Goal: Transaction & Acquisition: Purchase product/service

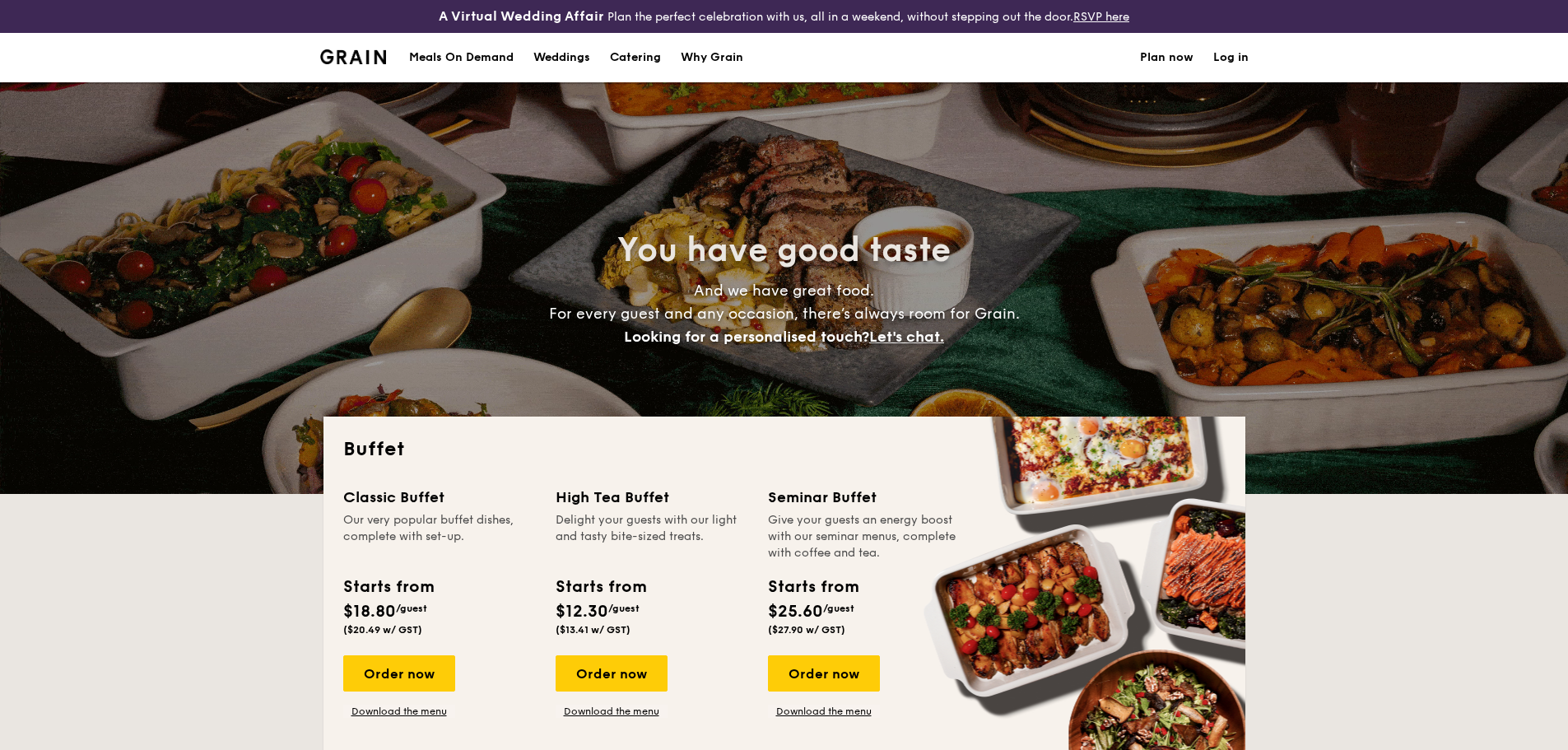
select select
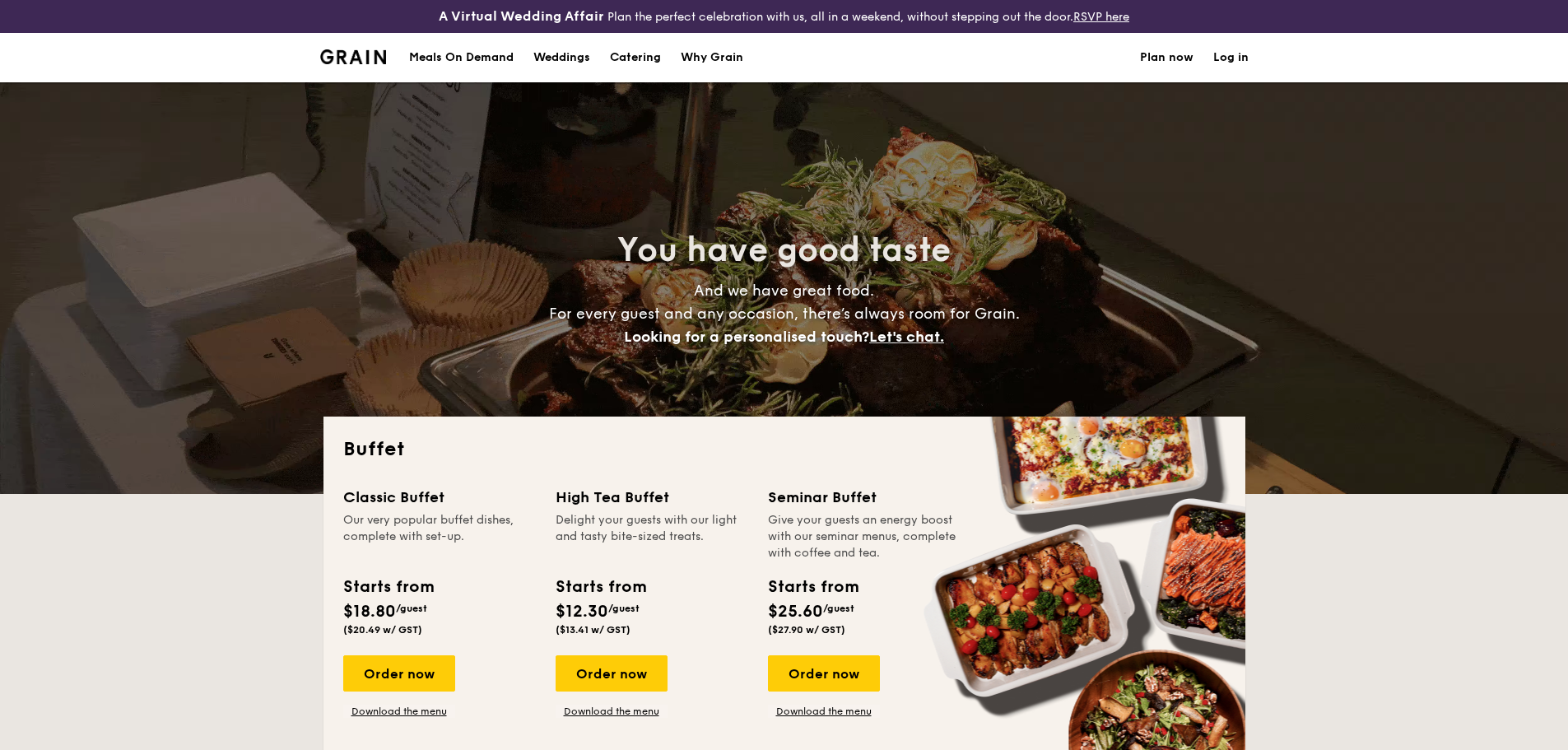
click at [1225, 55] on link "Log in" at bounding box center [1231, 57] width 36 height 49
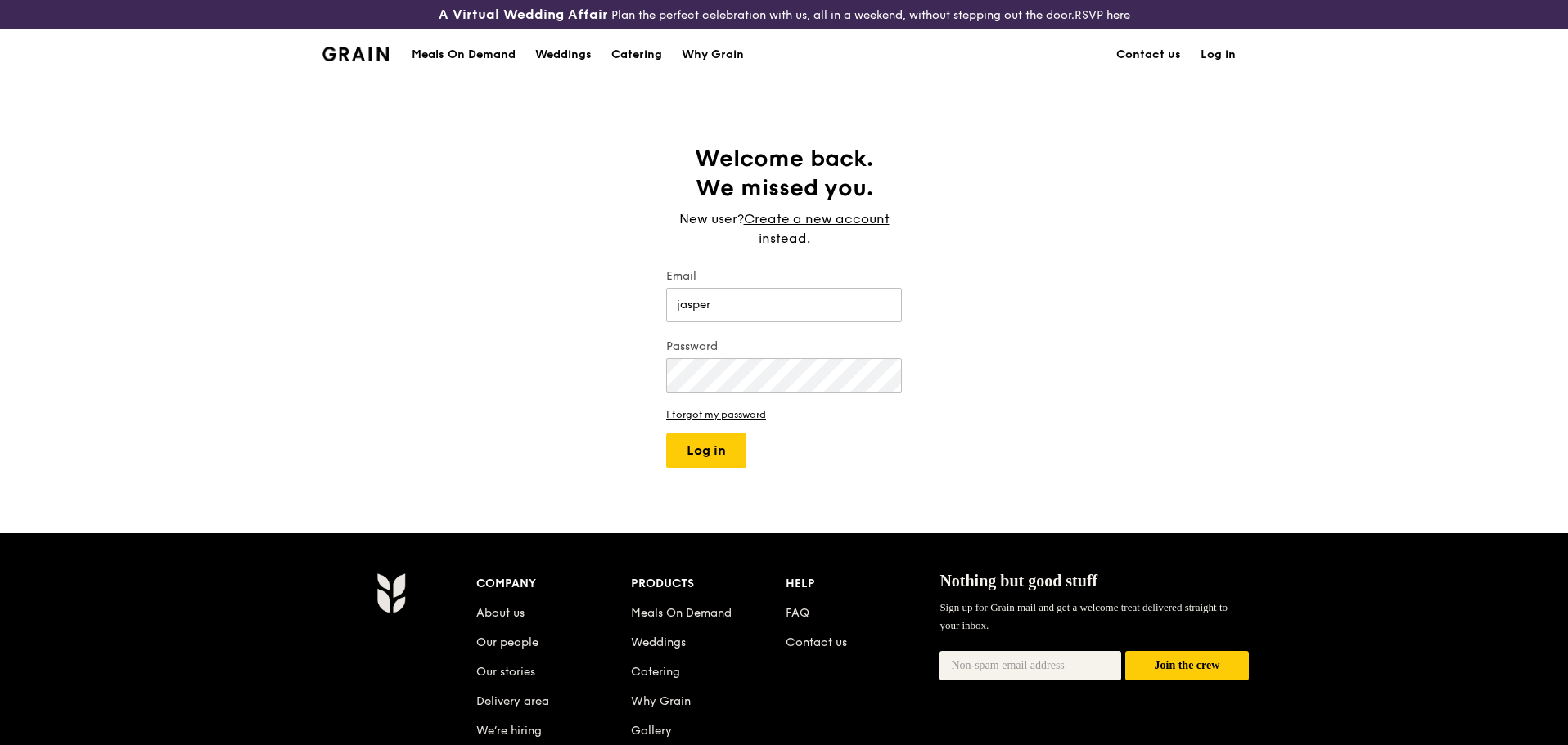
type input "[EMAIL_ADDRESS][DOMAIN_NAME]"
click at [666, 433] on button "Log in" at bounding box center [706, 450] width 80 height 35
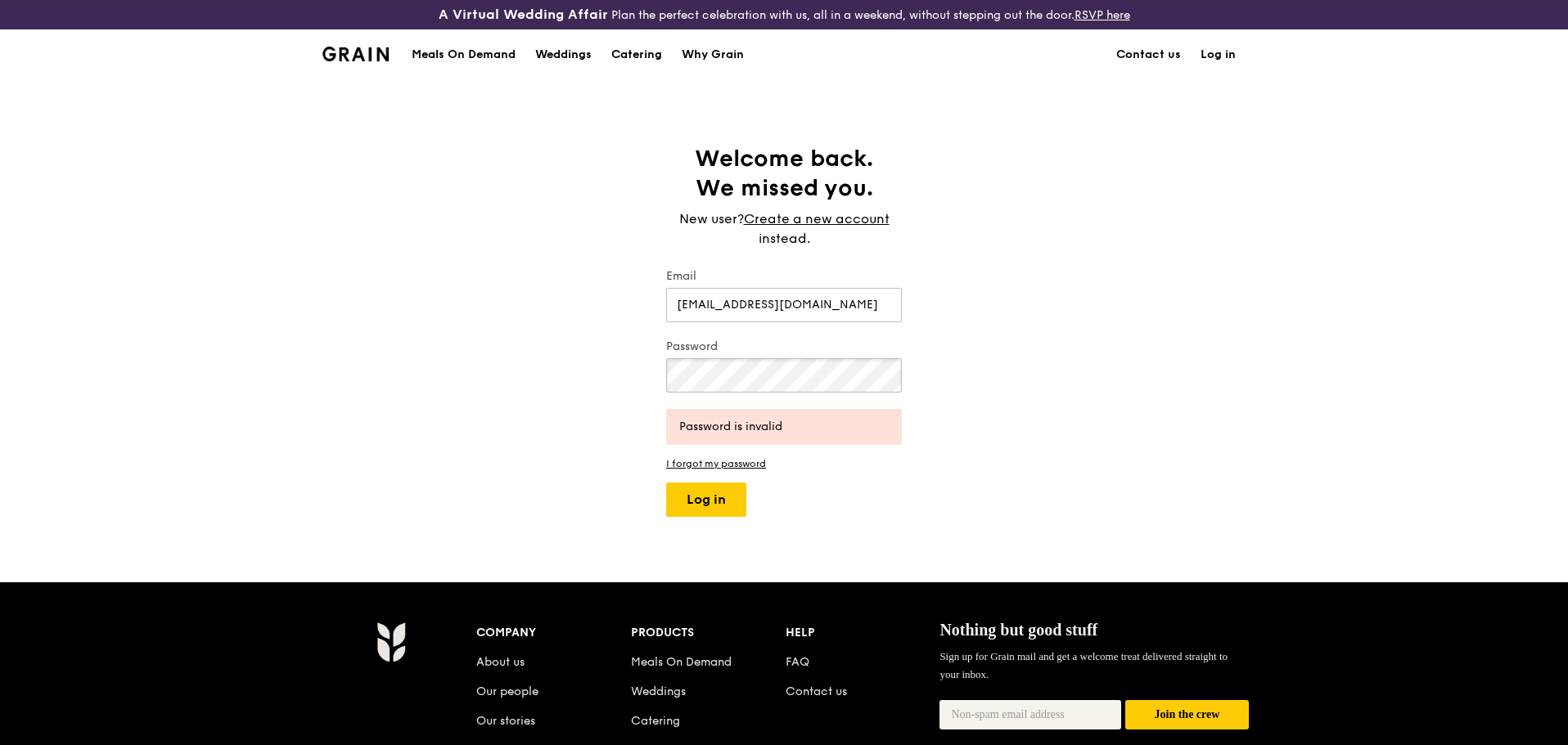
click at [666, 482] on button "Log in" at bounding box center [706, 499] width 80 height 35
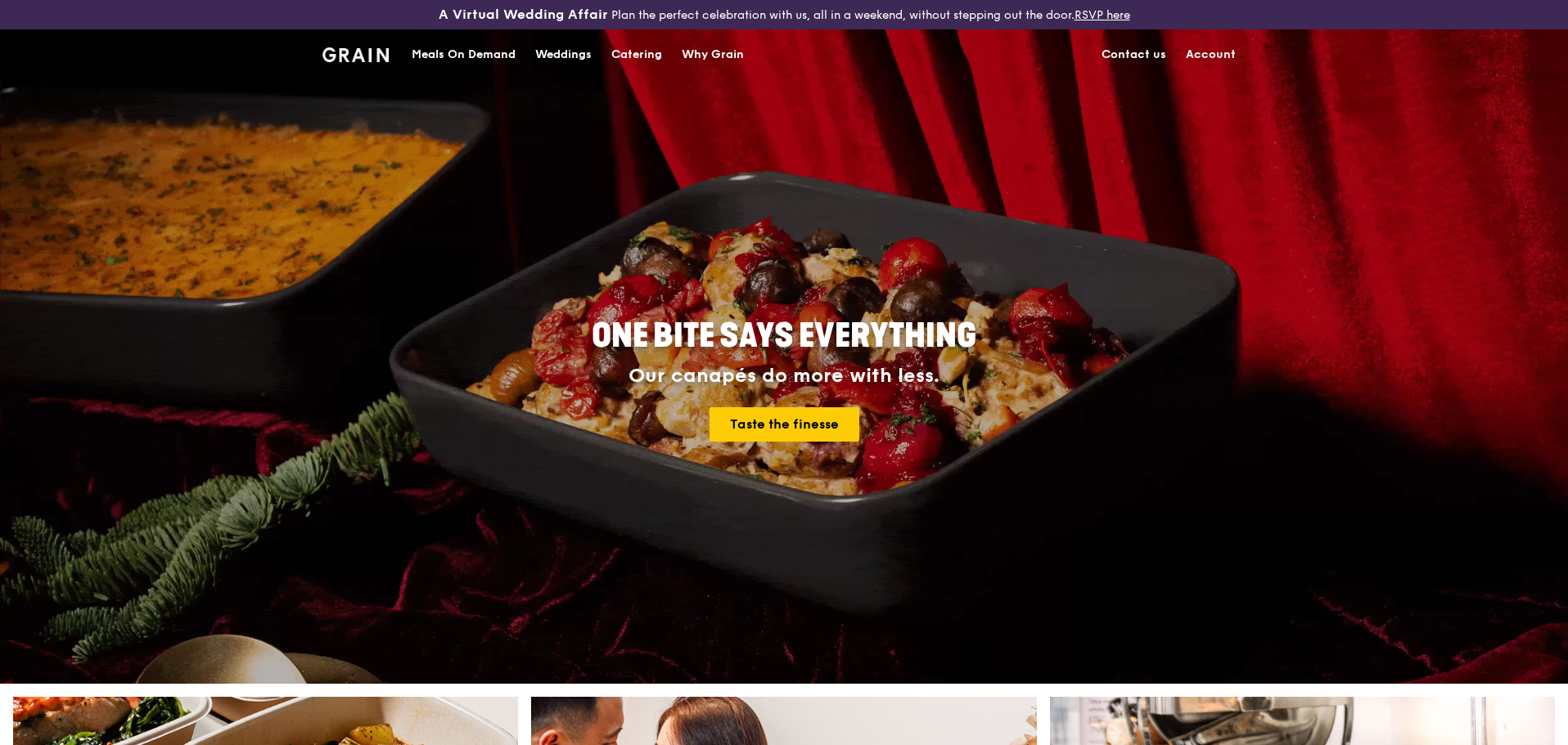
click at [1218, 52] on link "Account" at bounding box center [1211, 54] width 69 height 49
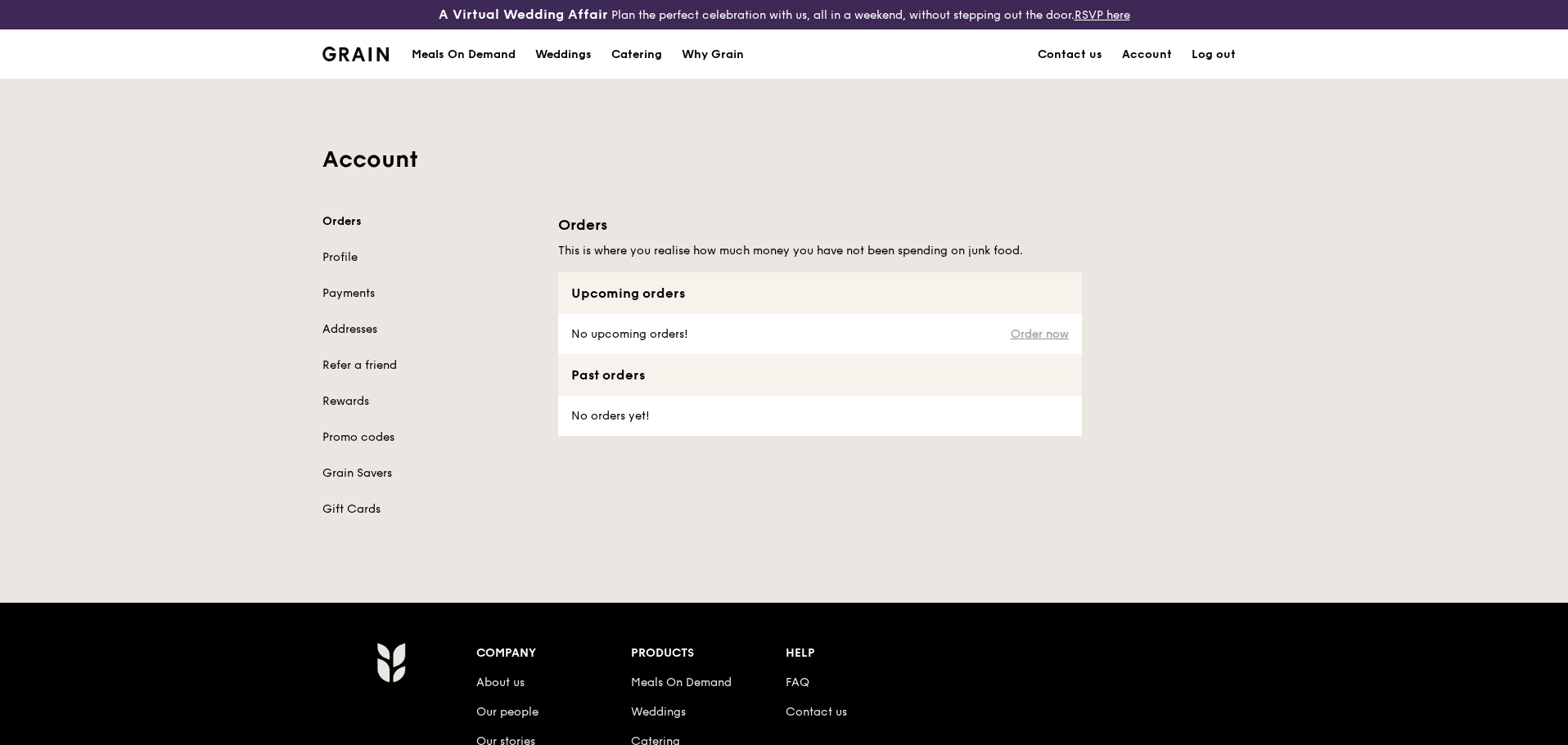
click at [1028, 328] on link "Order now" at bounding box center [1039, 334] width 58 height 13
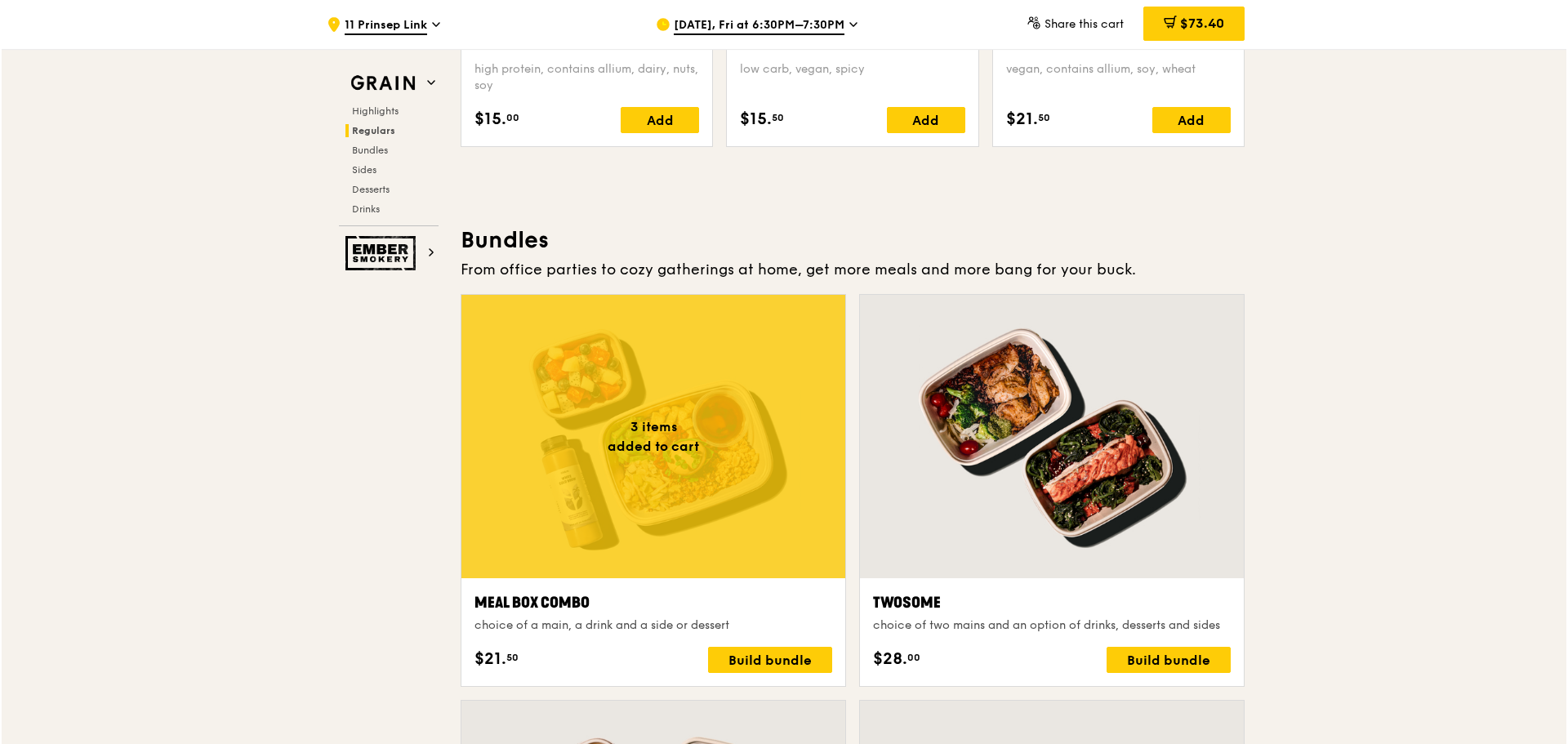
scroll to position [2369, 0]
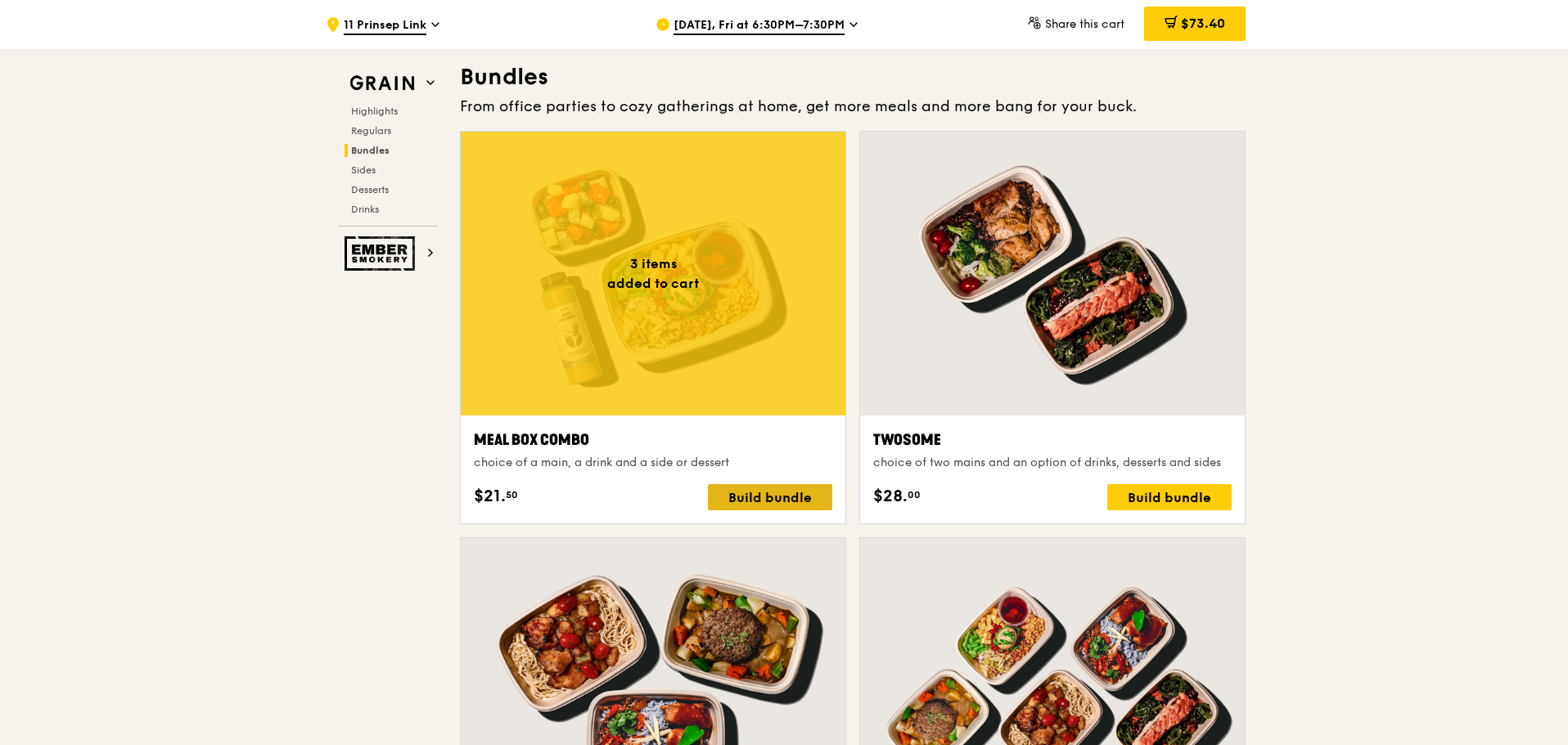
click at [818, 504] on div "Build bundle" at bounding box center [770, 497] width 125 height 26
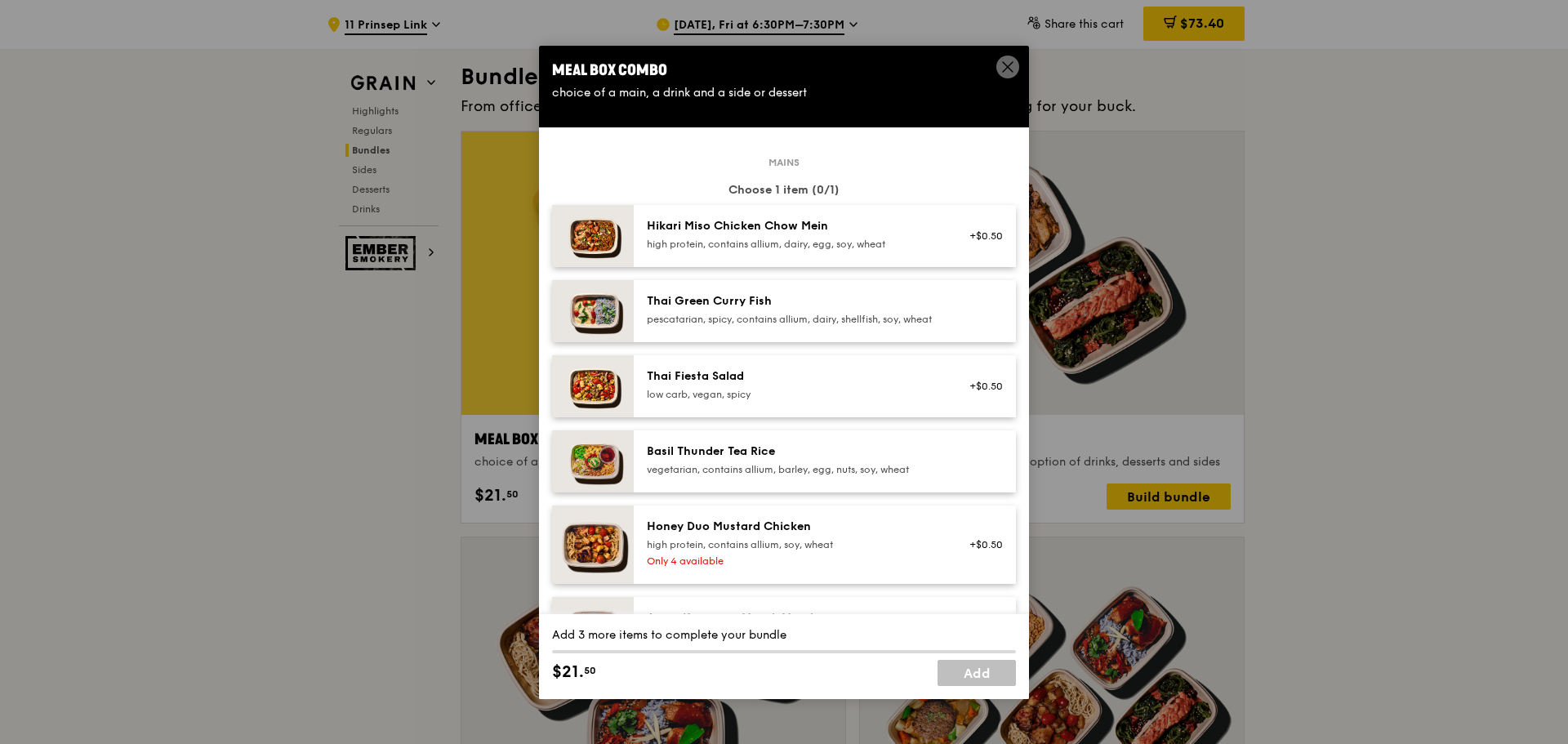
click at [995, 66] on div "Meal Box Combo" at bounding box center [784, 70] width 464 height 23
click at [994, 66] on div "Meal Box Combo" at bounding box center [784, 70] width 464 height 23
click at [998, 66] on span at bounding box center [1008, 67] width 23 height 23
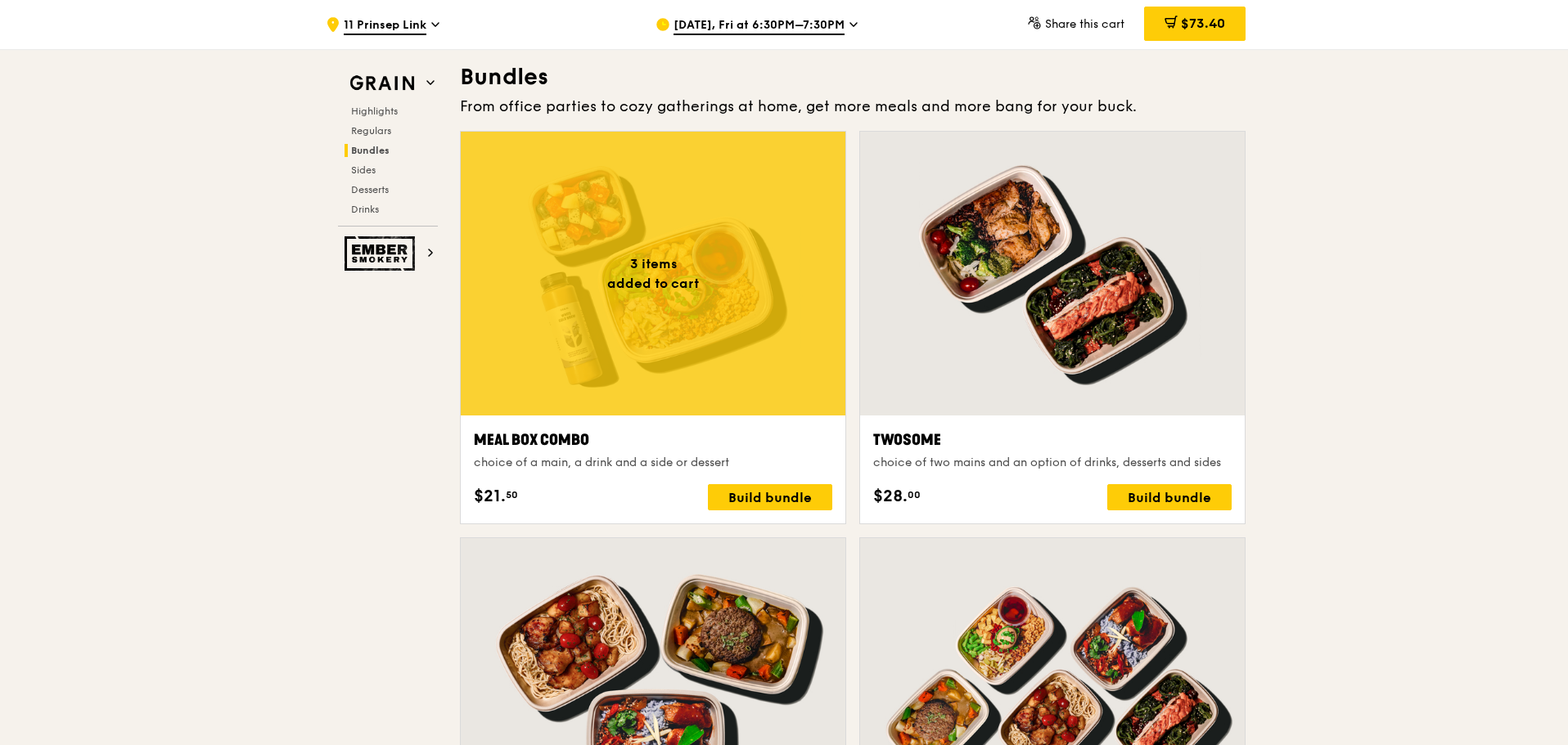
click at [828, 28] on span "[DATE], Fri at 6:30PM–7:30PM" at bounding box center [759, 26] width 171 height 18
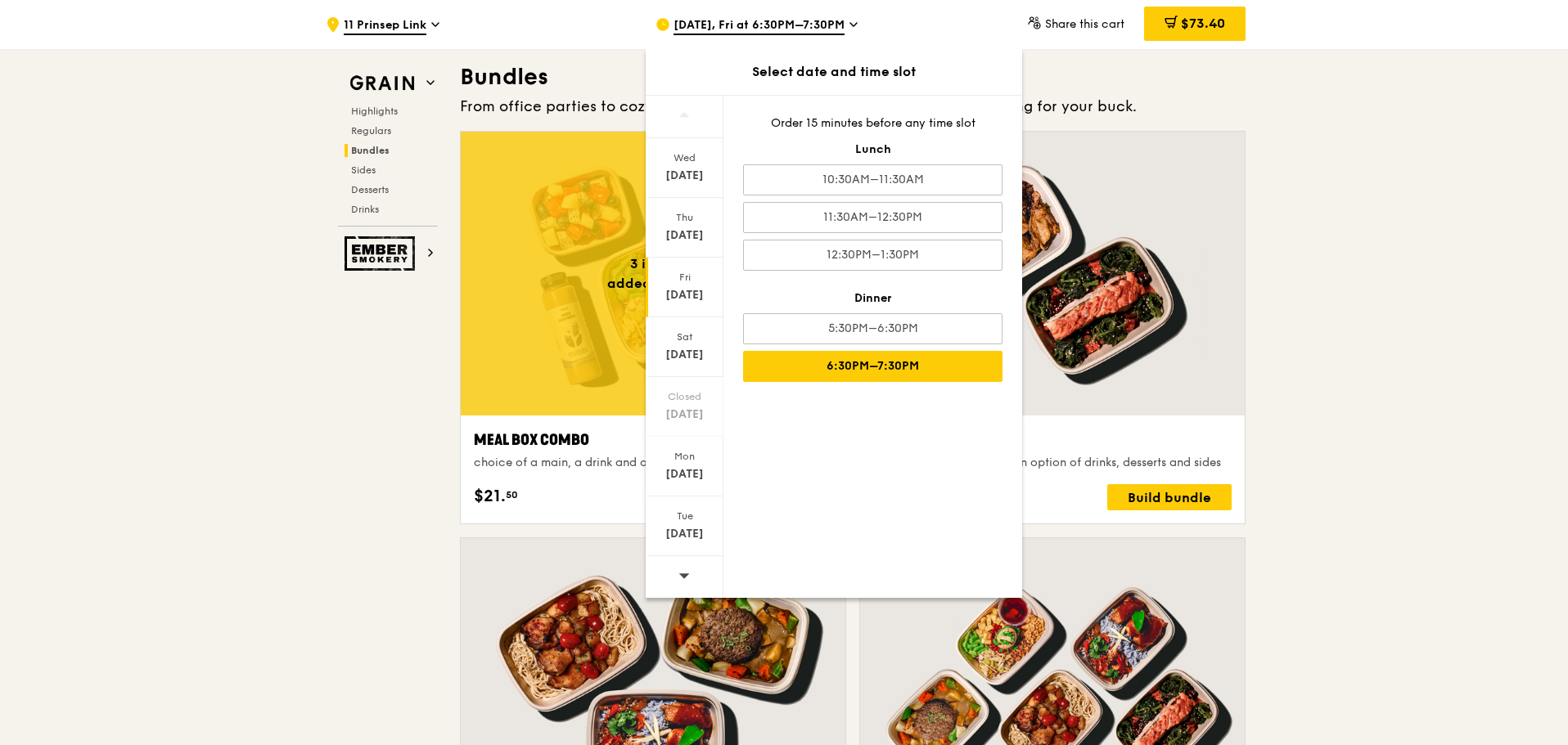
click at [884, 363] on div "6:30PM–7:30PM" at bounding box center [872, 366] width 259 height 31
click at [542, 321] on div at bounding box center [653, 273] width 385 height 284
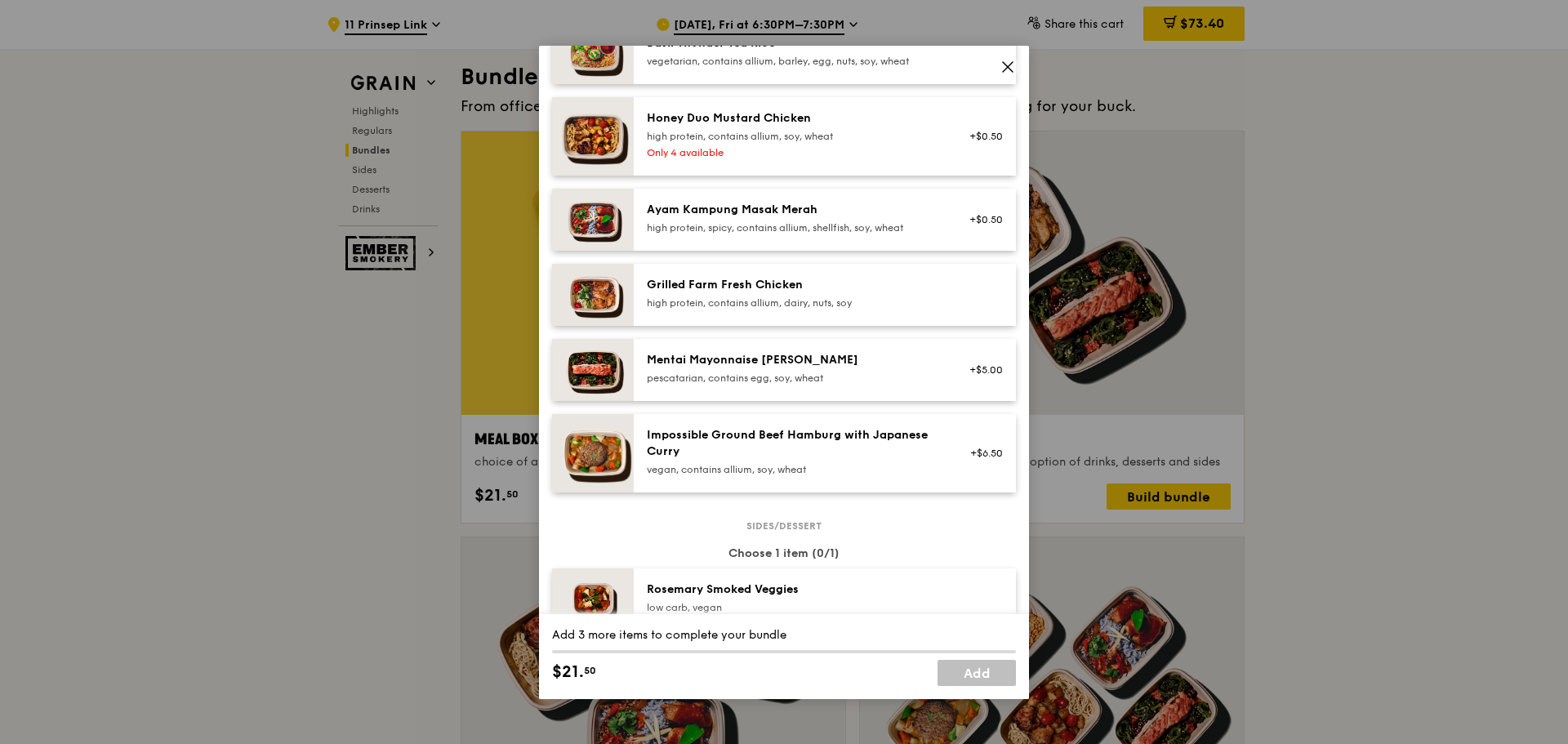
scroll to position [245, 0]
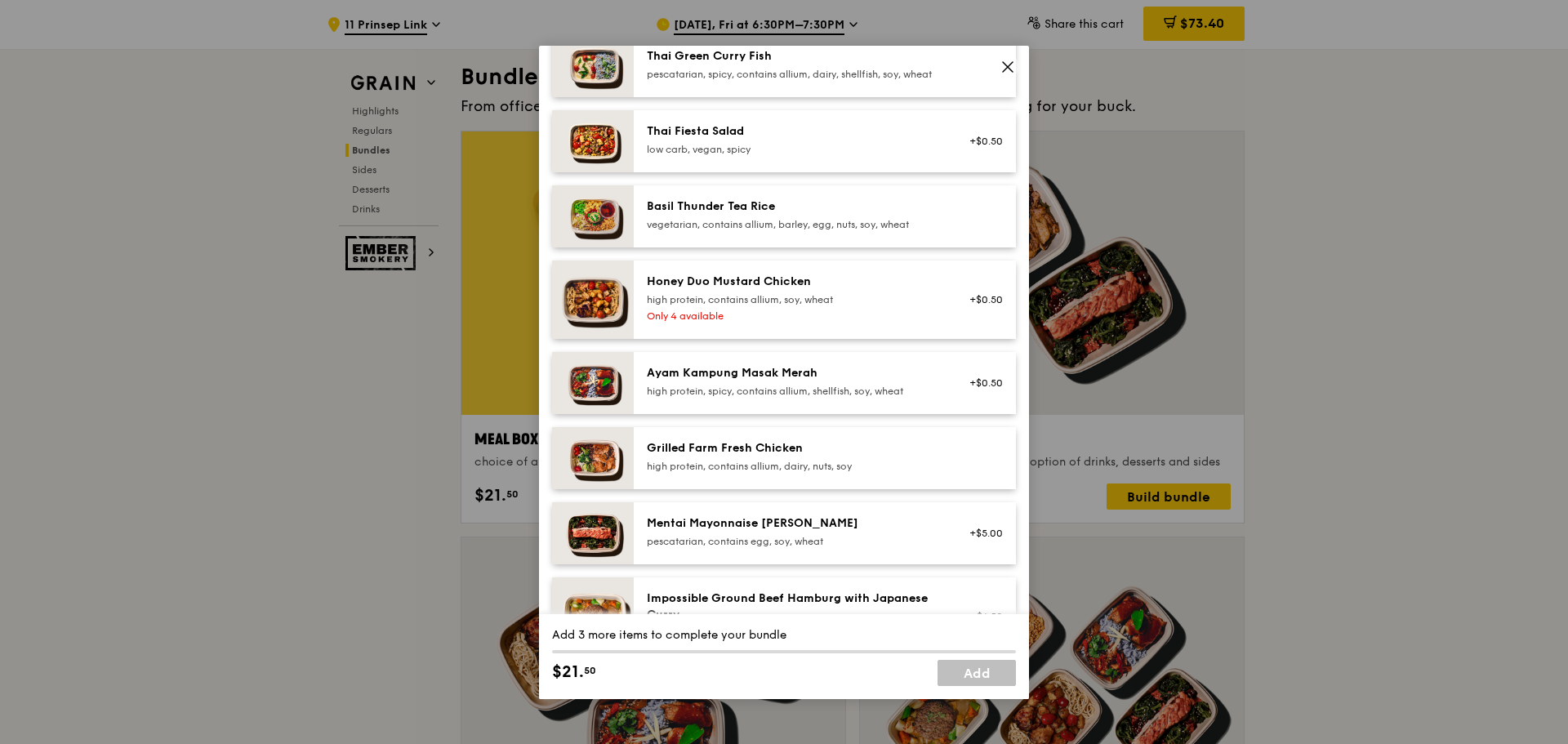
click at [798, 215] on div "Basil Thunder Tea Rice" at bounding box center [794, 206] width 293 height 16
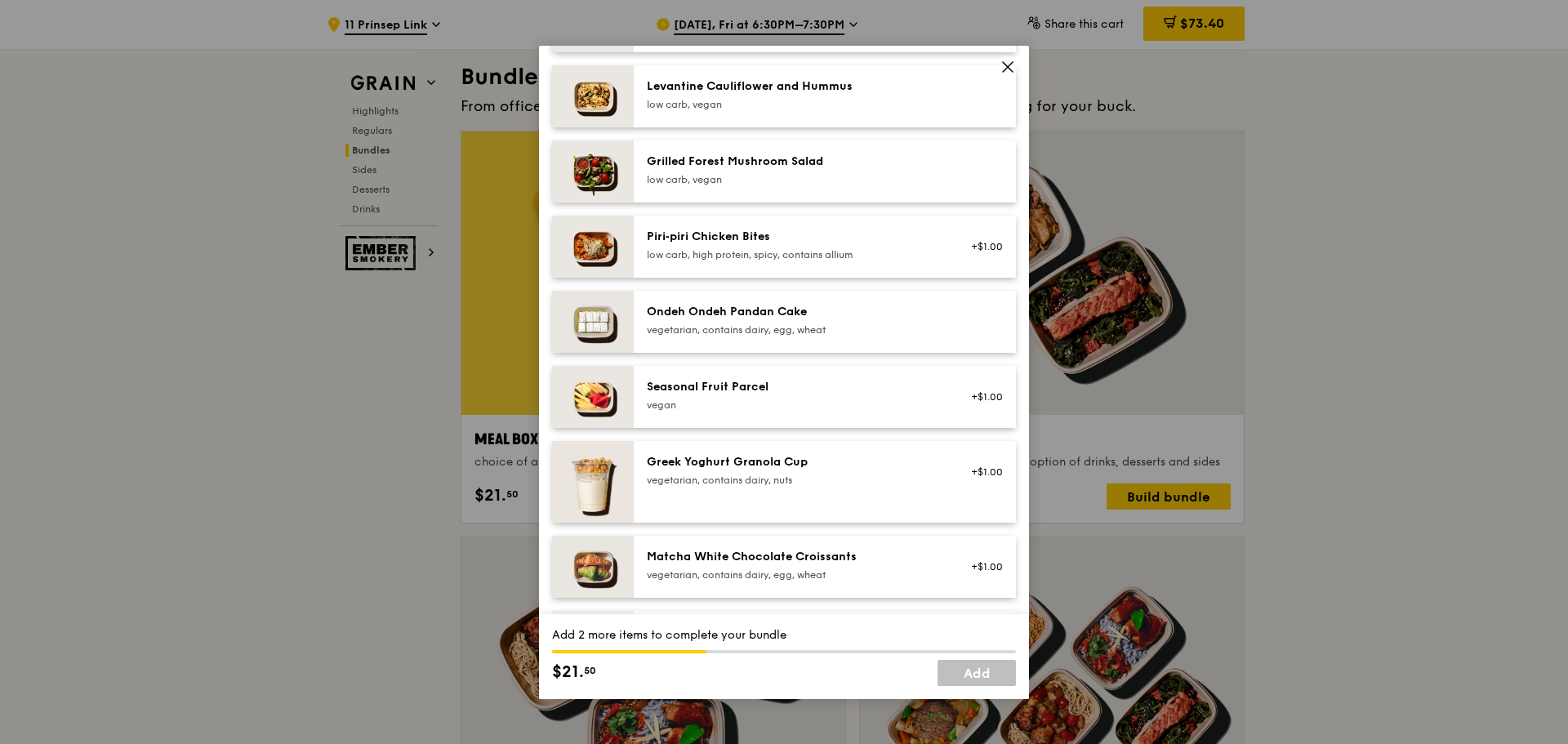
scroll to position [1144, 0]
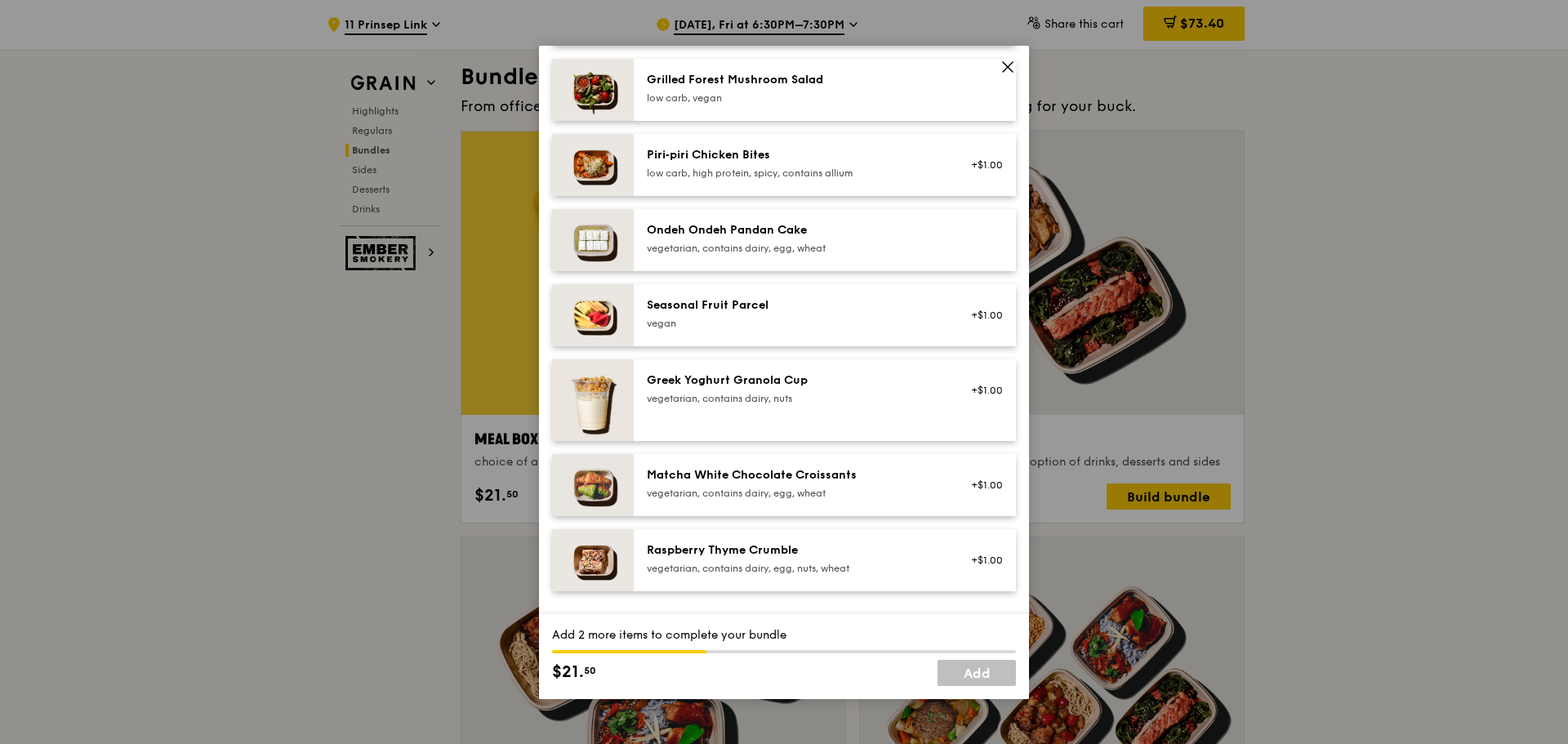
click at [783, 330] on div "vegan" at bounding box center [794, 324] width 293 height 13
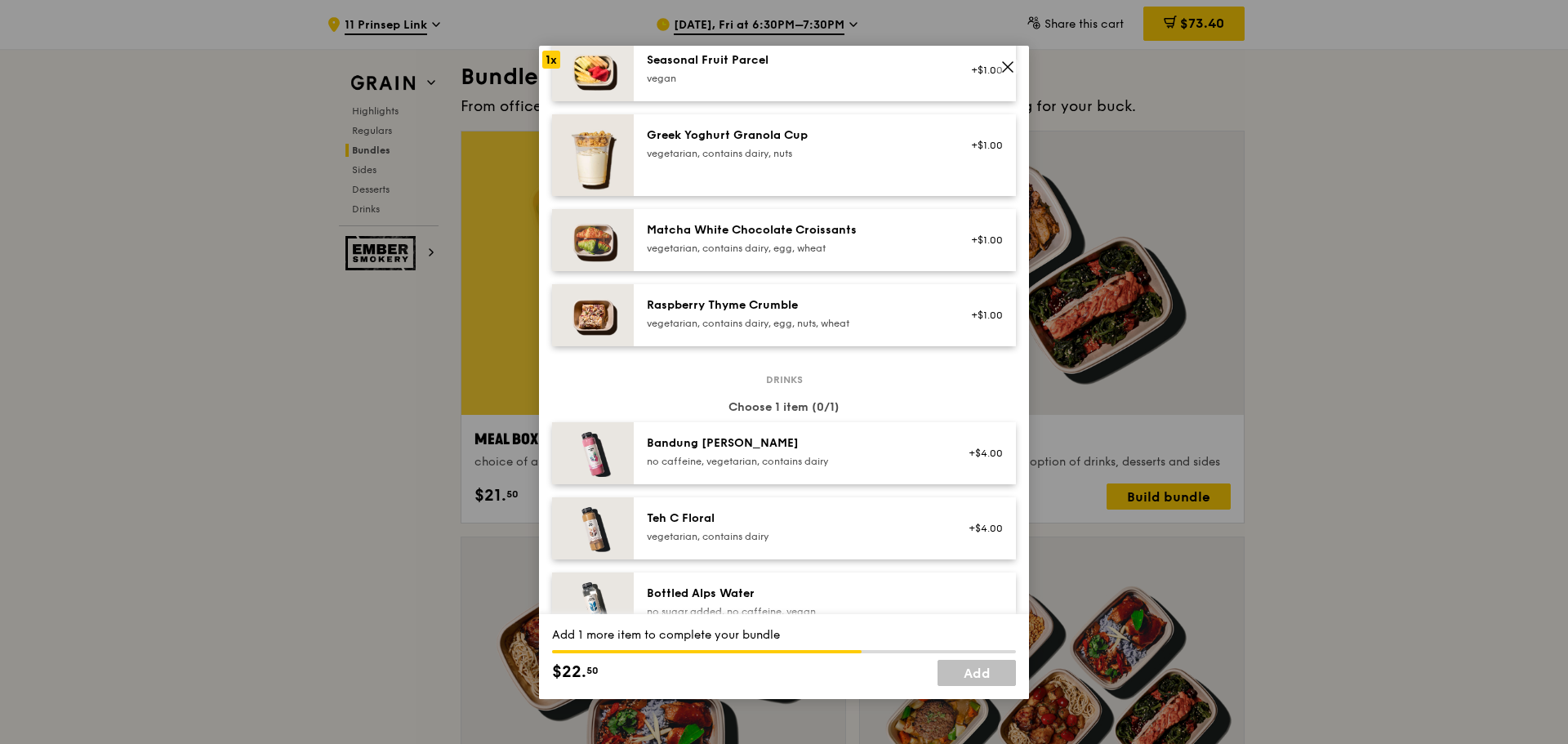
scroll to position [1634, 0]
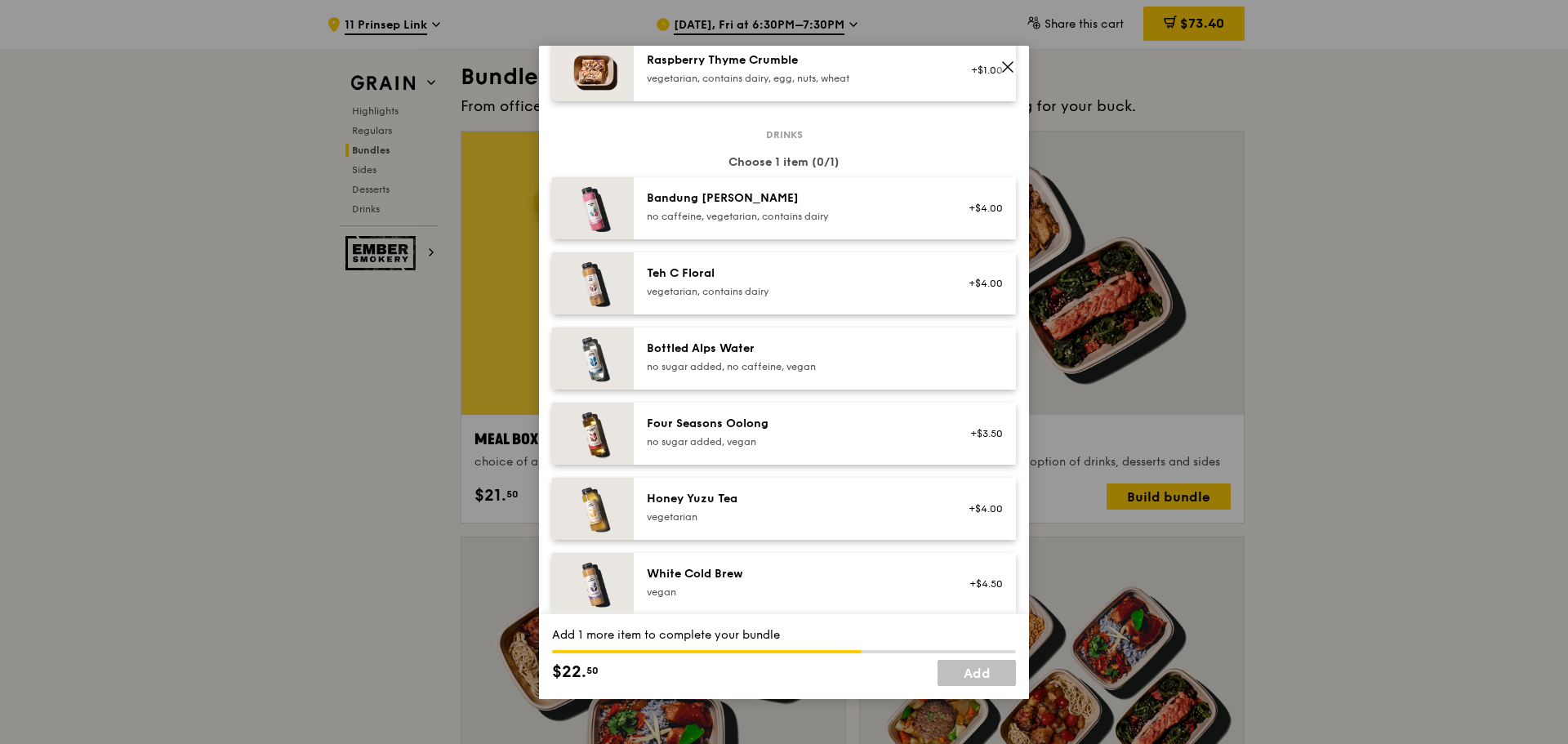
click at [712, 357] on div "Bottled Alps Water" at bounding box center [794, 348] width 293 height 16
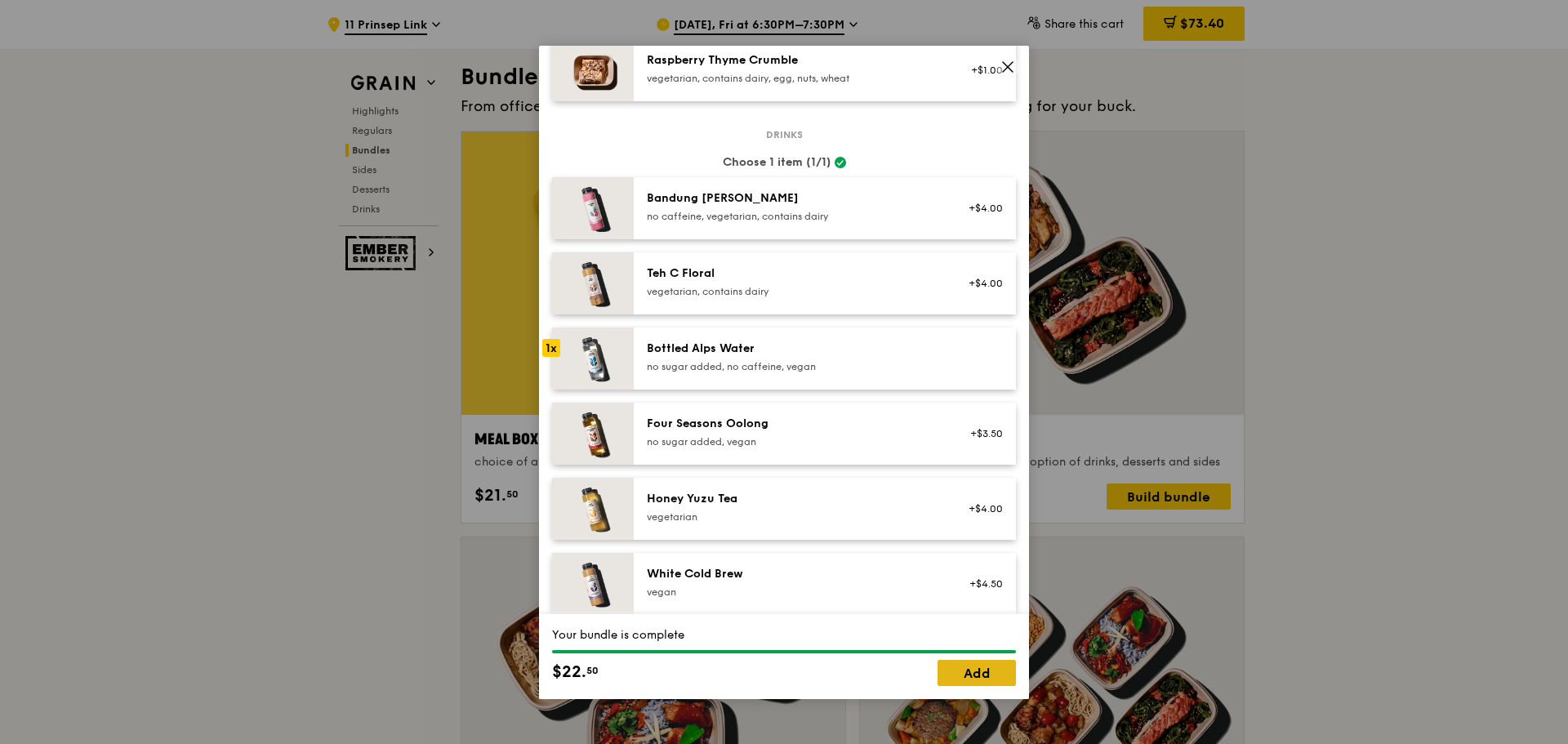
click at [966, 671] on link "Add" at bounding box center [977, 673] width 78 height 26
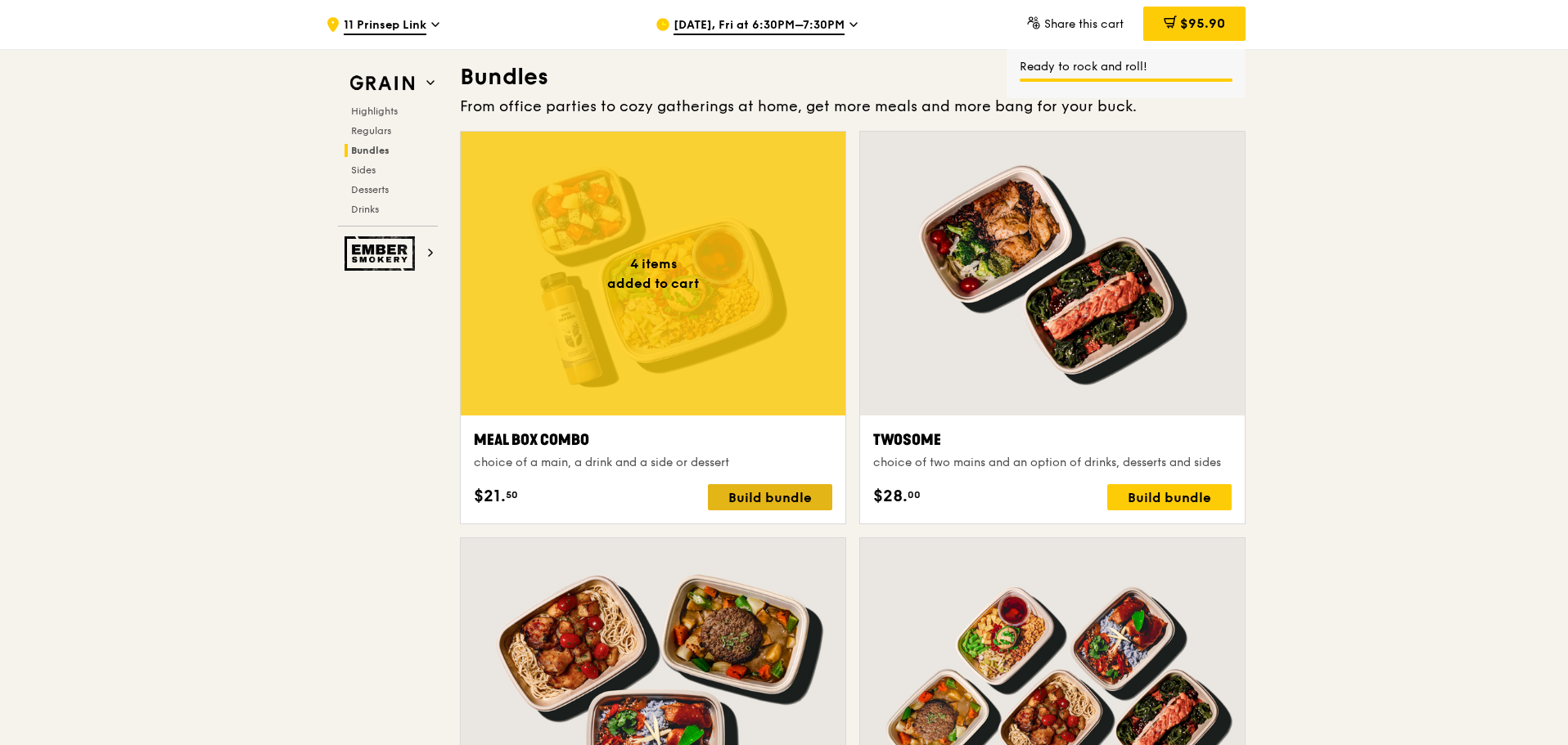
click at [770, 488] on div "Build bundle" at bounding box center [770, 497] width 125 height 26
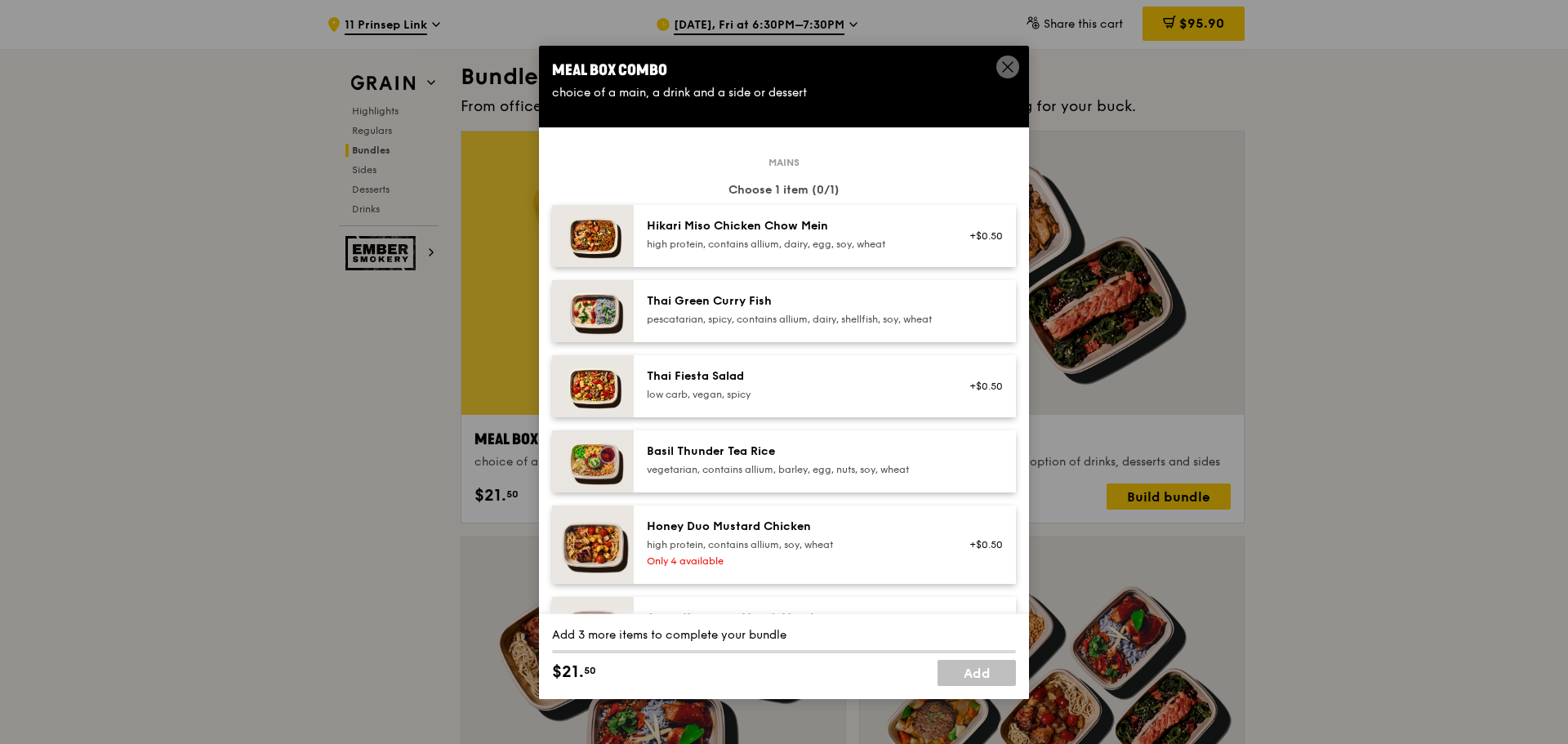
click at [1004, 72] on icon at bounding box center [1008, 67] width 15 height 15
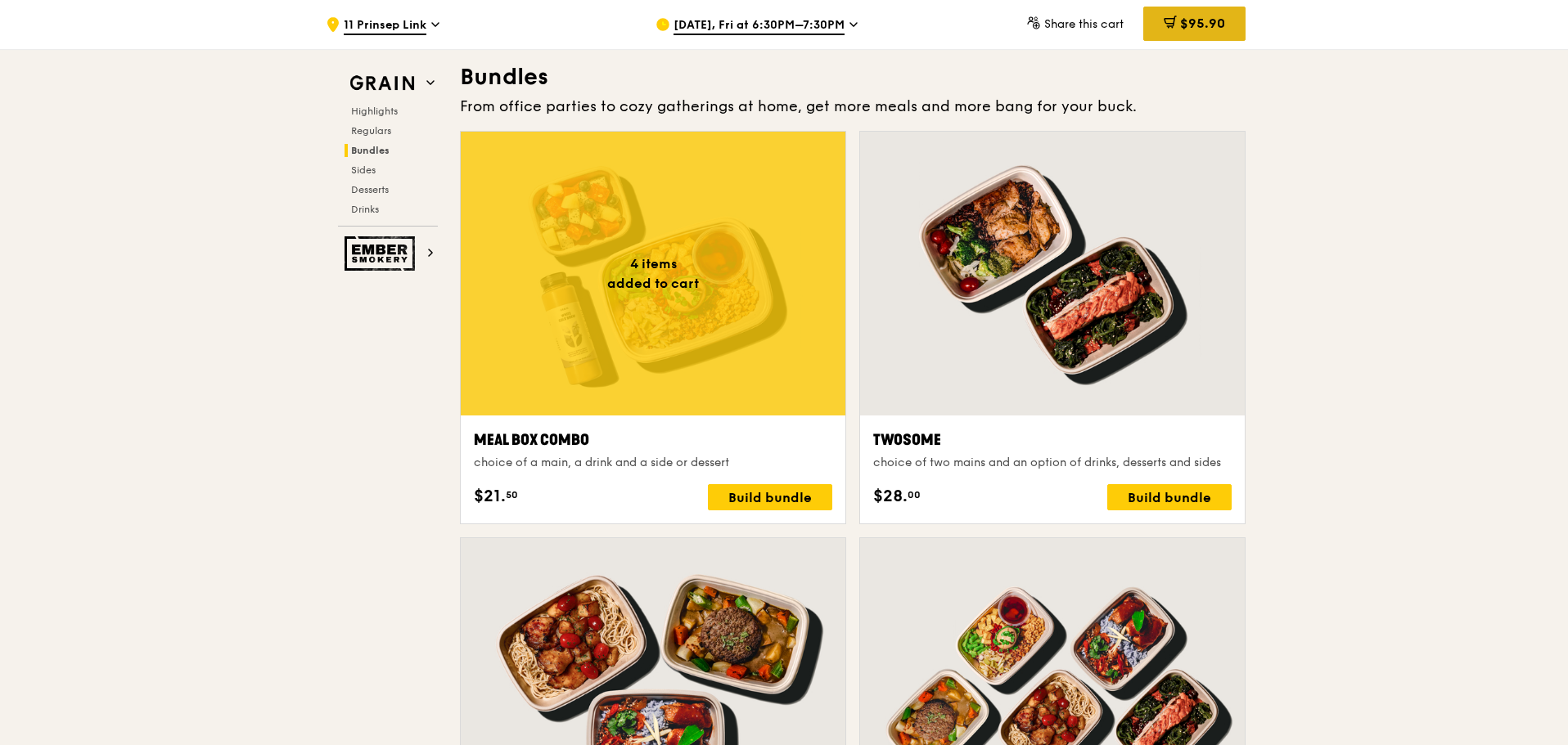
click at [1219, 21] on span "$95.90" at bounding box center [1202, 22] width 45 height 15
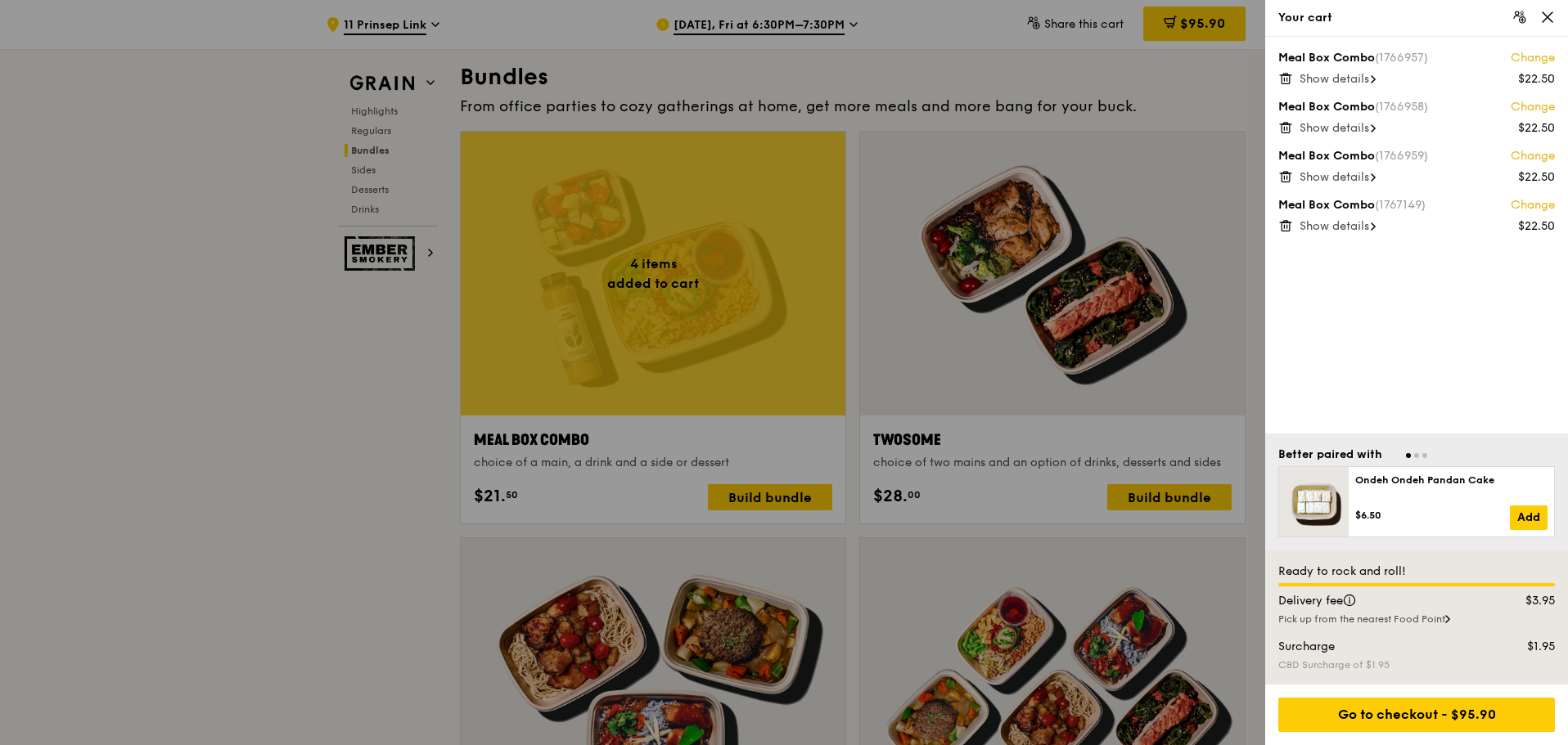
click at [1333, 229] on span "Show details" at bounding box center [1334, 226] width 69 height 14
click at [1339, 174] on span "Show details" at bounding box center [1334, 177] width 69 height 14
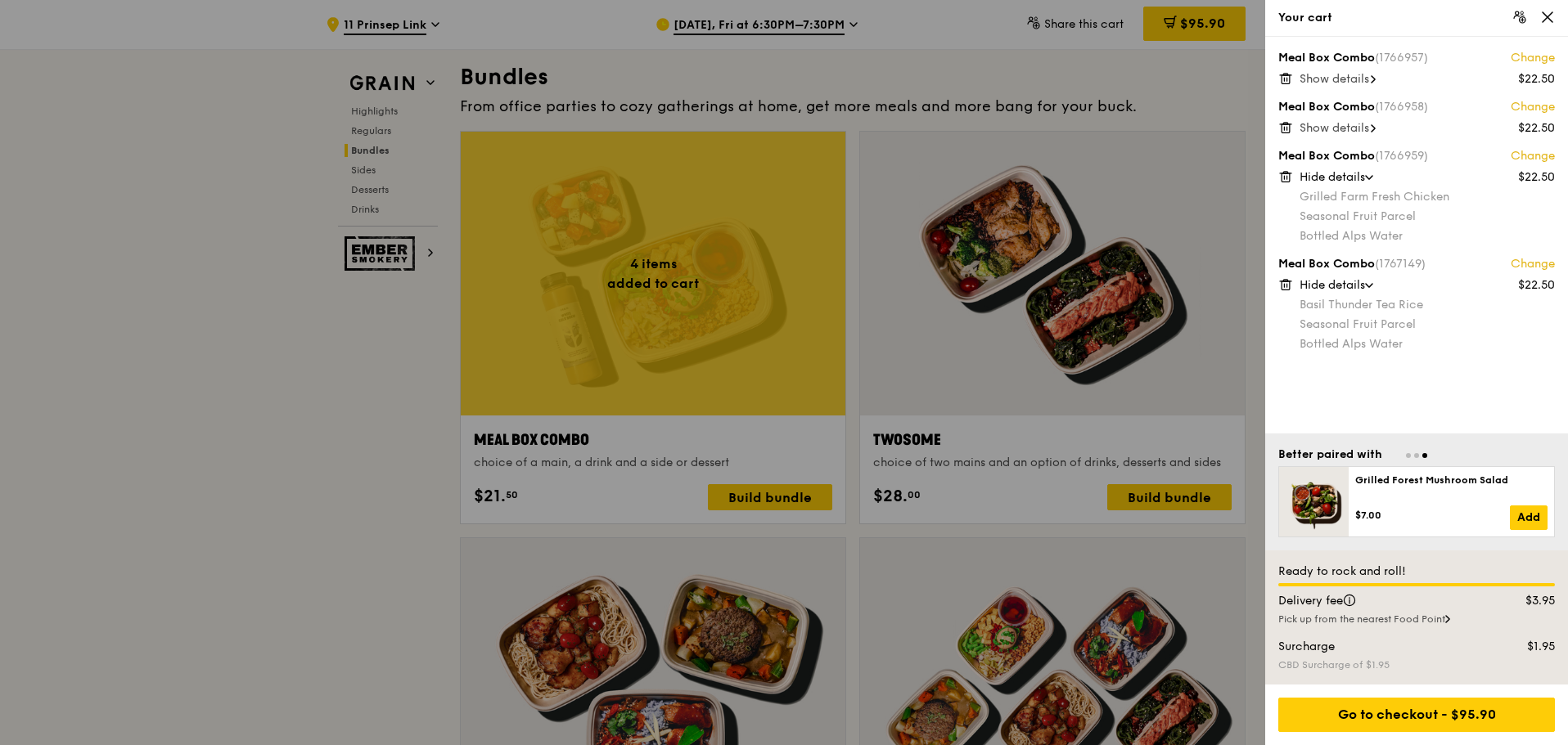
click at [1341, 128] on span "Show details" at bounding box center [1334, 128] width 69 height 14
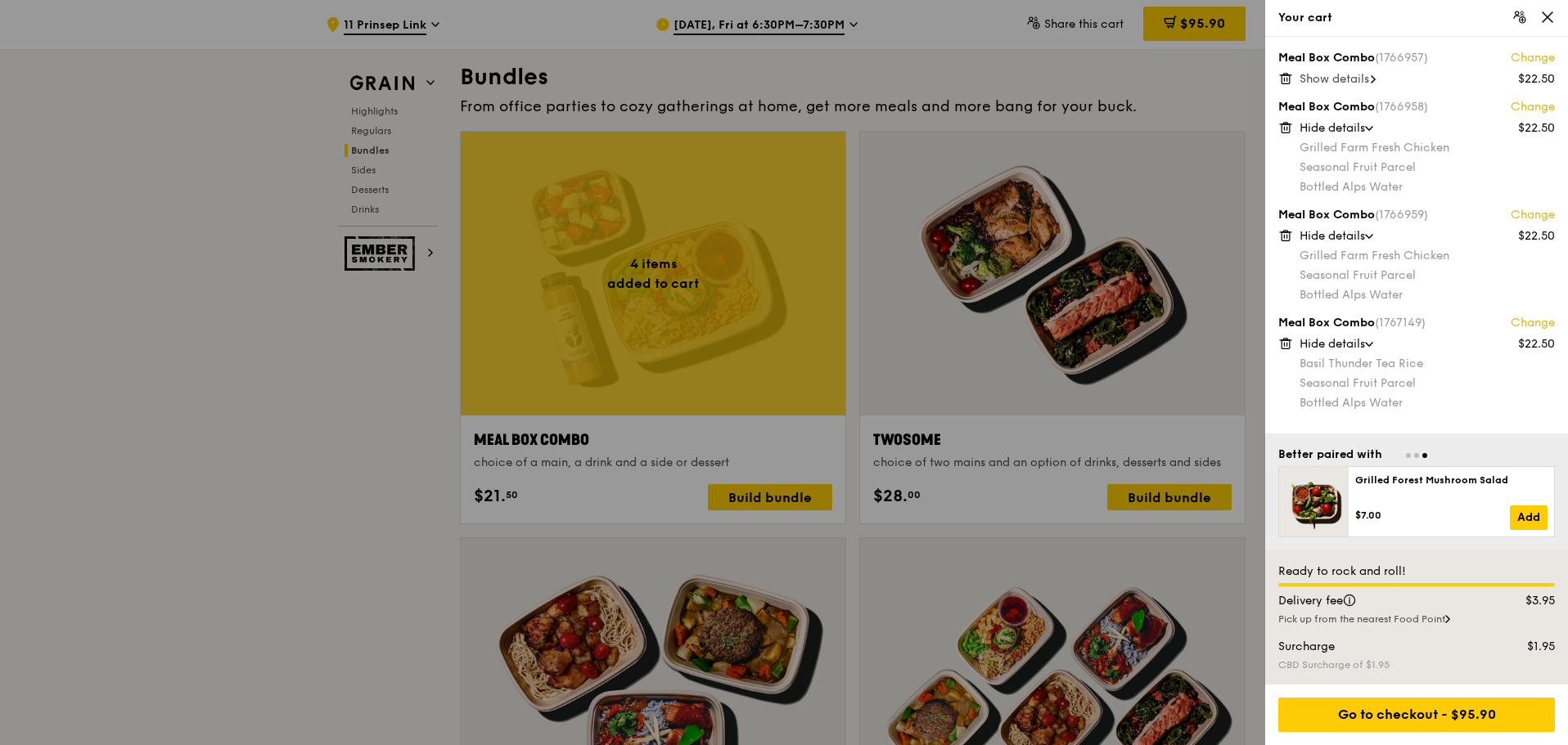
click at [1343, 77] on span "Show details" at bounding box center [1334, 79] width 69 height 14
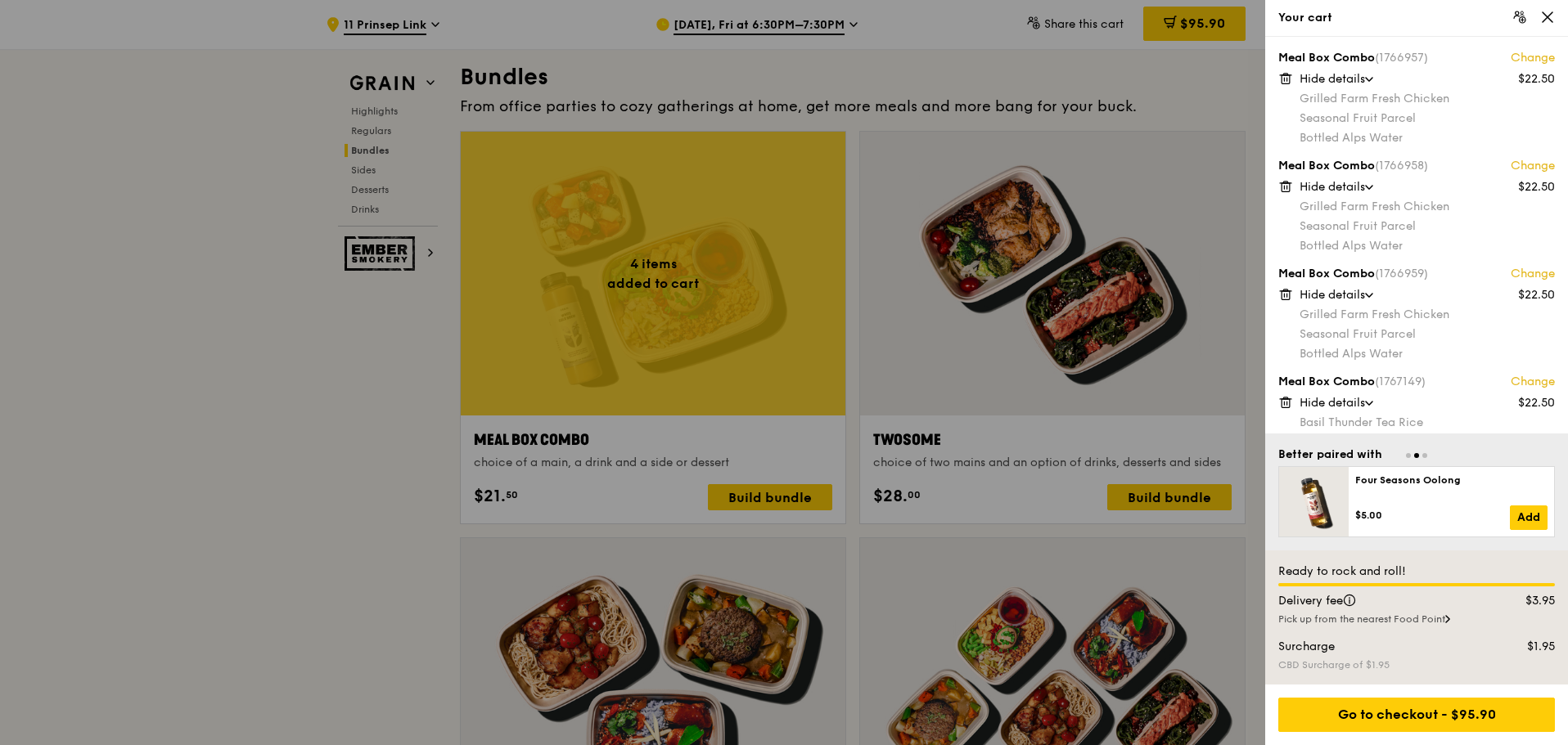
click at [1333, 187] on span "Hide details" at bounding box center [1332, 187] width 66 height 14
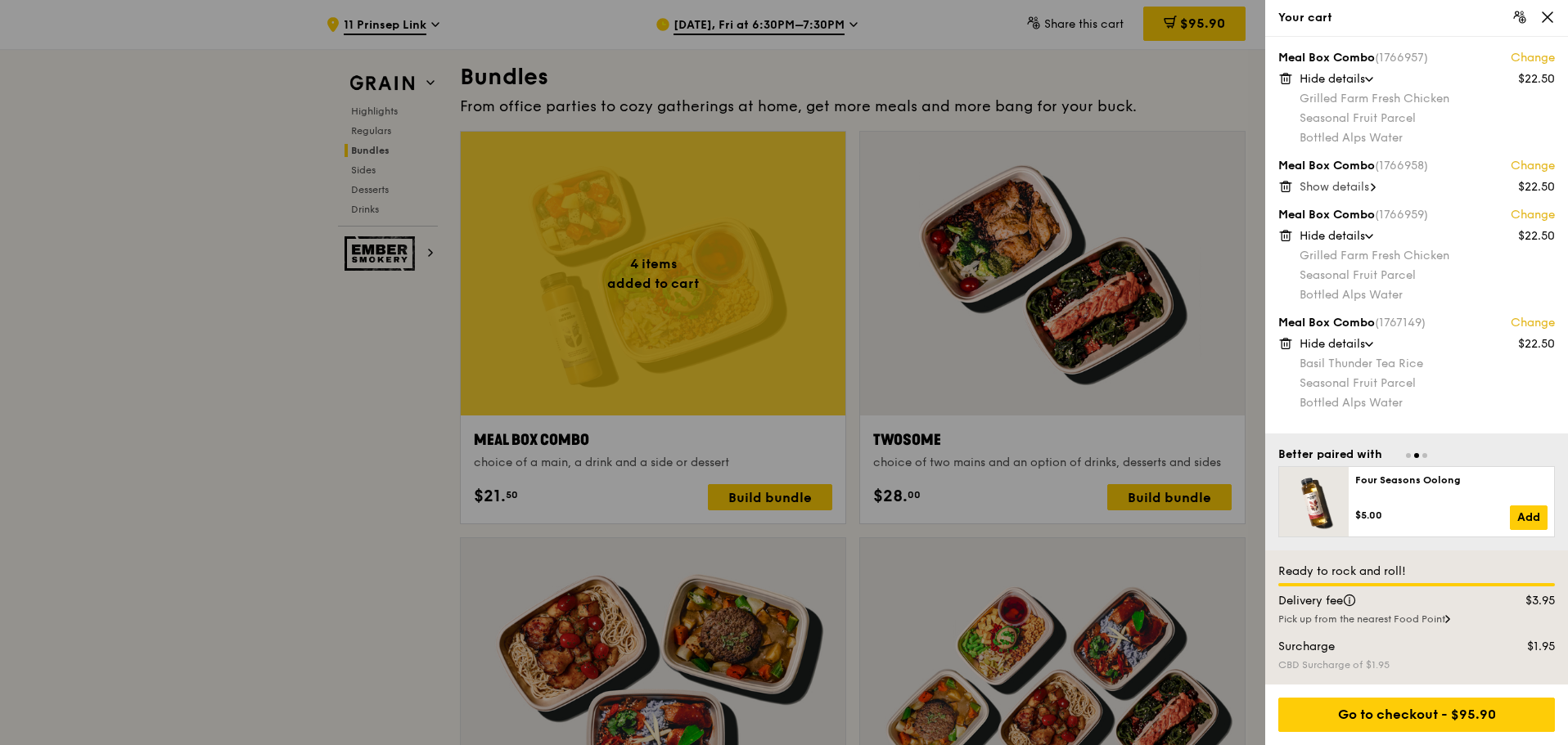
click at [1331, 231] on span "Hide details" at bounding box center [1332, 236] width 66 height 14
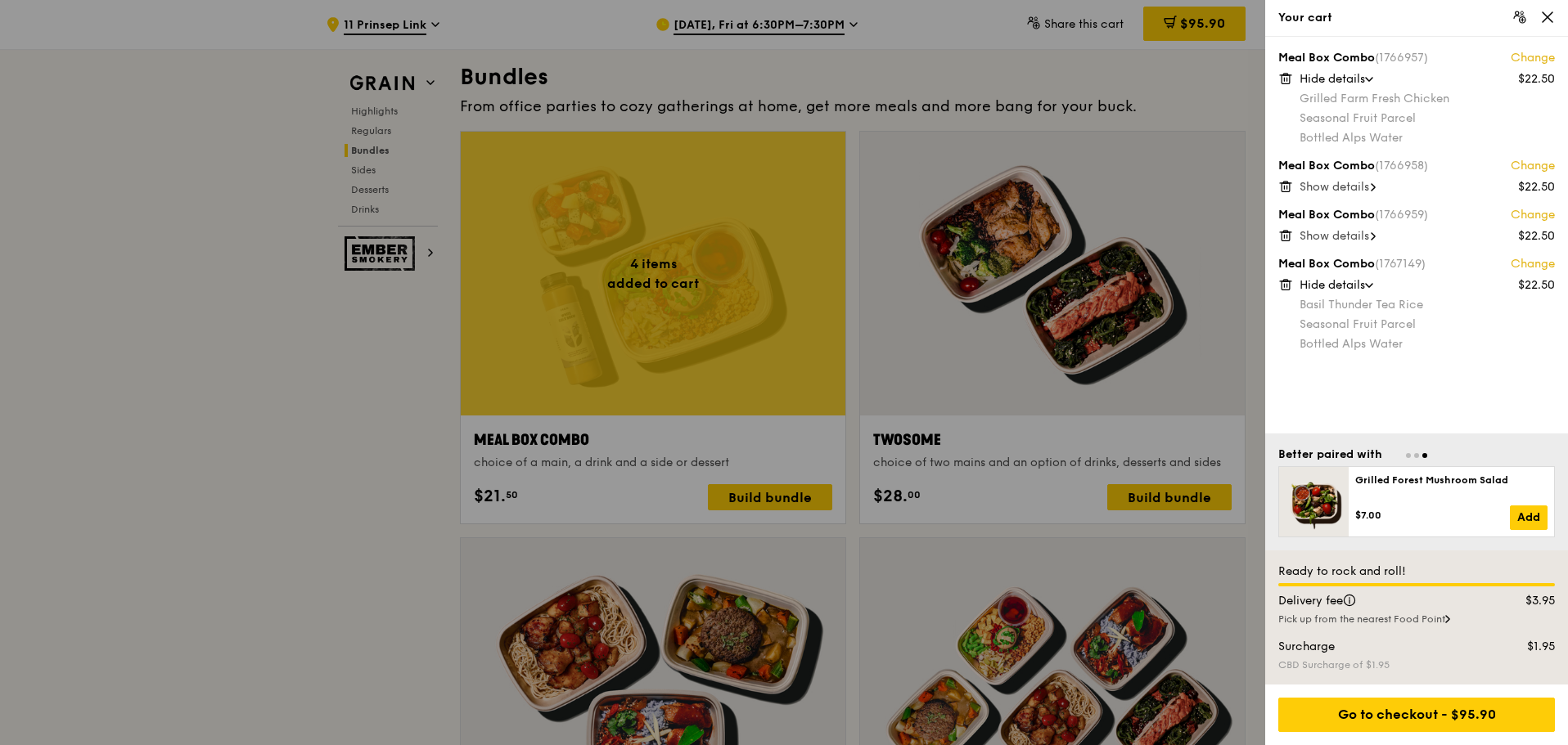
click at [1339, 78] on span "Hide details" at bounding box center [1332, 79] width 66 height 14
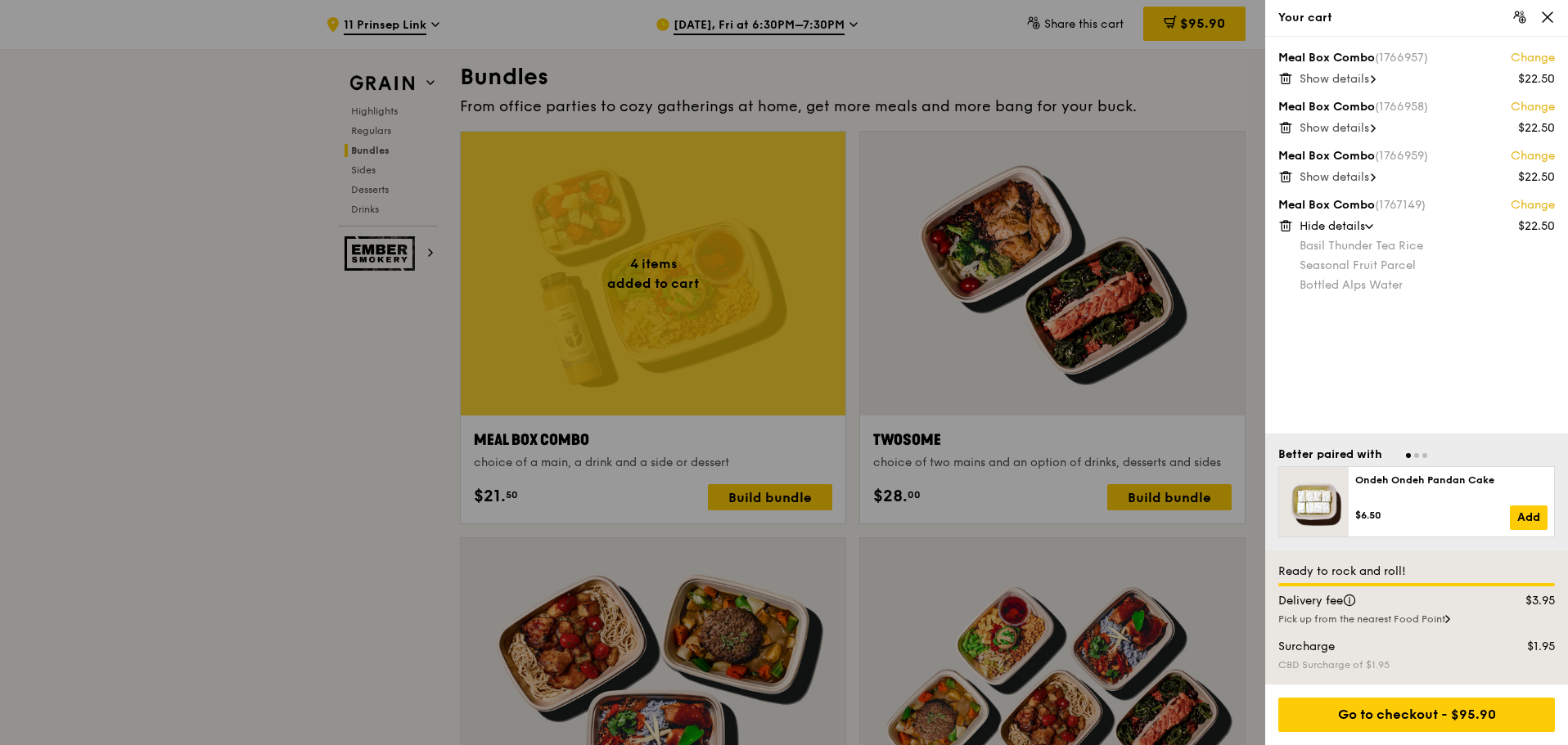
click at [757, 490] on div at bounding box center [784, 372] width 1568 height 745
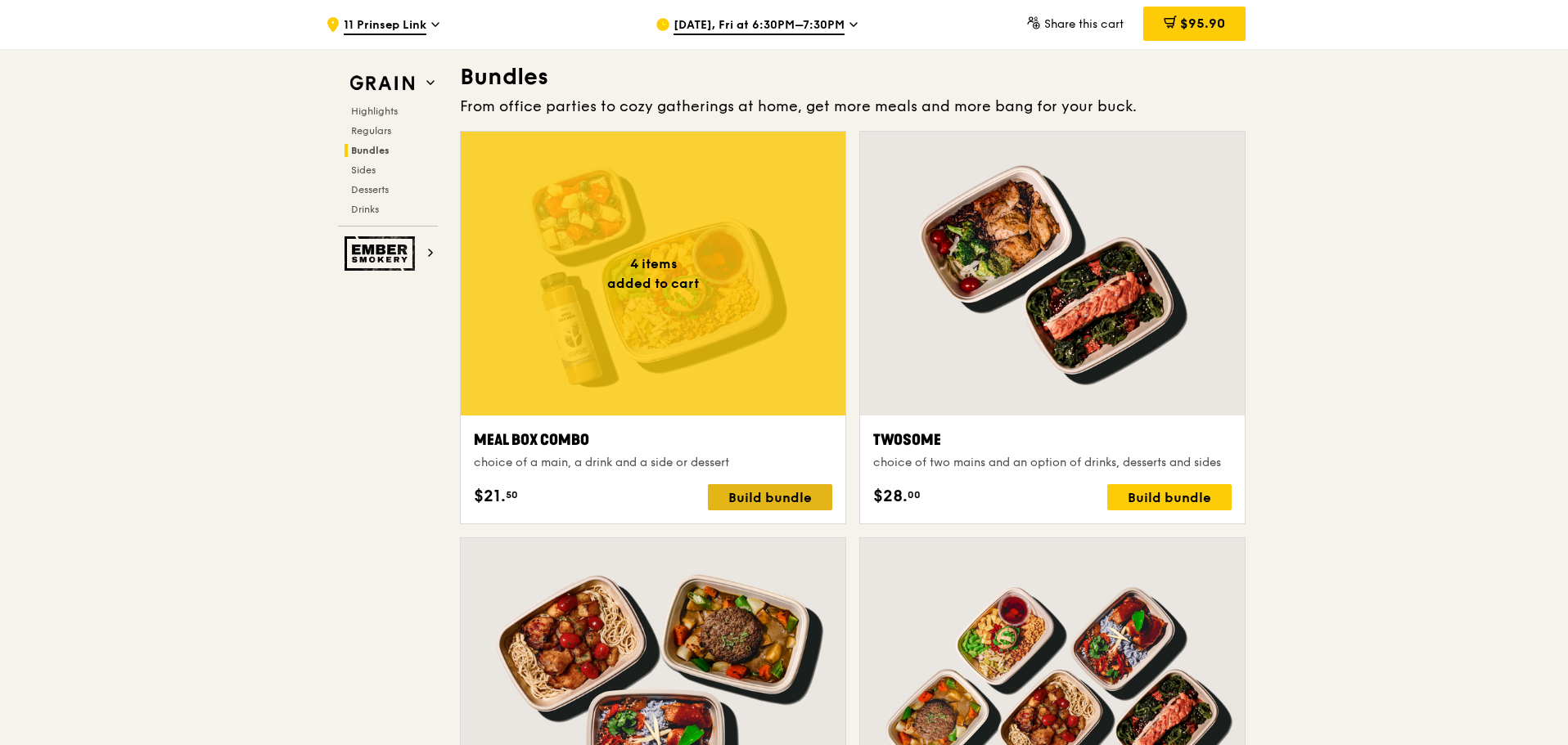
click at [757, 490] on div "Build bundle" at bounding box center [770, 497] width 125 height 26
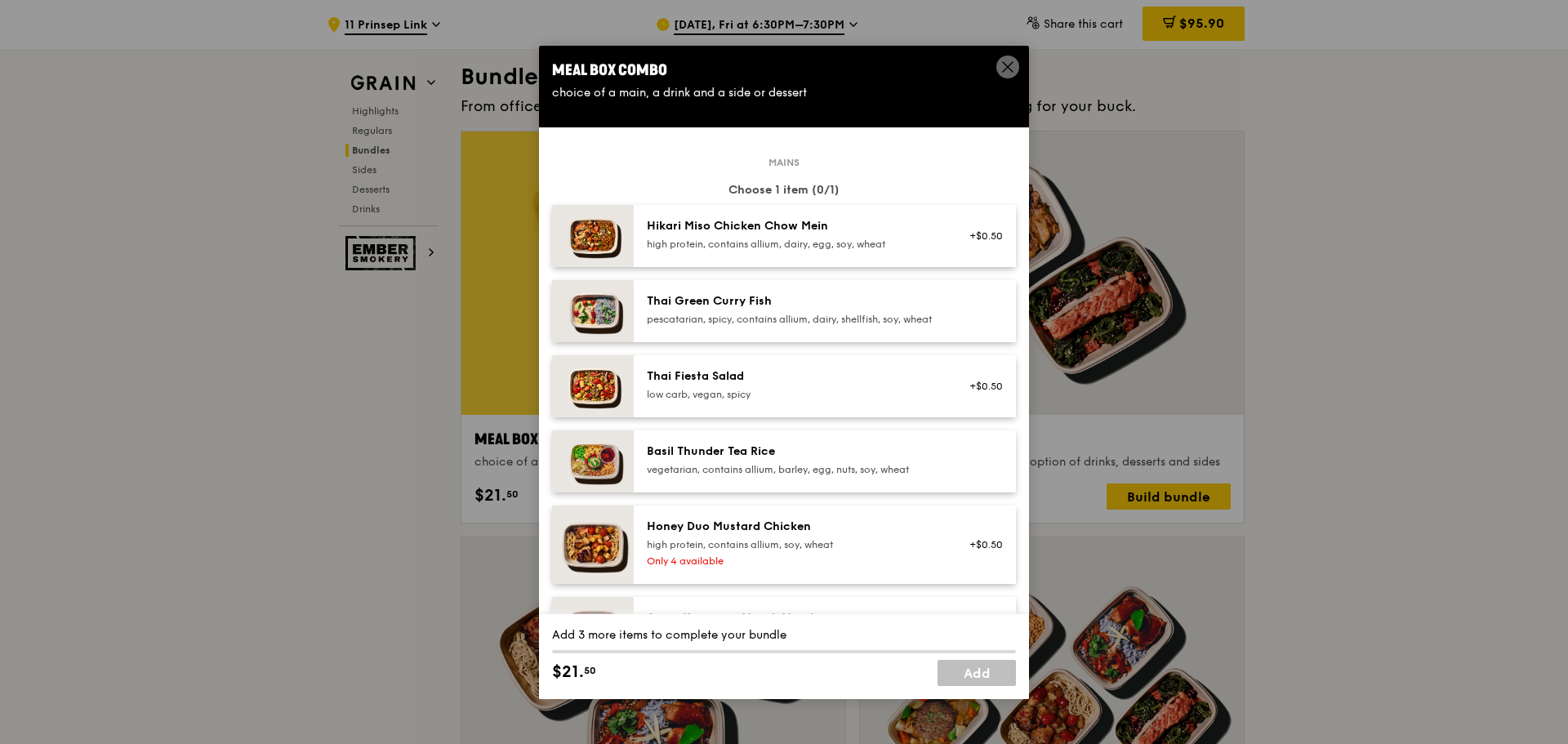
click at [716, 460] on div "Basil Thunder Tea Rice" at bounding box center [794, 452] width 293 height 16
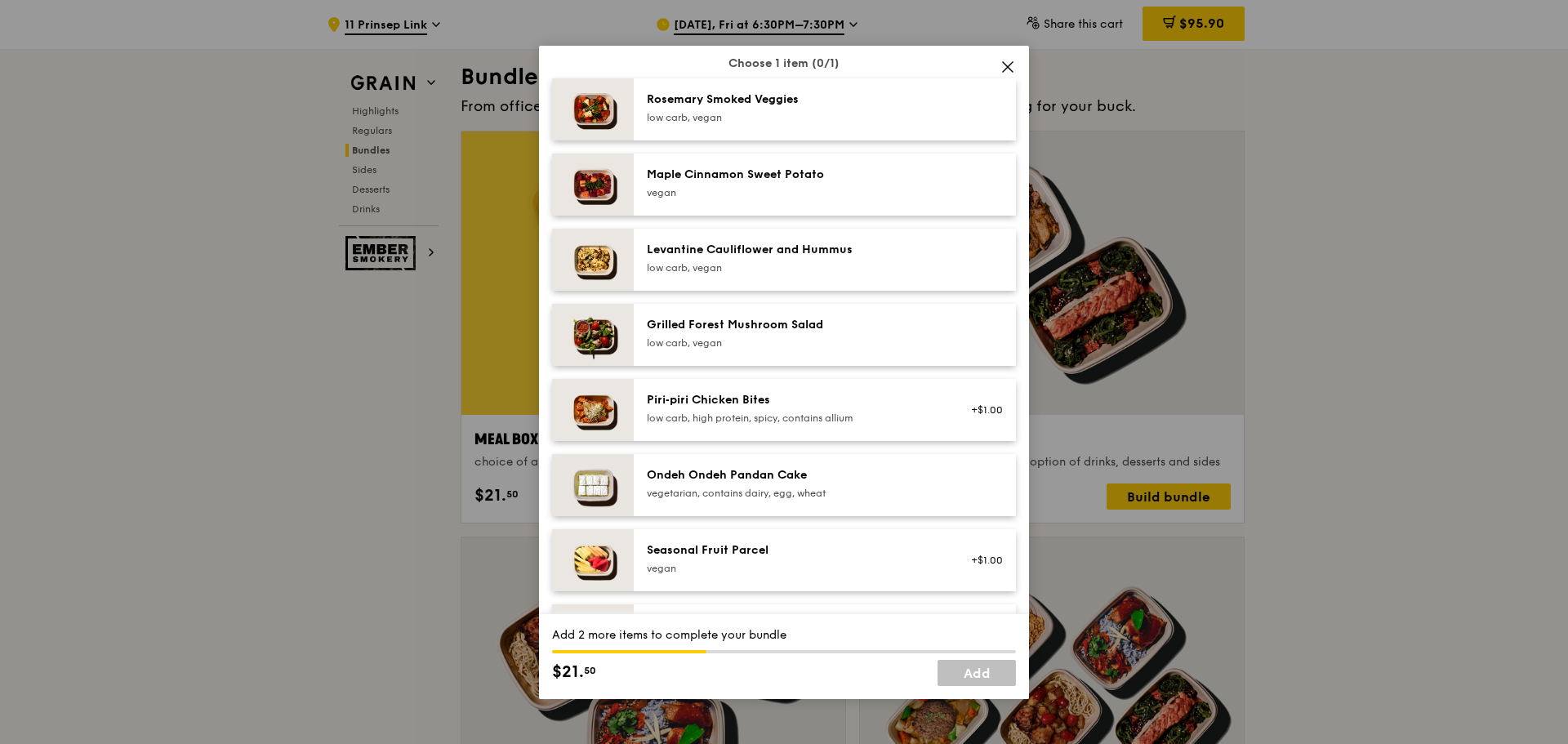
scroll to position [980, 0]
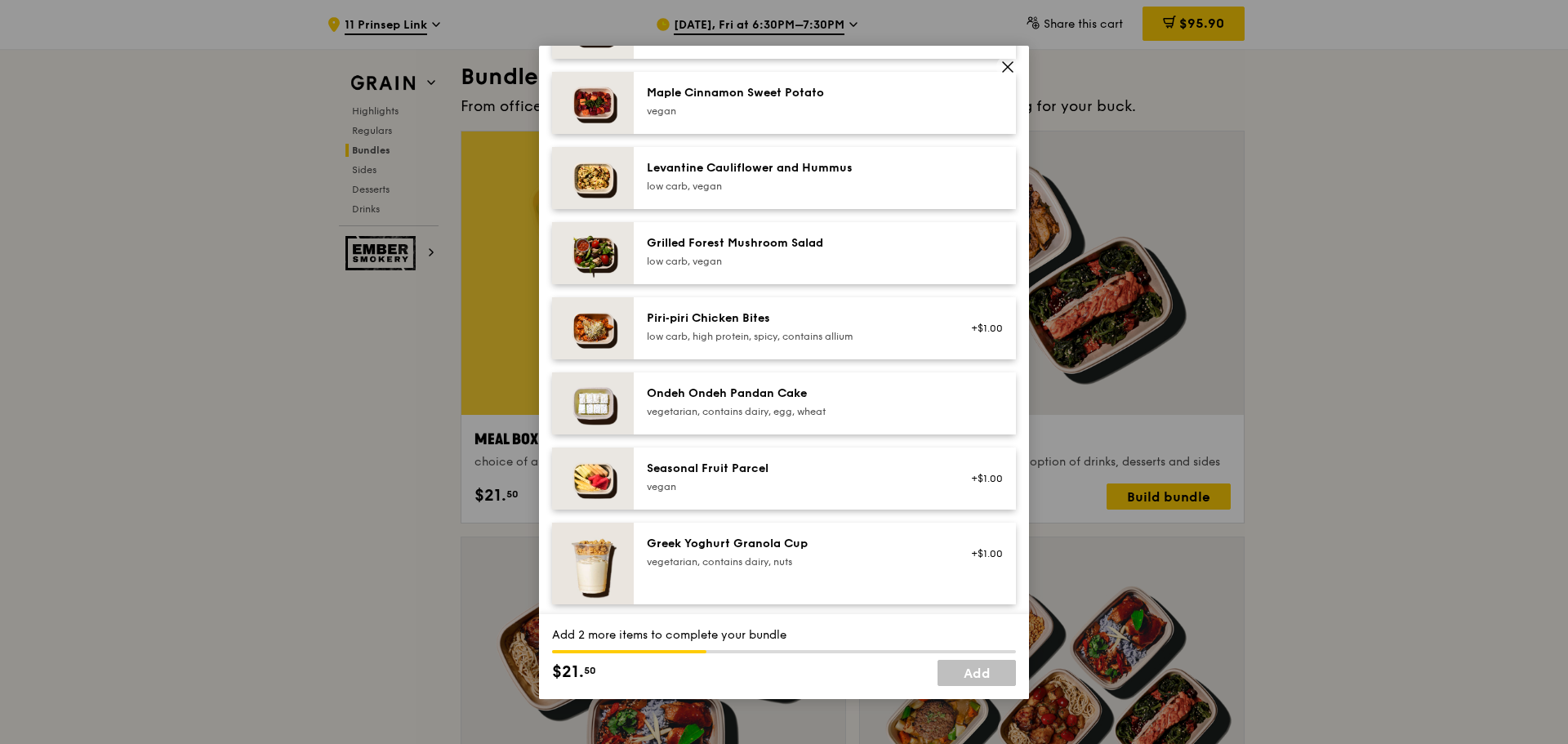
click at [660, 497] on div "Seasonal Fruit Parcel [GEOGRAPHIC_DATA]" at bounding box center [794, 478] width 313 height 36
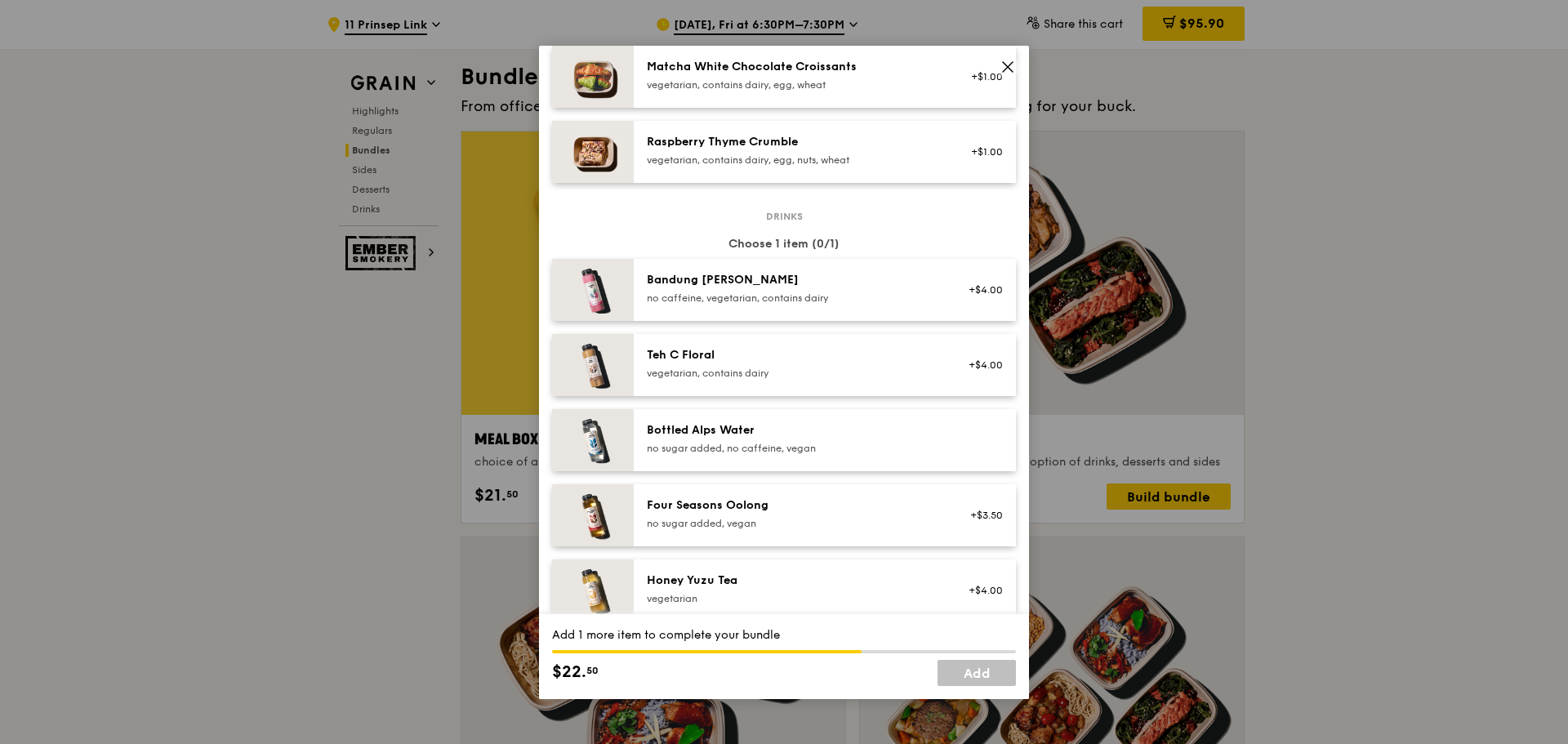
scroll to position [1634, 0]
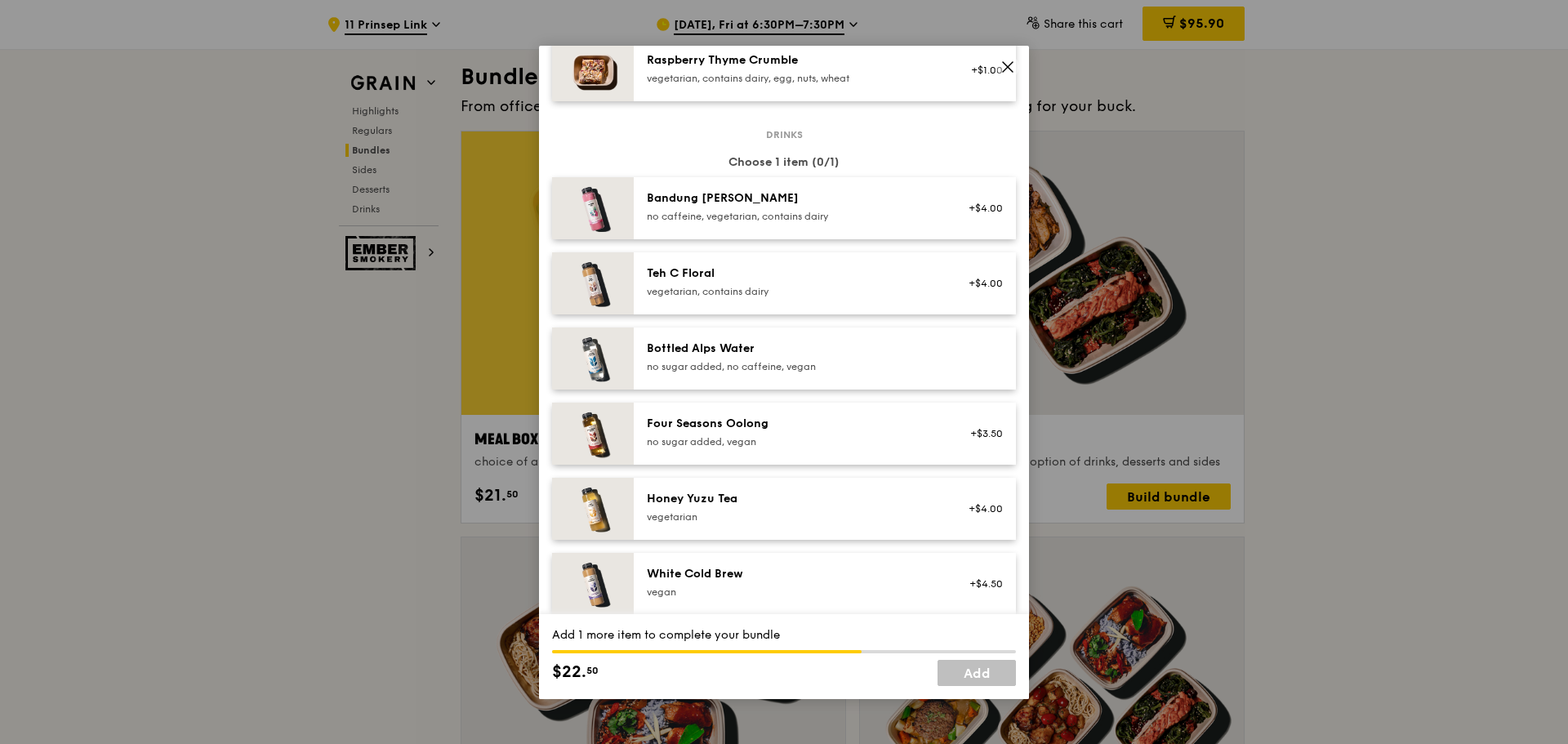
click at [742, 373] on div "no sugar added, no caffeine, vegan" at bounding box center [794, 366] width 293 height 13
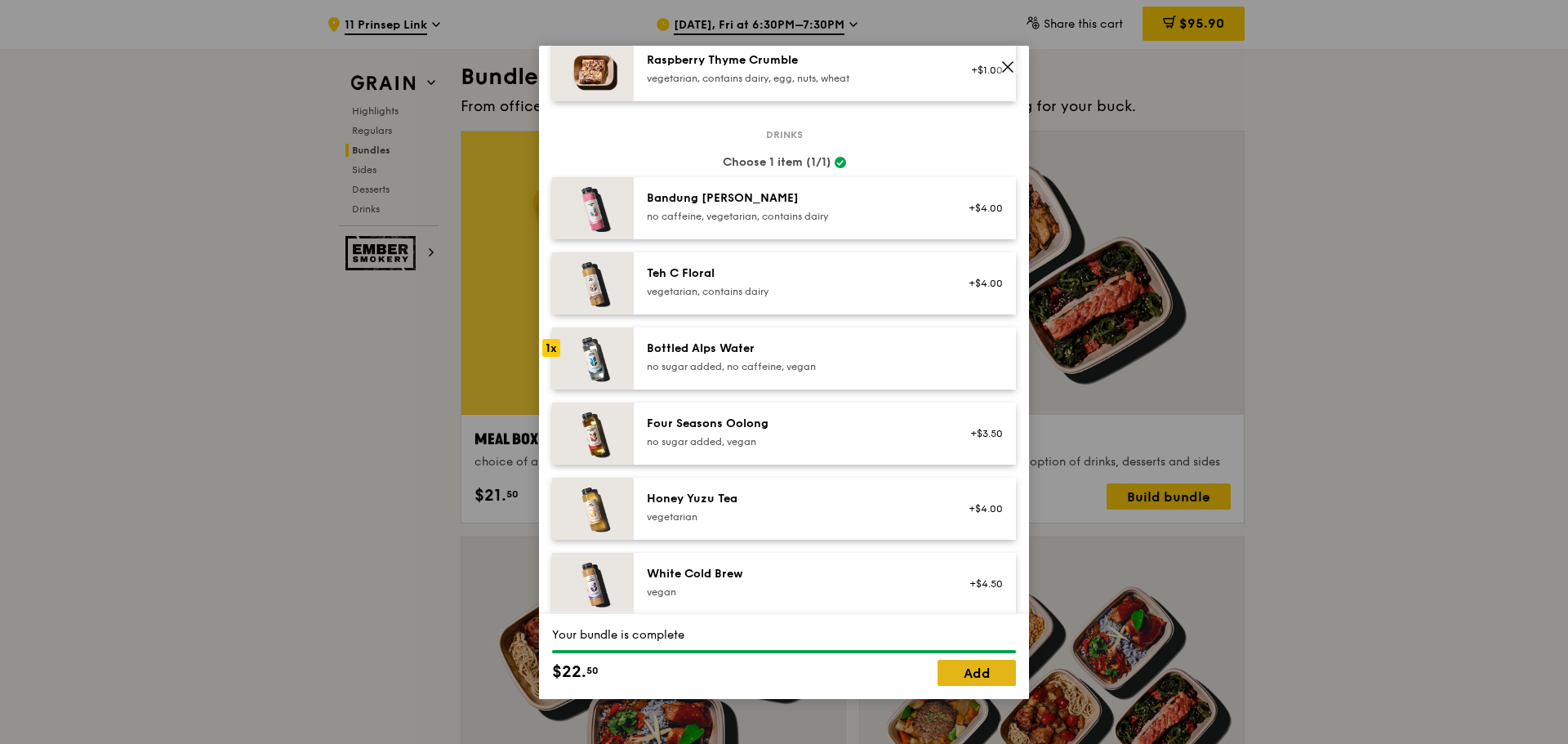
click at [979, 686] on link "Add" at bounding box center [977, 673] width 78 height 26
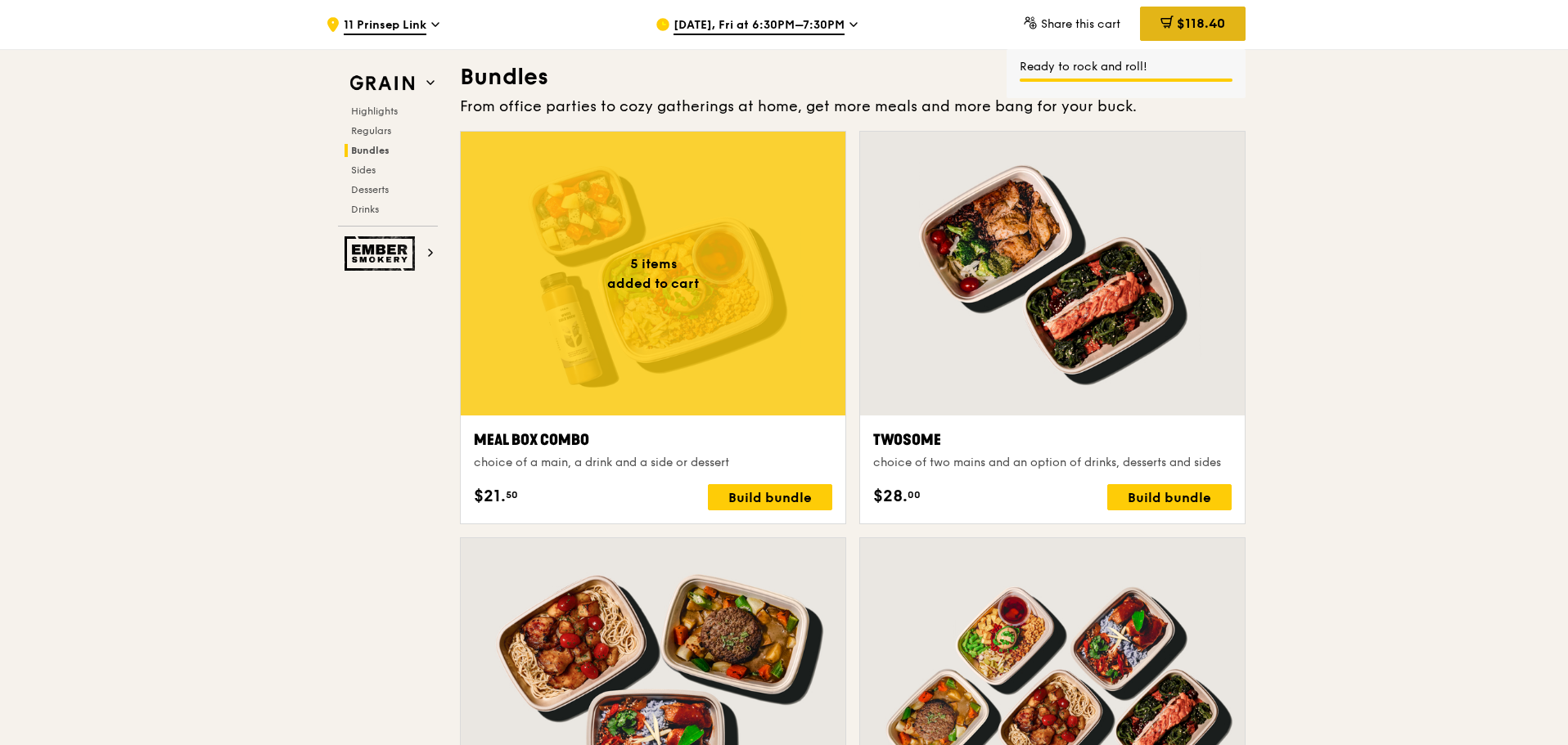
click at [1166, 24] on icon at bounding box center [1166, 21] width 10 height 5
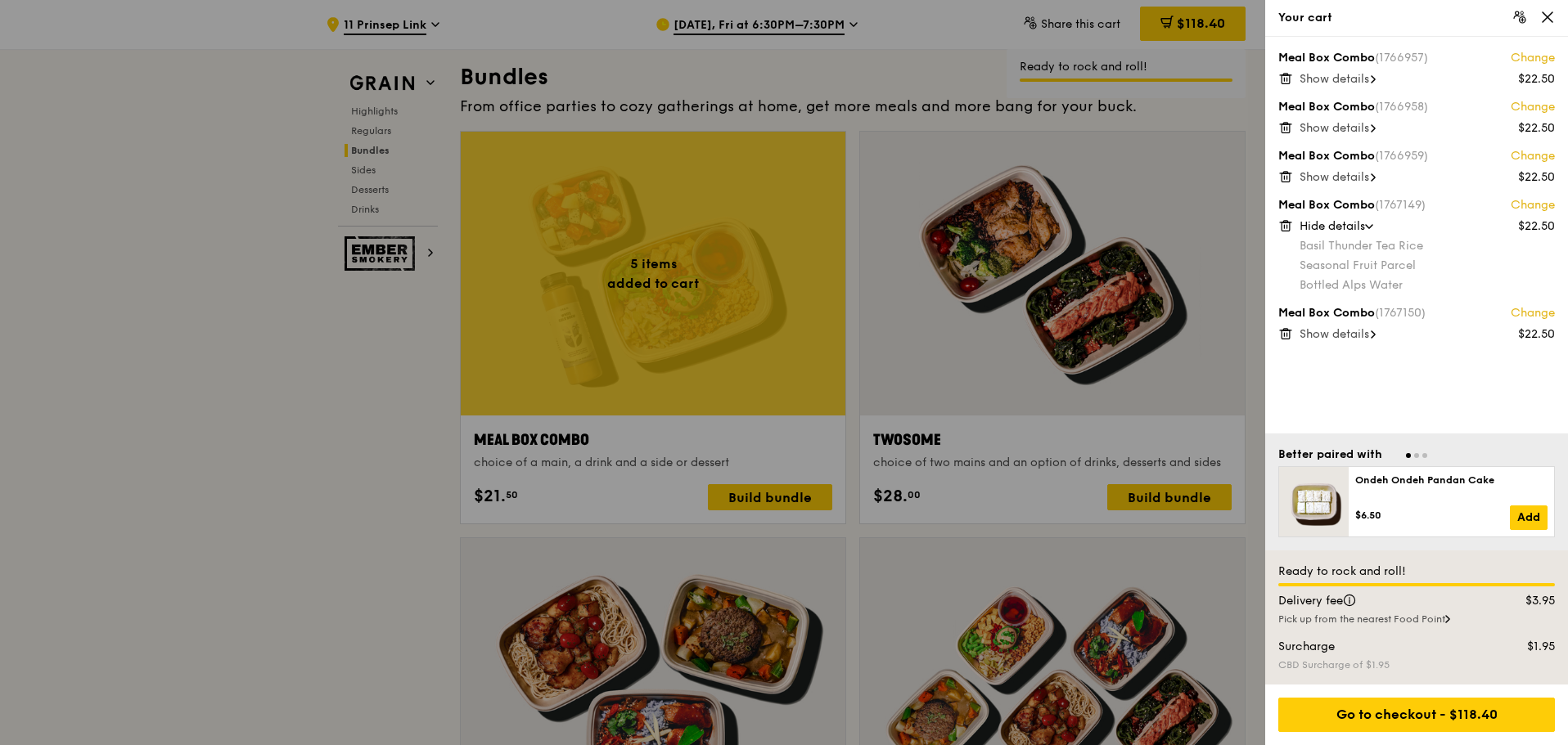
click at [1361, 319] on div "Meal Box Combo (1767150) Change" at bounding box center [1416, 313] width 277 height 16
click at [1367, 337] on span "Show details" at bounding box center [1334, 335] width 69 height 14
click at [792, 495] on div at bounding box center [784, 372] width 1568 height 745
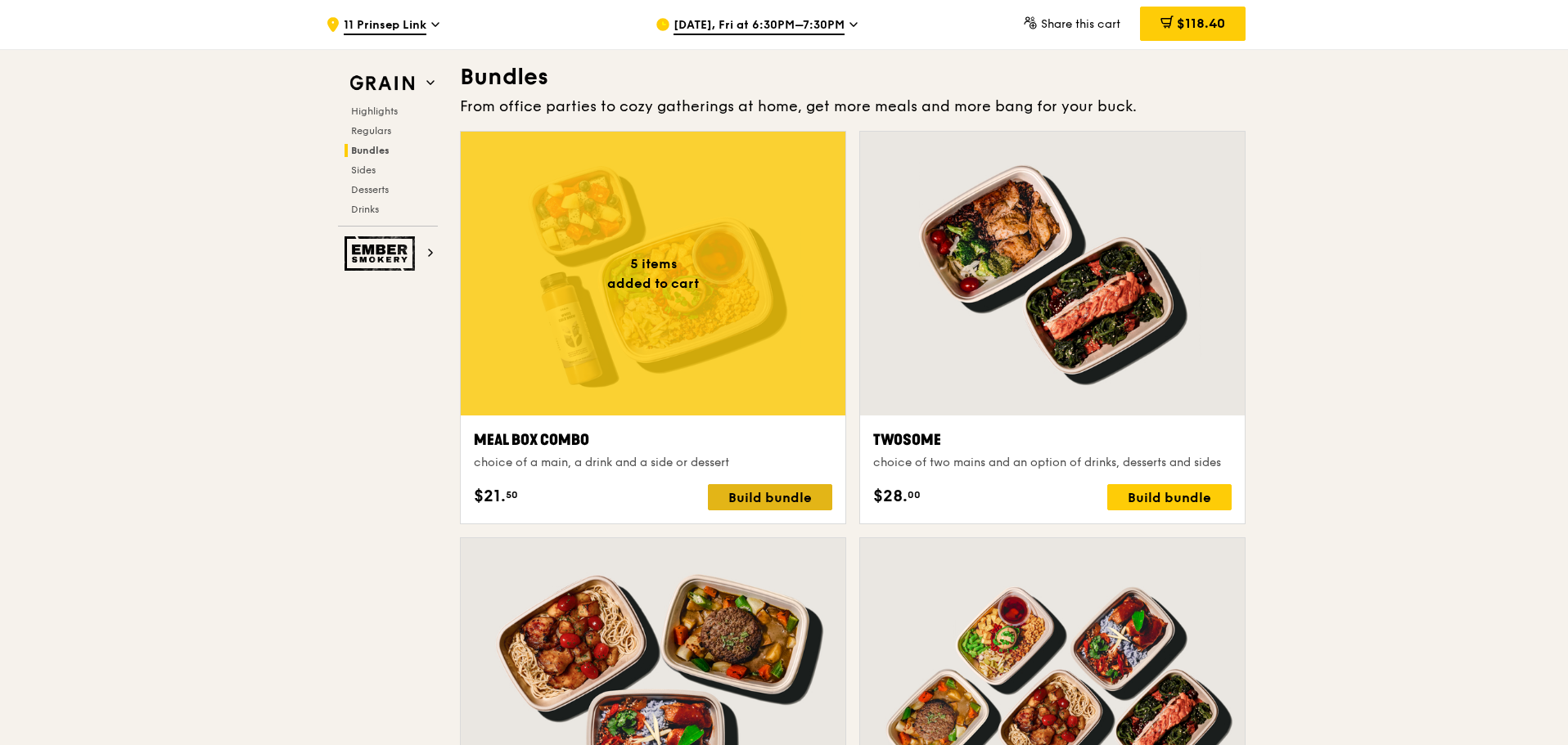
click at [790, 500] on div "Build bundle" at bounding box center [770, 497] width 125 height 26
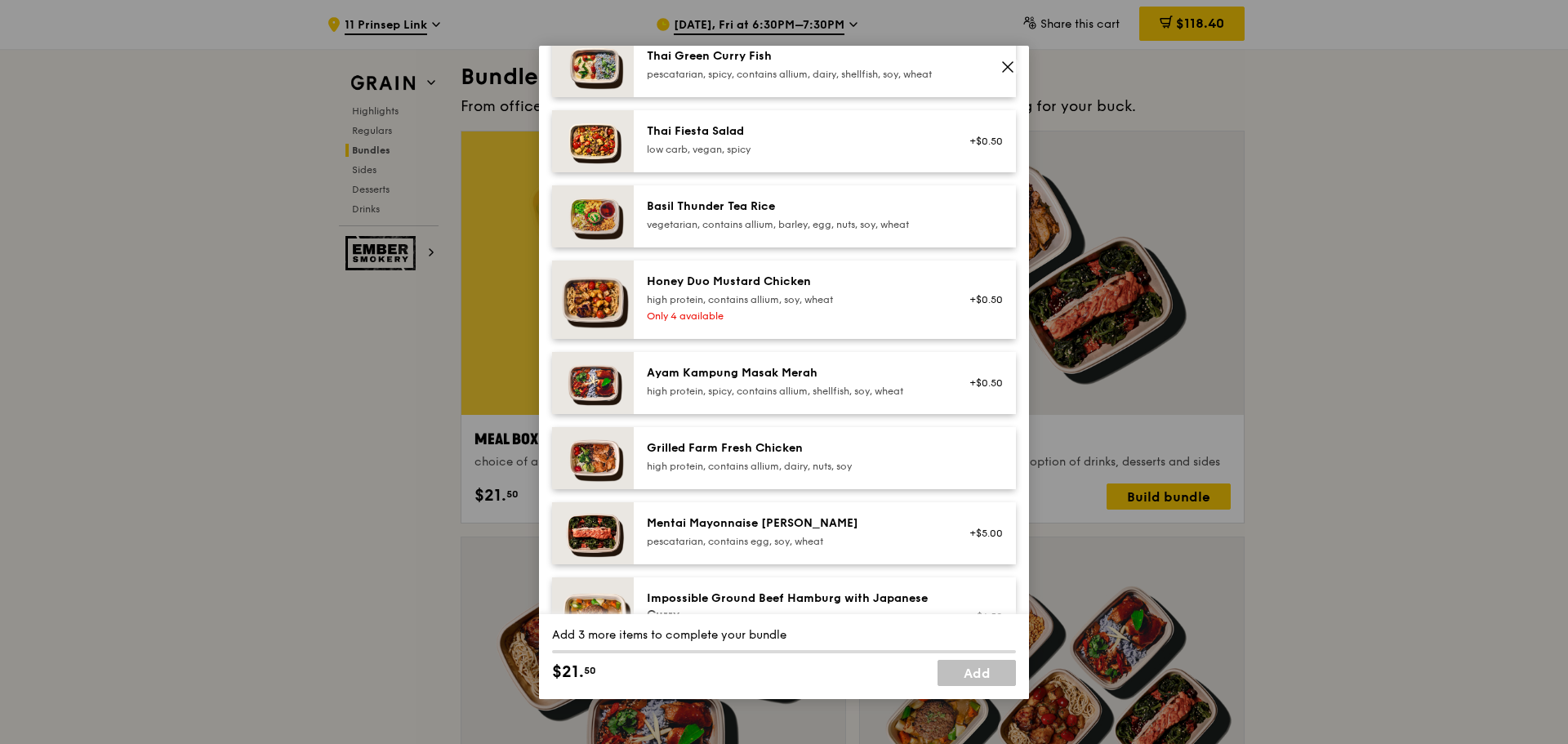
scroll to position [327, 0]
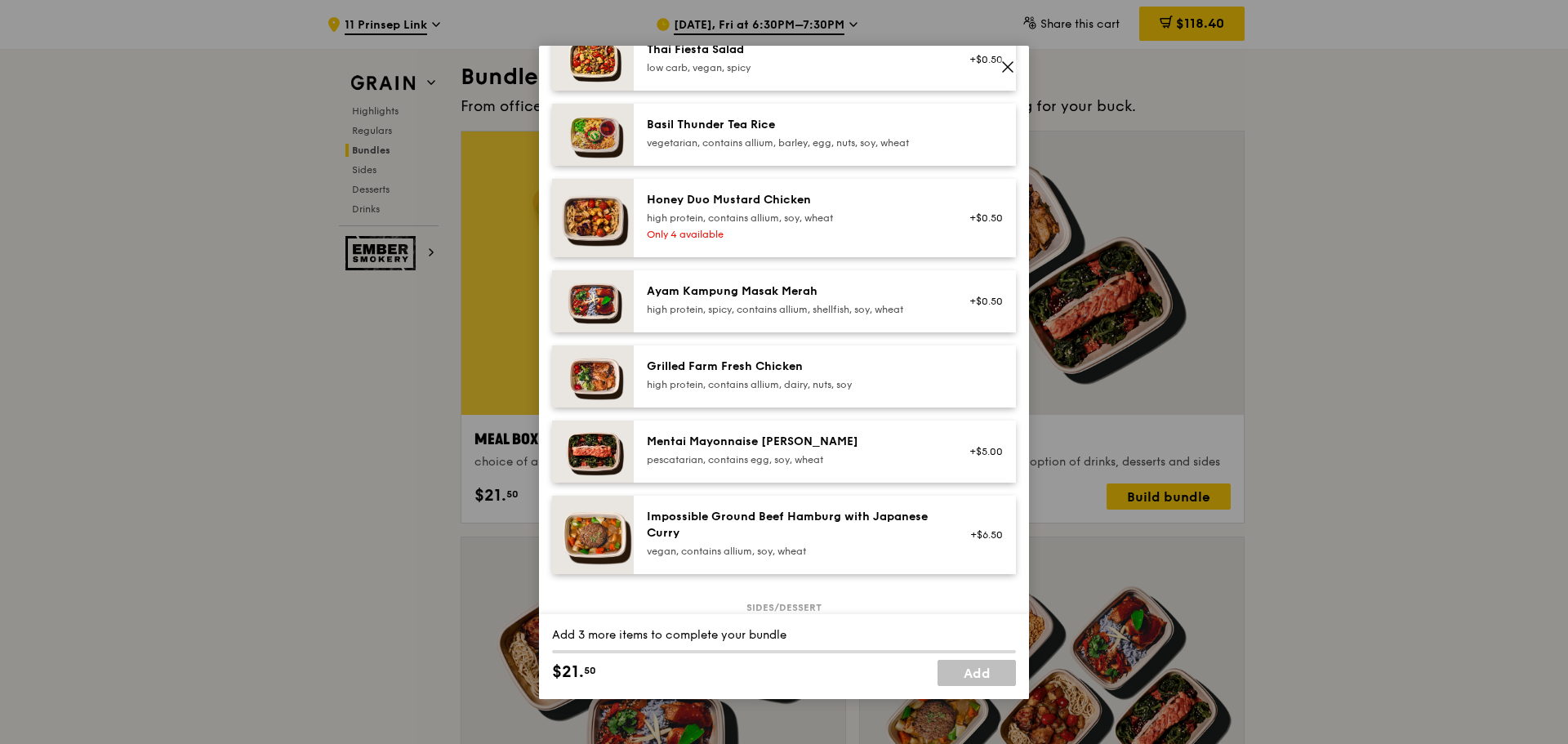
click at [842, 372] on div "Grilled Farm Fresh Chicken" at bounding box center [794, 366] width 293 height 16
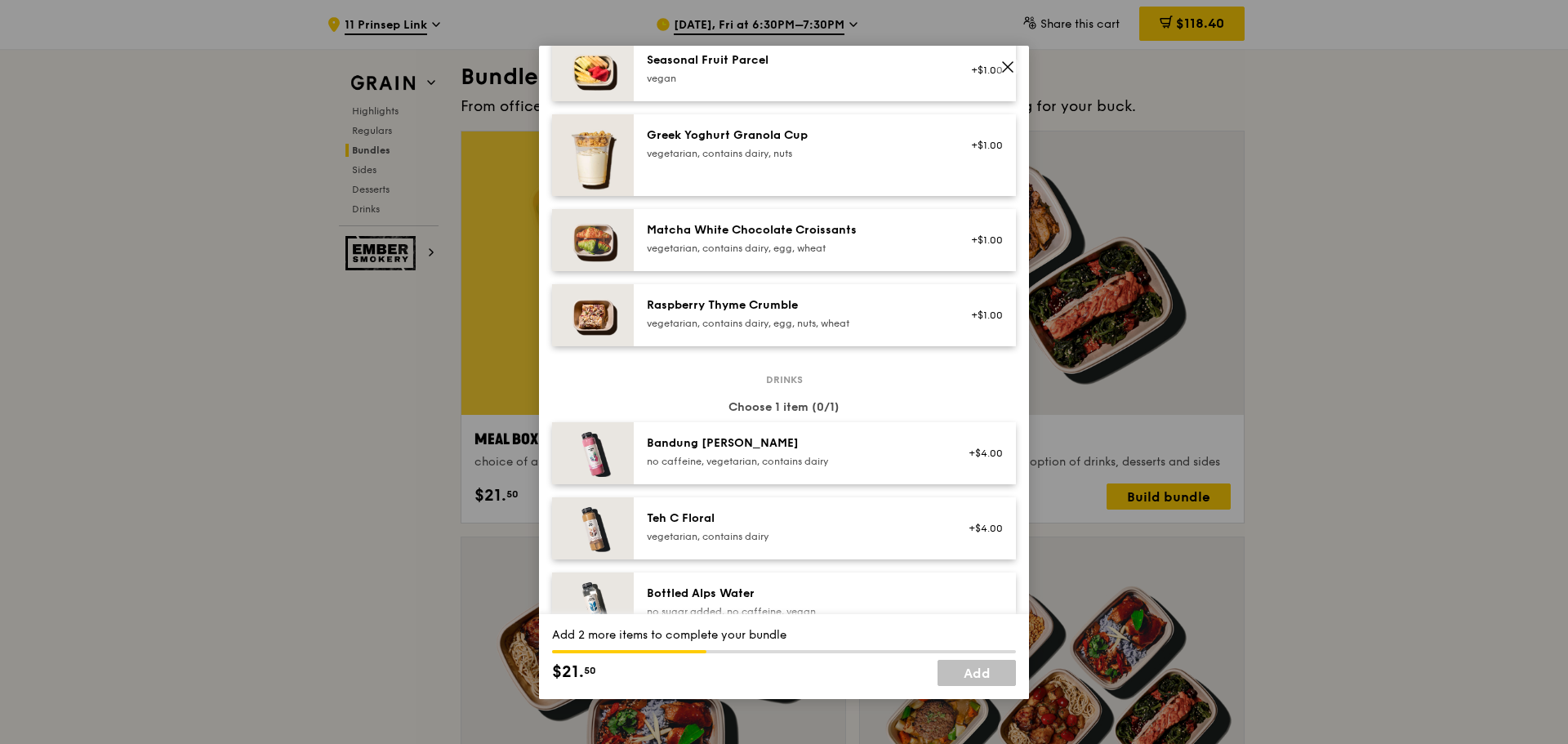
scroll to position [1225, 0]
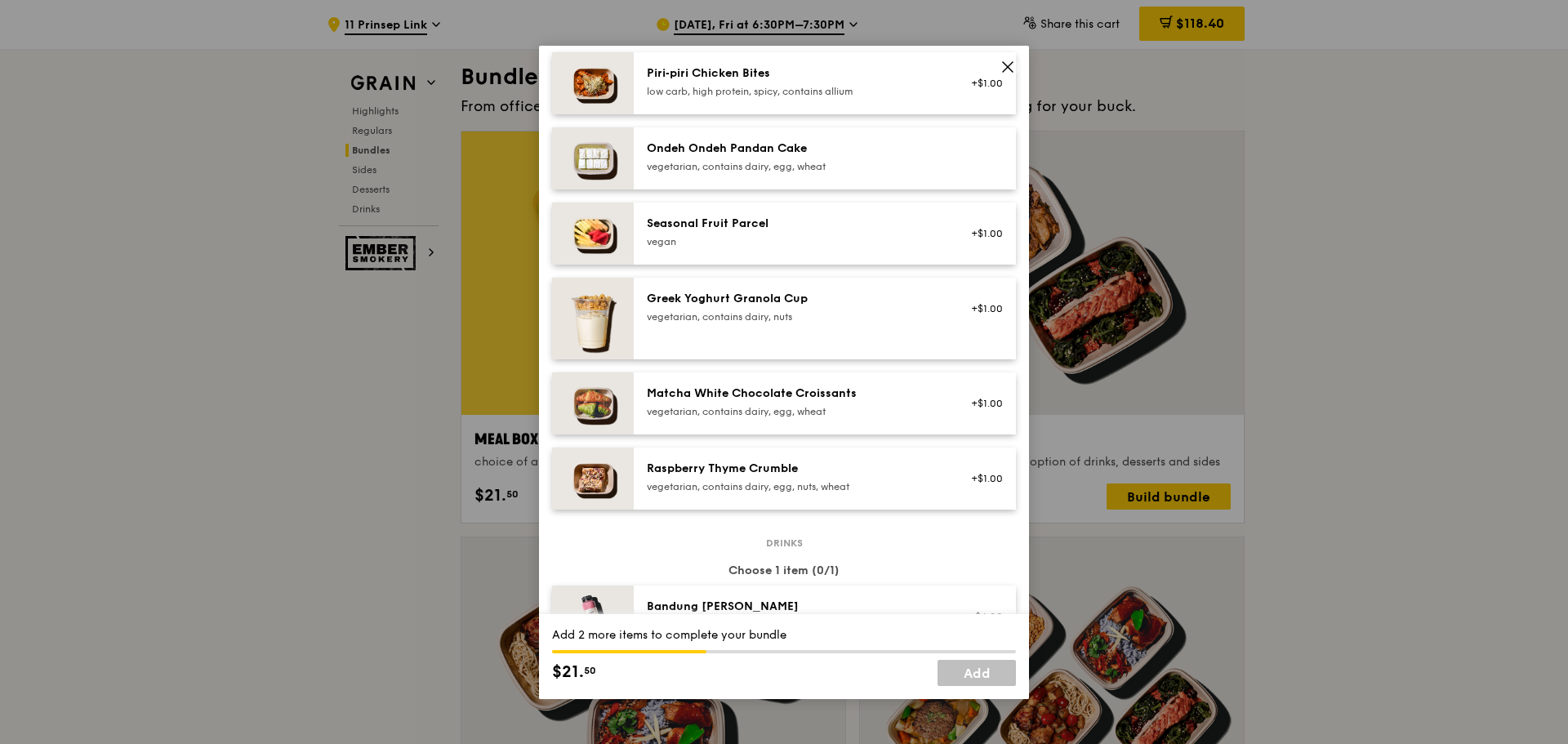
click at [721, 232] on div "Seasonal Fruit Parcel" at bounding box center [794, 224] width 293 height 16
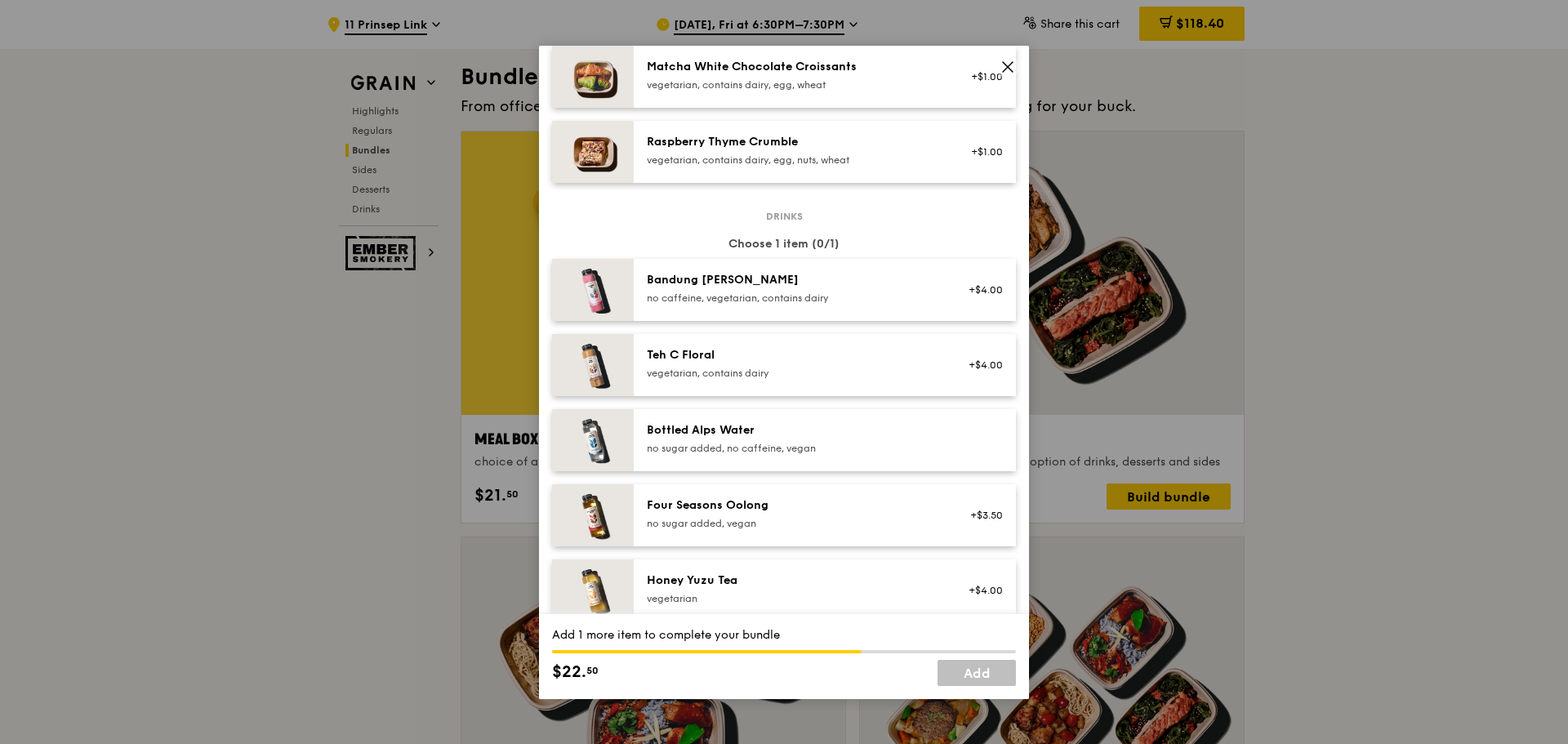
scroll to position [1716, 0]
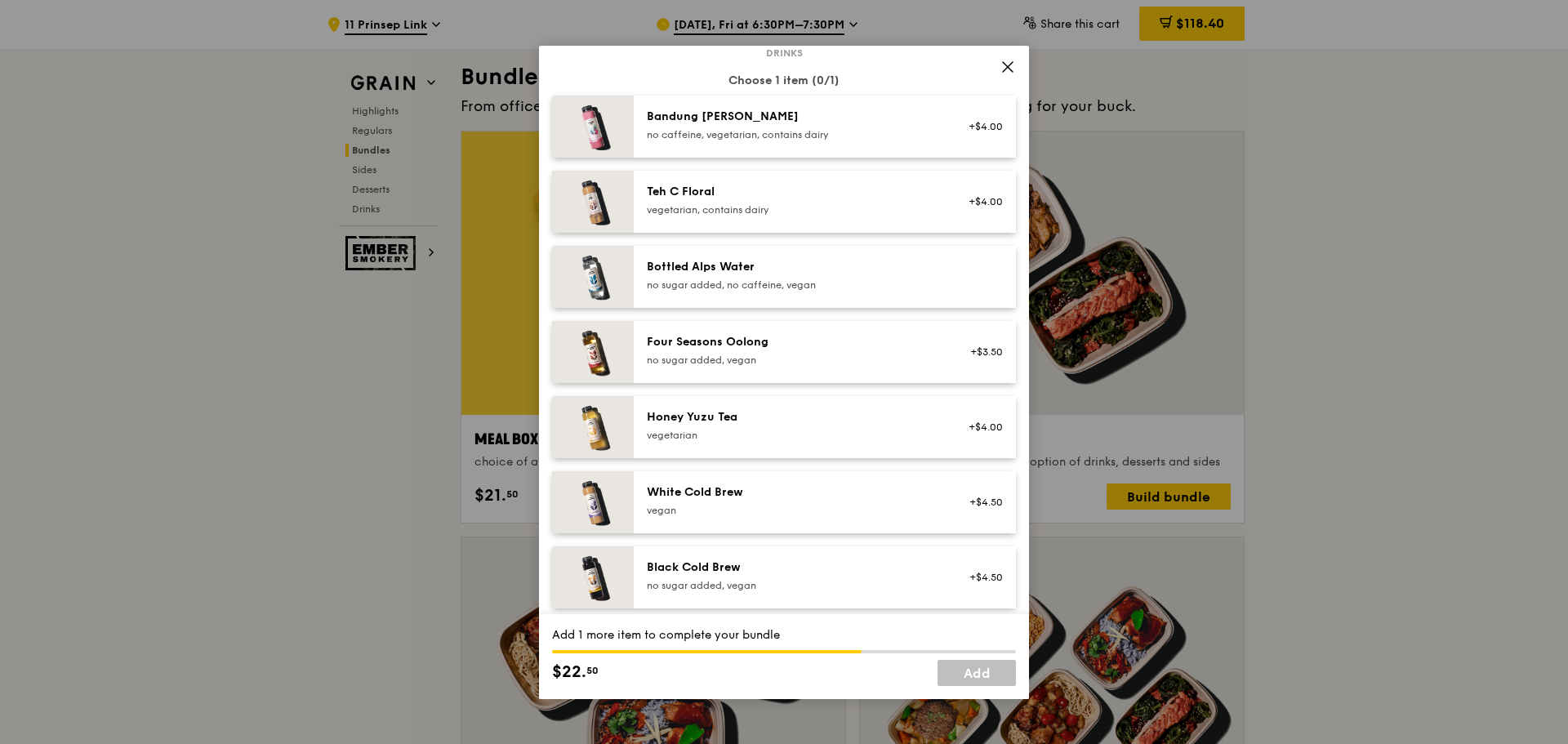
click at [746, 289] on div "Bottled Alps Water no sugar added, no caffeine, vegan" at bounding box center [794, 275] width 293 height 33
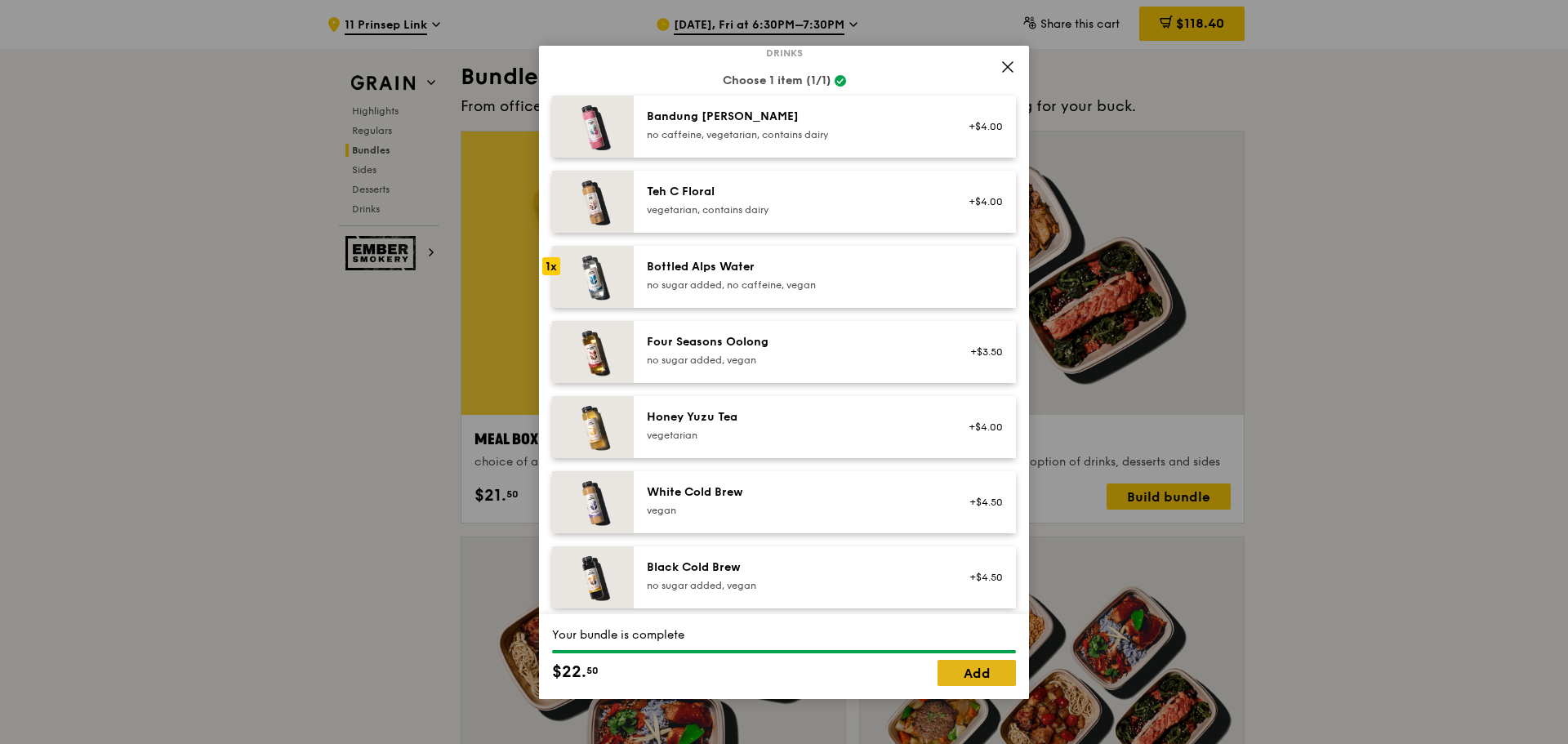
click at [972, 674] on link "Add" at bounding box center [977, 673] width 78 height 26
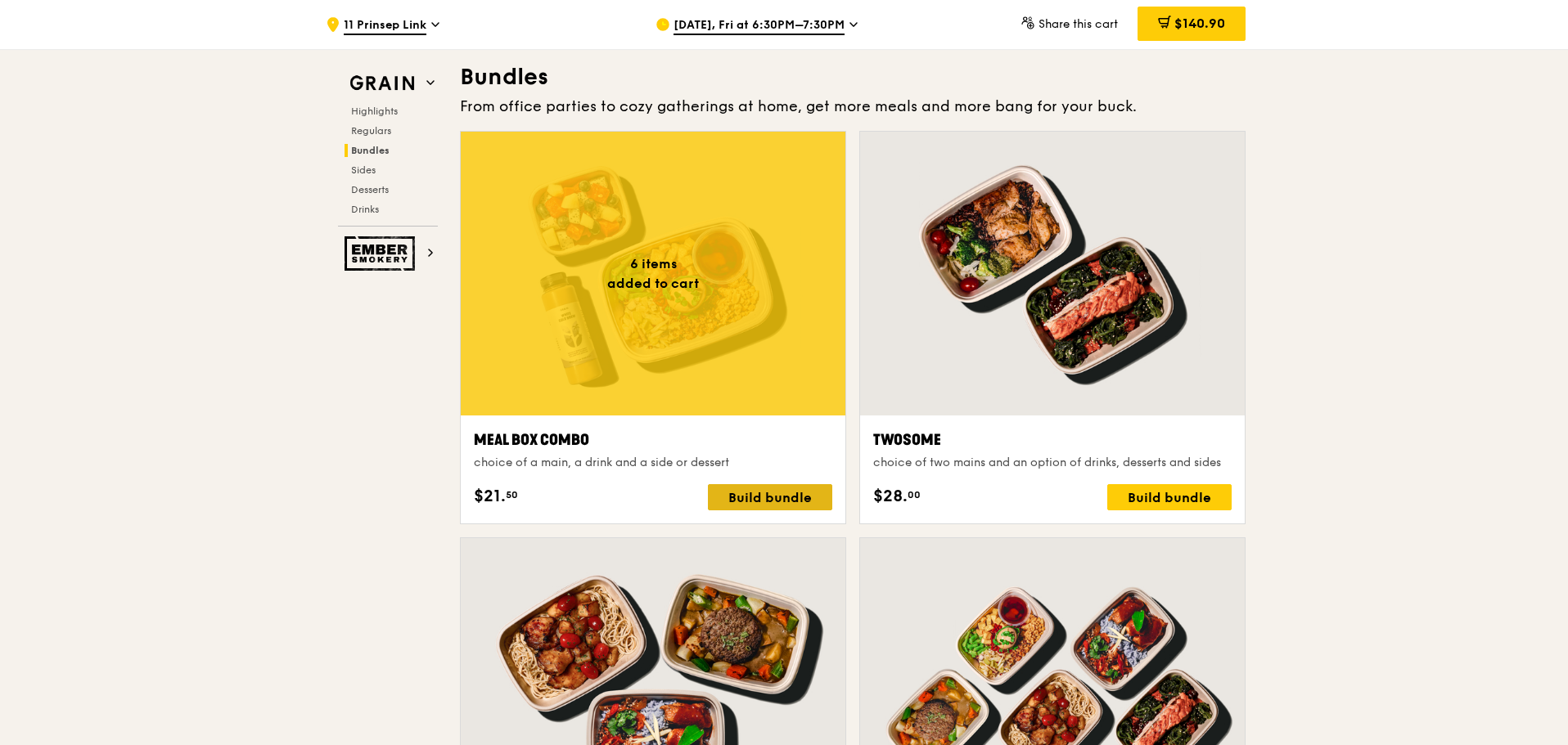
click at [783, 493] on div "Build bundle" at bounding box center [770, 497] width 125 height 26
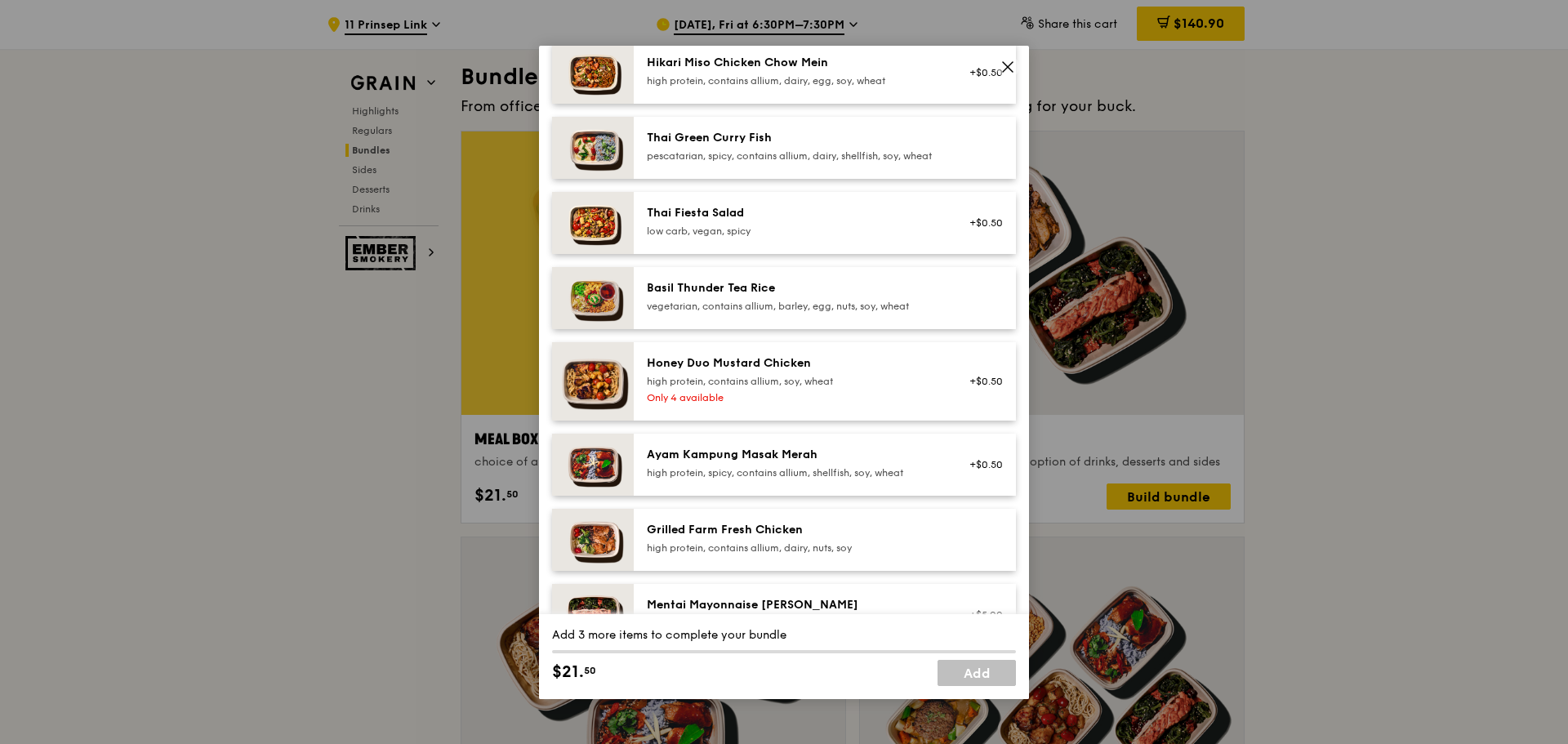
scroll to position [245, 0]
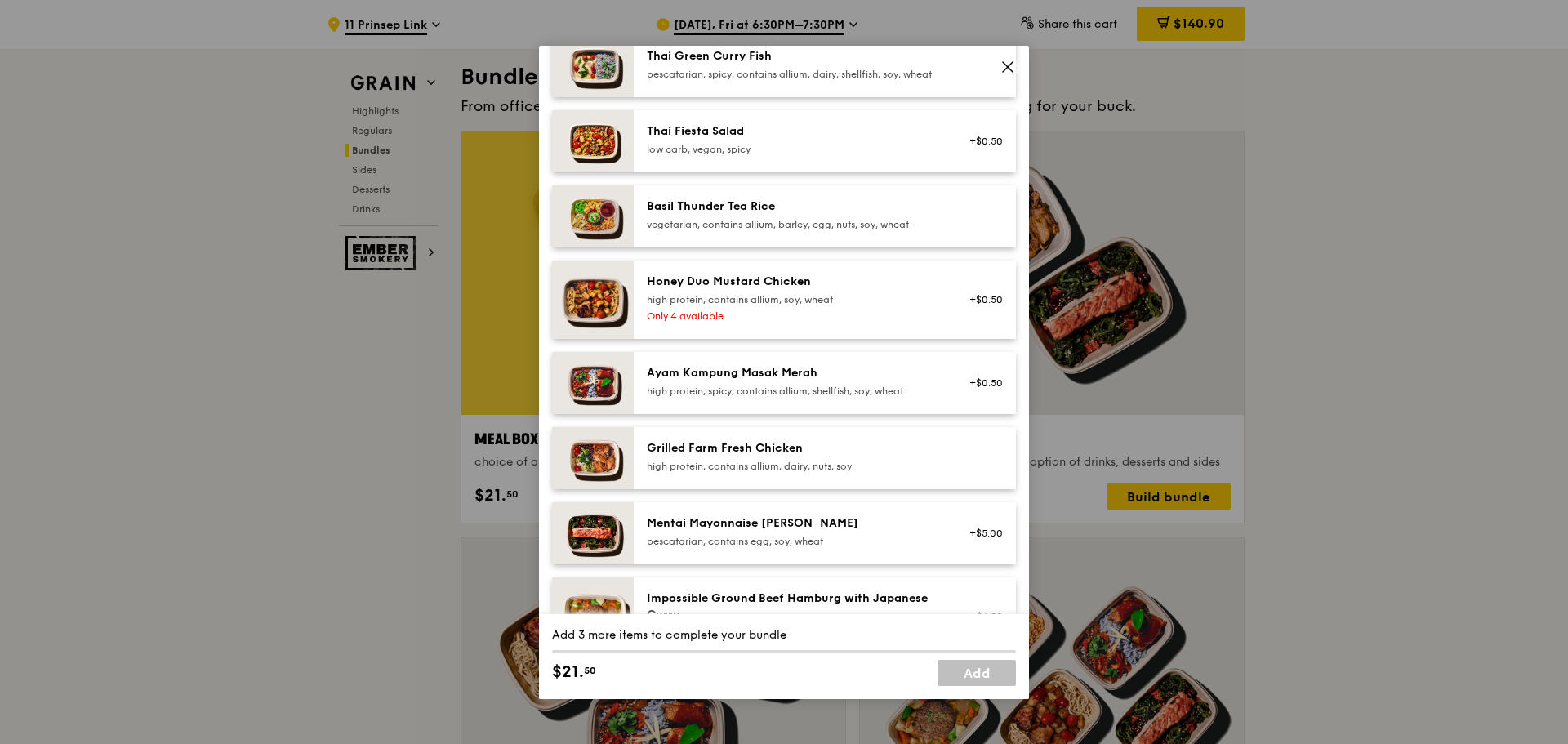
click at [731, 457] on div "Grilled Farm Fresh Chicken" at bounding box center [794, 448] width 293 height 16
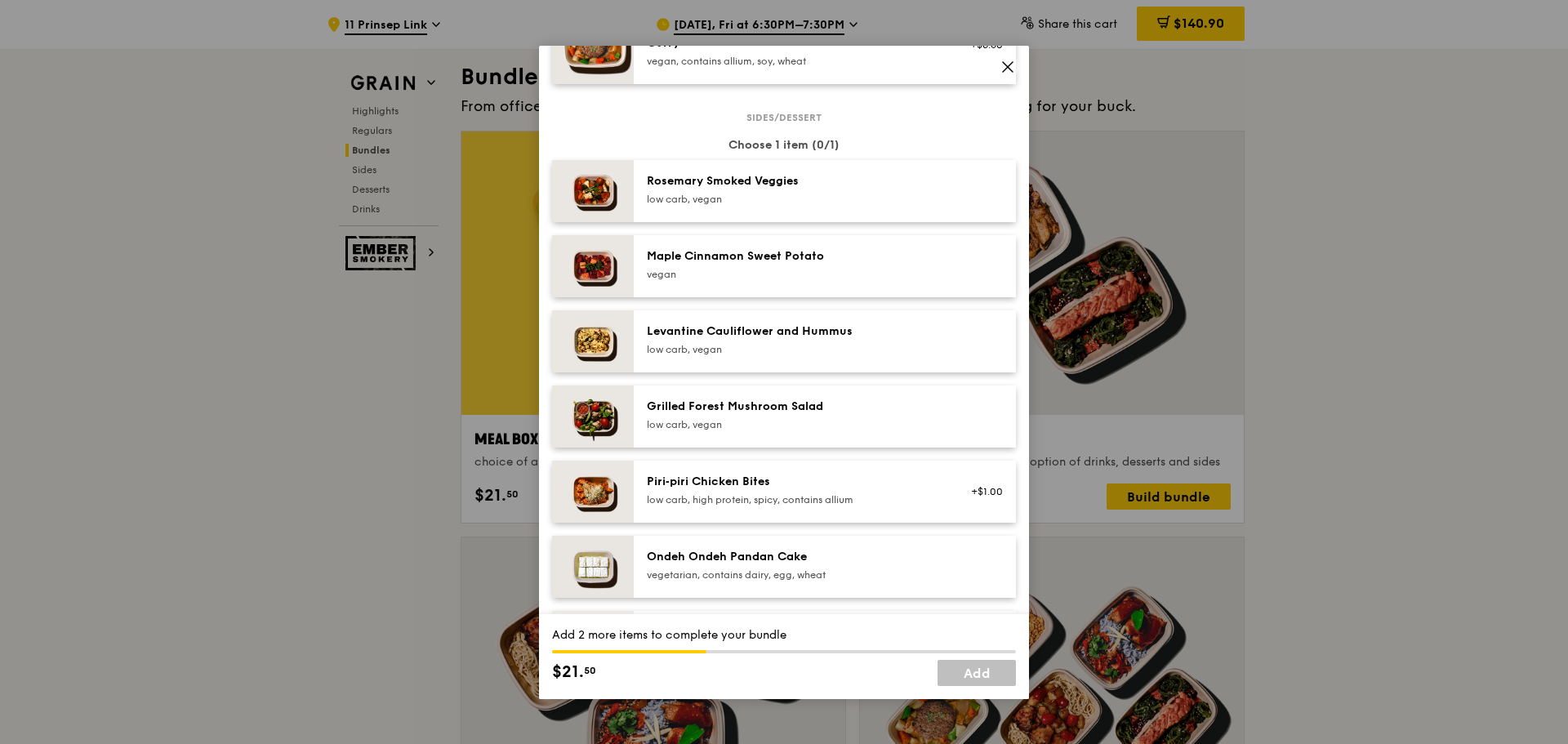
scroll to position [899, 0]
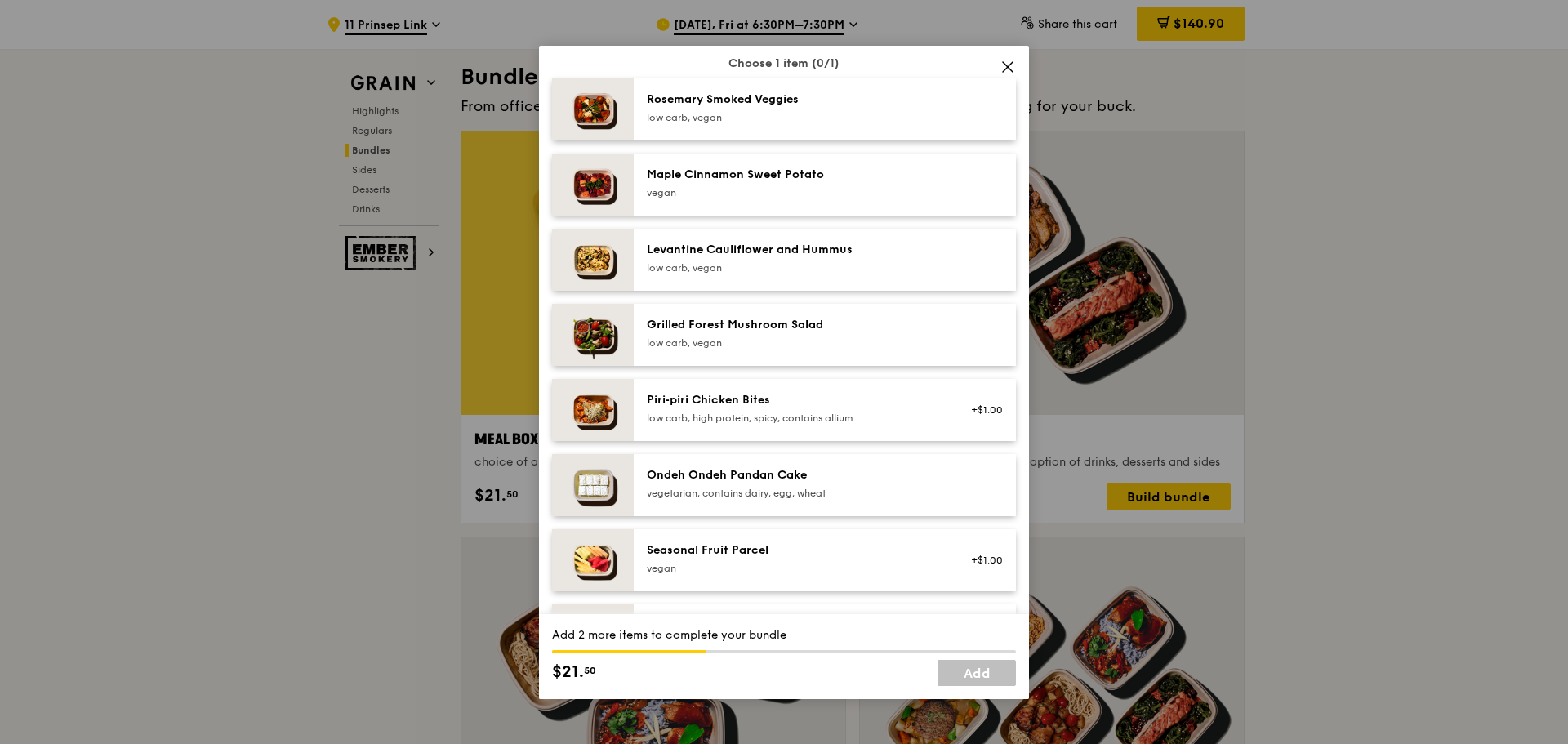
click at [707, 551] on div "Seasonal Fruit Parcel [GEOGRAPHIC_DATA] +$1.00" at bounding box center [825, 560] width 382 height 62
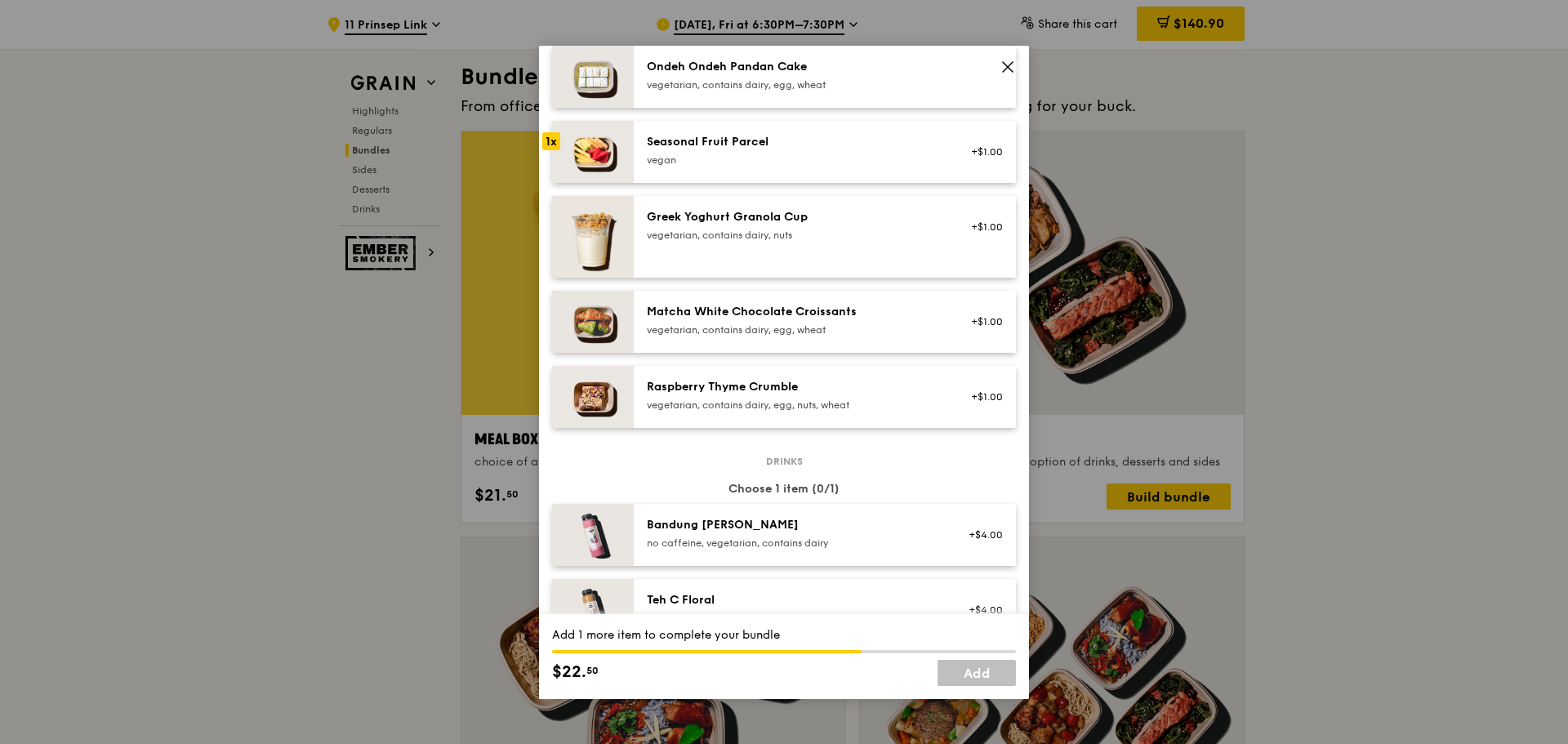
scroll to position [1470, 0]
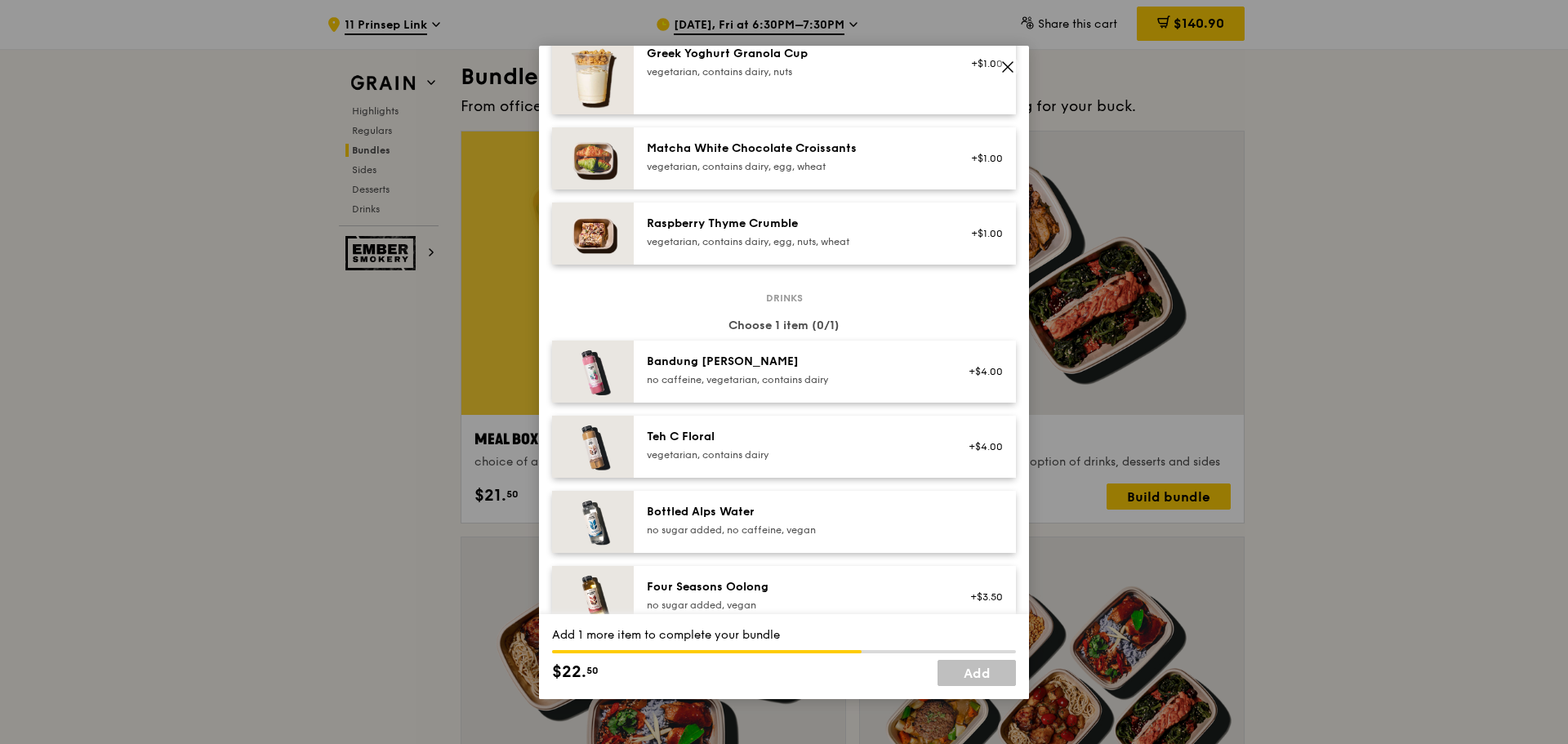
click at [707, 540] on div "Bottled Alps Water no sugar added, no caffeine, vegan" at bounding box center [794, 522] width 313 height 36
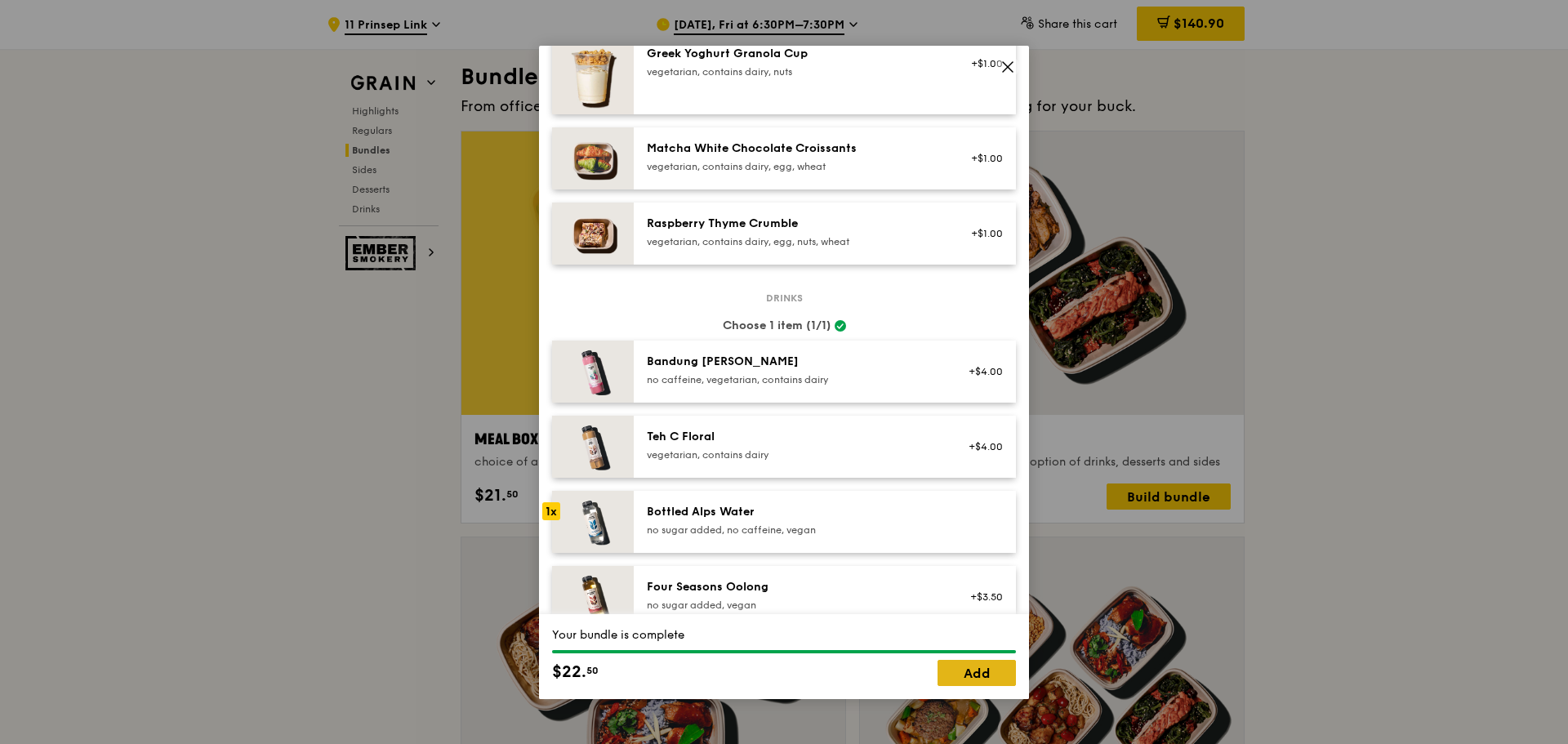
click at [964, 673] on link "Add" at bounding box center [977, 673] width 78 height 26
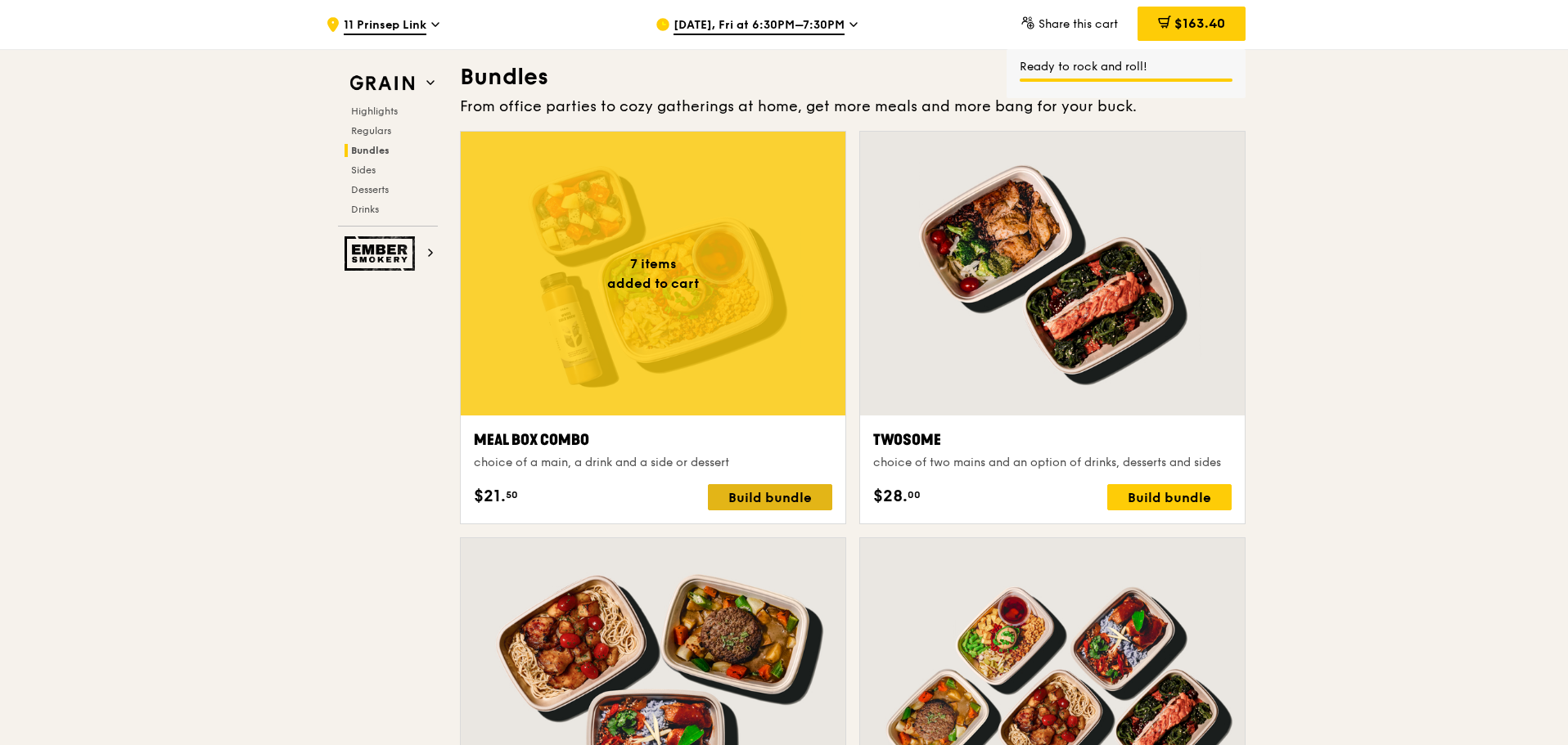
click at [733, 499] on div "Build bundle" at bounding box center [770, 497] width 125 height 26
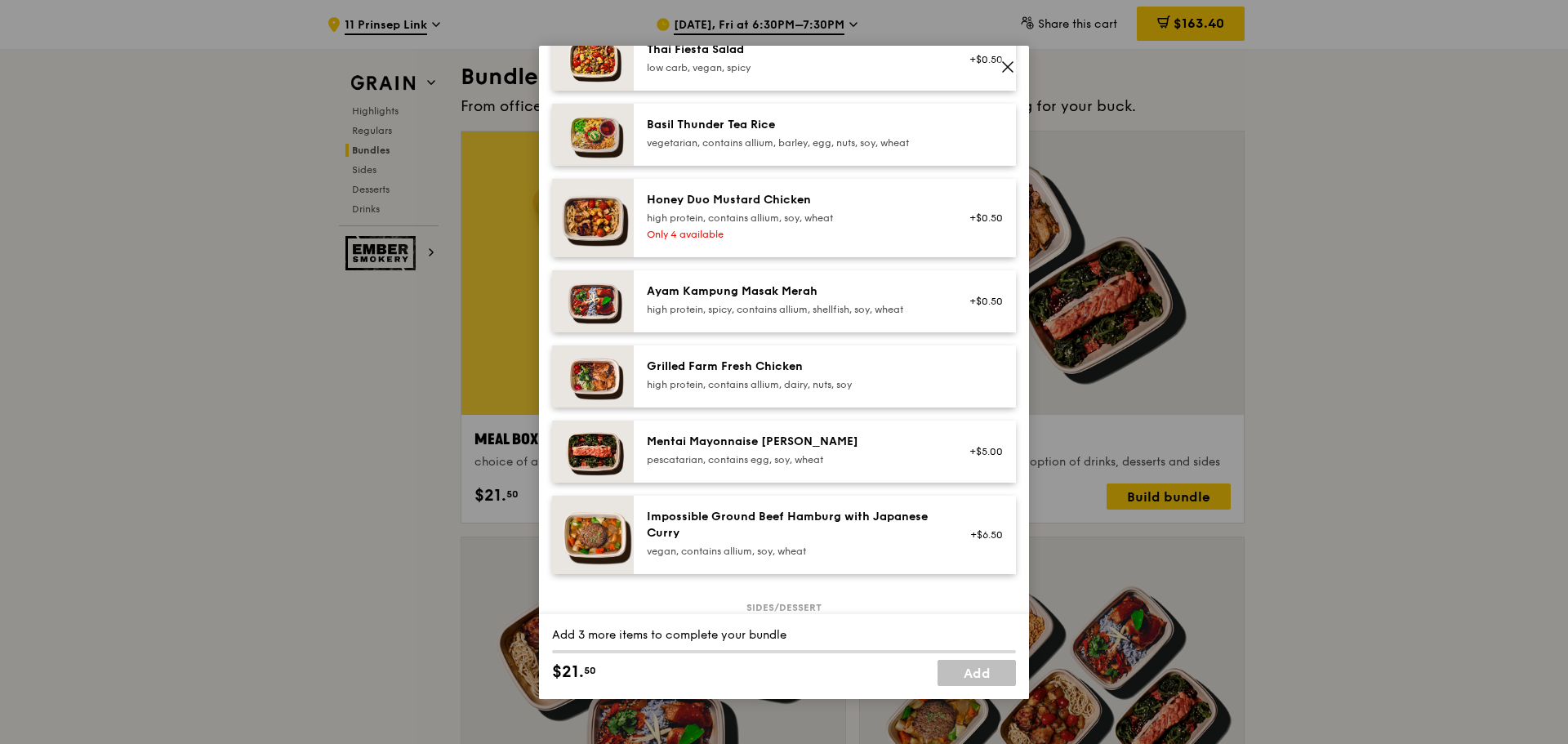
scroll to position [408, 0]
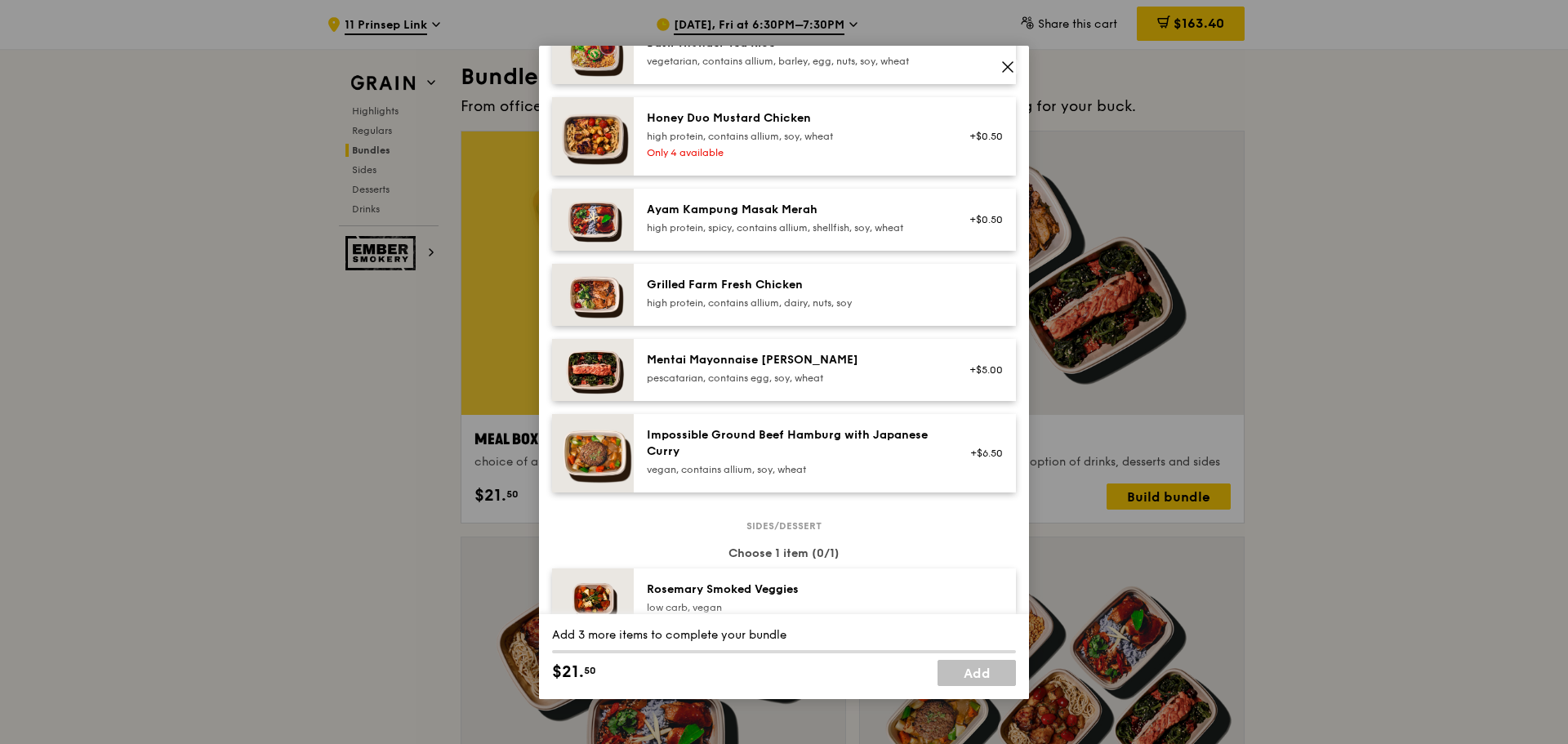
click at [769, 309] on div "high protein, contains allium, dairy, nuts, soy" at bounding box center [794, 303] width 293 height 13
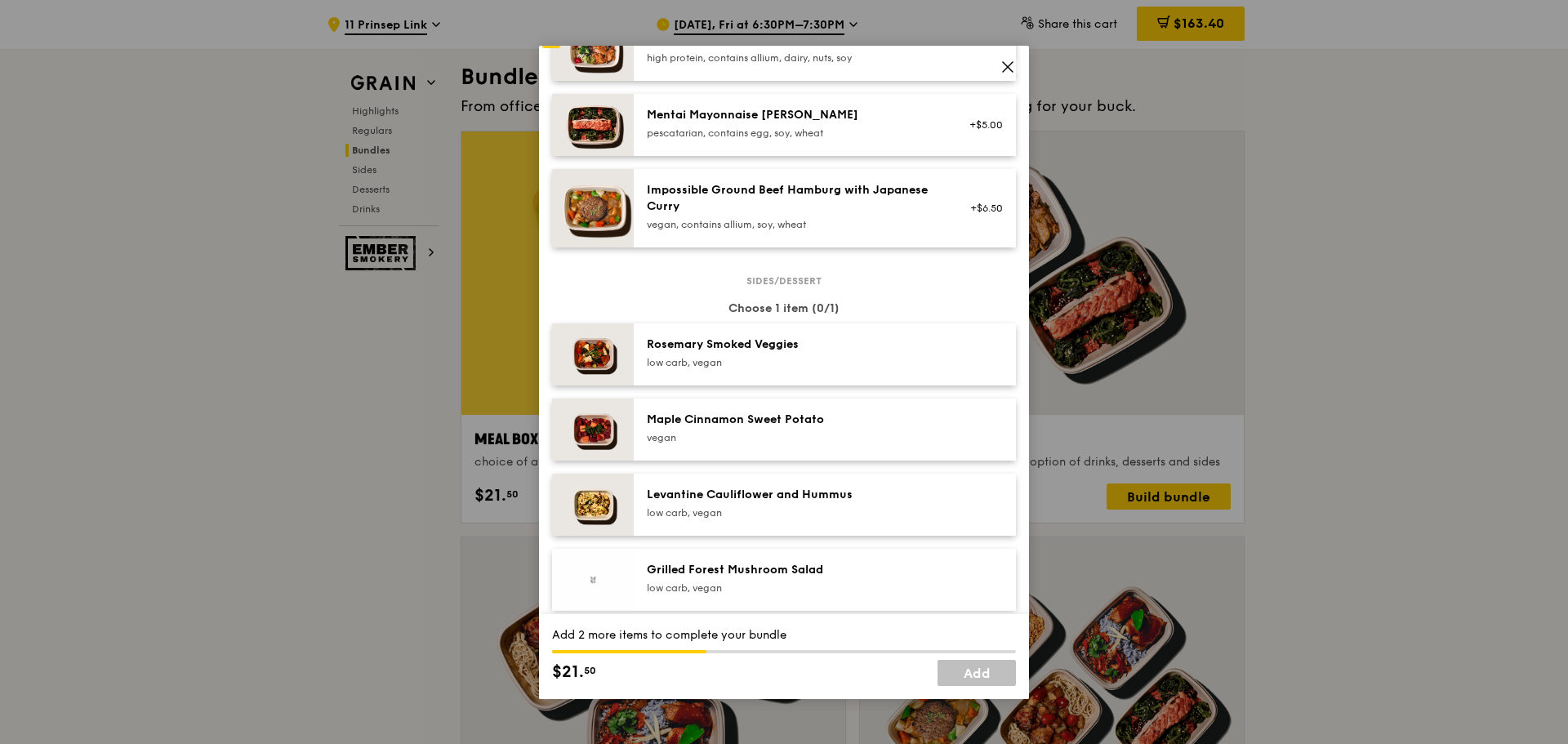
scroll to position [735, 0]
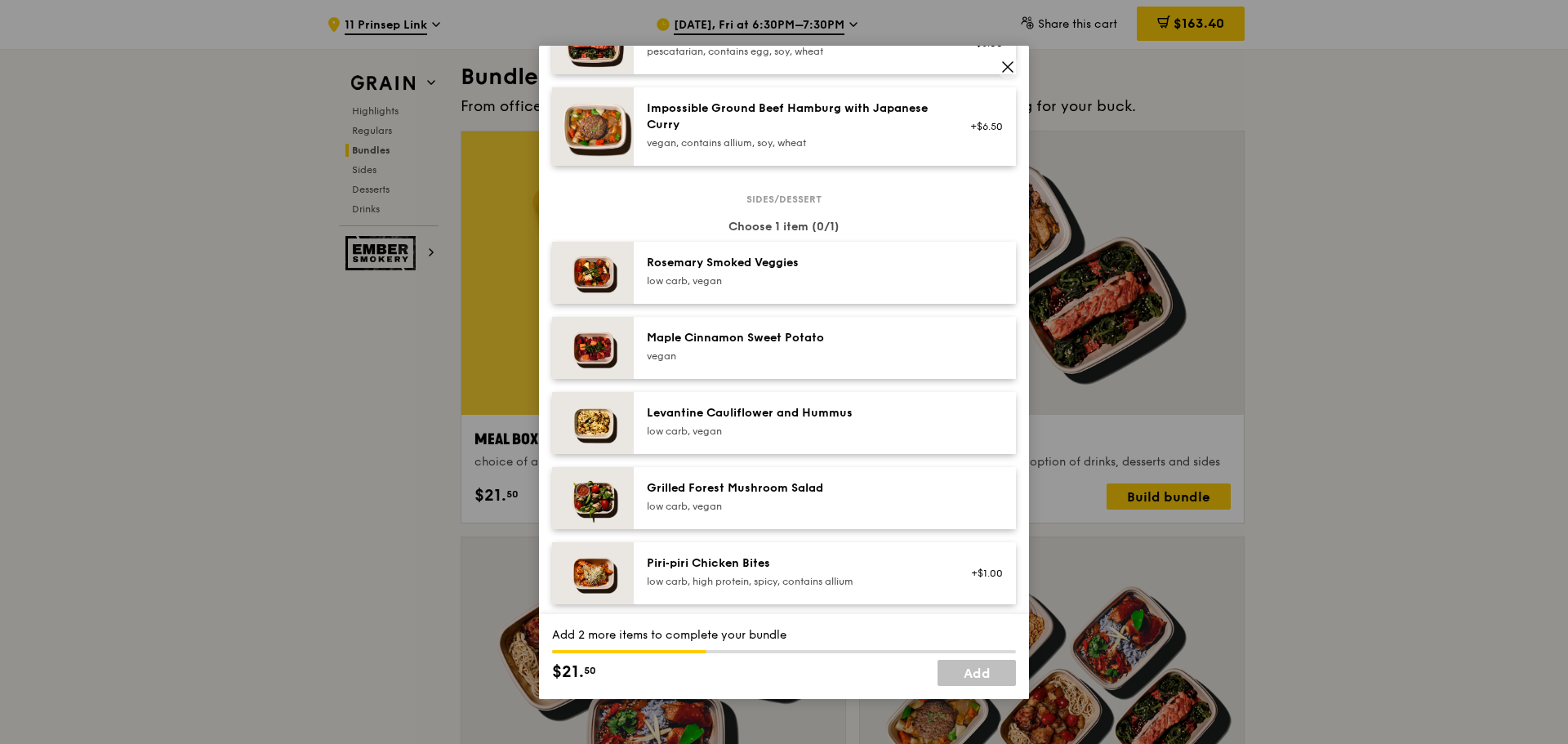
click at [740, 497] on div "Grilled Forest Mushroom Salad" at bounding box center [794, 488] width 293 height 16
click at [710, 495] on div "Grilled Forest Mushroom Salad" at bounding box center [794, 488] width 293 height 16
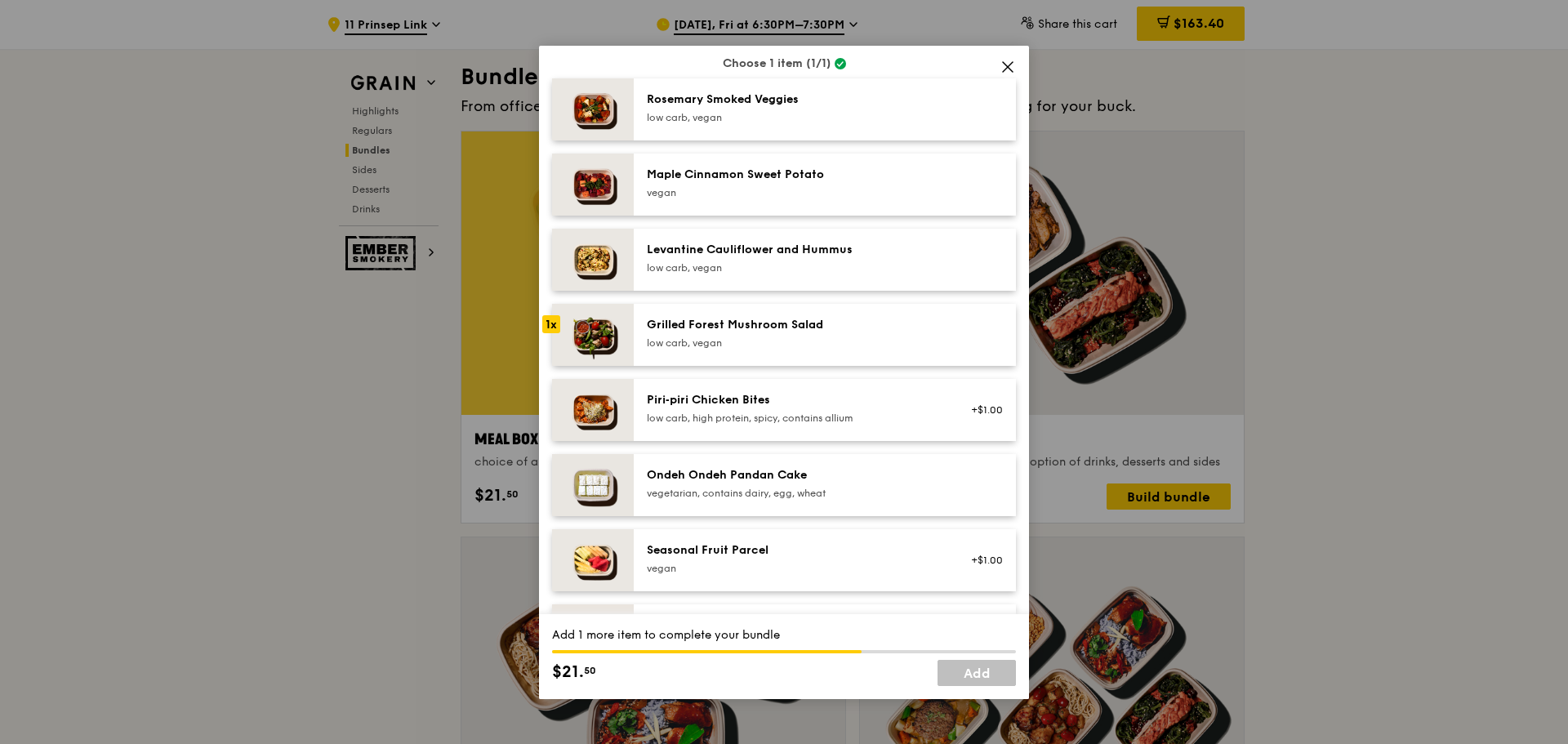
scroll to position [980, 0]
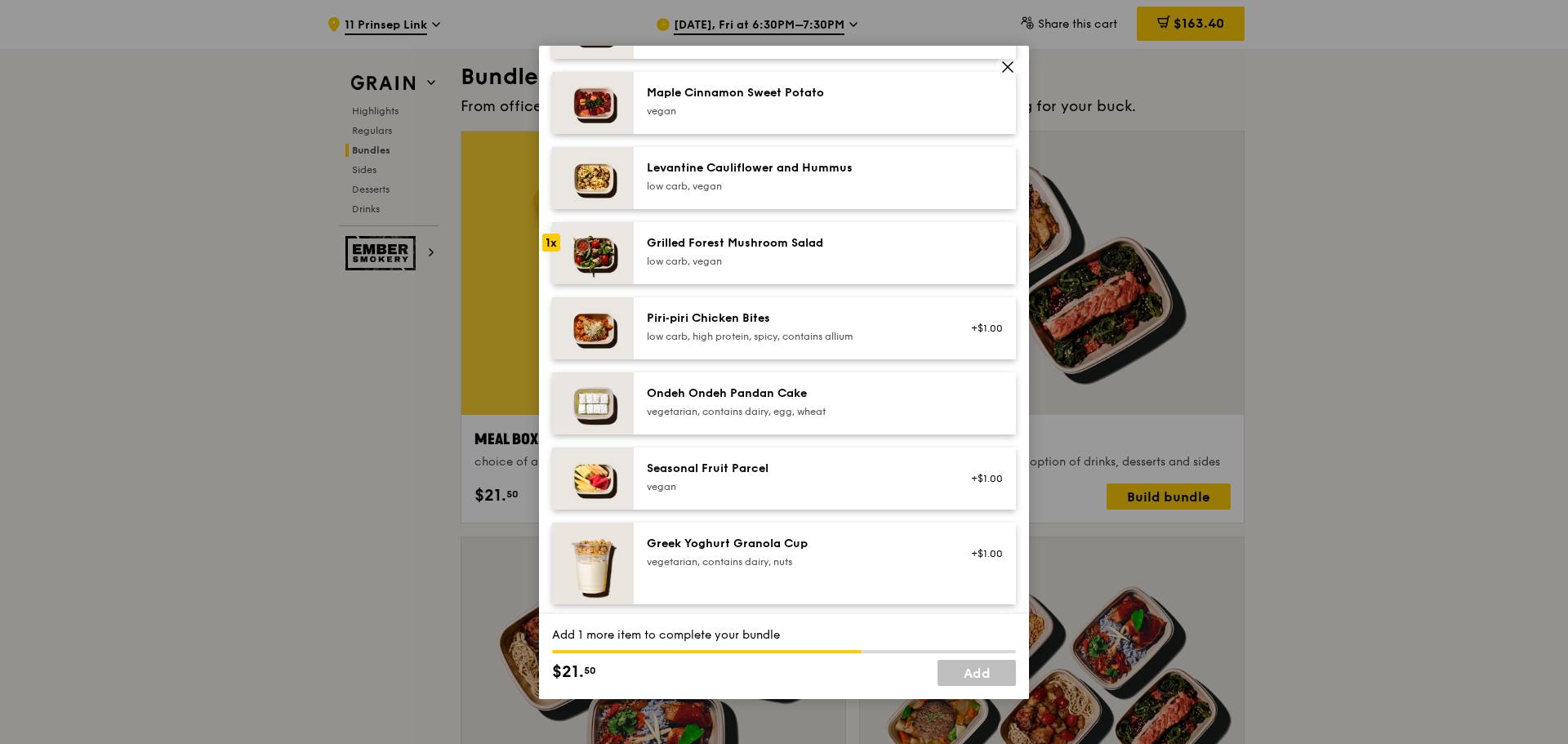
click at [748, 477] on div "Seasonal Fruit Parcel" at bounding box center [794, 468] width 293 height 16
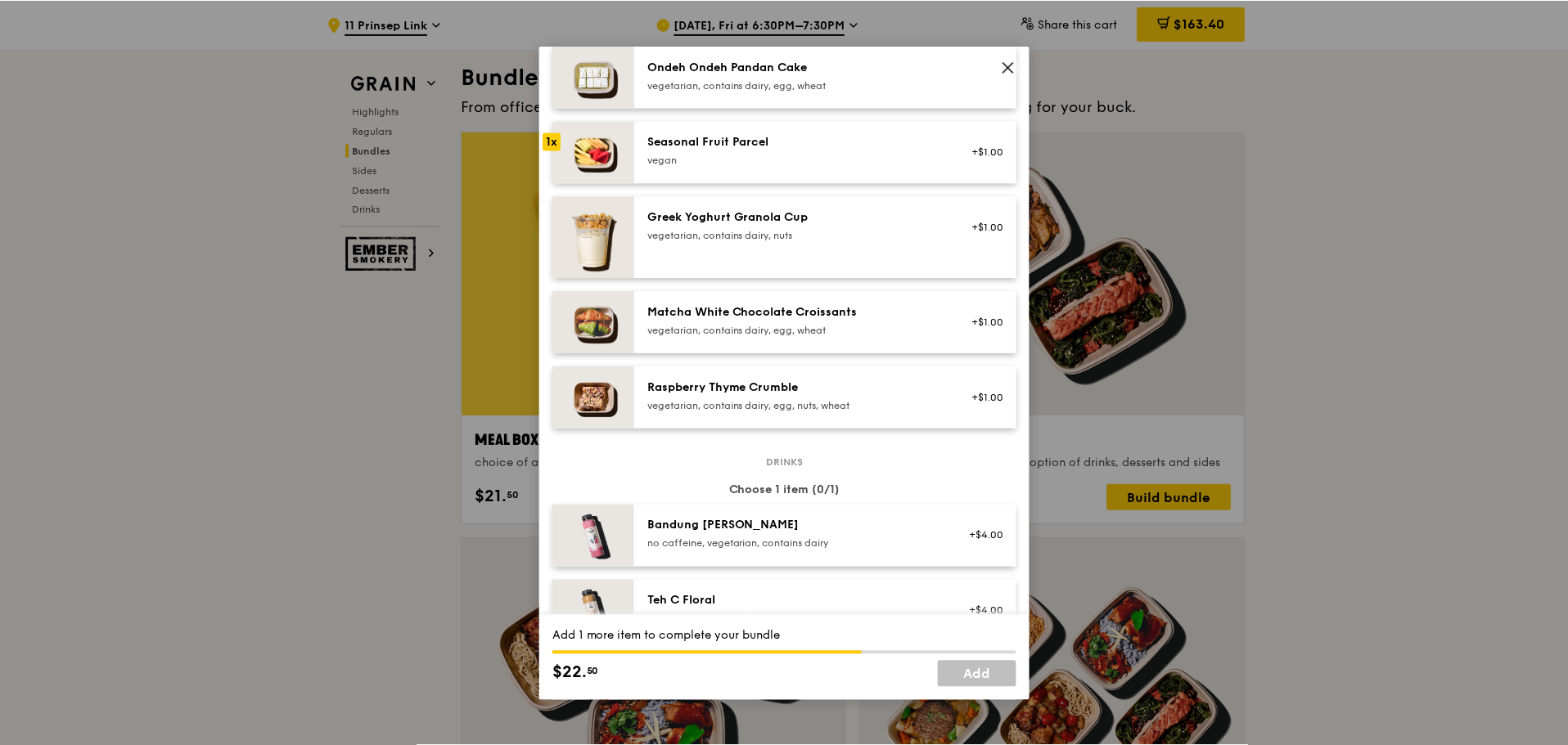
scroll to position [1554, 0]
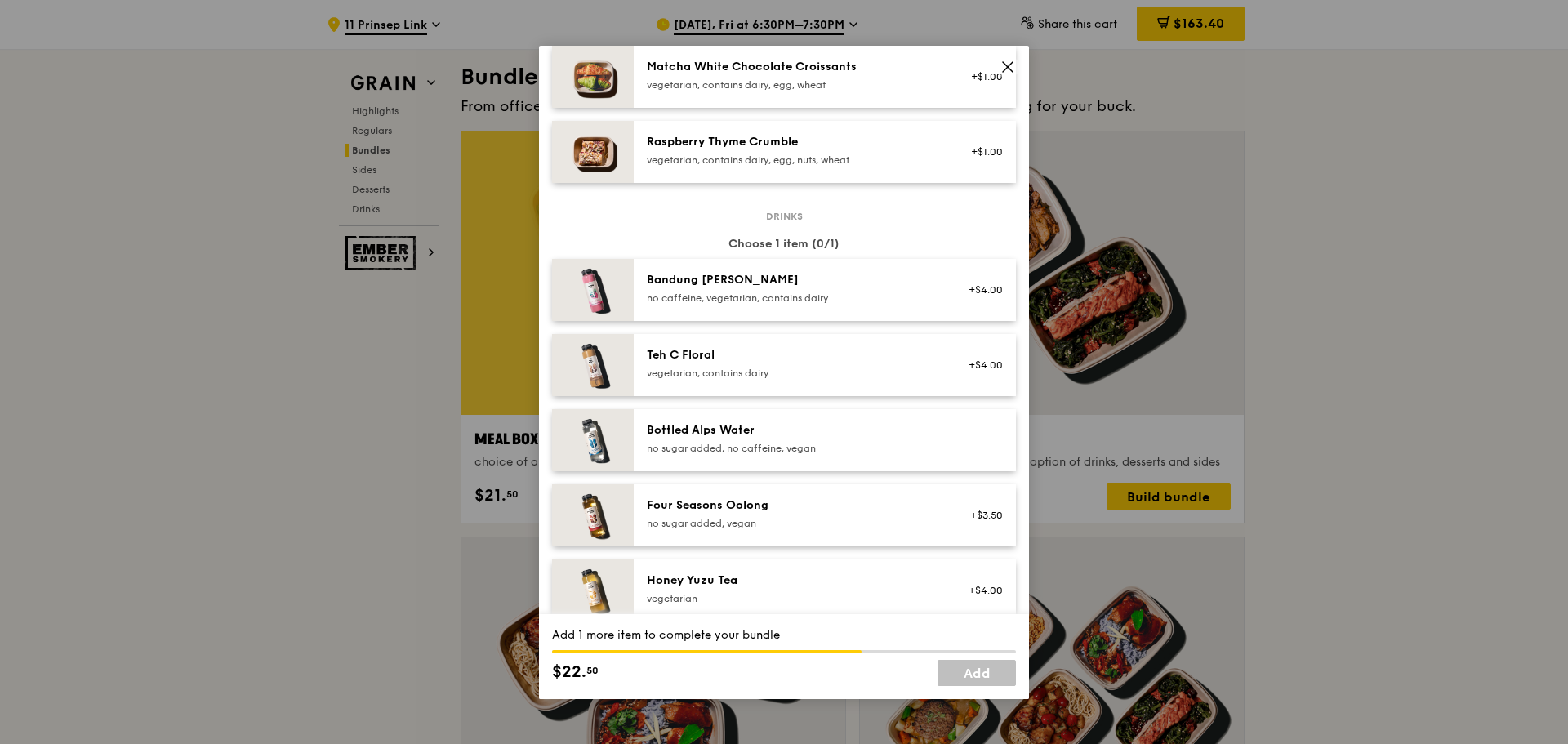
click at [761, 438] on div "Bottled Alps Water" at bounding box center [794, 430] width 293 height 16
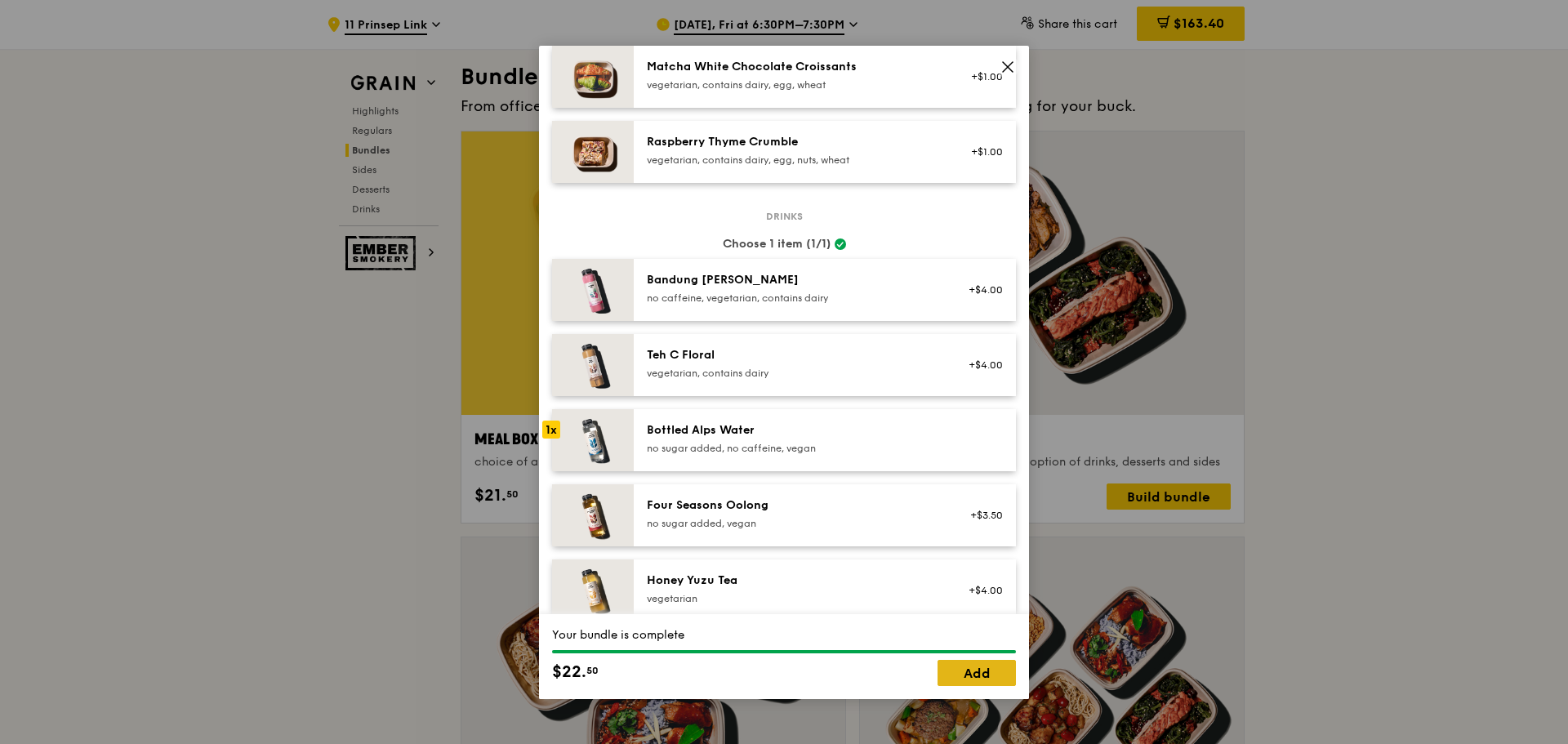
click at [997, 674] on link "Add" at bounding box center [977, 673] width 78 height 26
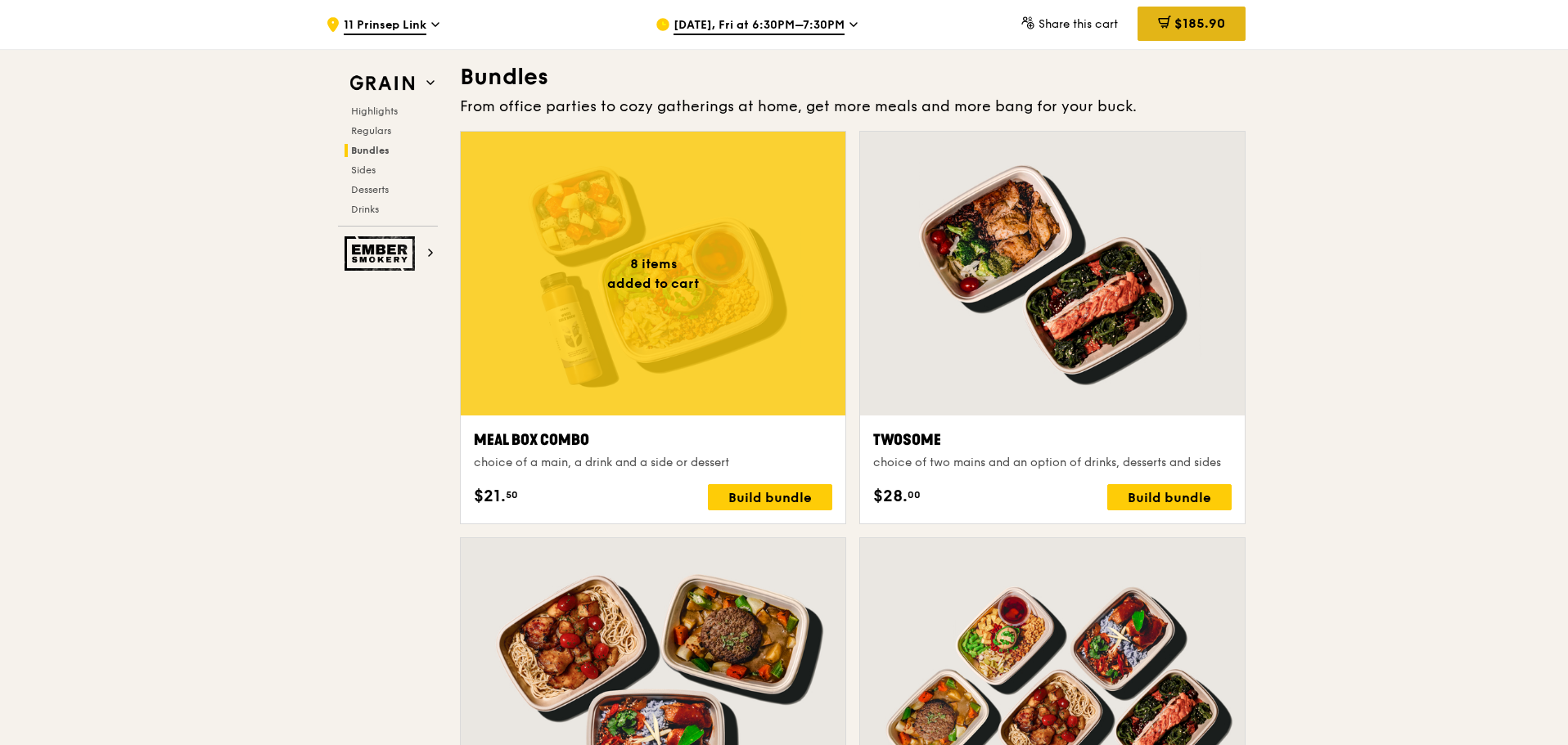
click at [1155, 27] on div "$185.90" at bounding box center [1190, 23] width 108 height 35
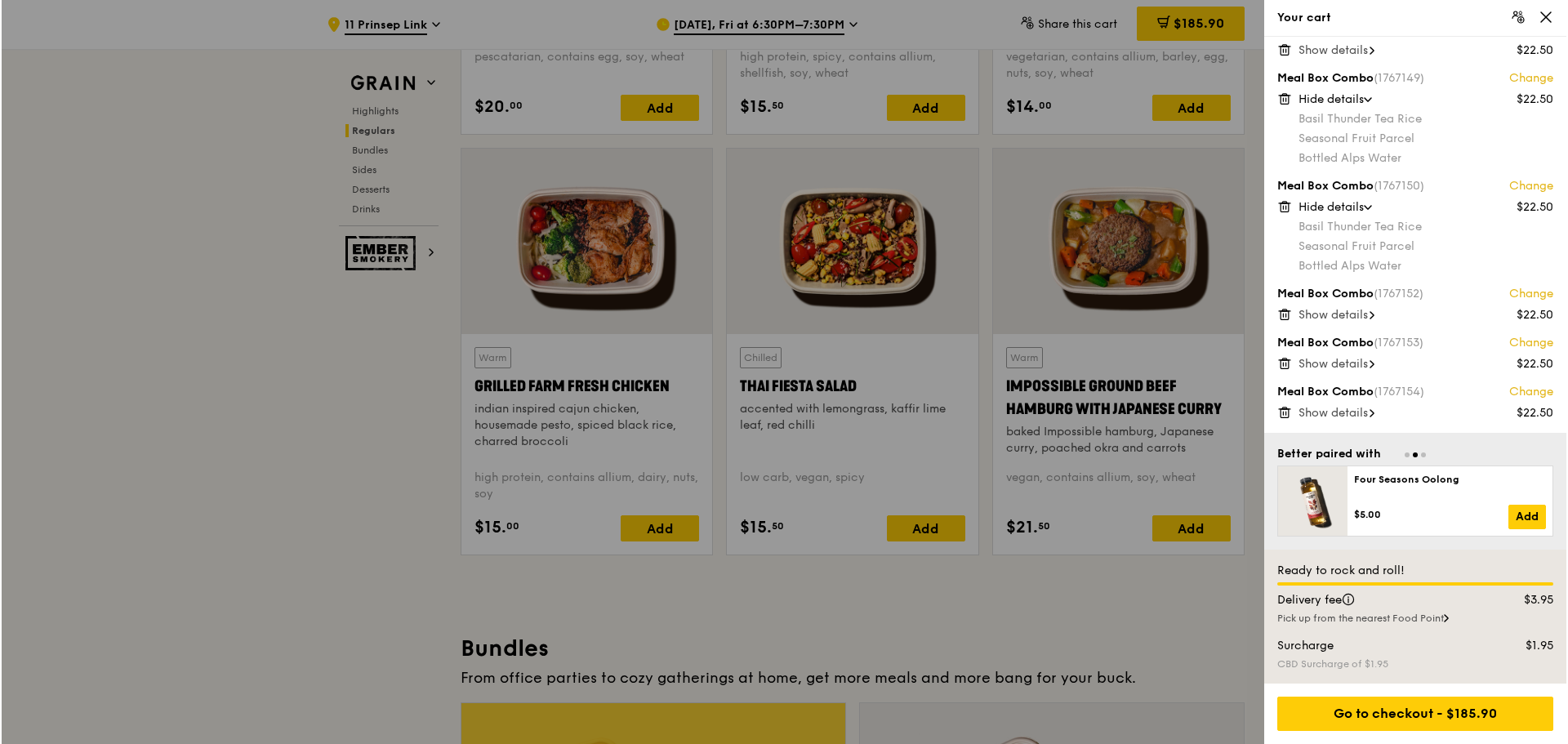
scroll to position [2205, 0]
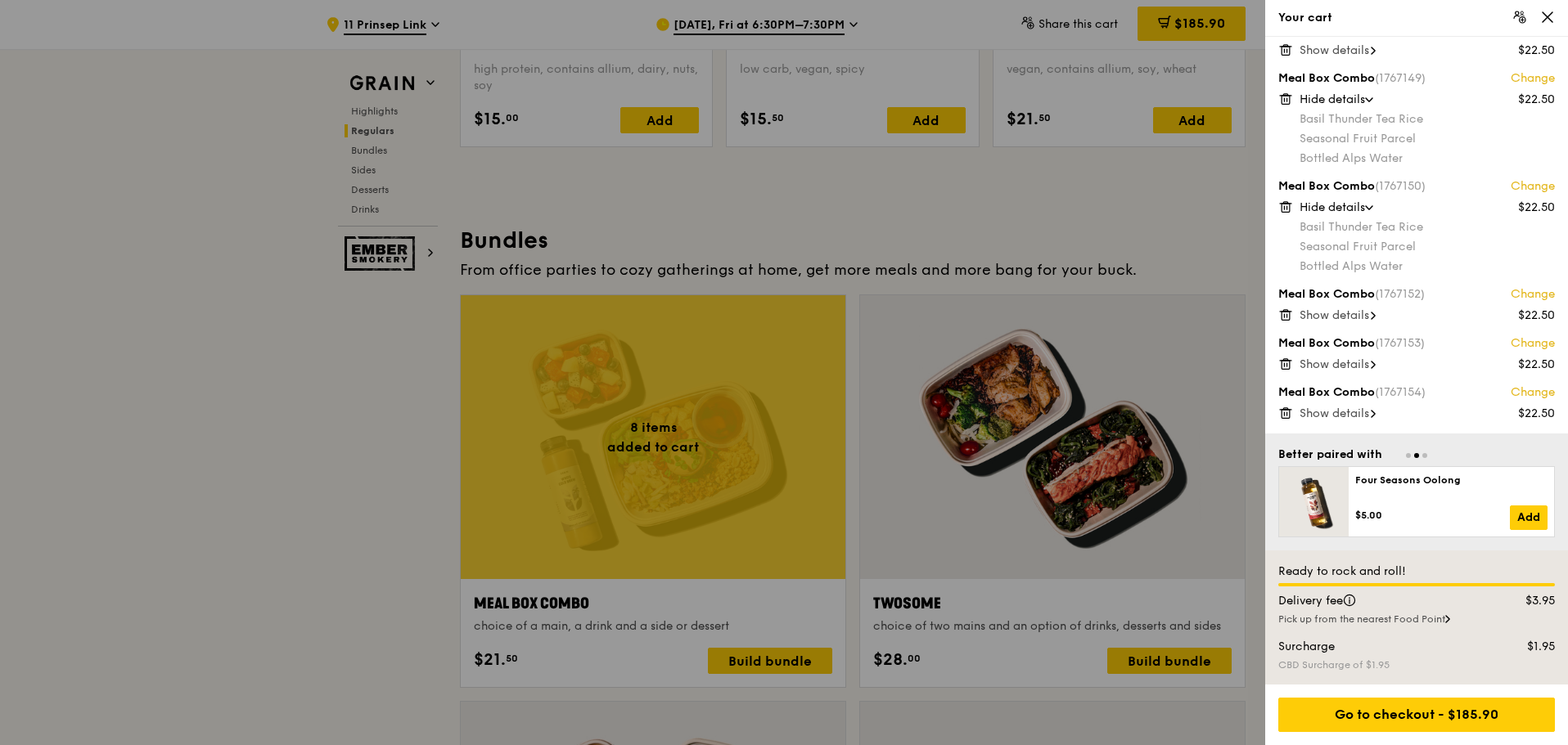
click at [365, 542] on div at bounding box center [784, 372] width 1568 height 745
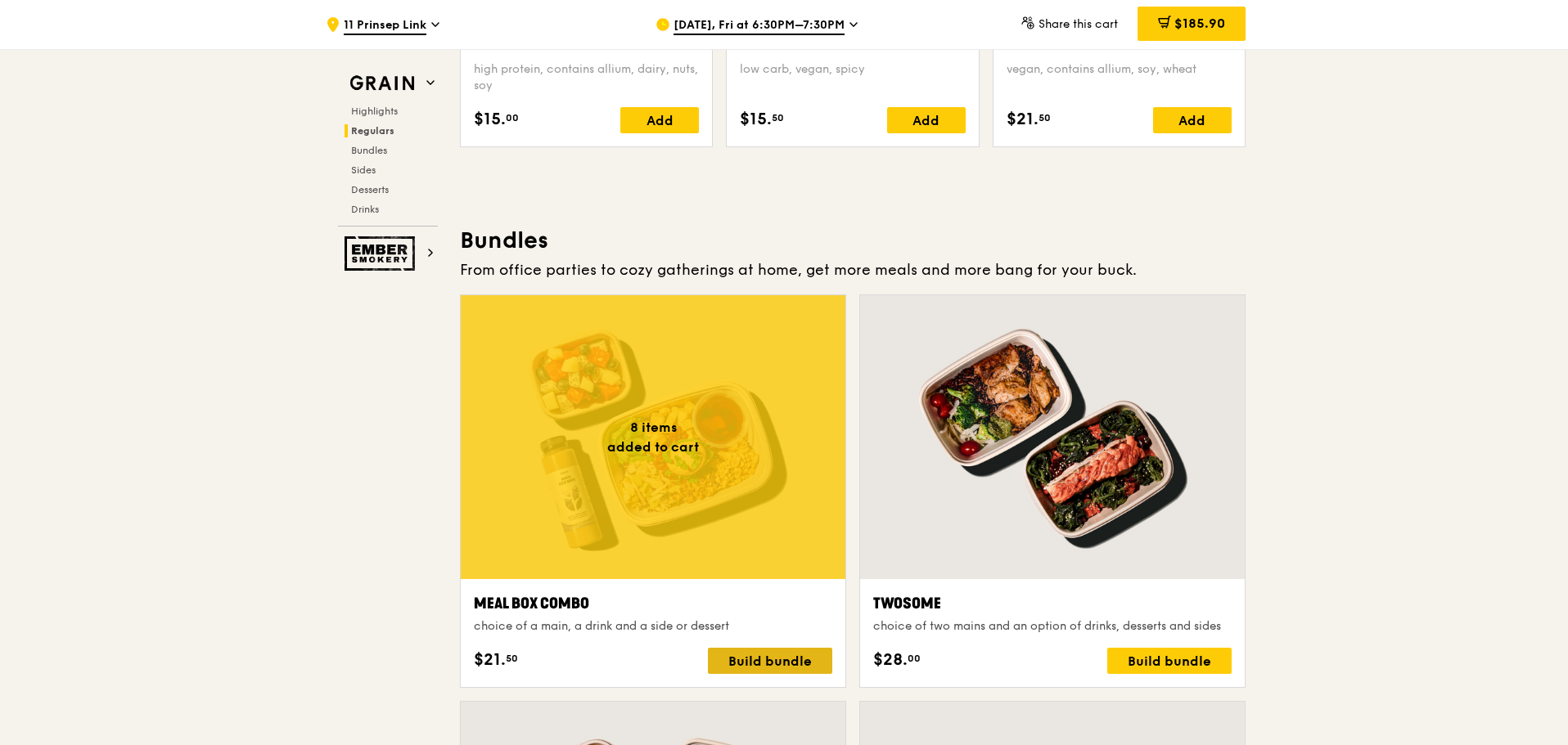
click at [767, 662] on div "Build bundle" at bounding box center [770, 660] width 125 height 26
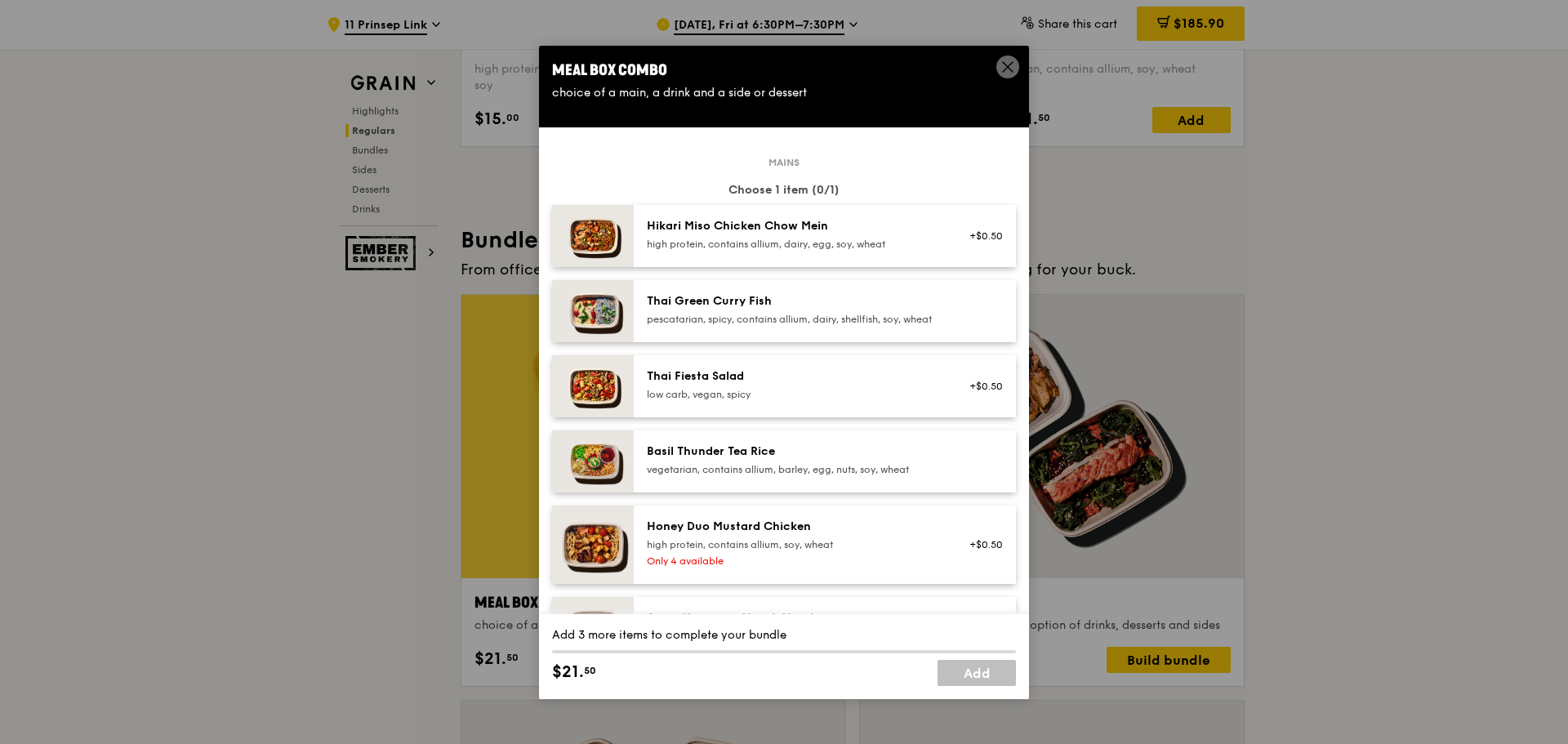
scroll to position [327, 0]
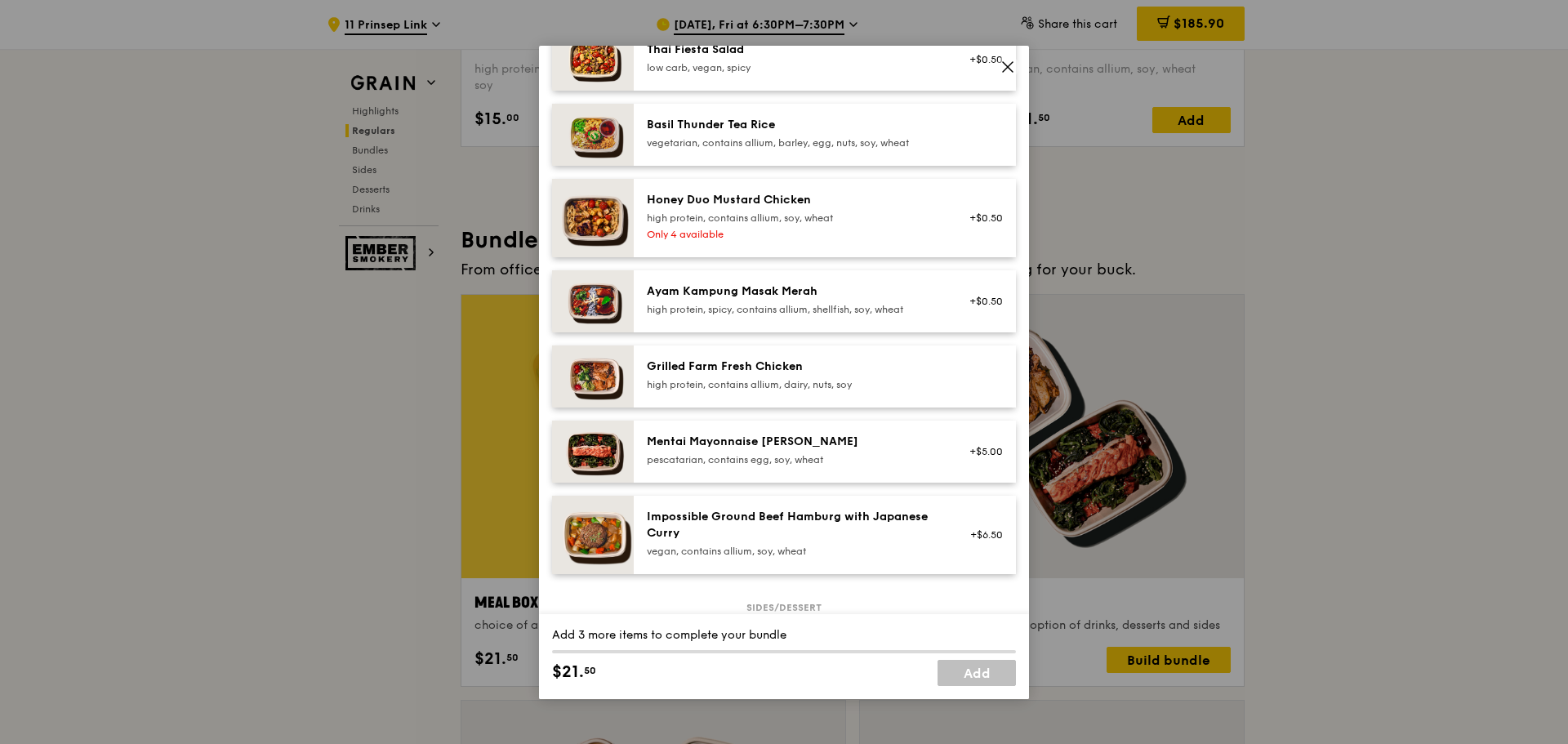
click at [684, 375] on div "Grilled Farm Fresh Chicken" at bounding box center [794, 366] width 293 height 16
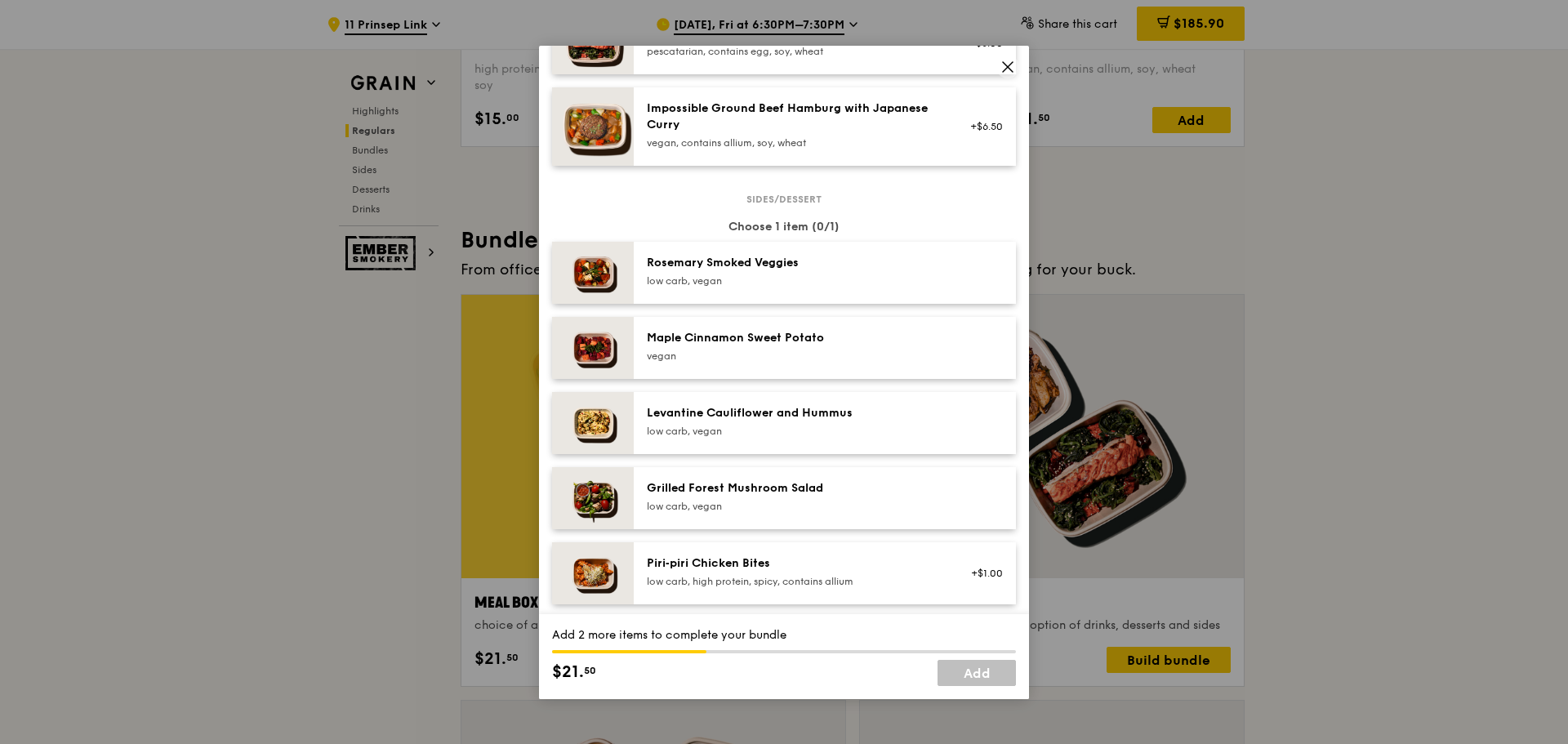
scroll to position [980, 0]
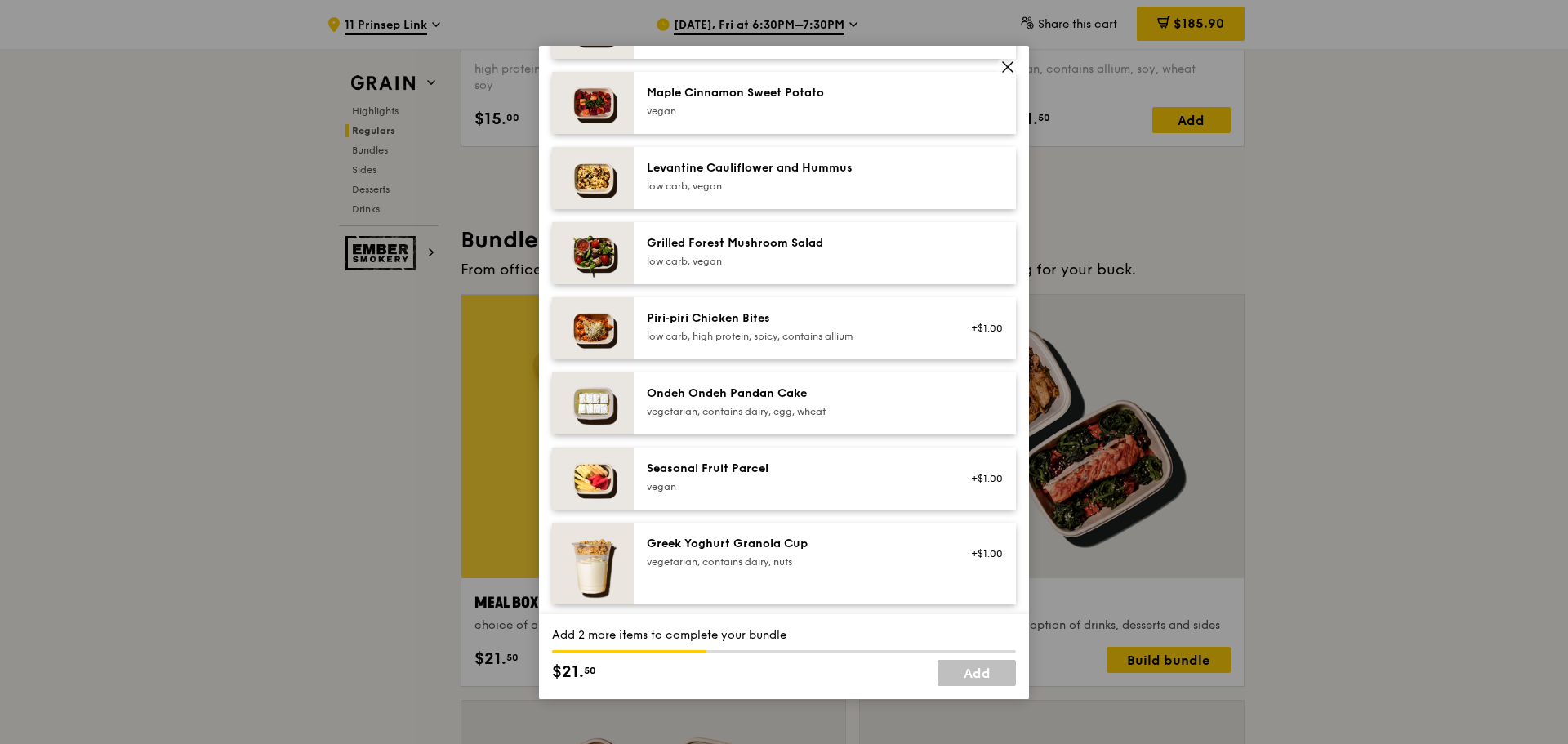
click at [685, 477] on div "Seasonal Fruit Parcel" at bounding box center [794, 468] width 293 height 16
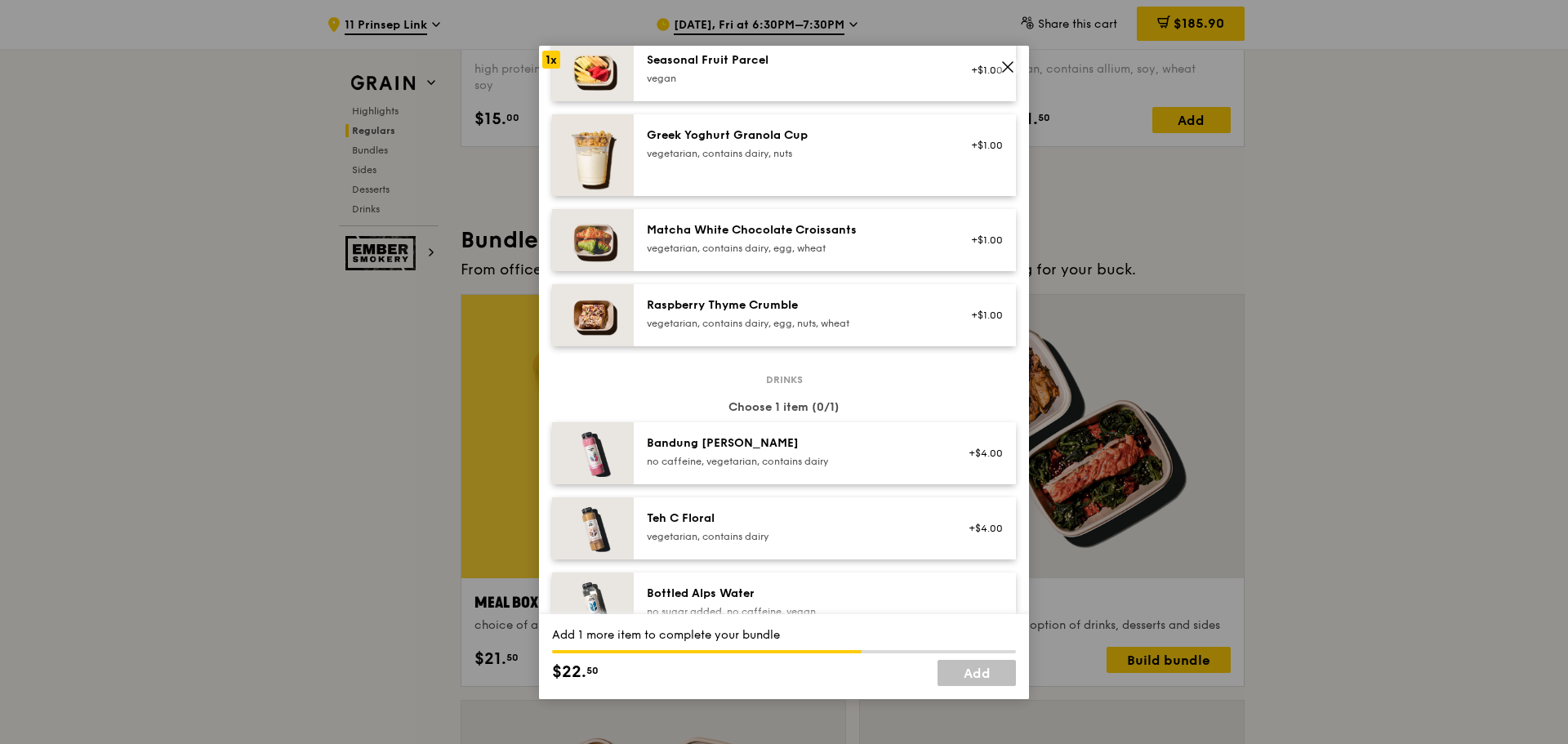
scroll to position [1552, 0]
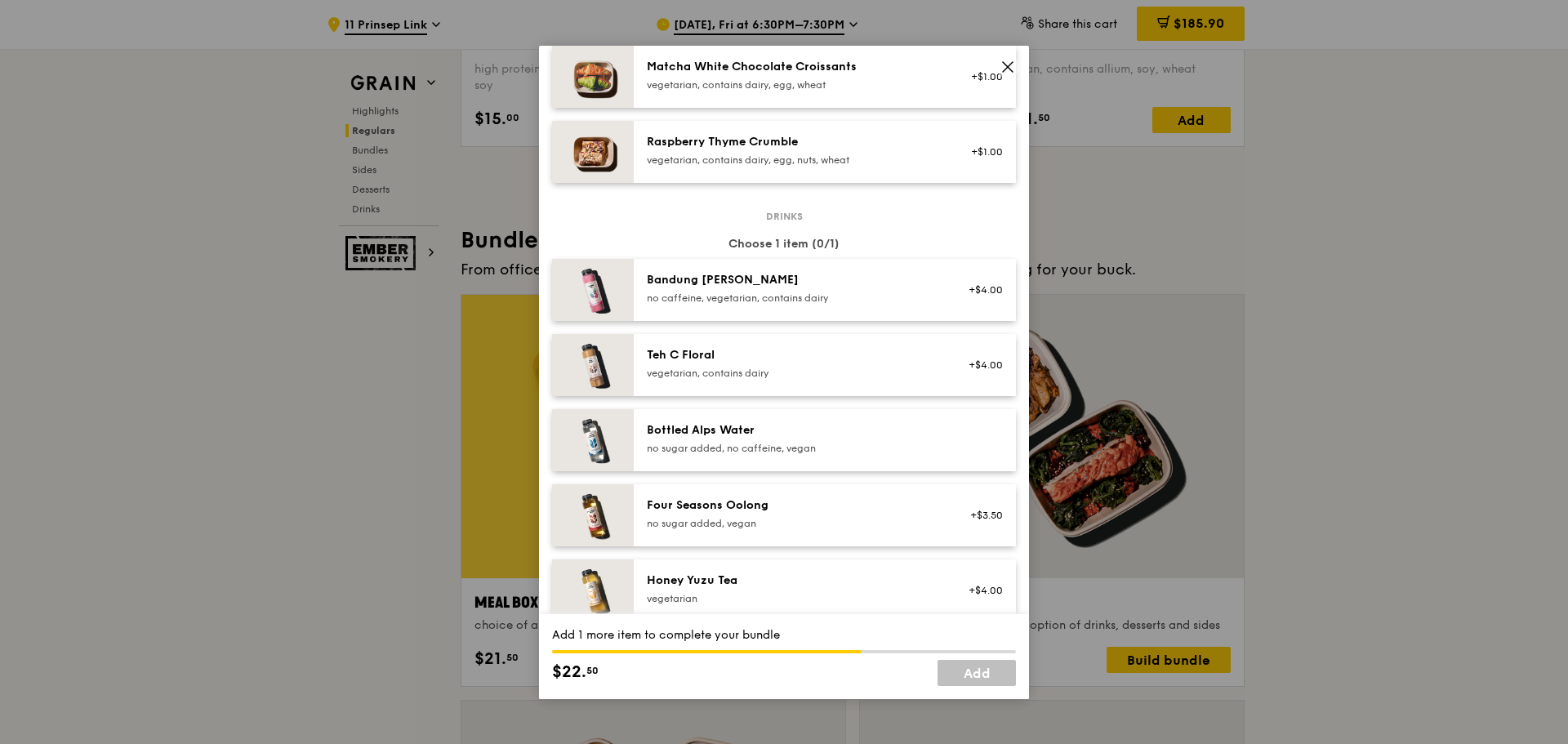
click at [716, 438] on div "Bottled Alps Water" at bounding box center [794, 430] width 293 height 16
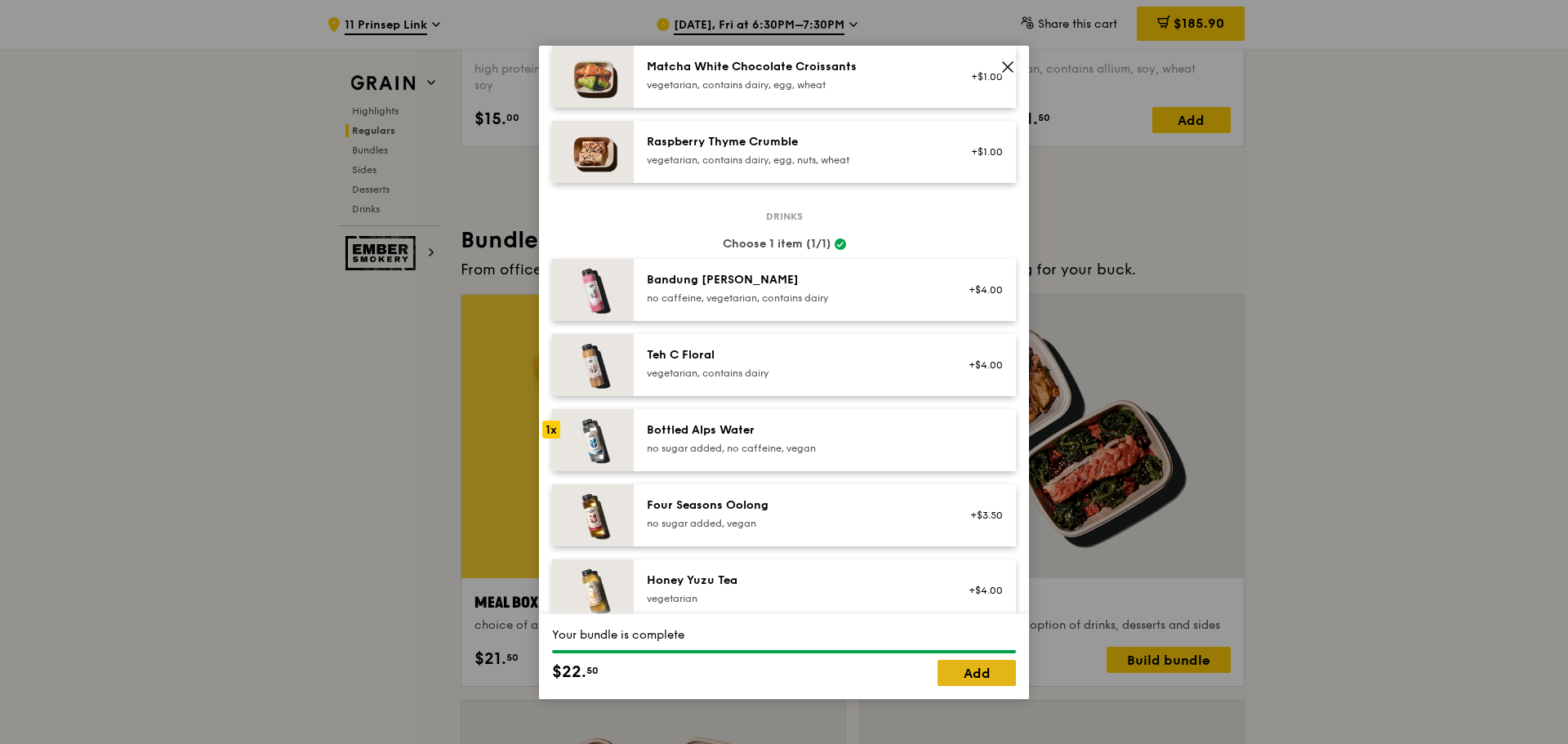
click at [970, 670] on link "Add" at bounding box center [977, 673] width 78 height 26
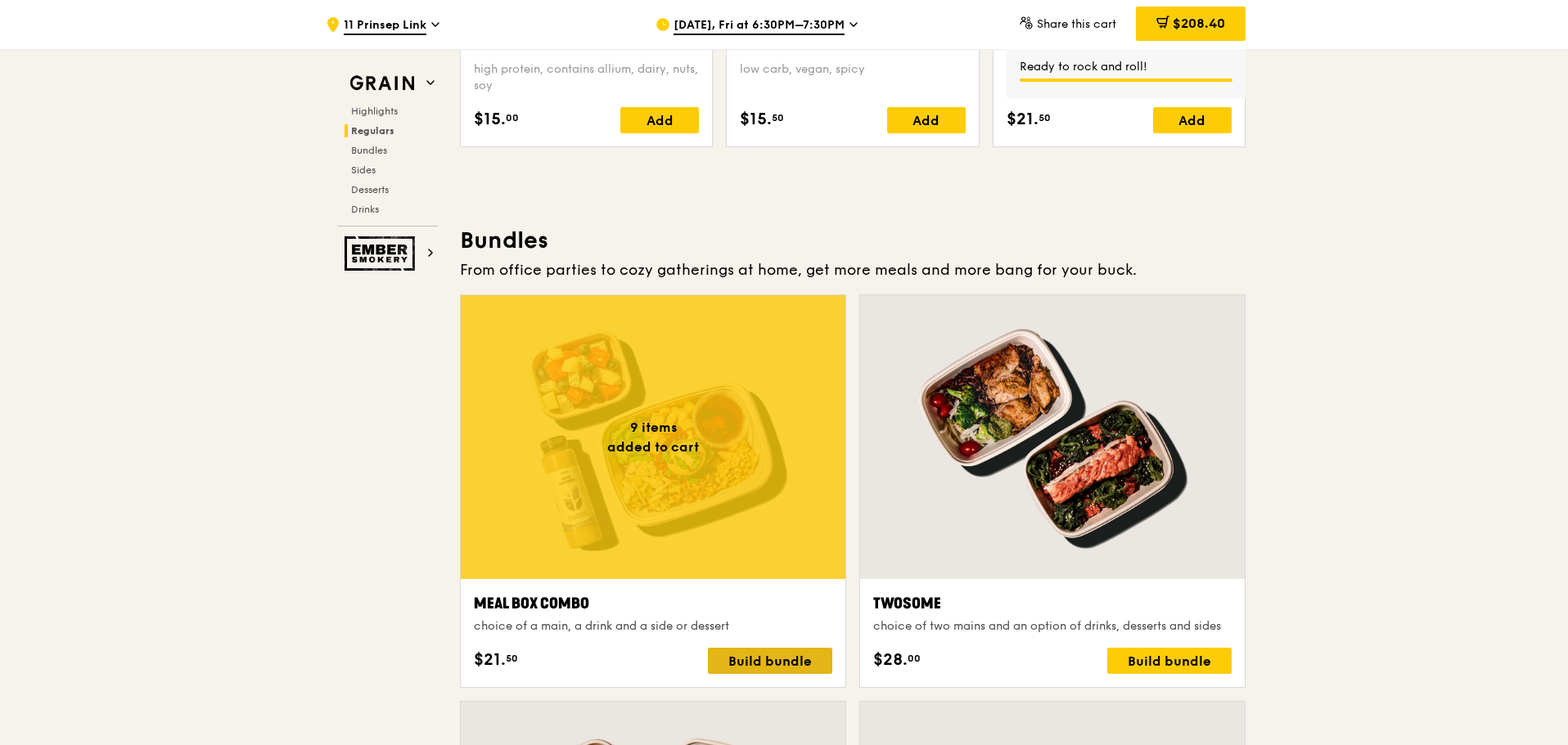
click at [752, 660] on div "Build bundle" at bounding box center [770, 660] width 125 height 26
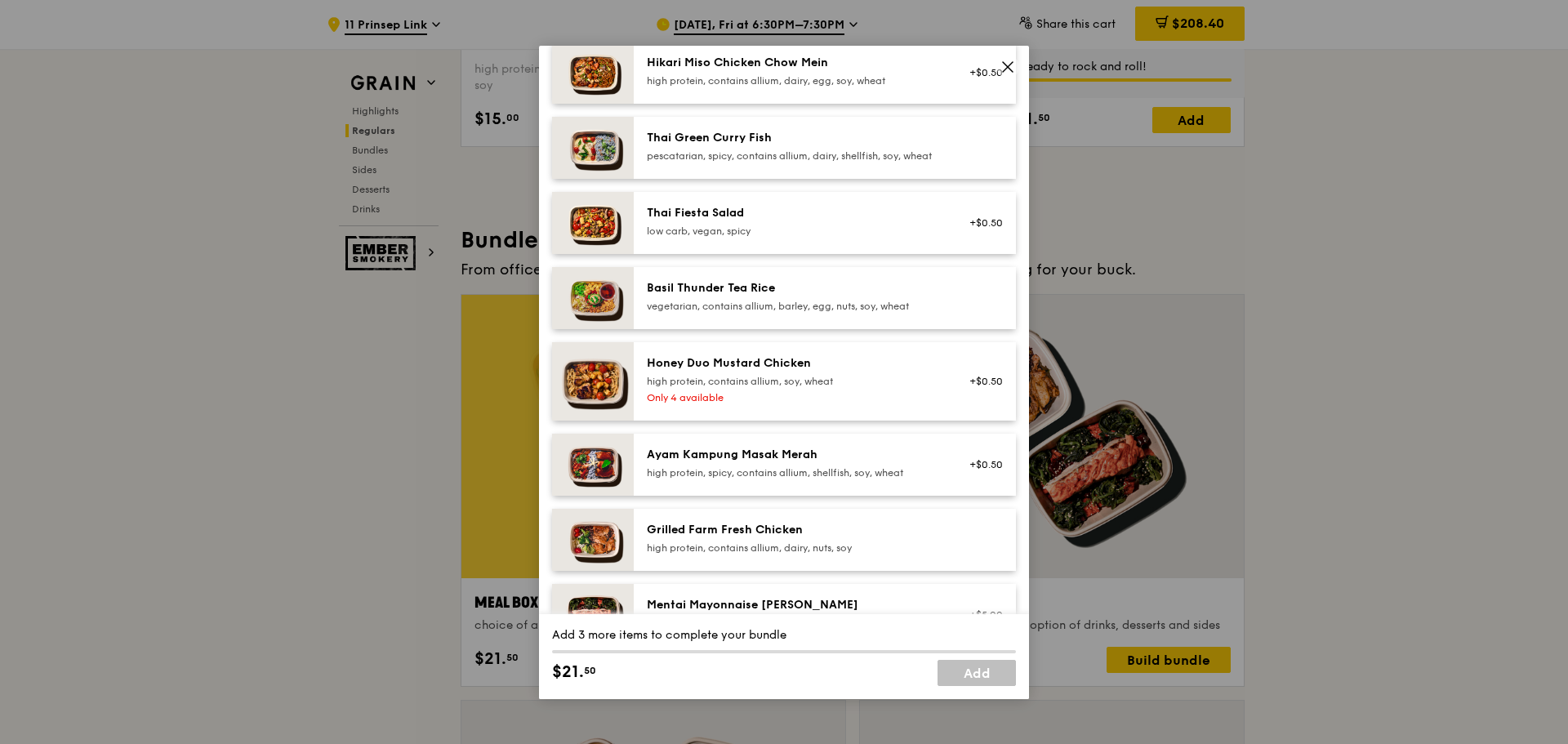
scroll to position [327, 0]
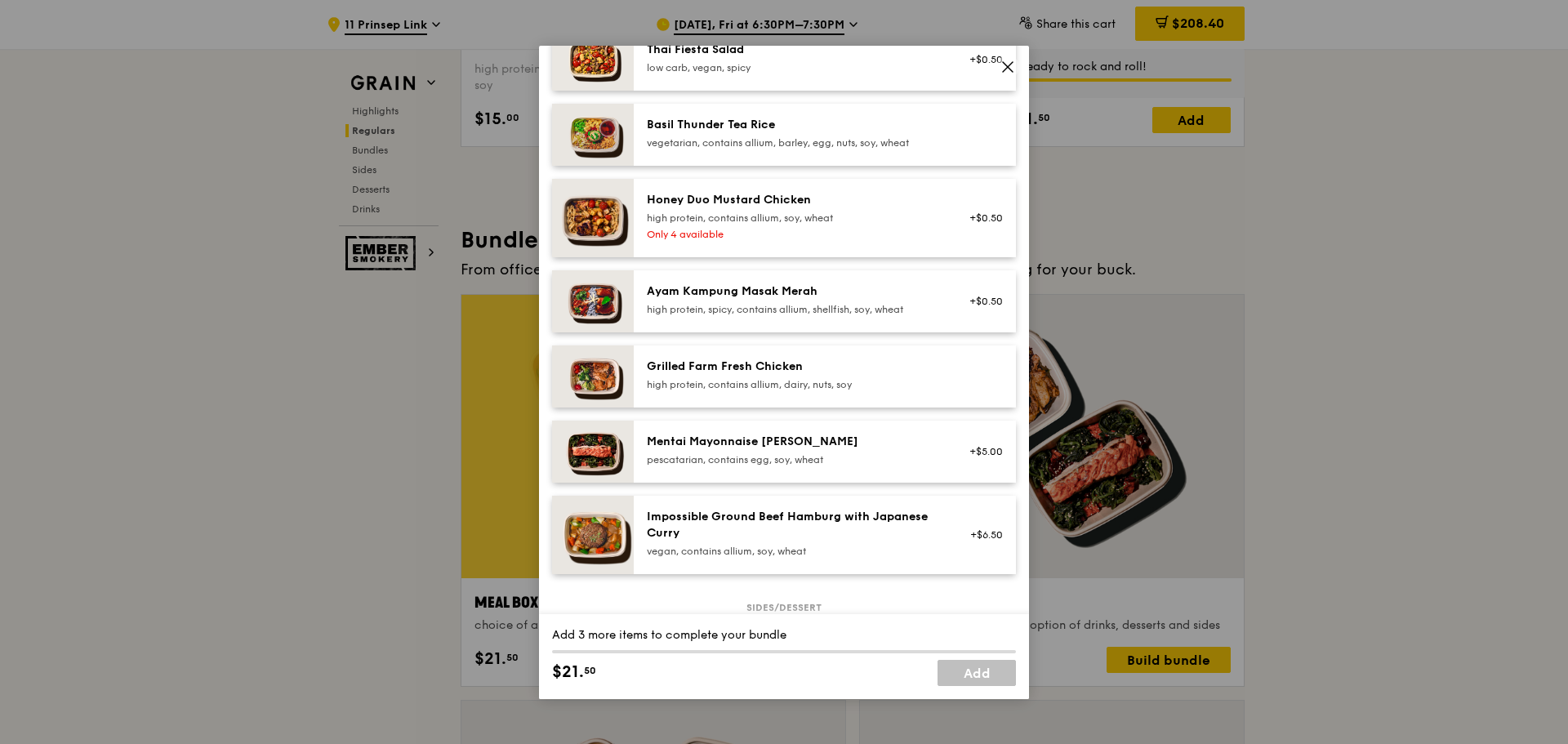
click at [752, 375] on div "Grilled Farm Fresh Chicken" at bounding box center [794, 366] width 293 height 16
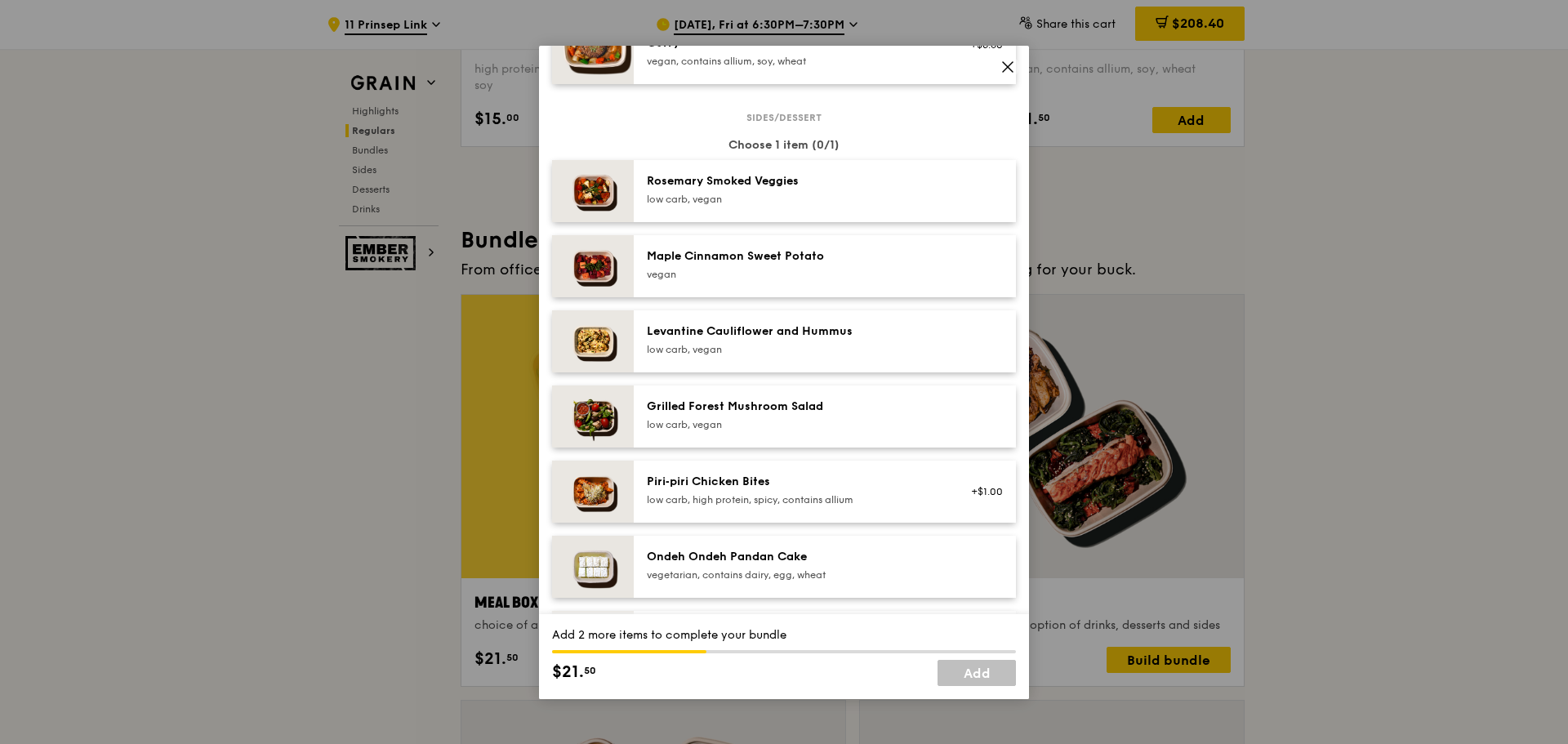
scroll to position [899, 0]
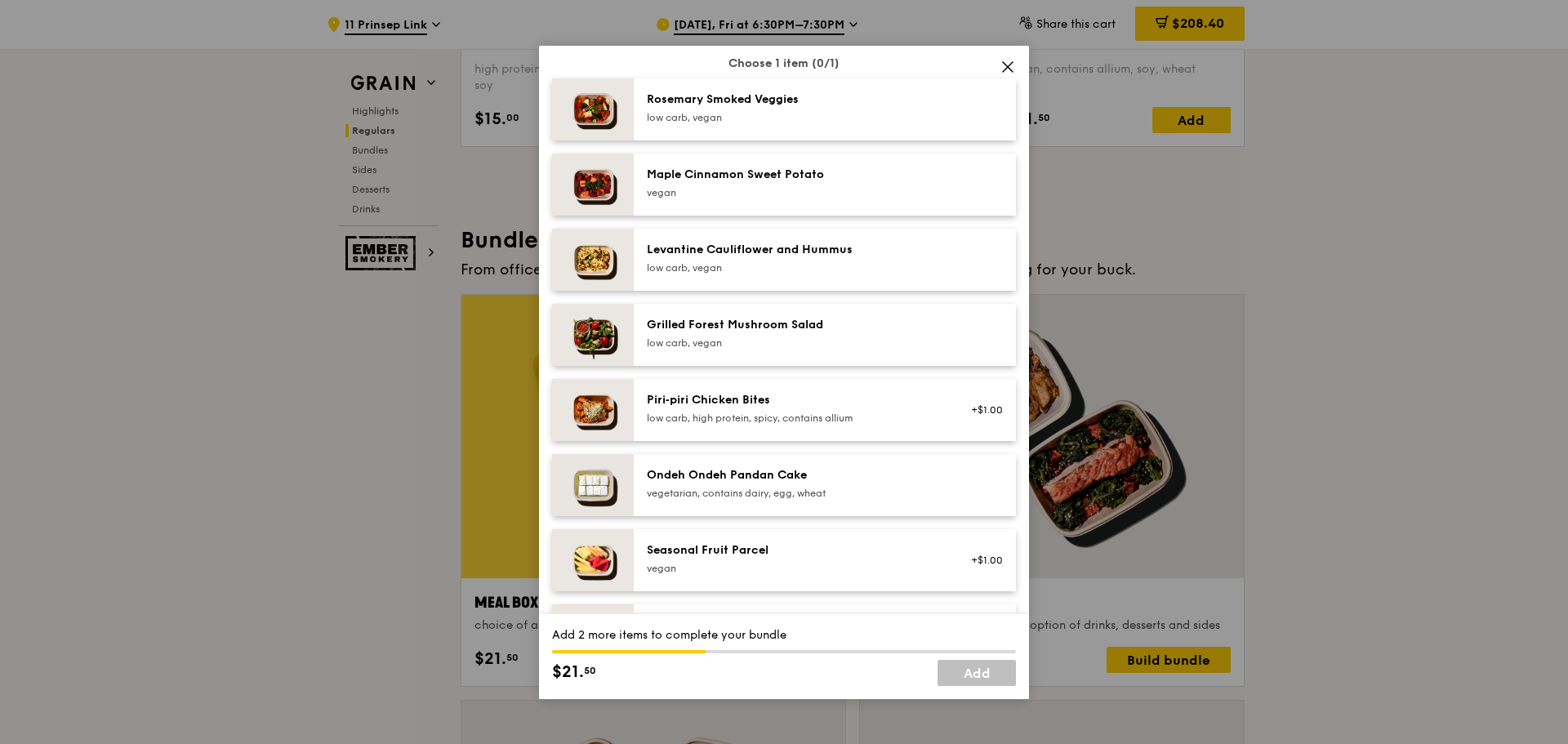
click at [776, 575] on div "vegan" at bounding box center [794, 568] width 293 height 13
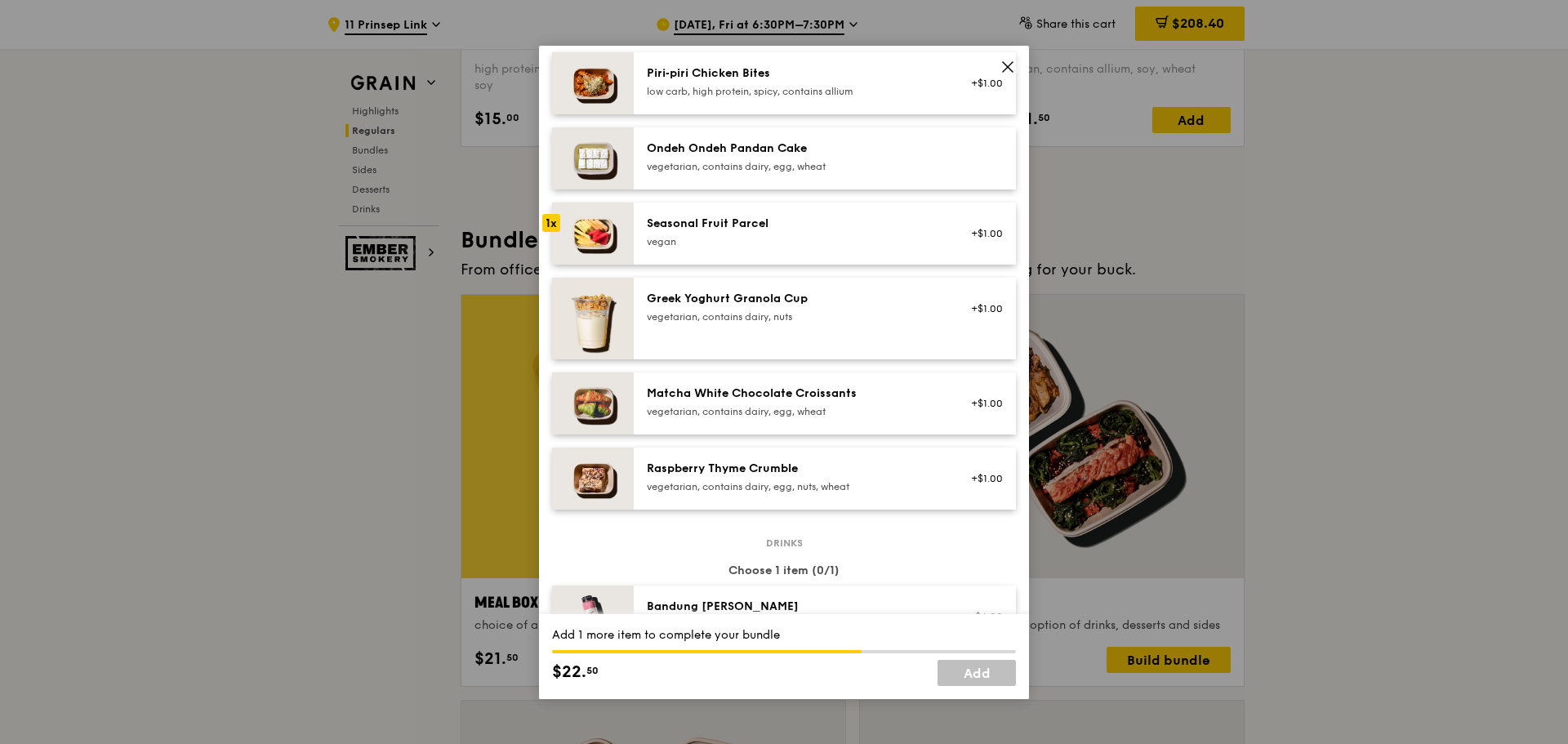
scroll to position [1470, 0]
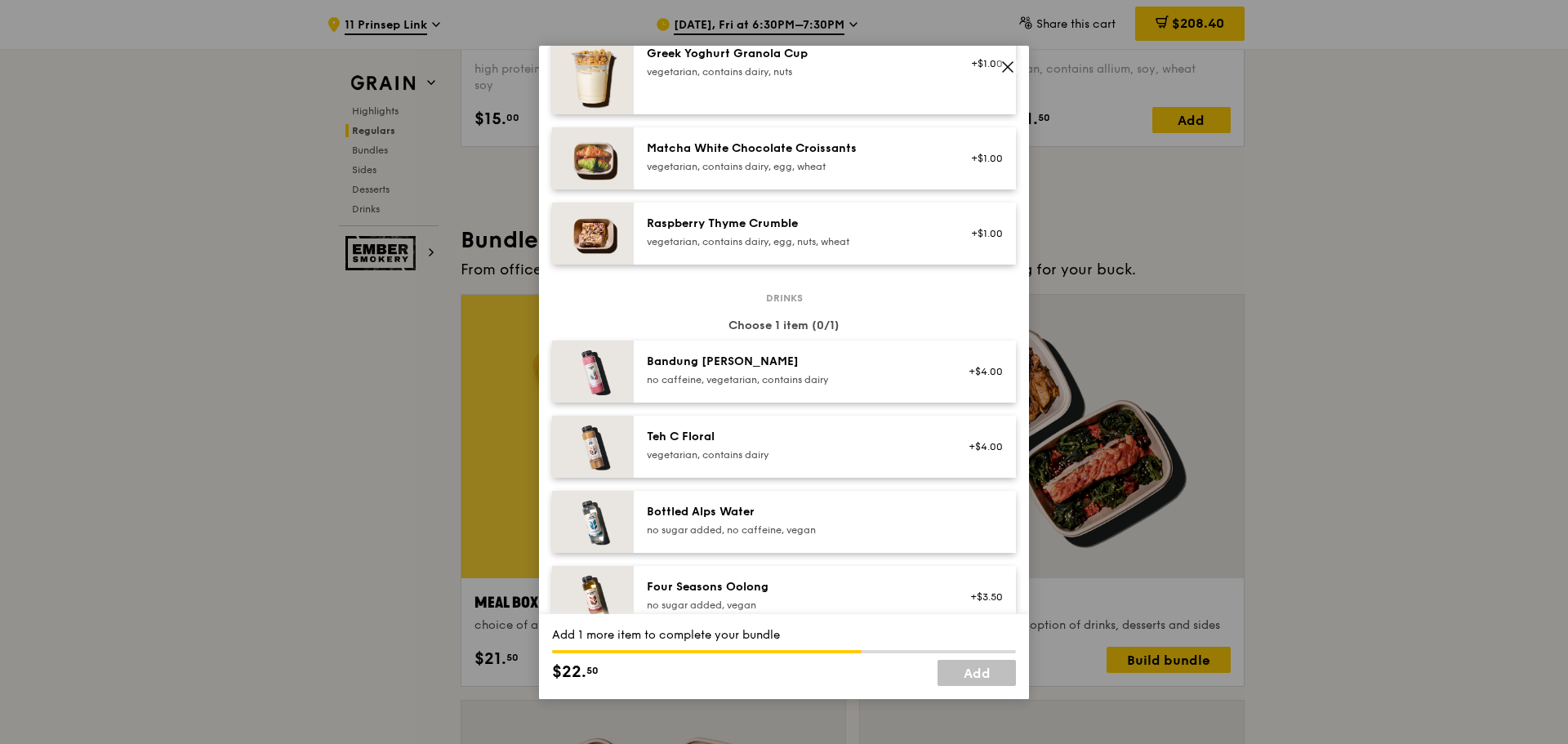
click at [735, 536] on div "no sugar added, no caffeine, vegan" at bounding box center [794, 530] width 293 height 13
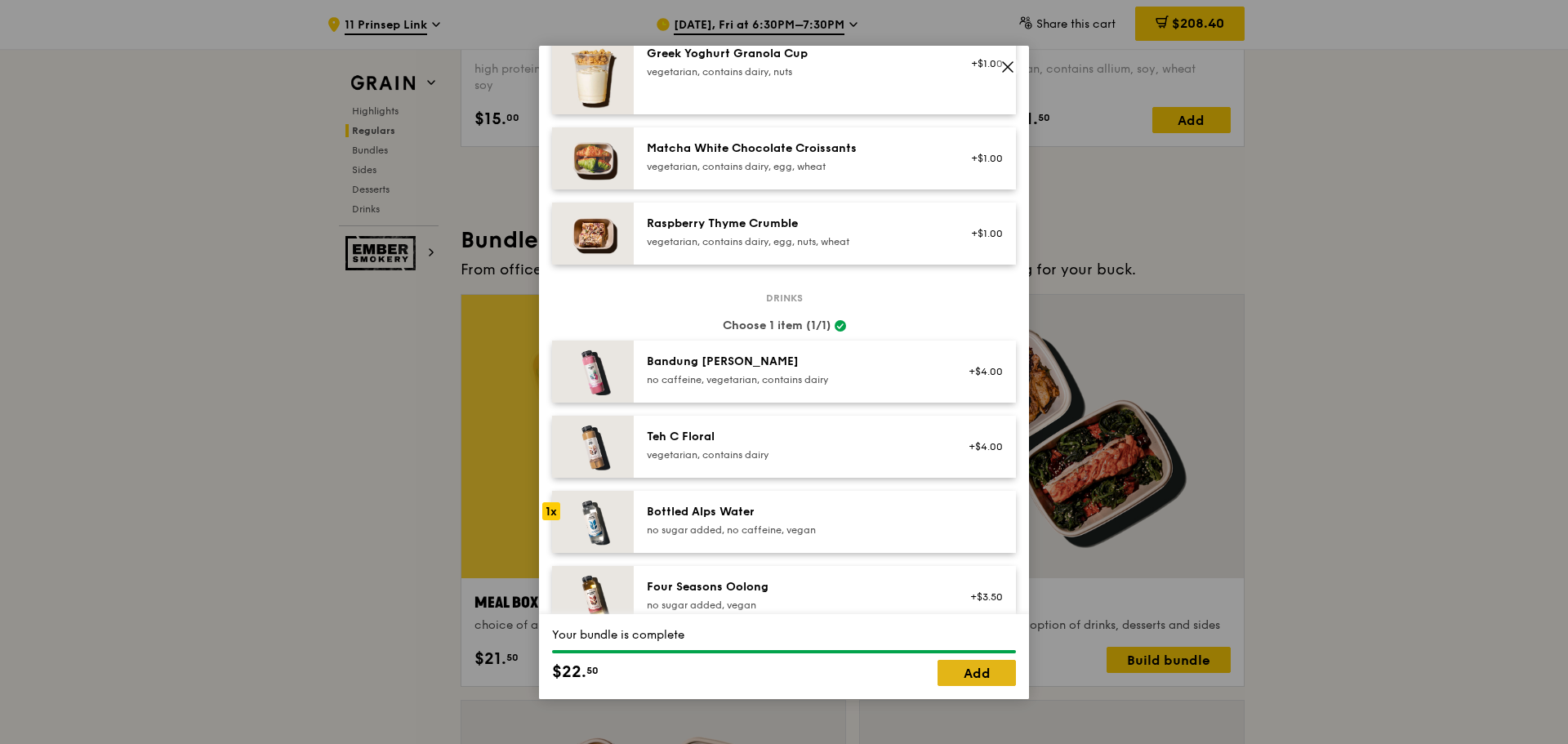
click at [974, 679] on link "Add" at bounding box center [977, 673] width 78 height 26
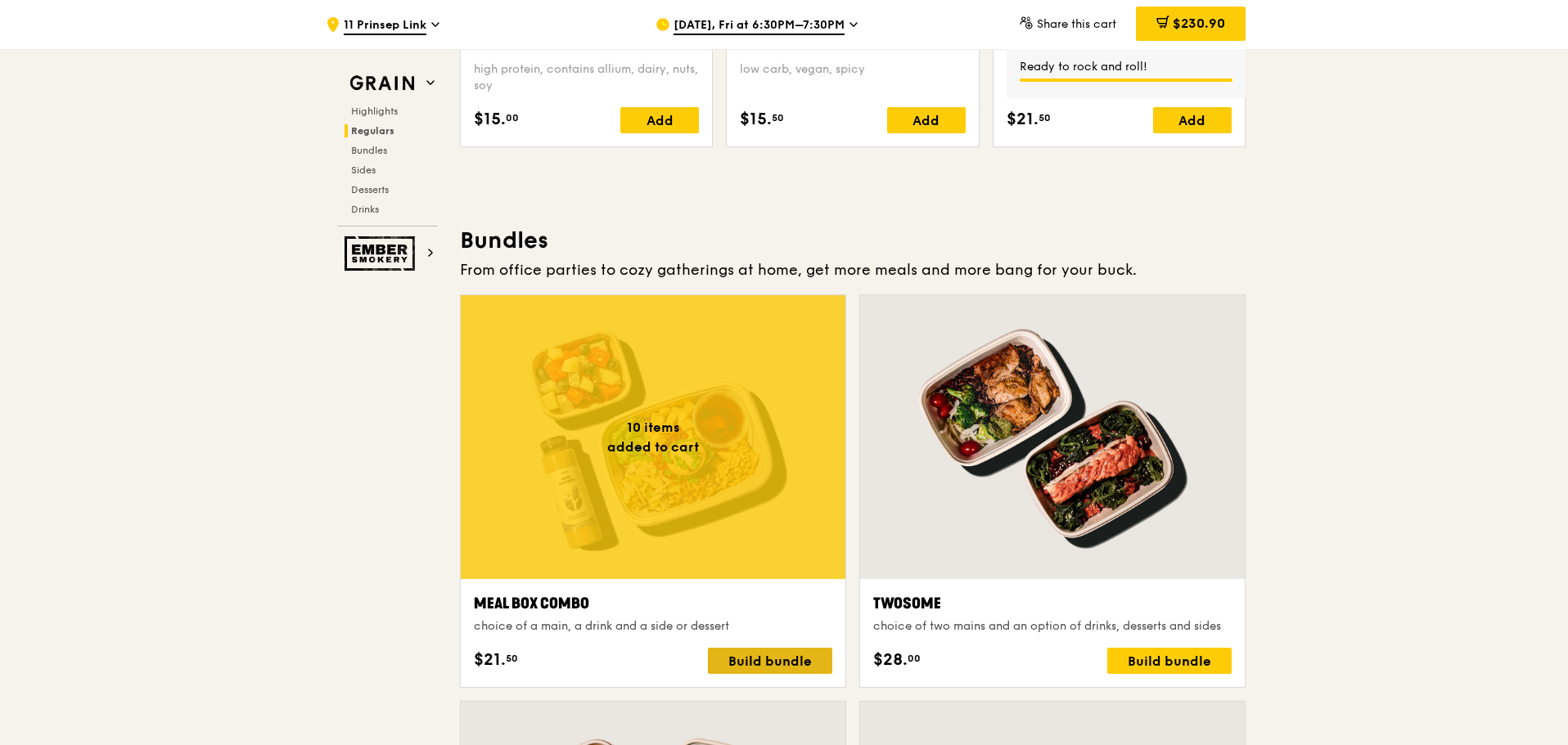
click at [769, 663] on div "Build bundle" at bounding box center [770, 660] width 125 height 26
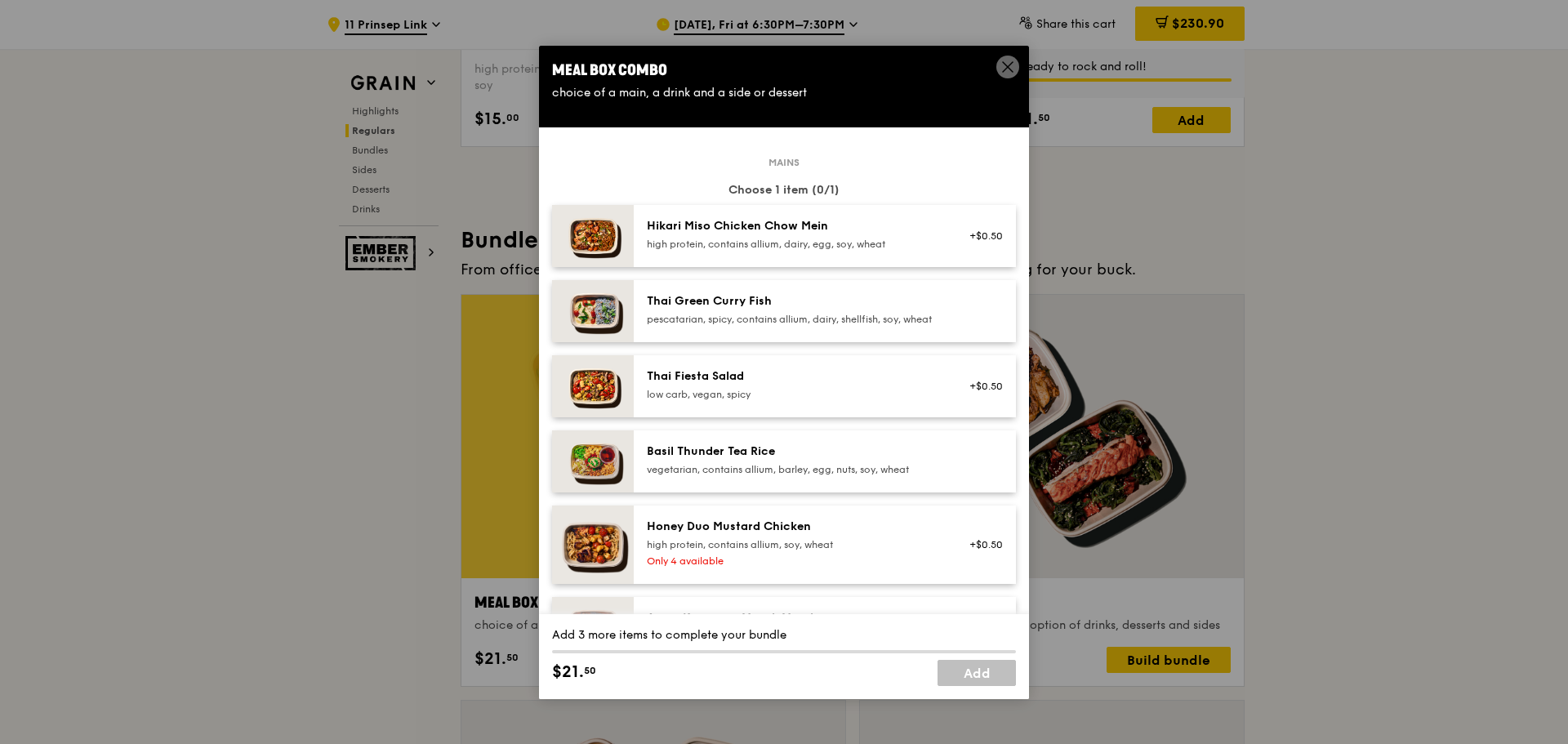
scroll to position [327, 0]
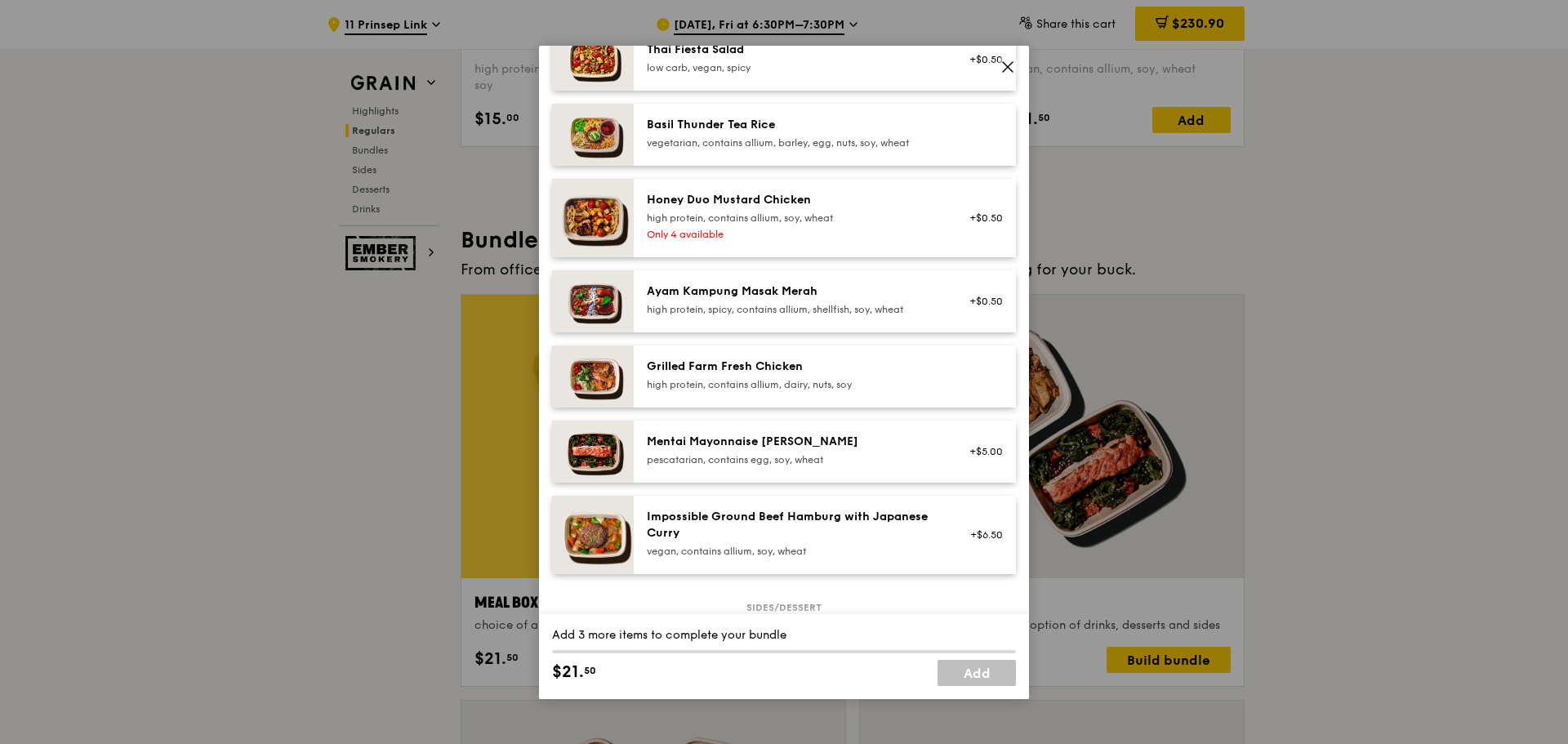
click at [652, 375] on div "Grilled Farm Fresh Chicken" at bounding box center [794, 366] width 293 height 16
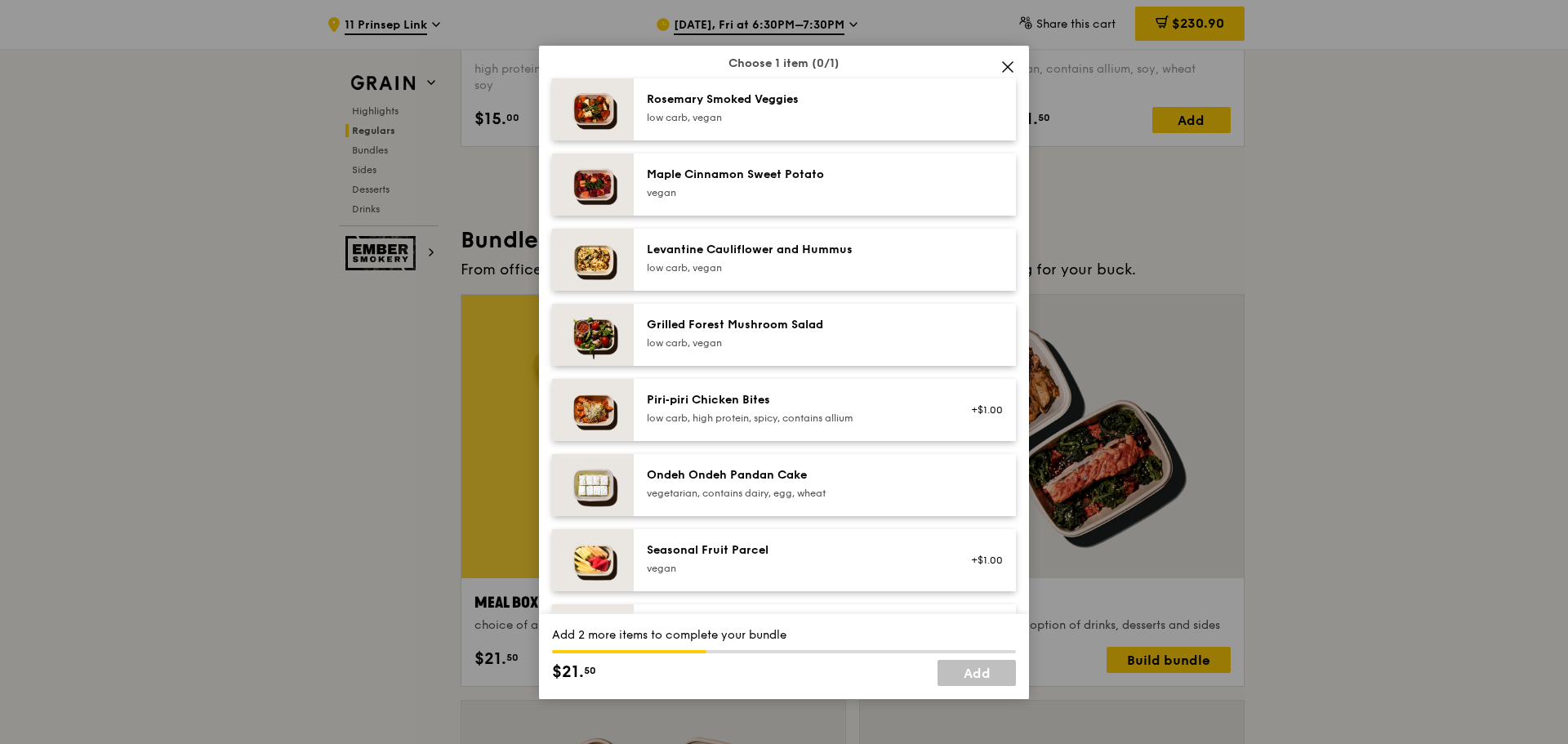
scroll to position [980, 0]
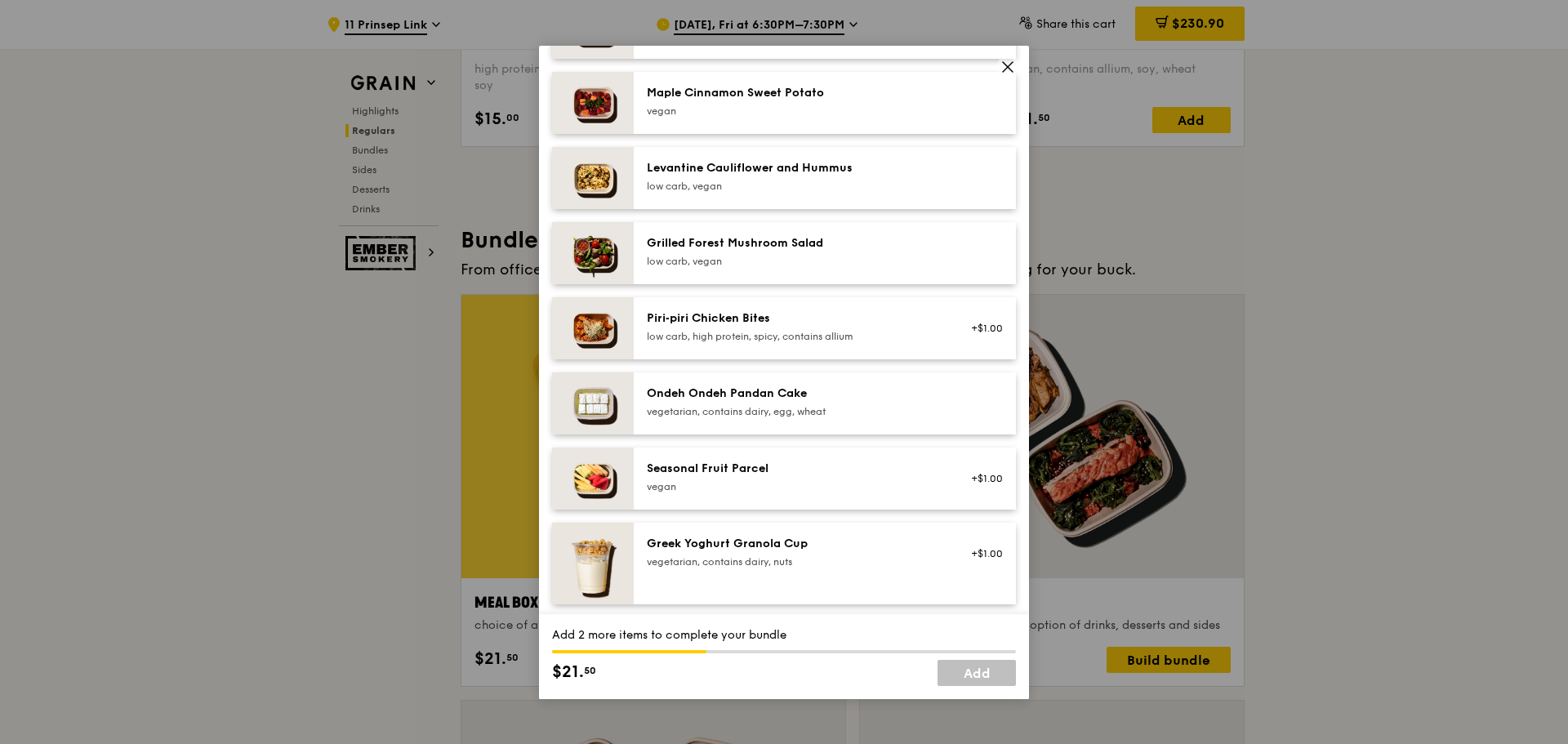
click at [668, 476] on div "Seasonal Fruit Parcel" at bounding box center [794, 468] width 293 height 16
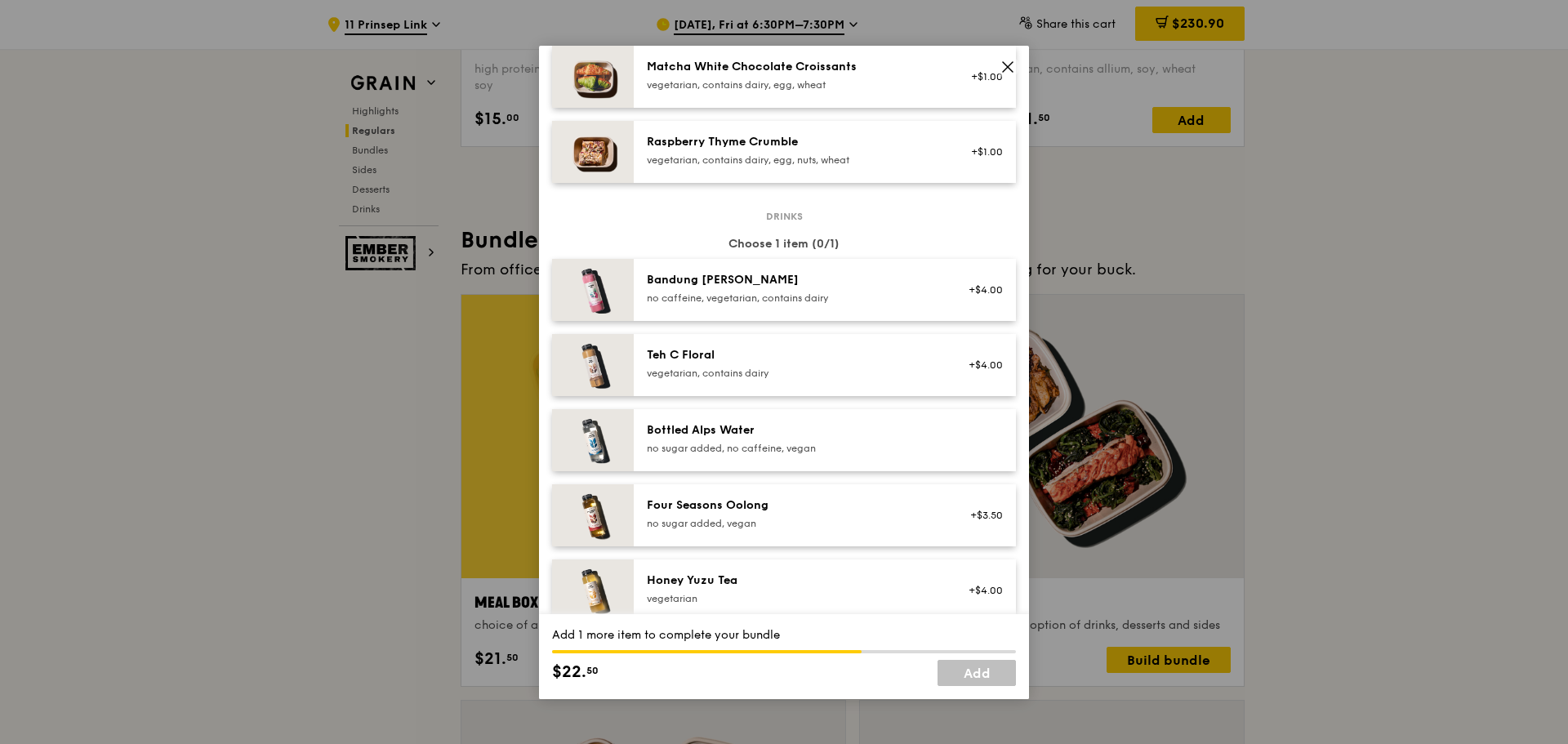
scroll to position [1634, 0]
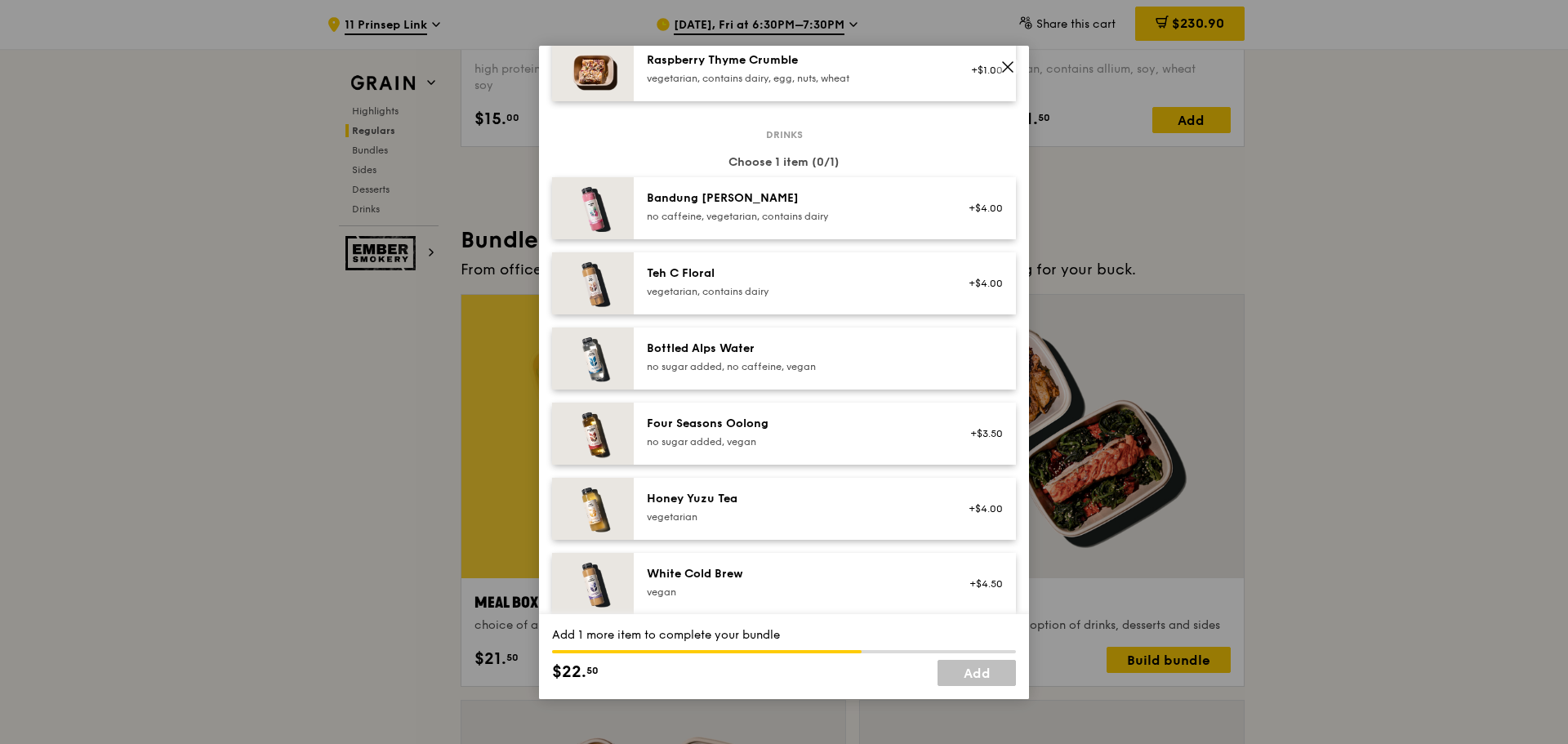
click at [692, 351] on div "Bottled Alps Water no sugar added, no caffeine, vegan" at bounding box center [825, 358] width 382 height 62
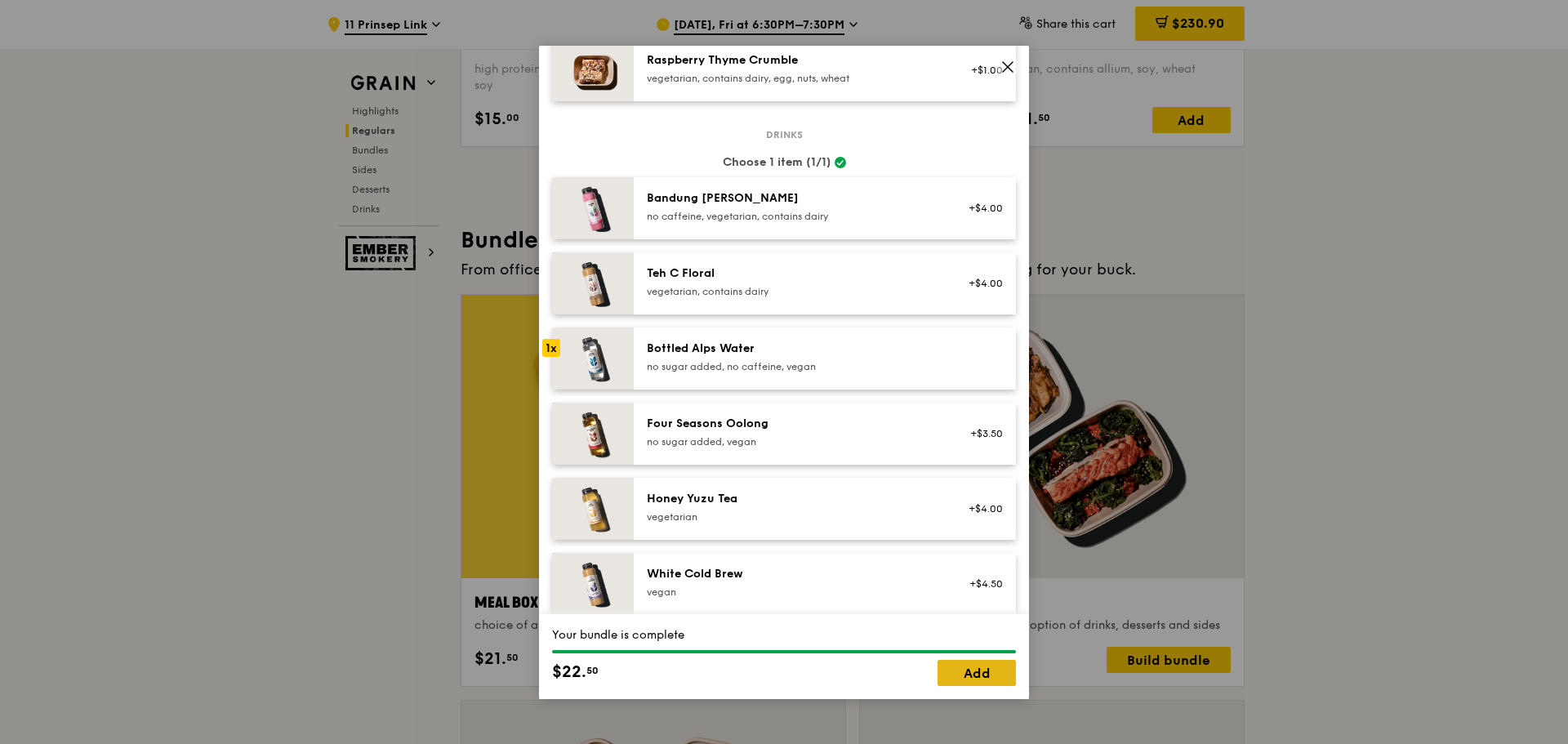
click at [972, 668] on link "Add" at bounding box center [977, 673] width 78 height 26
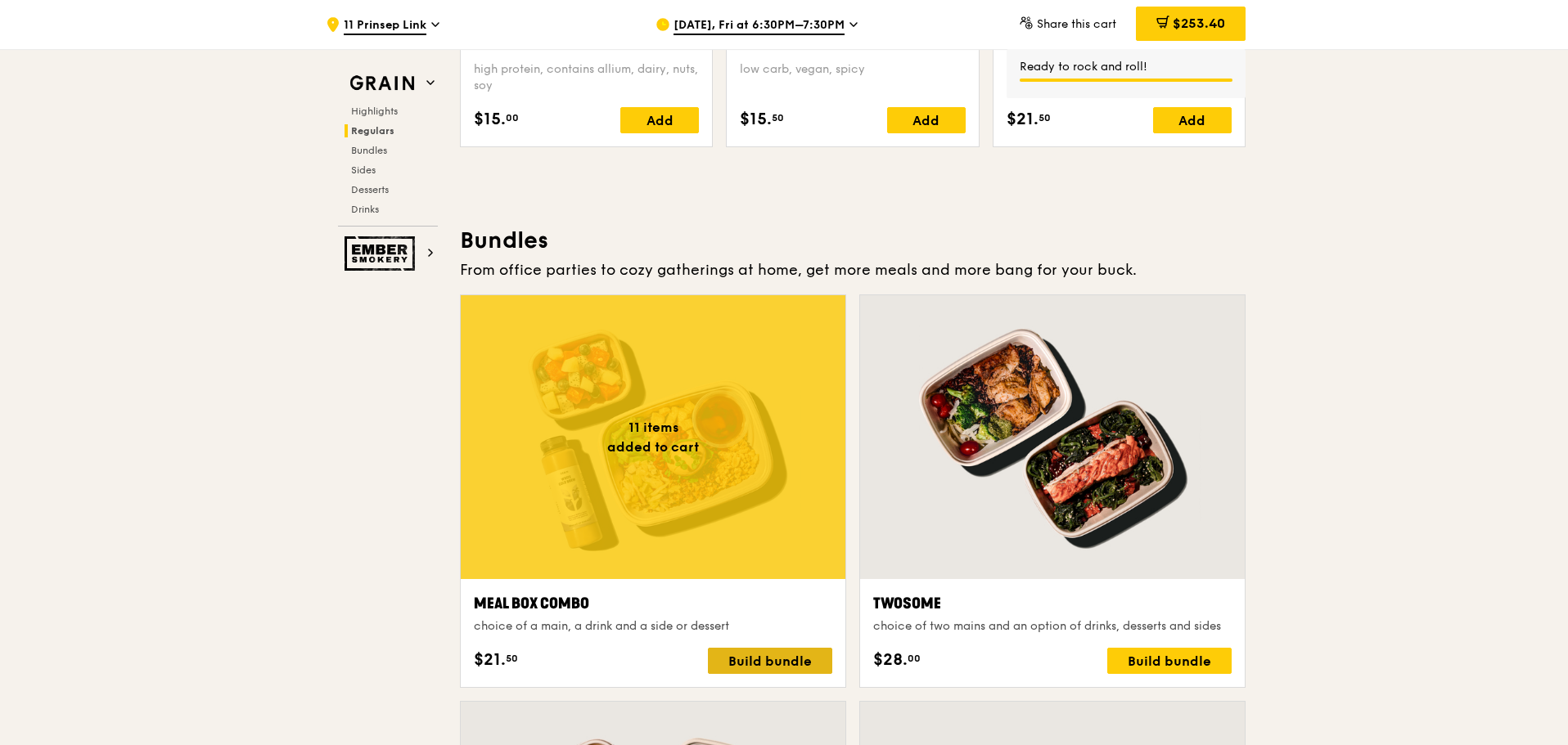
click at [752, 661] on div "Build bundle" at bounding box center [770, 660] width 125 height 26
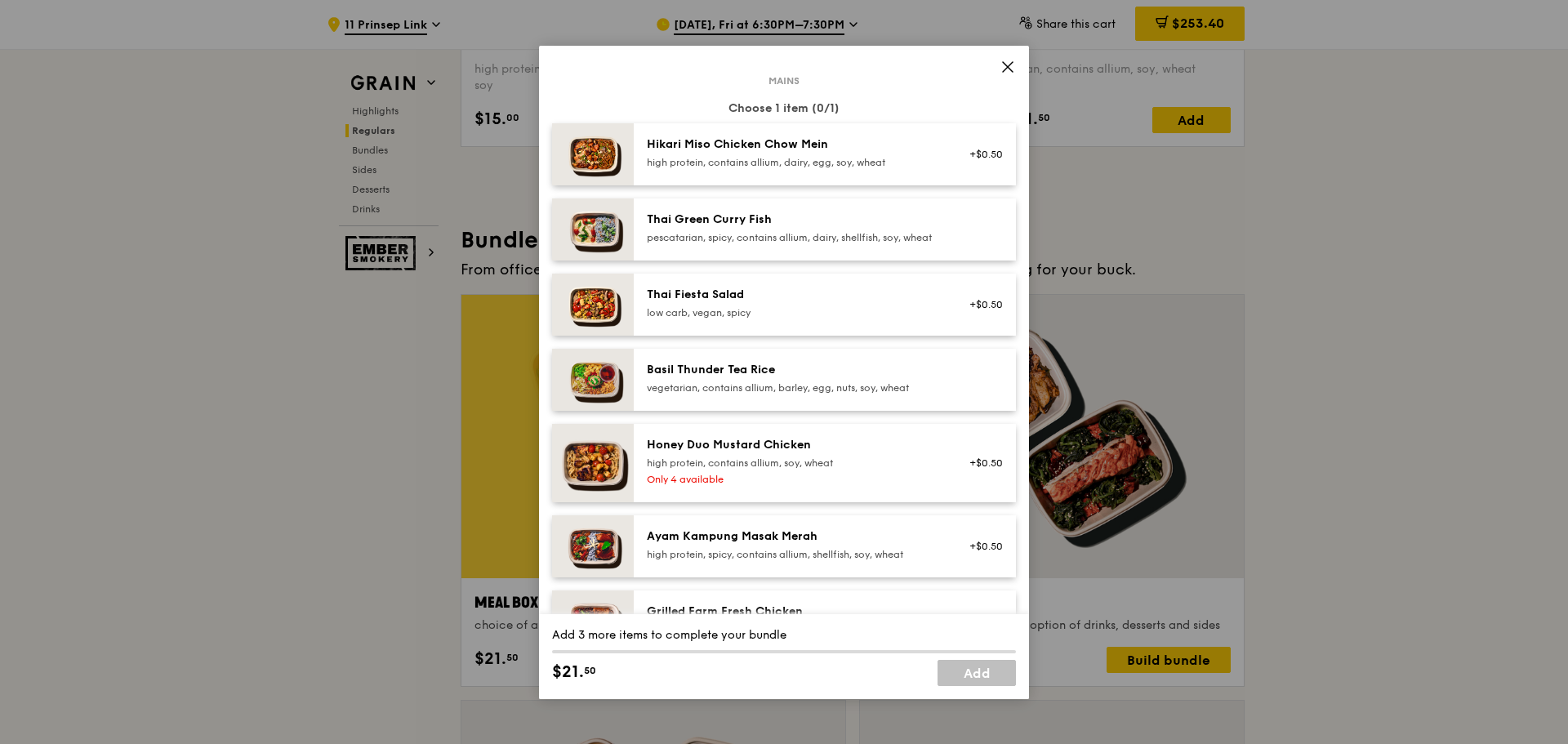
scroll to position [164, 0]
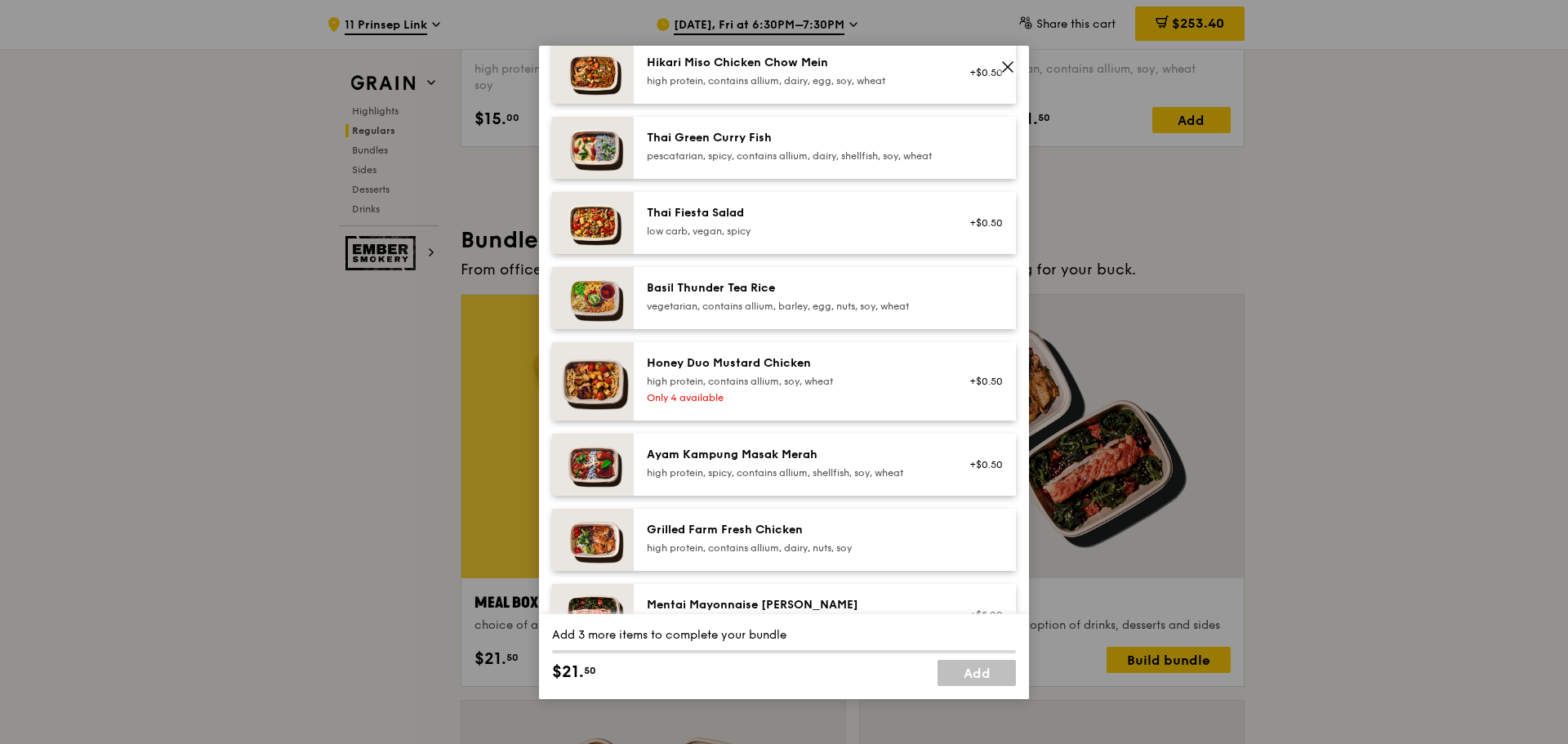
click at [720, 539] on div "Grilled Farm Fresh Chicken" at bounding box center [794, 530] width 293 height 16
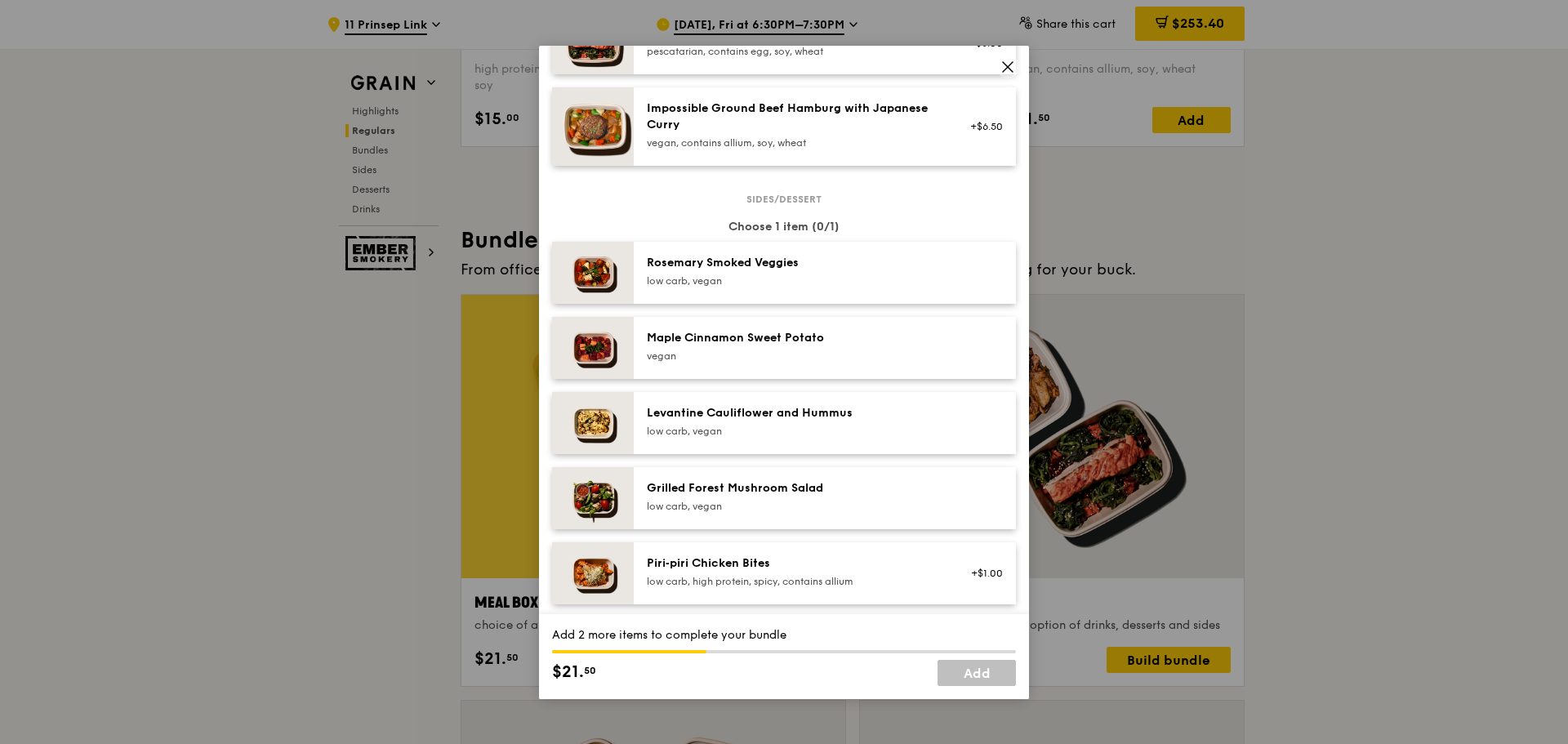
scroll to position [899, 0]
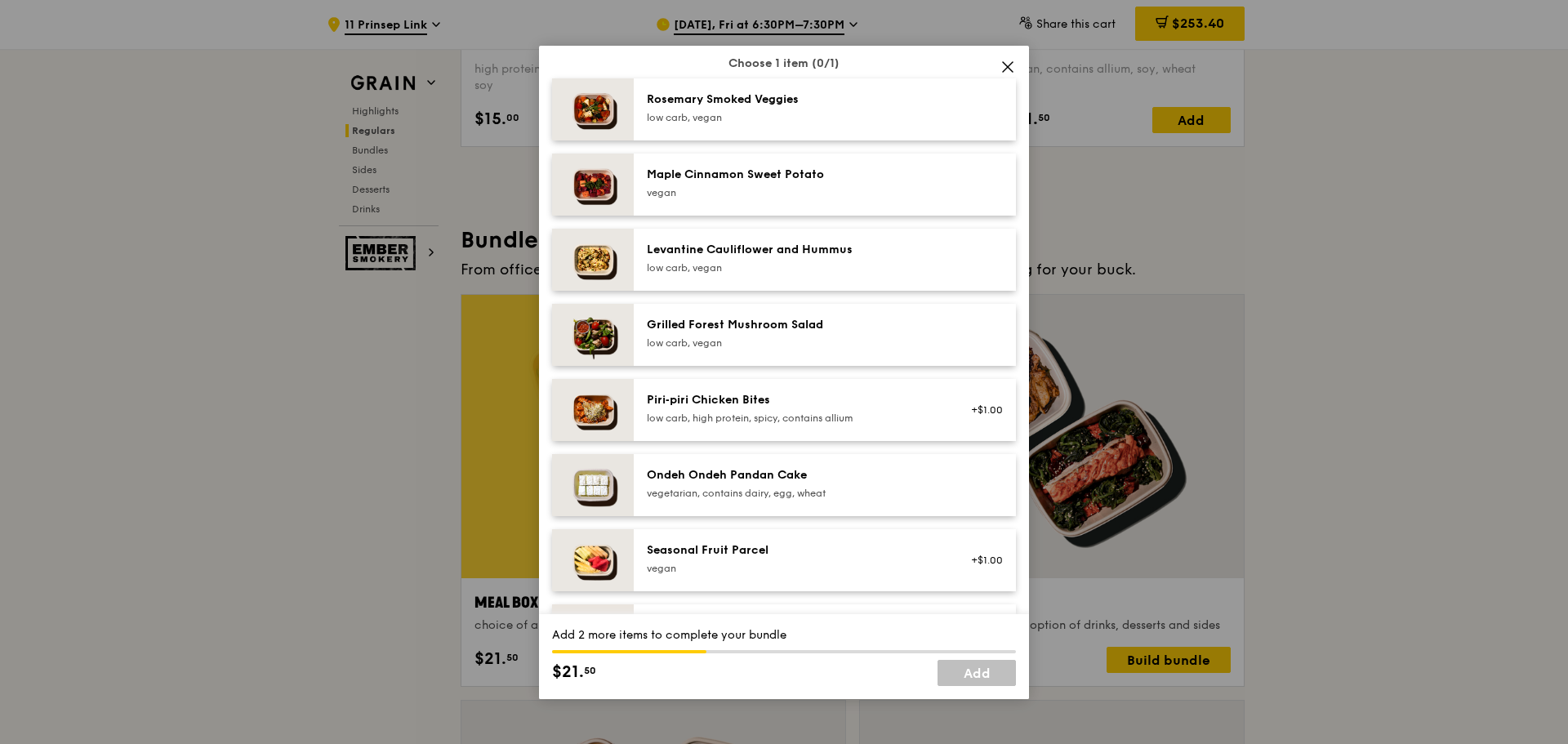
click at [723, 549] on div "Seasonal Fruit Parcel [GEOGRAPHIC_DATA] +$1.00" at bounding box center [825, 560] width 382 height 62
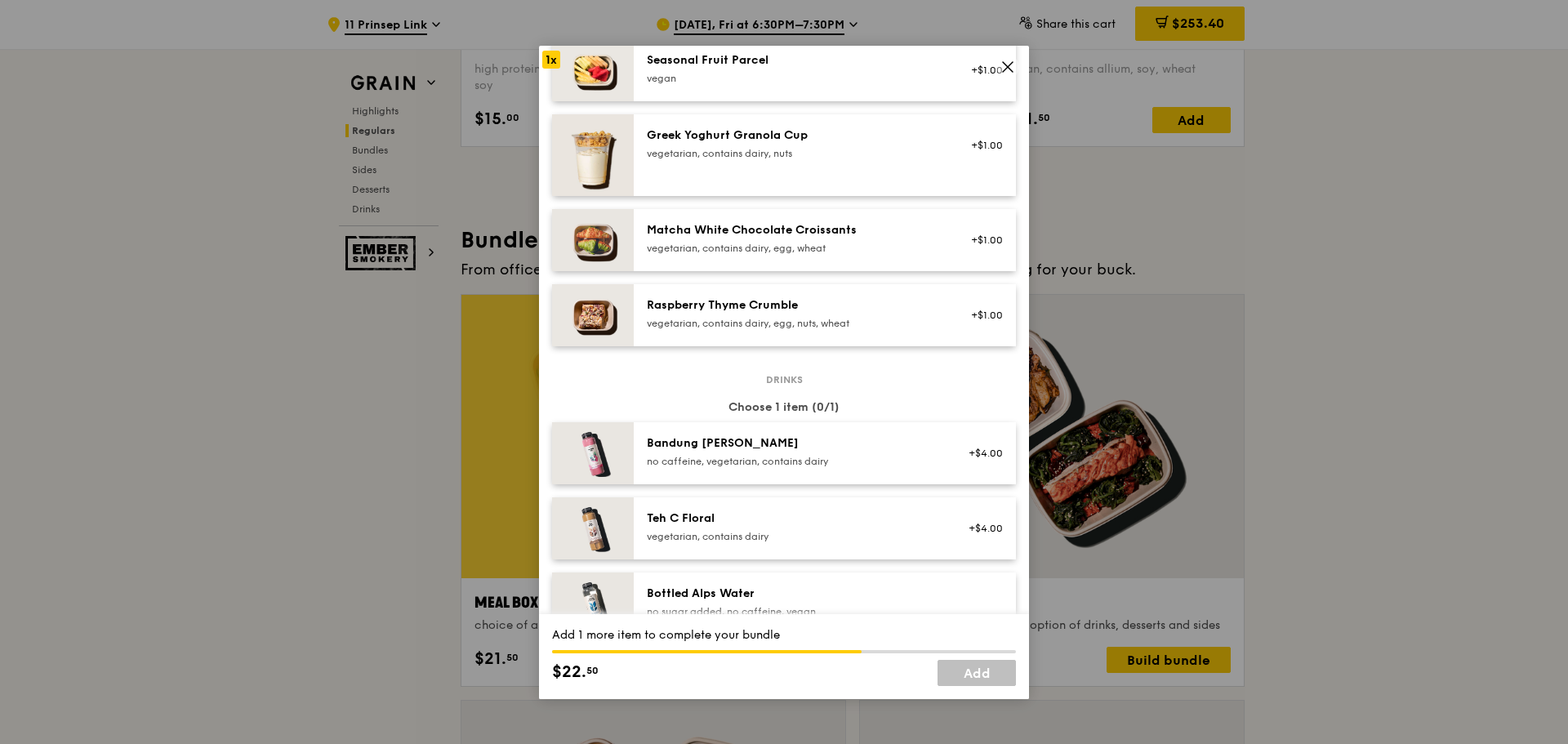
scroll to position [1470, 0]
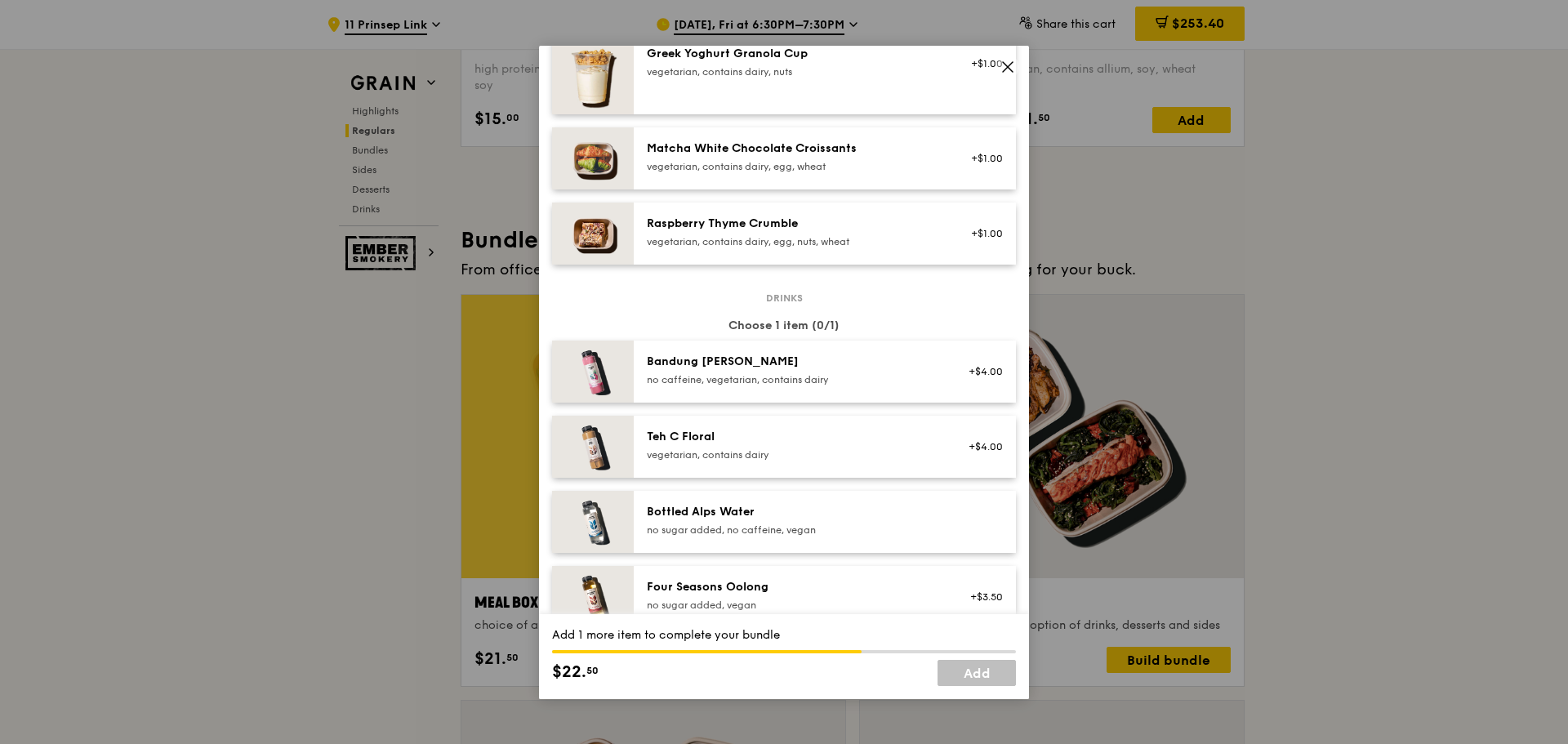
click at [723, 537] on div "no sugar added, no caffeine, vegan" at bounding box center [794, 530] width 293 height 13
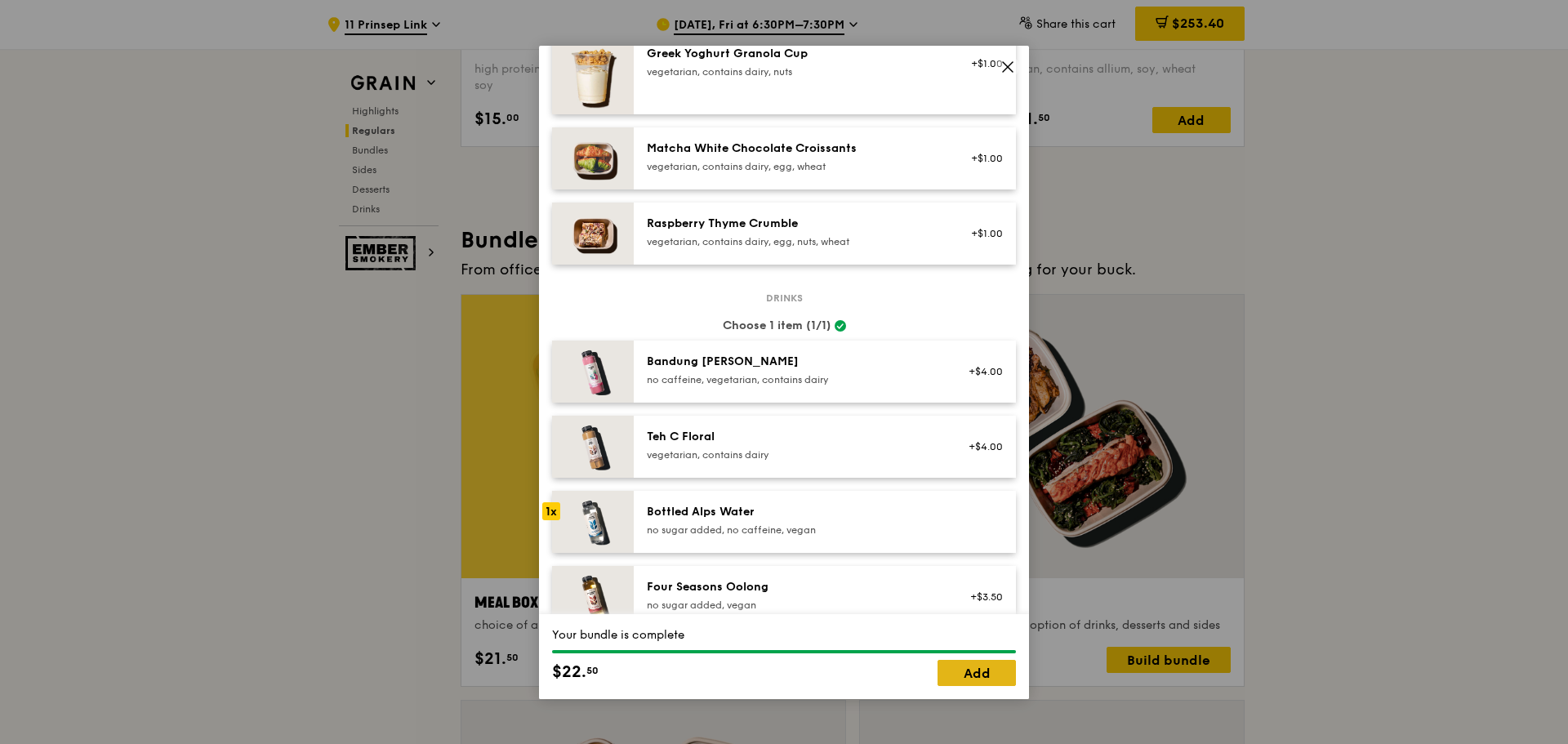
click at [976, 668] on link "Add" at bounding box center [977, 673] width 78 height 26
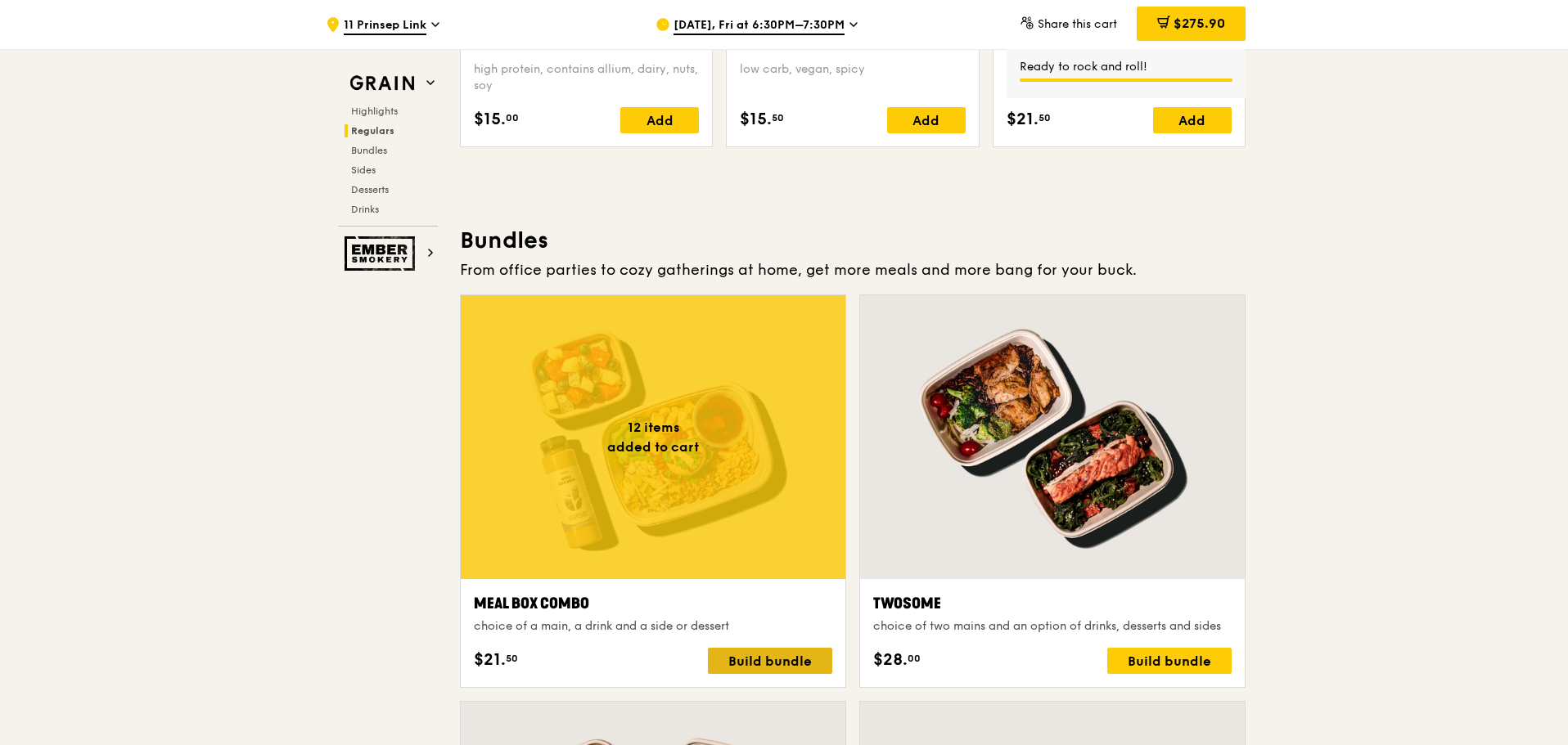
click at [756, 663] on div "Build bundle" at bounding box center [770, 660] width 125 height 26
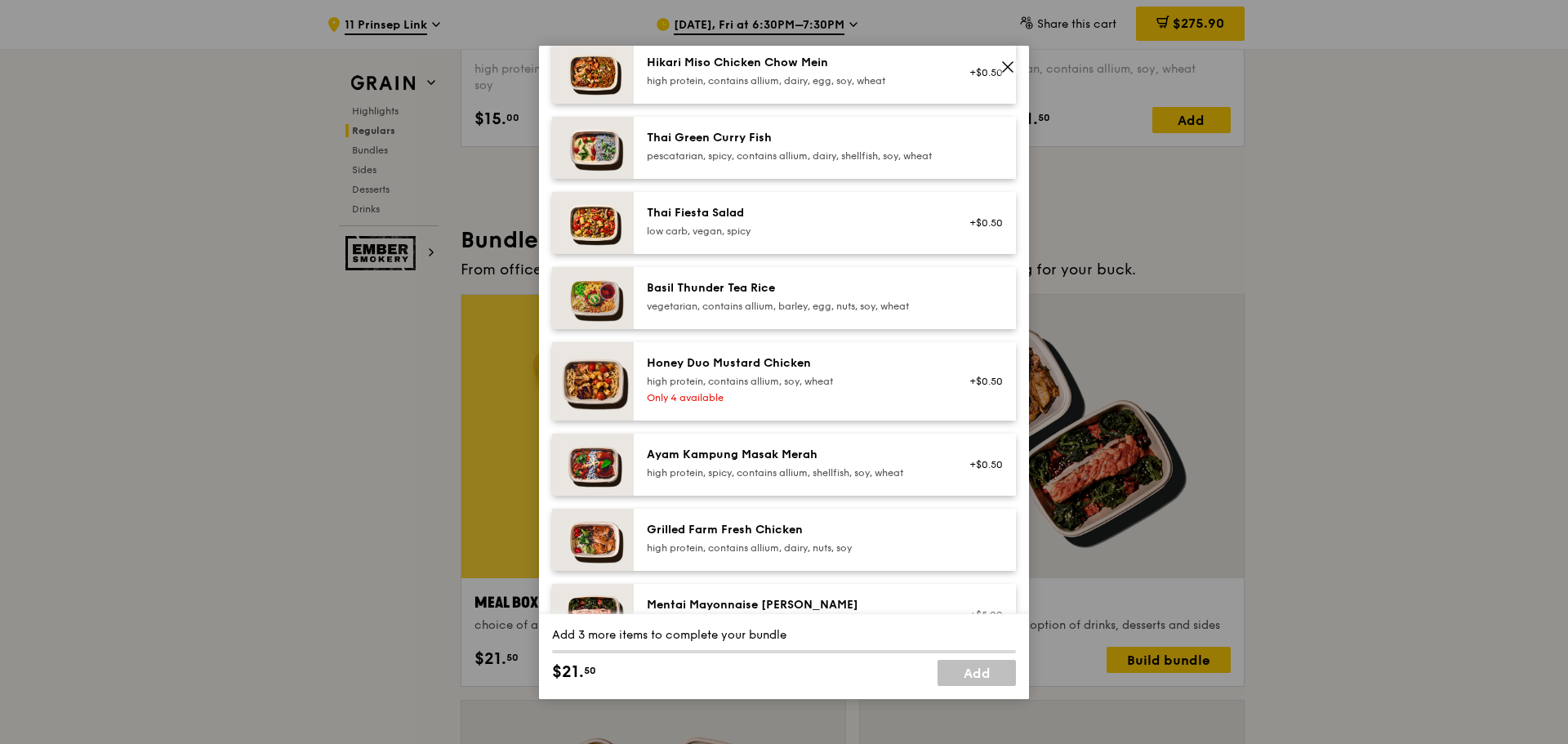
scroll to position [245, 0]
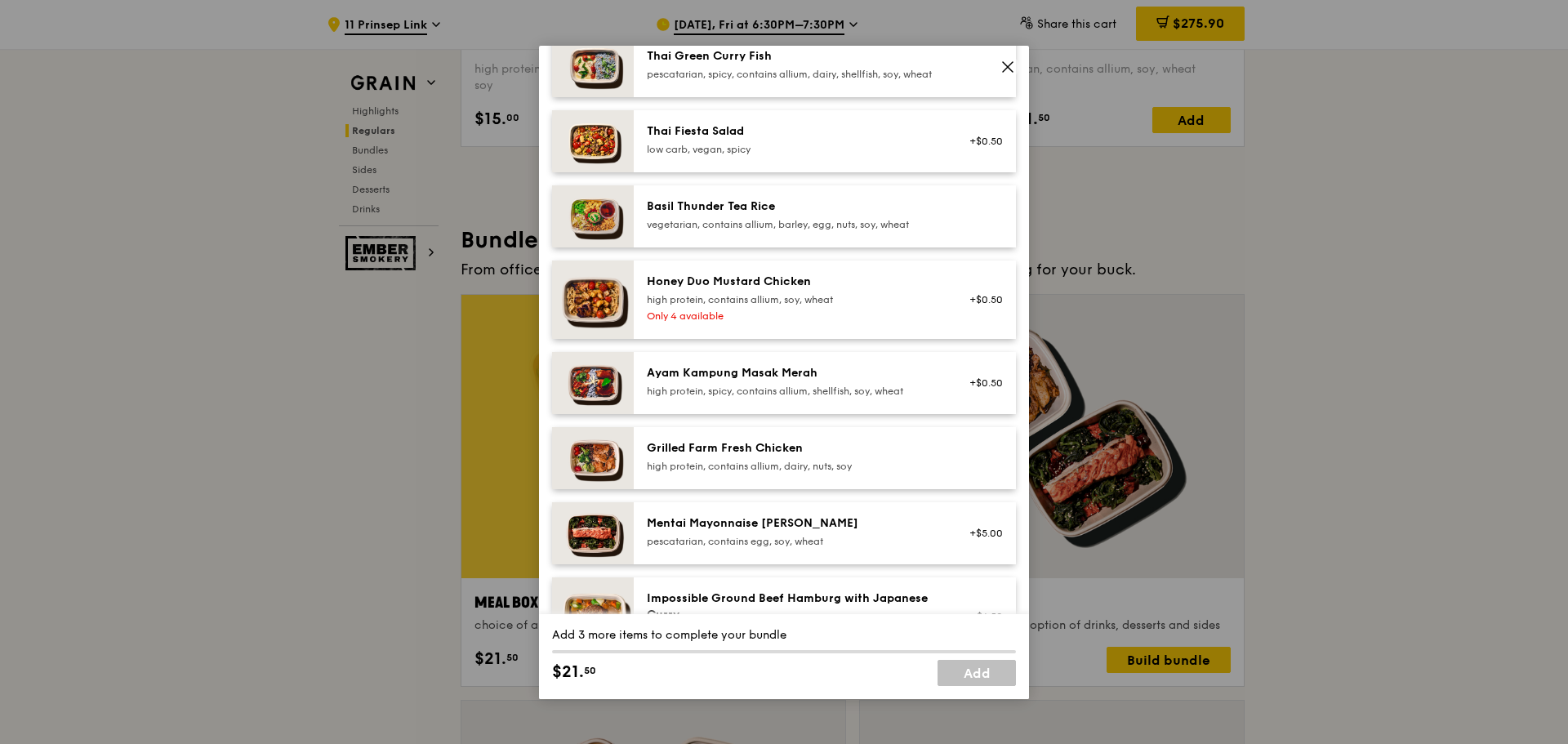
click at [743, 457] on div "Grilled Farm Fresh Chicken" at bounding box center [794, 448] width 293 height 16
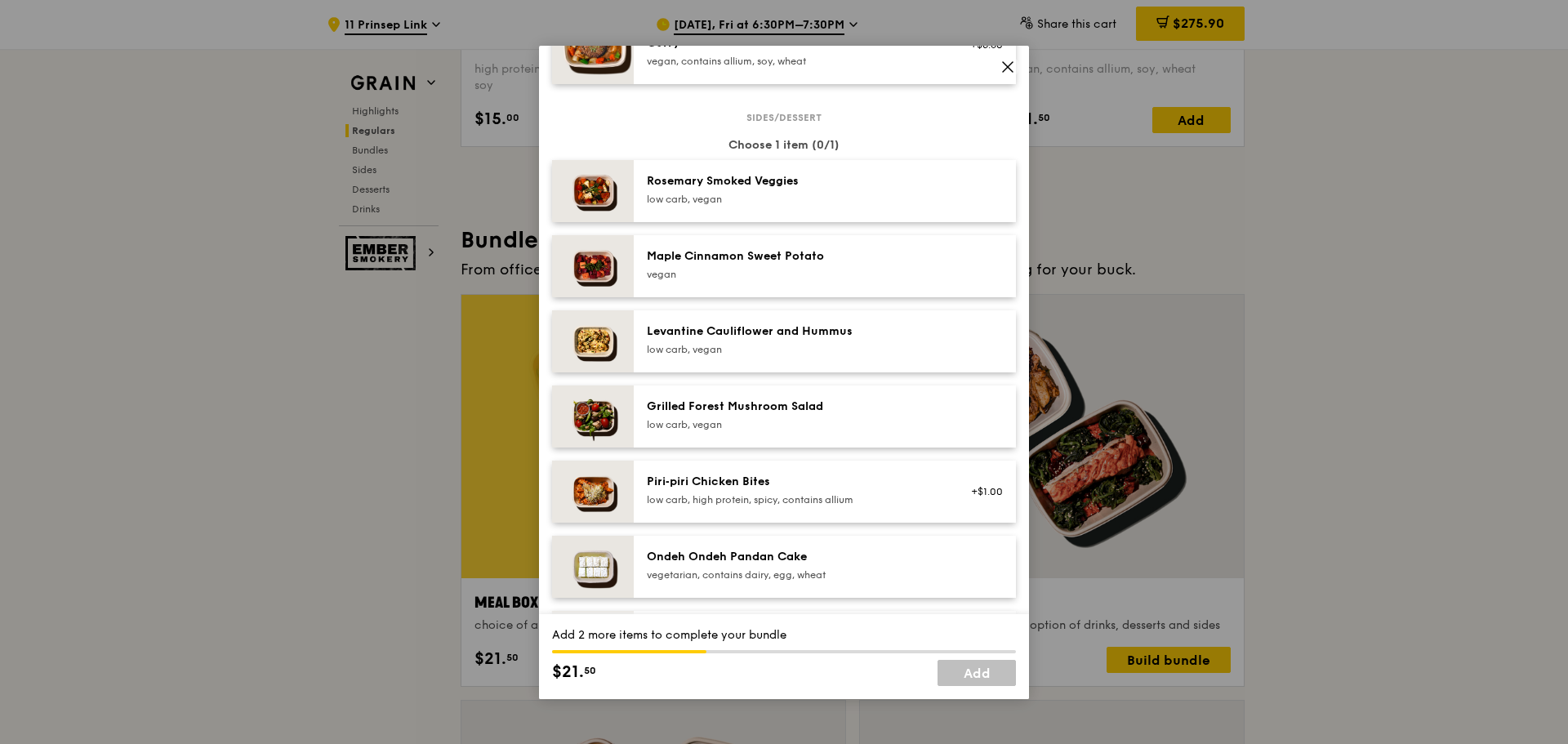
scroll to position [899, 0]
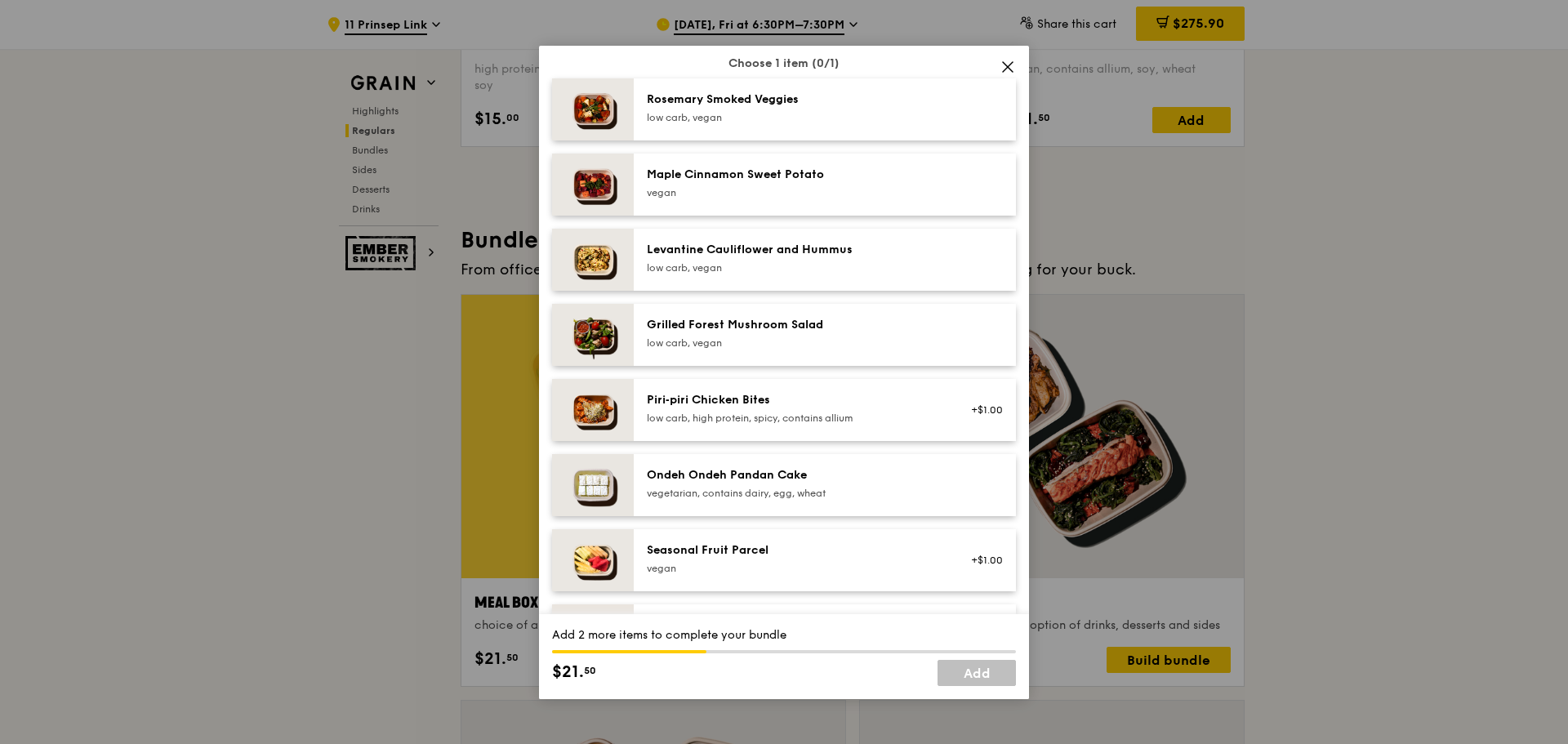
click at [744, 553] on div "Seasonal Fruit Parcel [GEOGRAPHIC_DATA] +$1.00" at bounding box center [825, 560] width 382 height 62
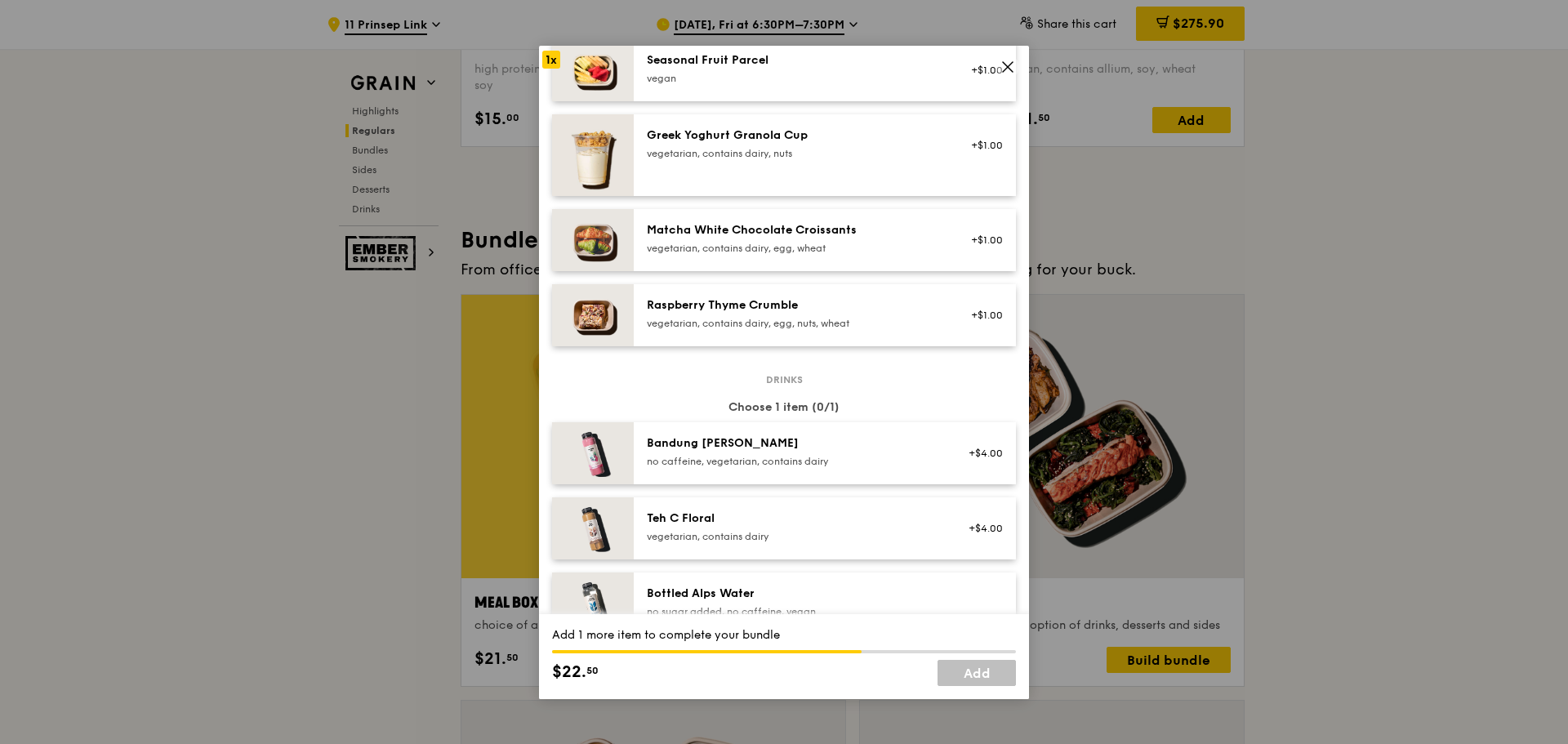
scroll to position [1470, 0]
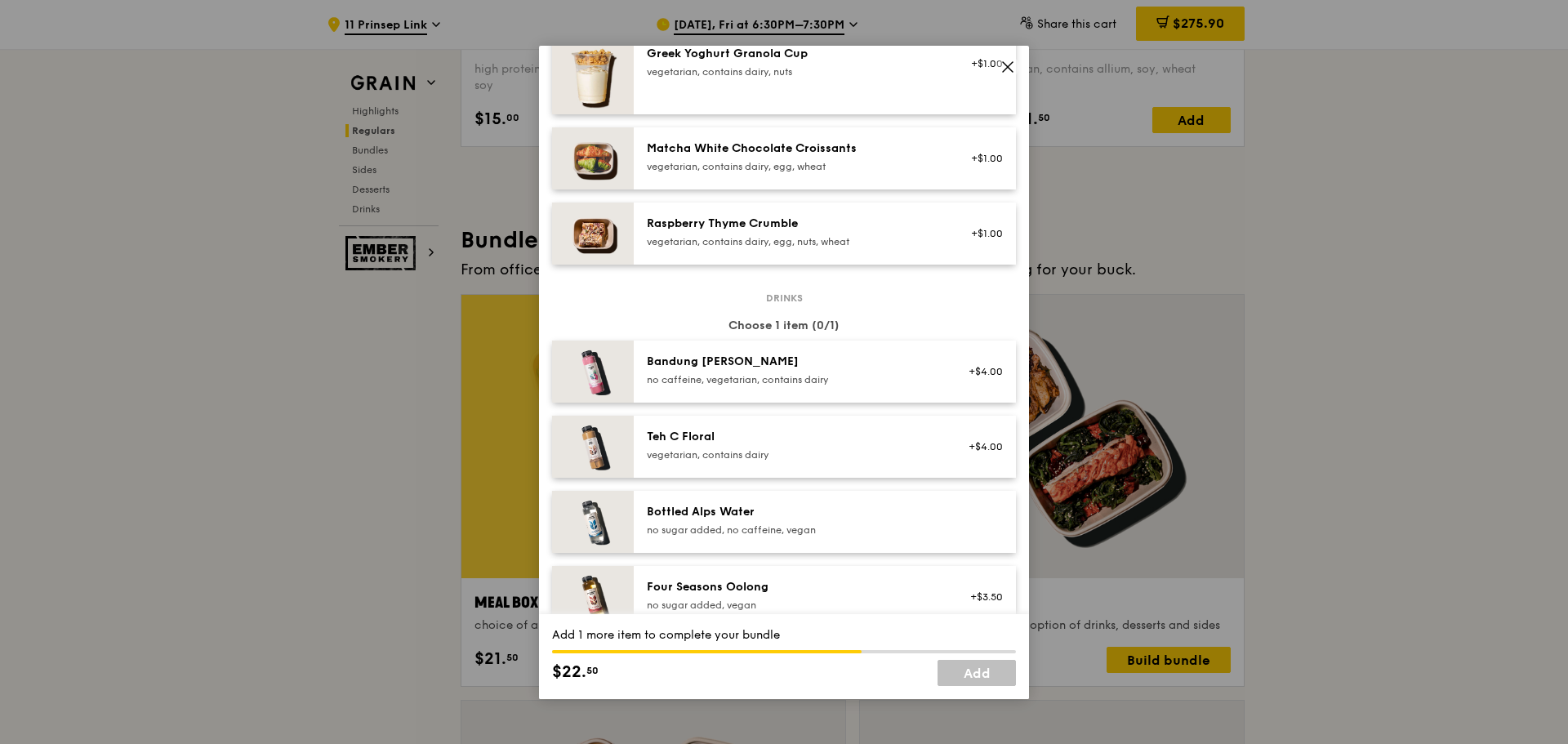
click at [743, 533] on div "Bottled Alps Water no sugar added, no caffeine, vegan" at bounding box center [794, 520] width 293 height 33
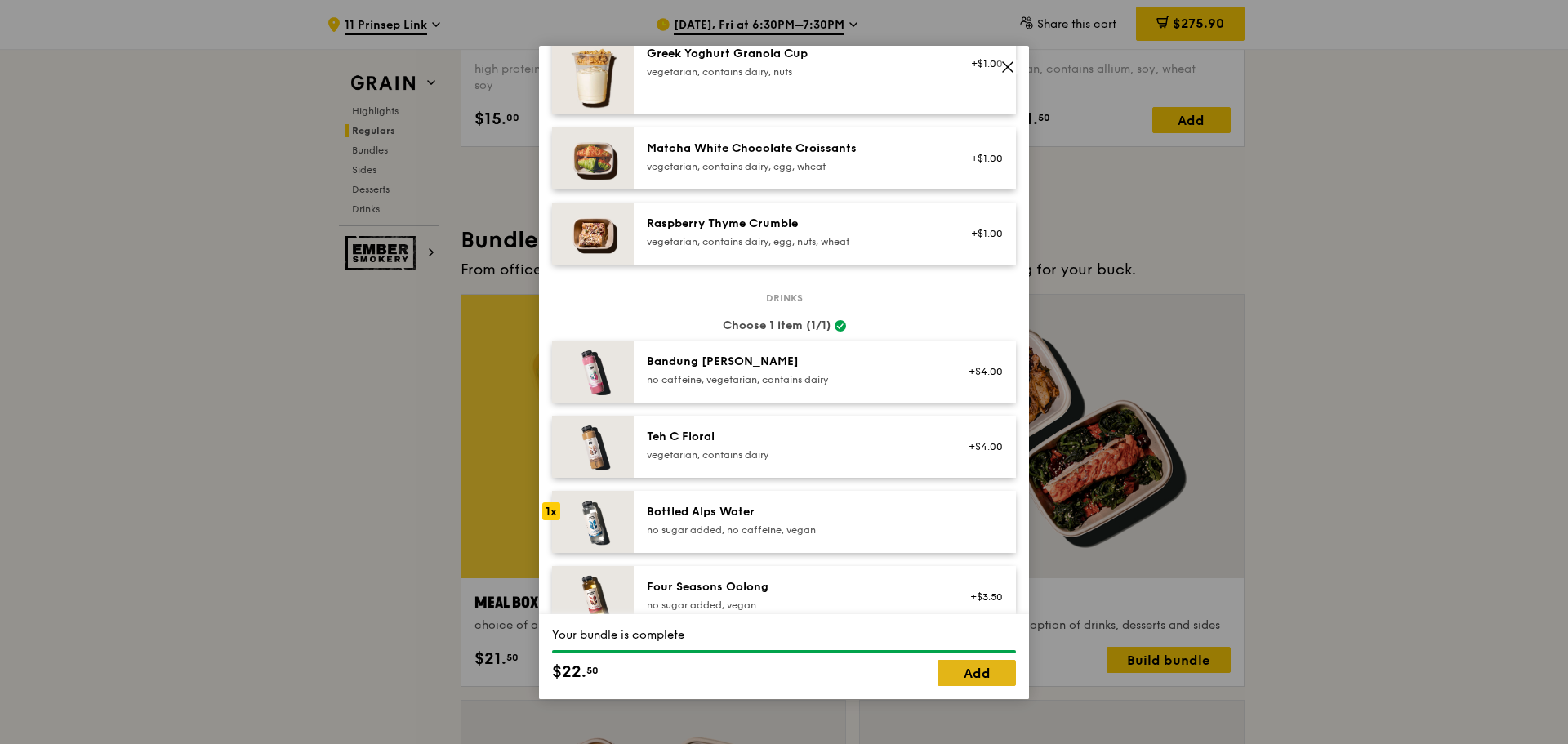
click at [964, 669] on link "Add" at bounding box center [977, 673] width 78 height 26
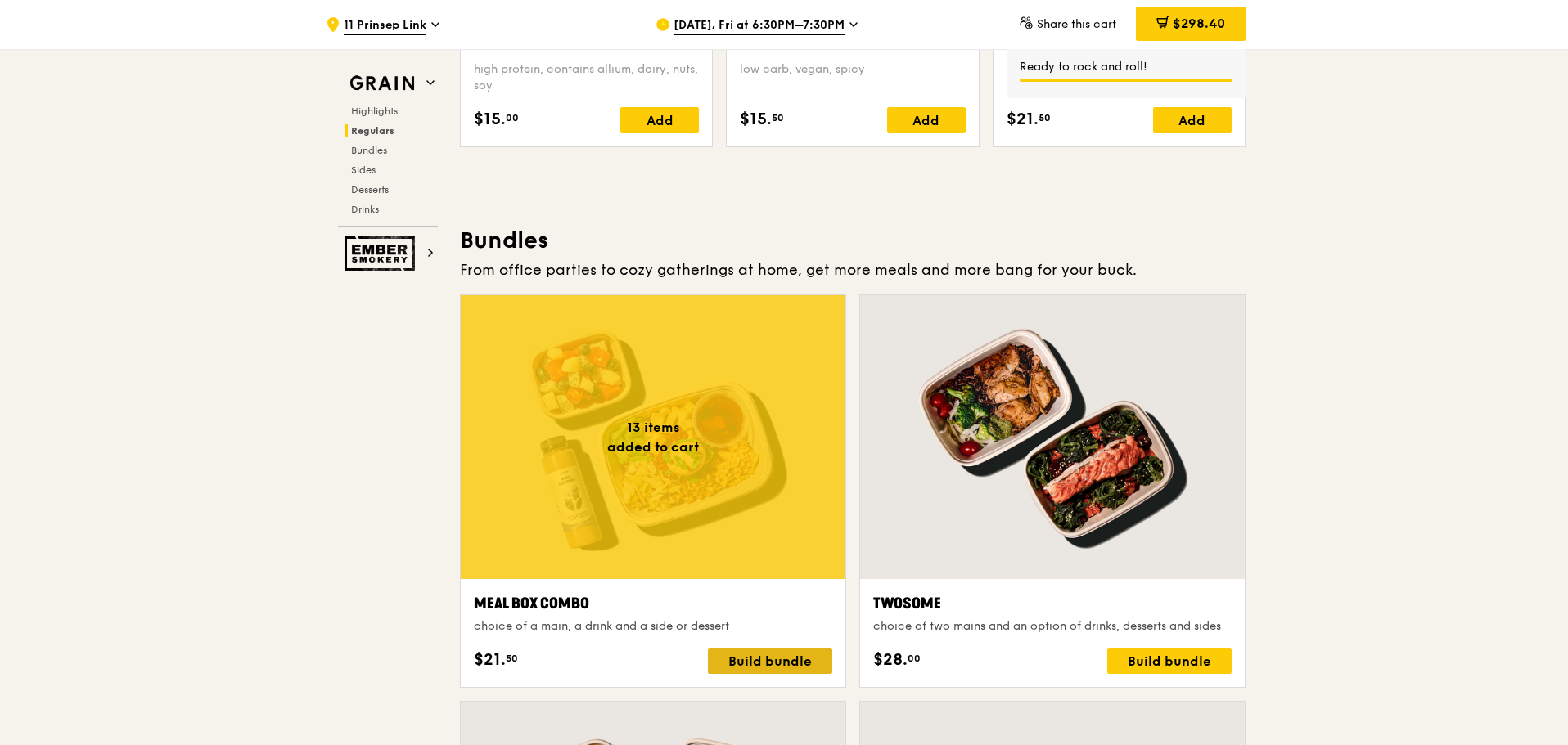
click at [768, 662] on div "Build bundle" at bounding box center [770, 660] width 125 height 26
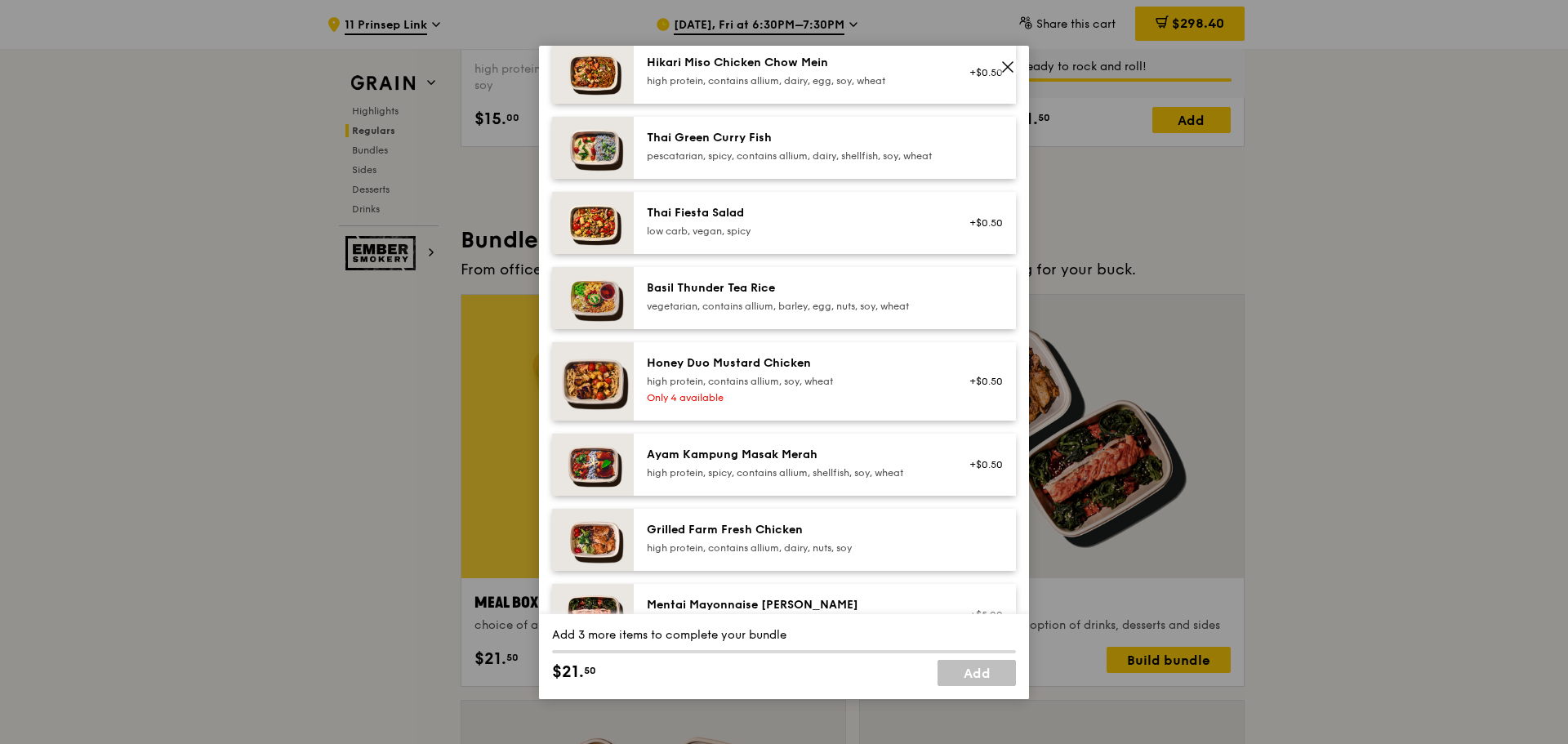
scroll to position [245, 0]
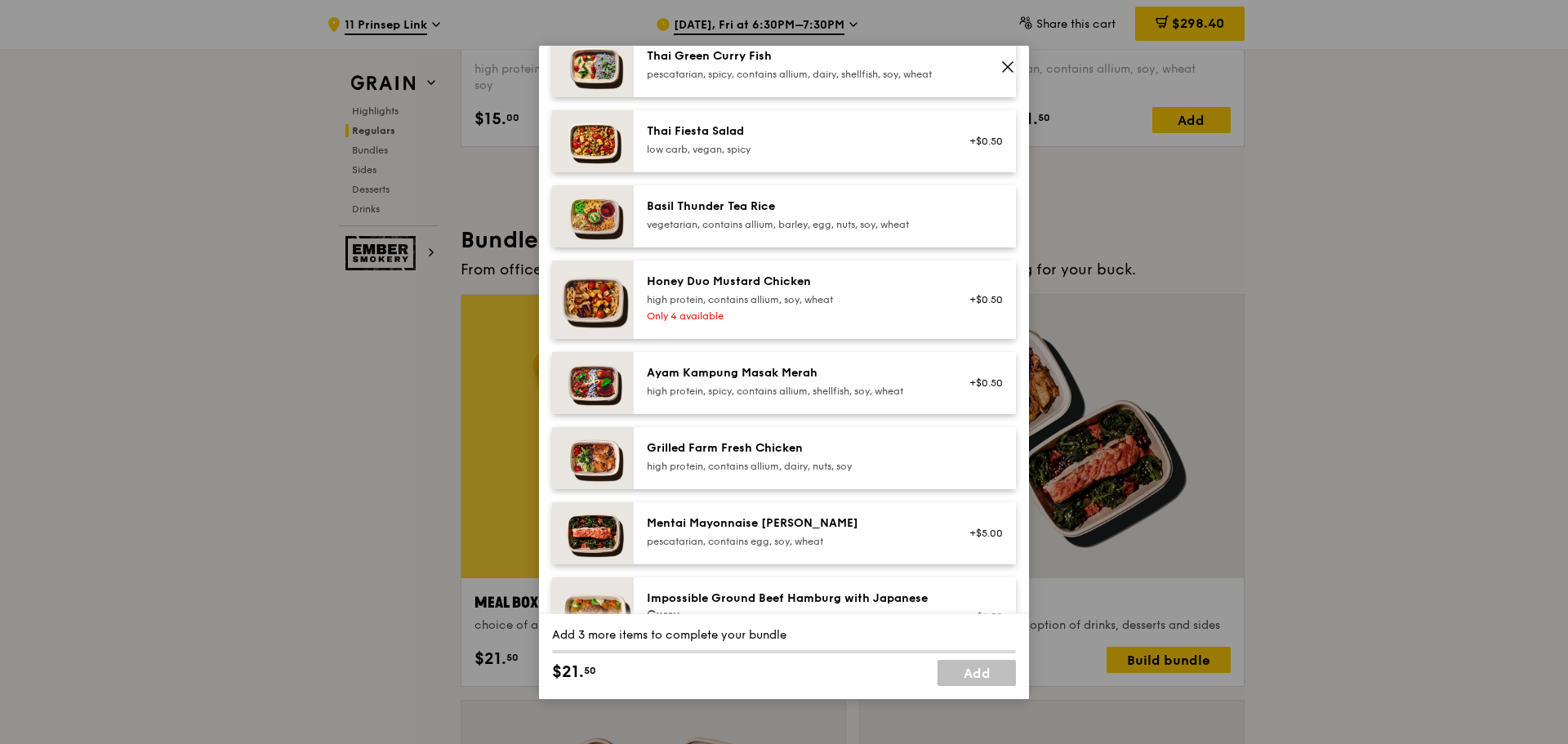
click at [749, 473] on div "high protein, contains allium, dairy, nuts, soy" at bounding box center [794, 466] width 293 height 13
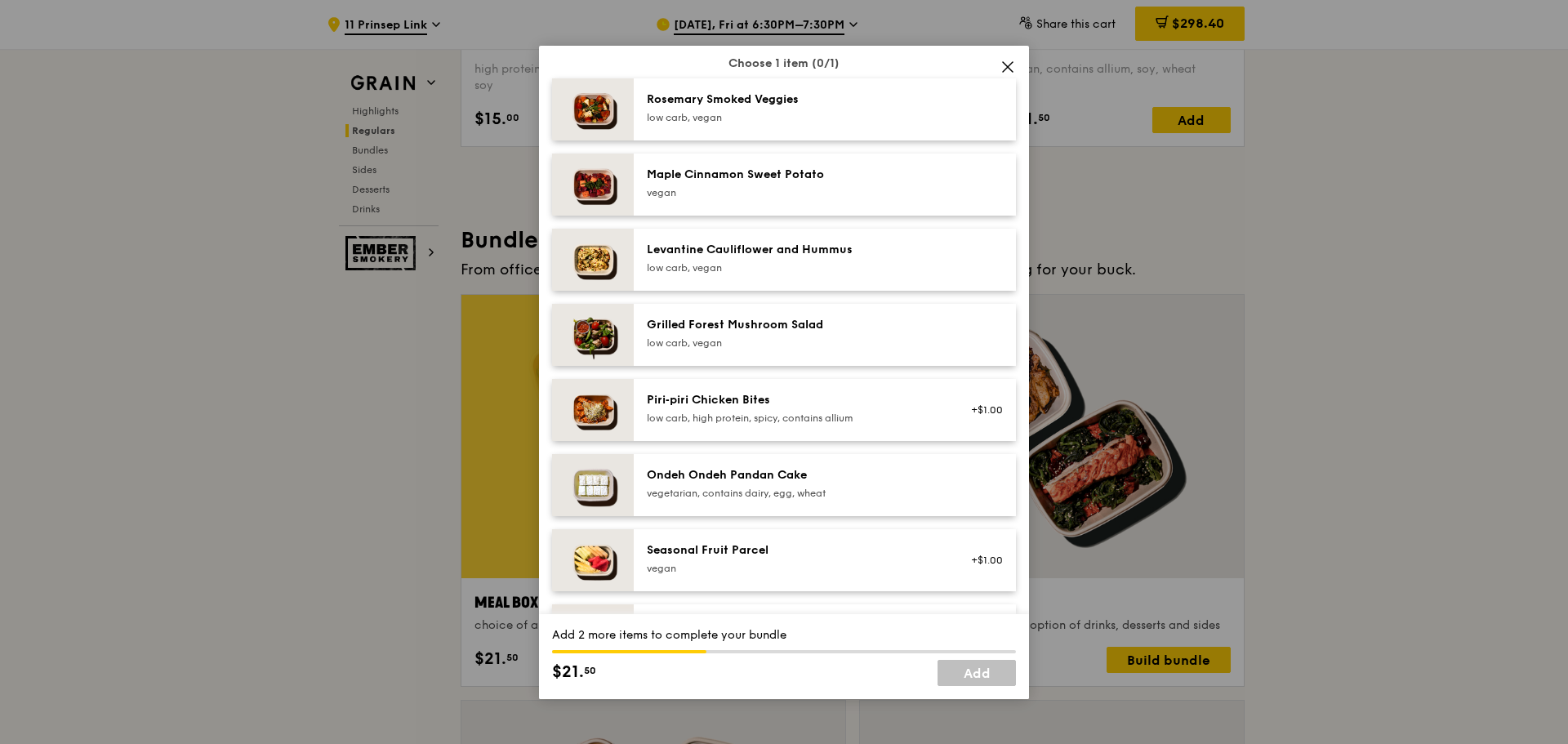
scroll to position [980, 0]
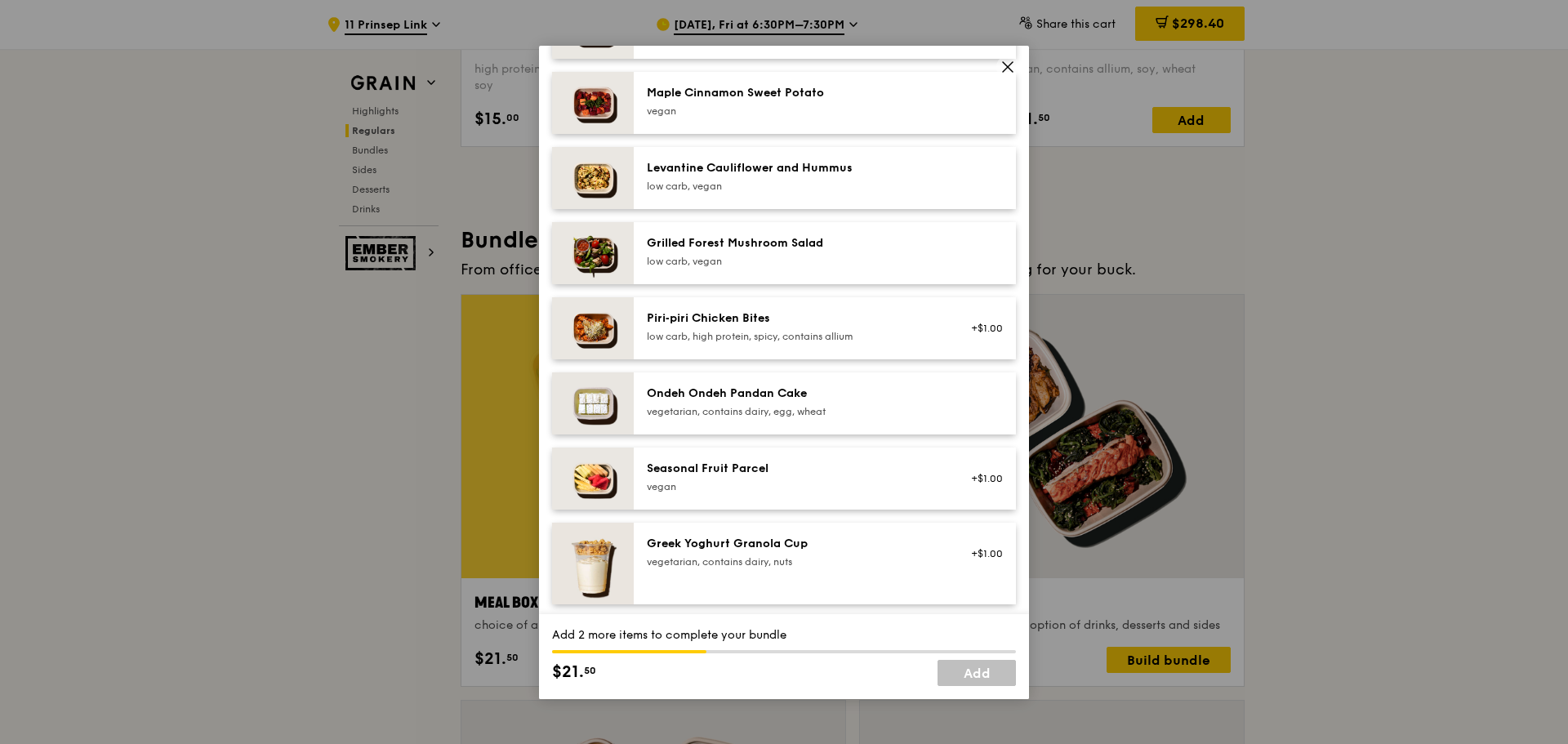
click at [748, 477] on div "Seasonal Fruit Parcel" at bounding box center [794, 468] width 293 height 16
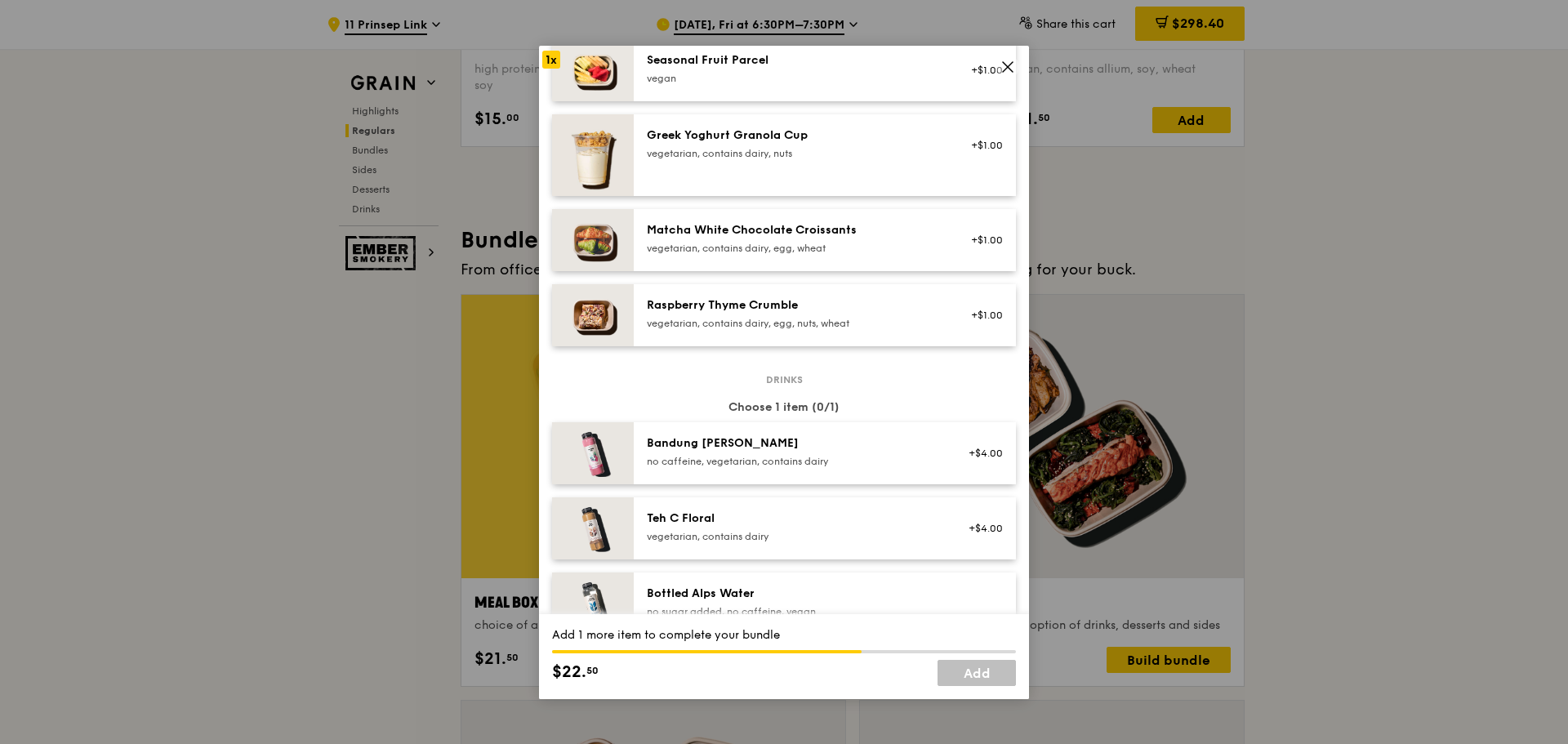
scroll to position [1470, 0]
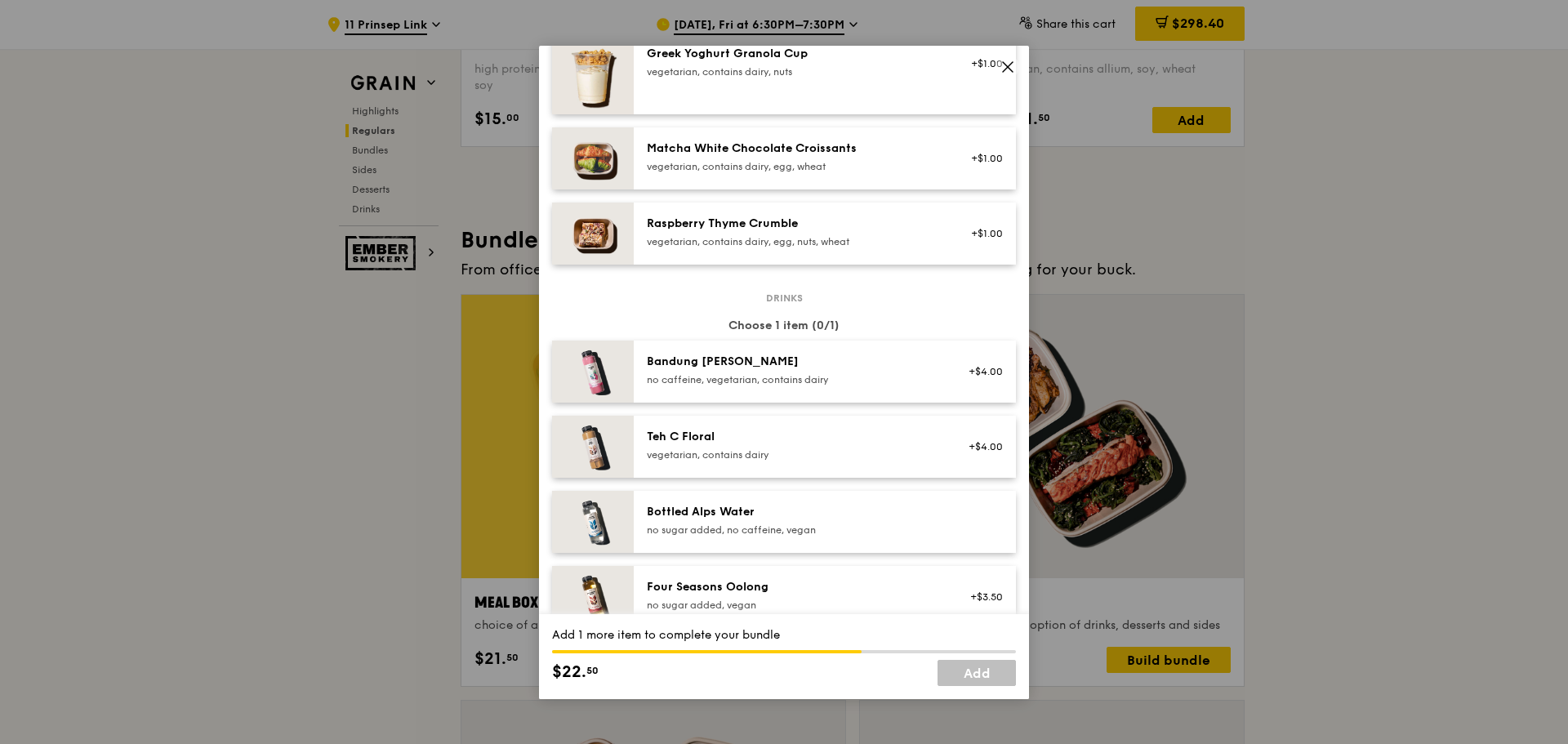
click at [745, 533] on div "Bottled Alps Water no sugar added, no caffeine, vegan" at bounding box center [794, 520] width 293 height 33
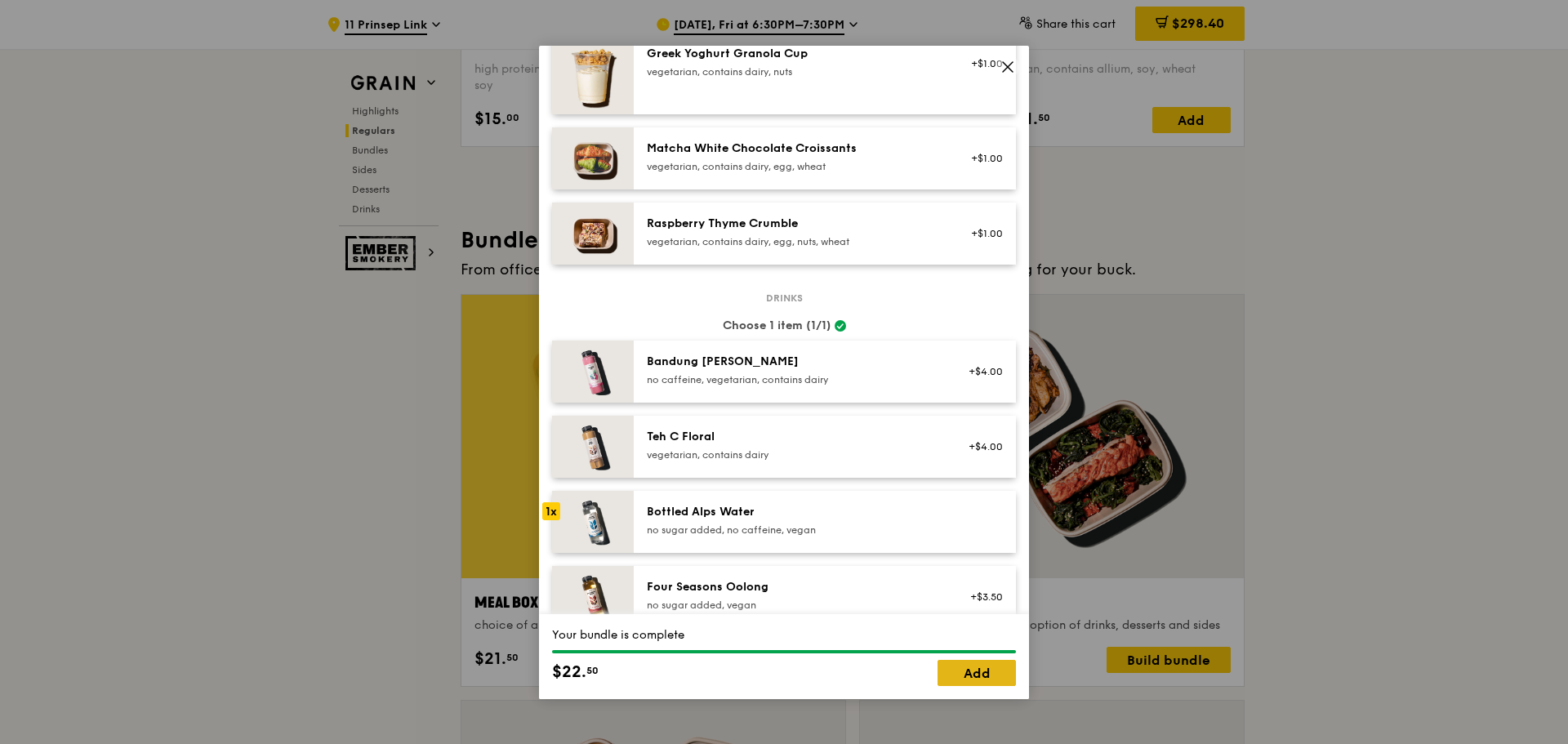
click at [972, 677] on link "Add" at bounding box center [977, 673] width 78 height 26
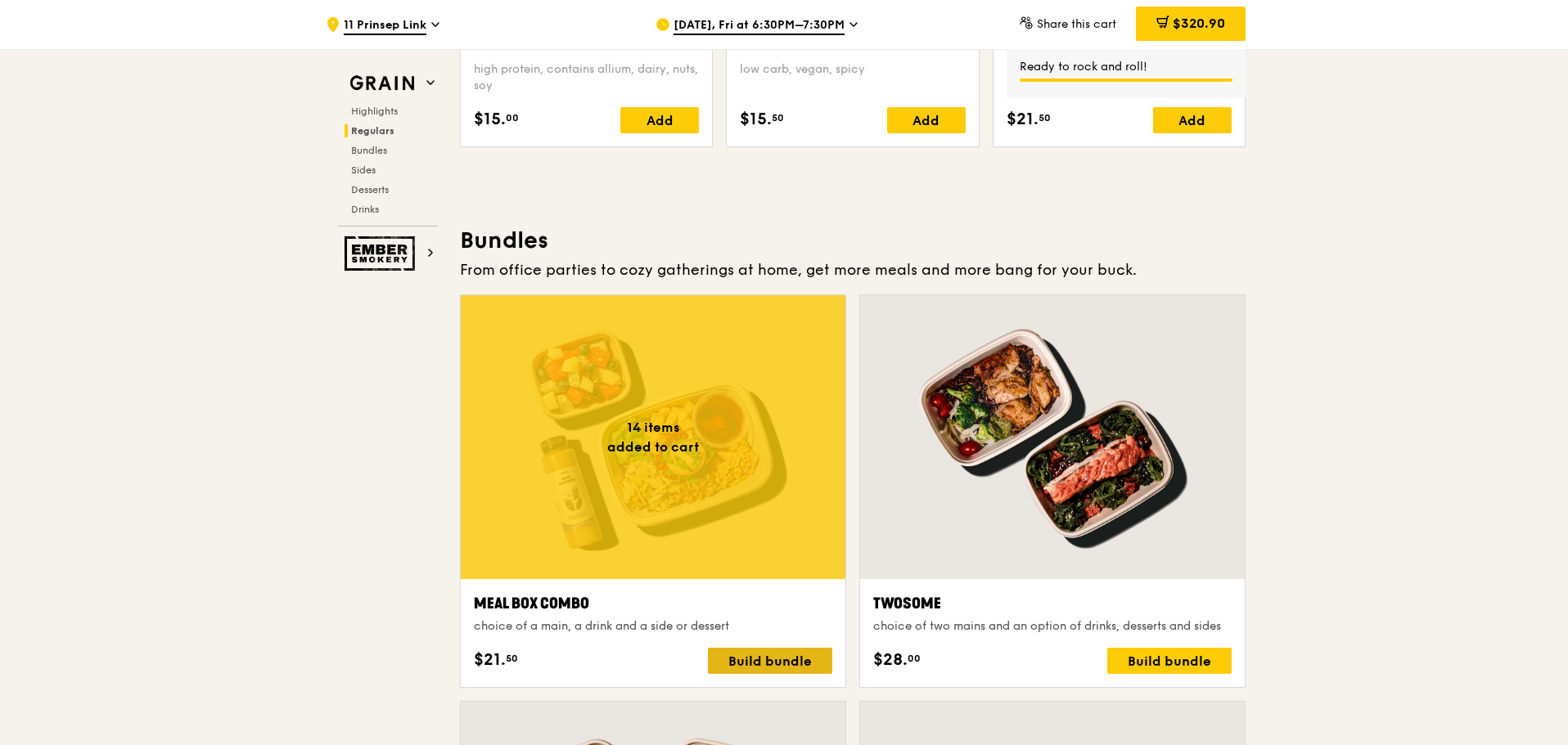
click at [773, 661] on div "Build bundle" at bounding box center [770, 660] width 125 height 26
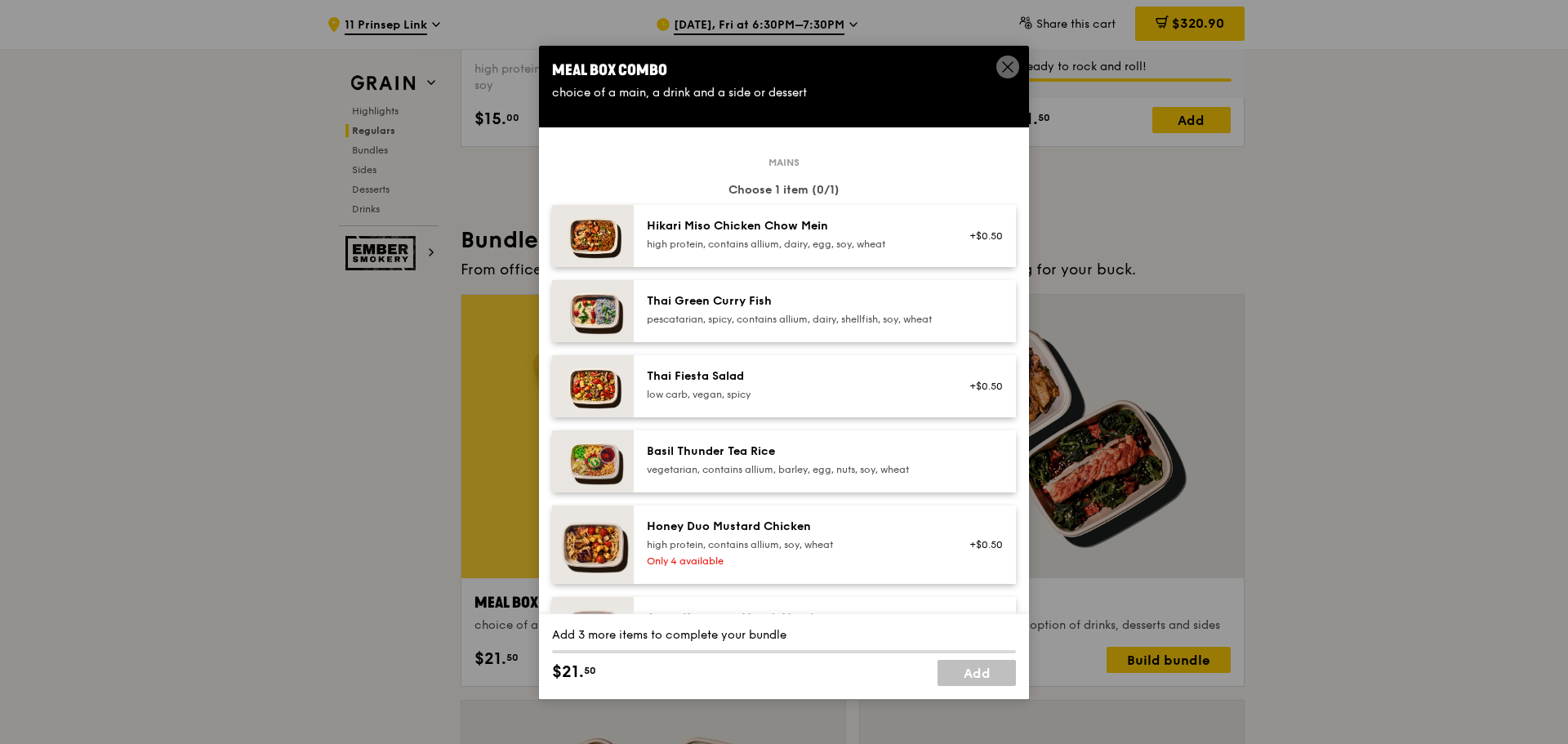
scroll to position [164, 0]
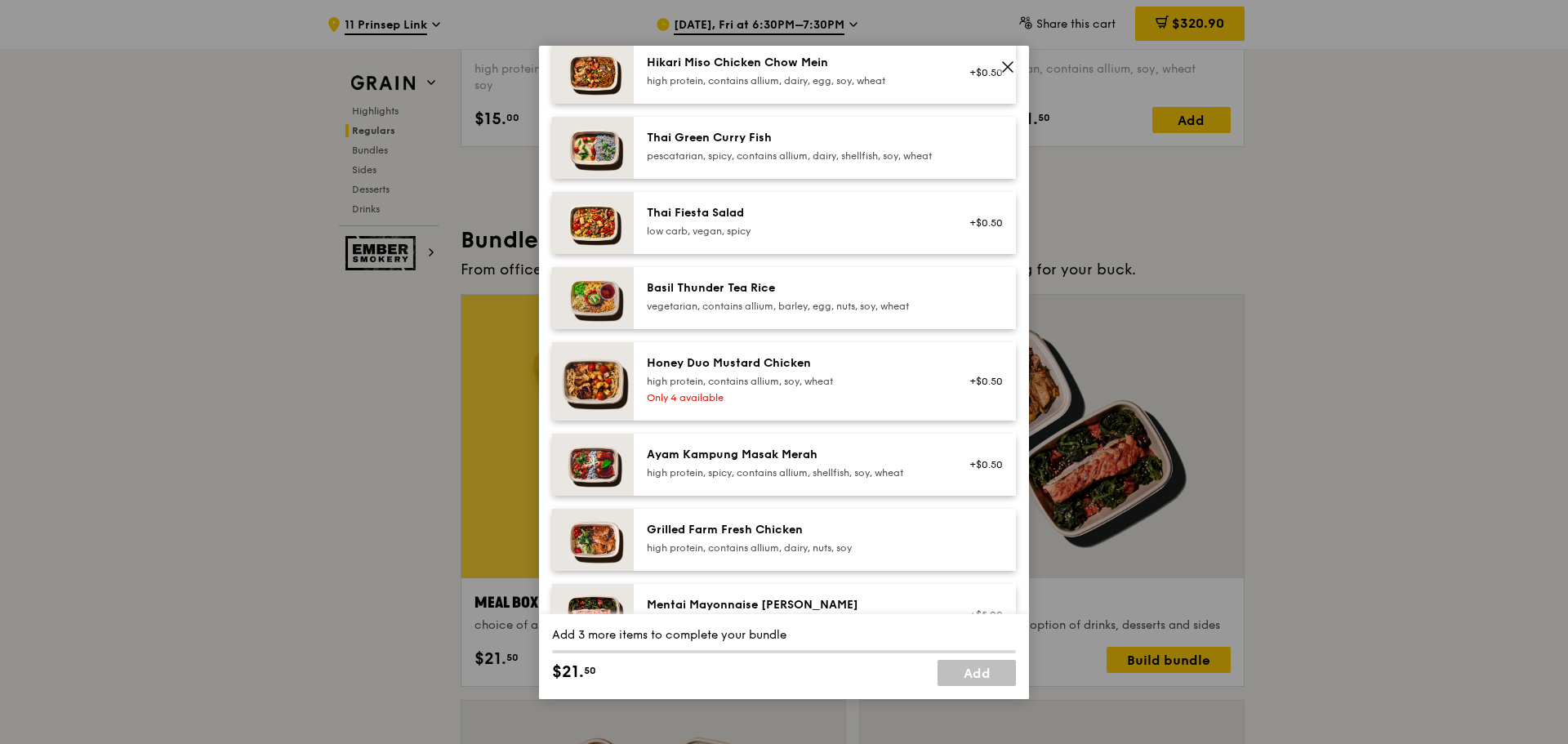
click at [689, 539] on div "Grilled Farm Fresh Chicken" at bounding box center [794, 530] width 293 height 16
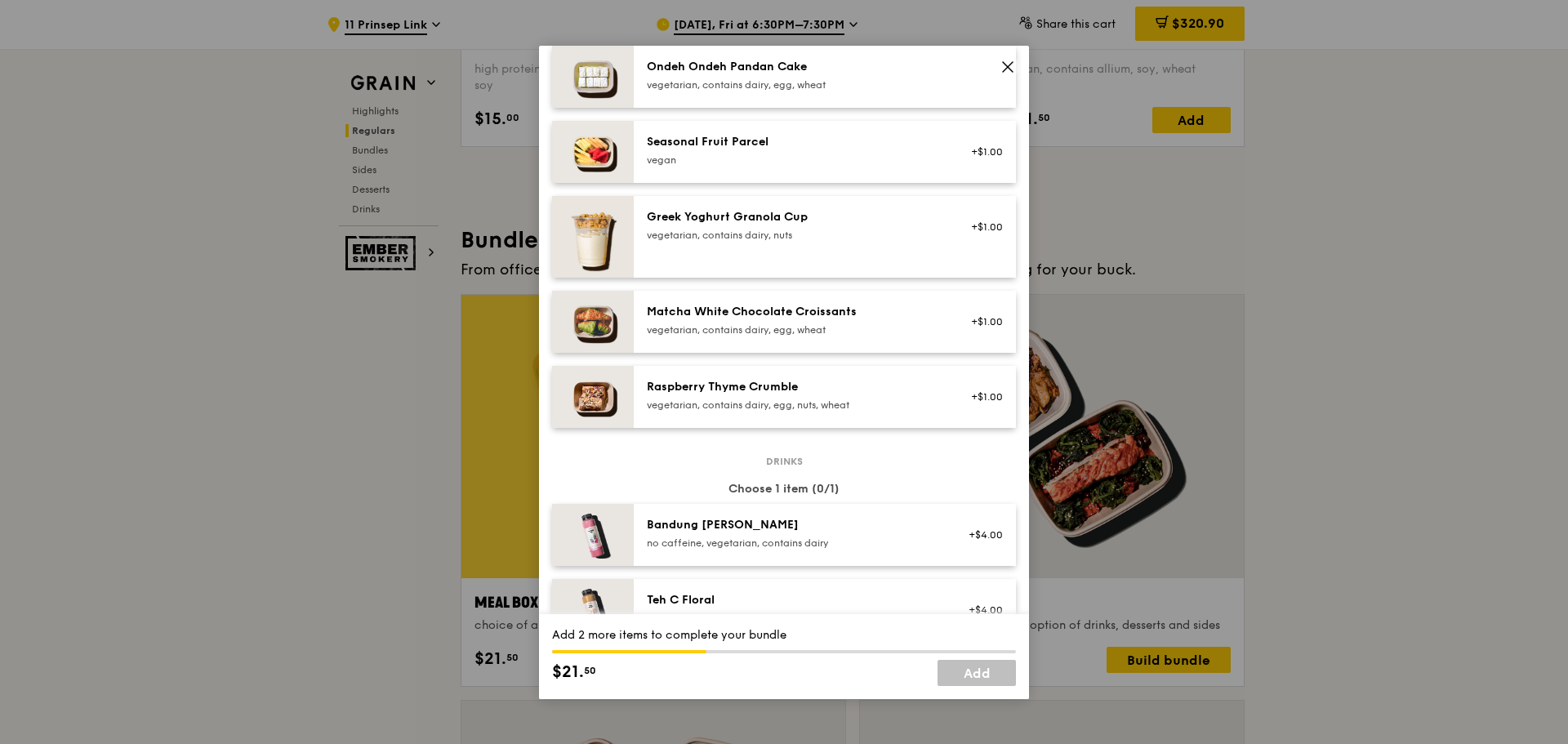
scroll to position [1470, 0]
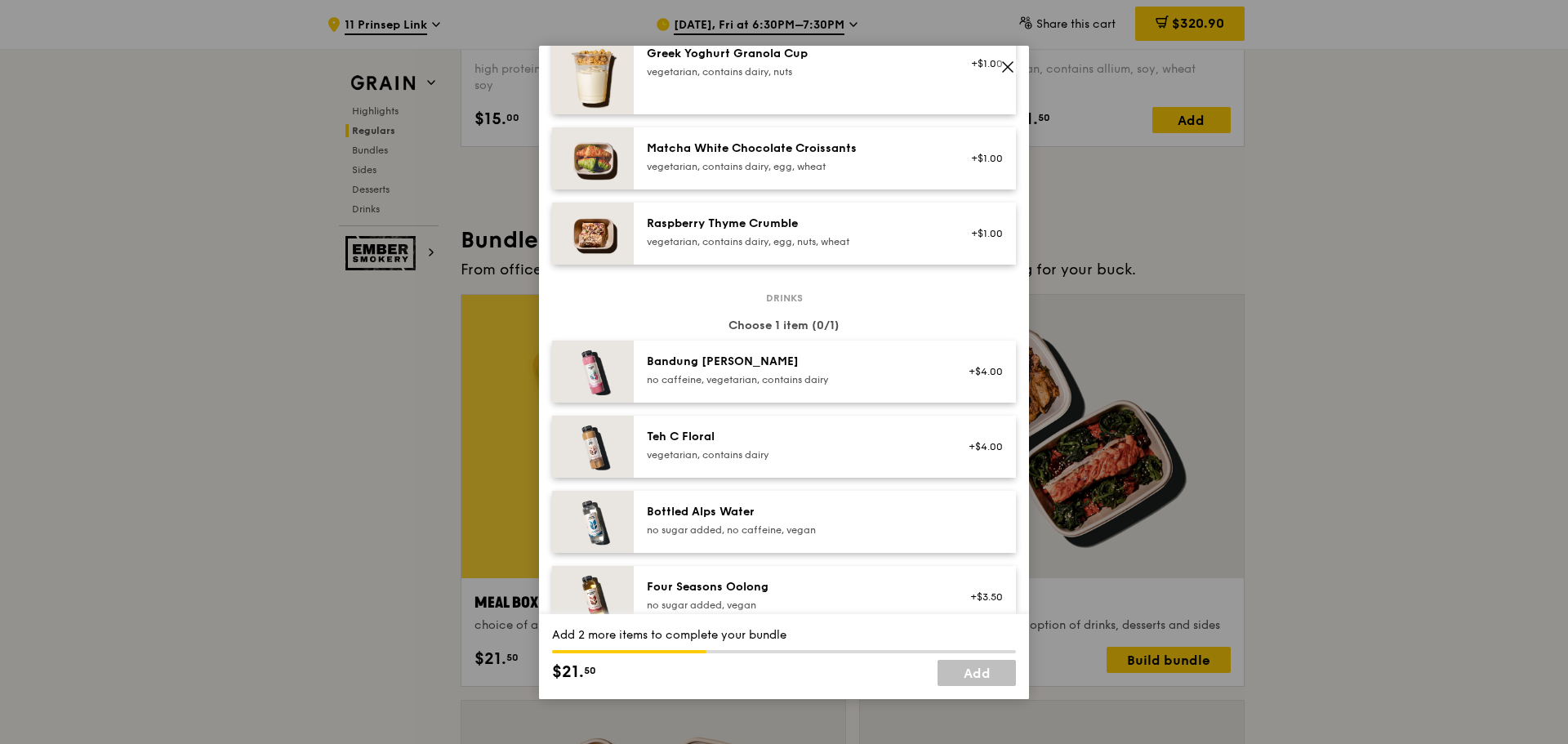
click at [681, 520] on div "Bottled Alps Water" at bounding box center [794, 512] width 293 height 16
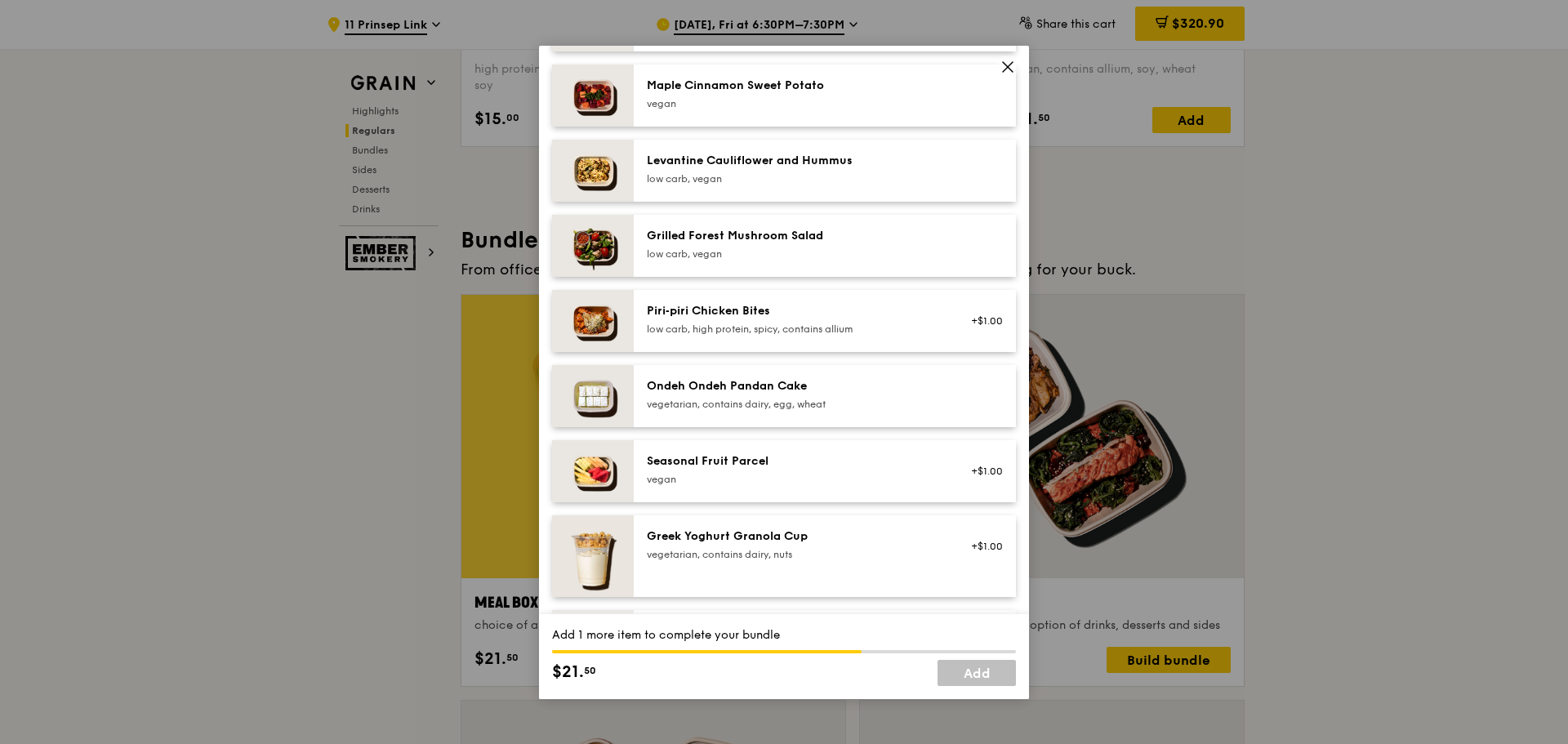
scroll to position [1069, 0]
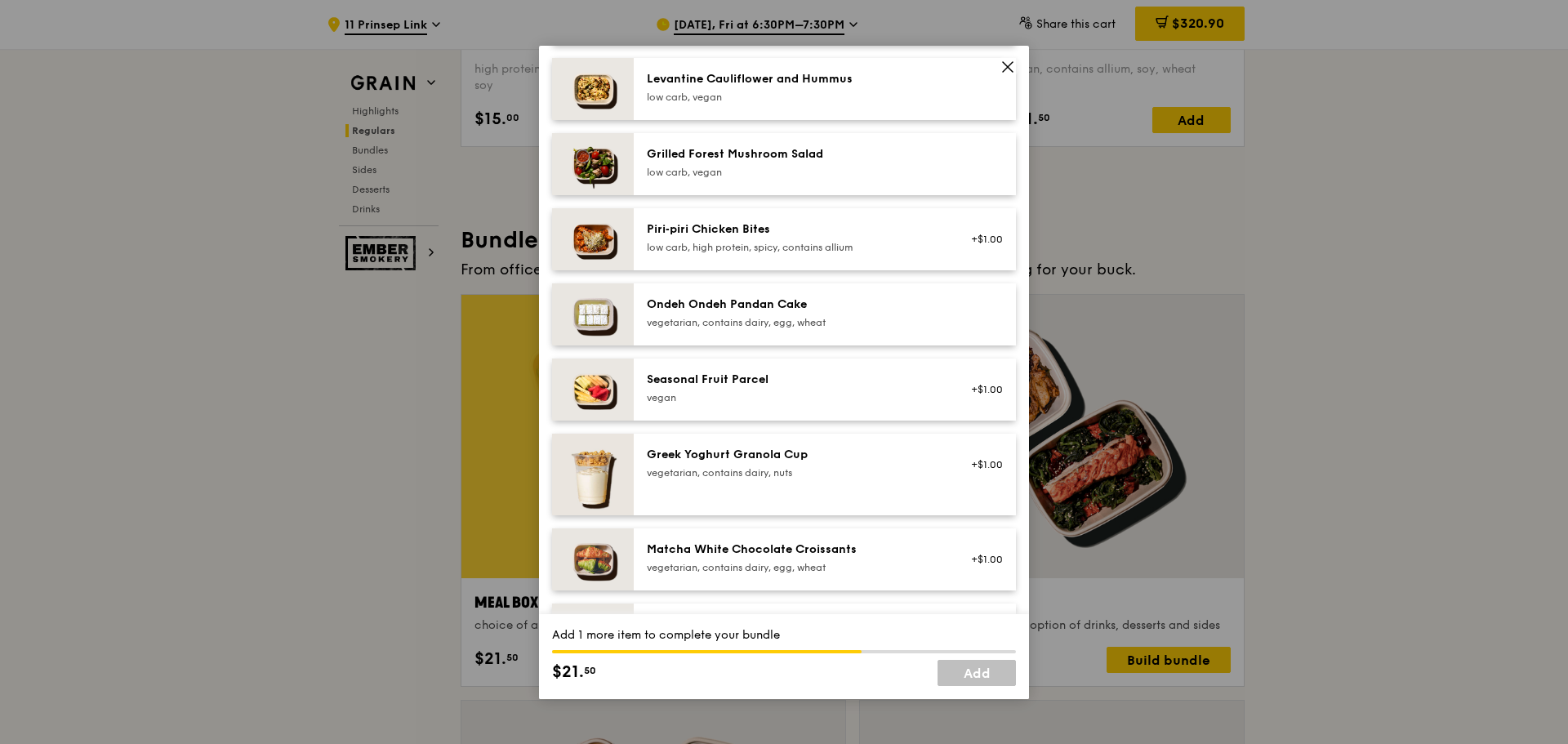
click at [745, 404] on div "vegan" at bounding box center [794, 397] width 293 height 13
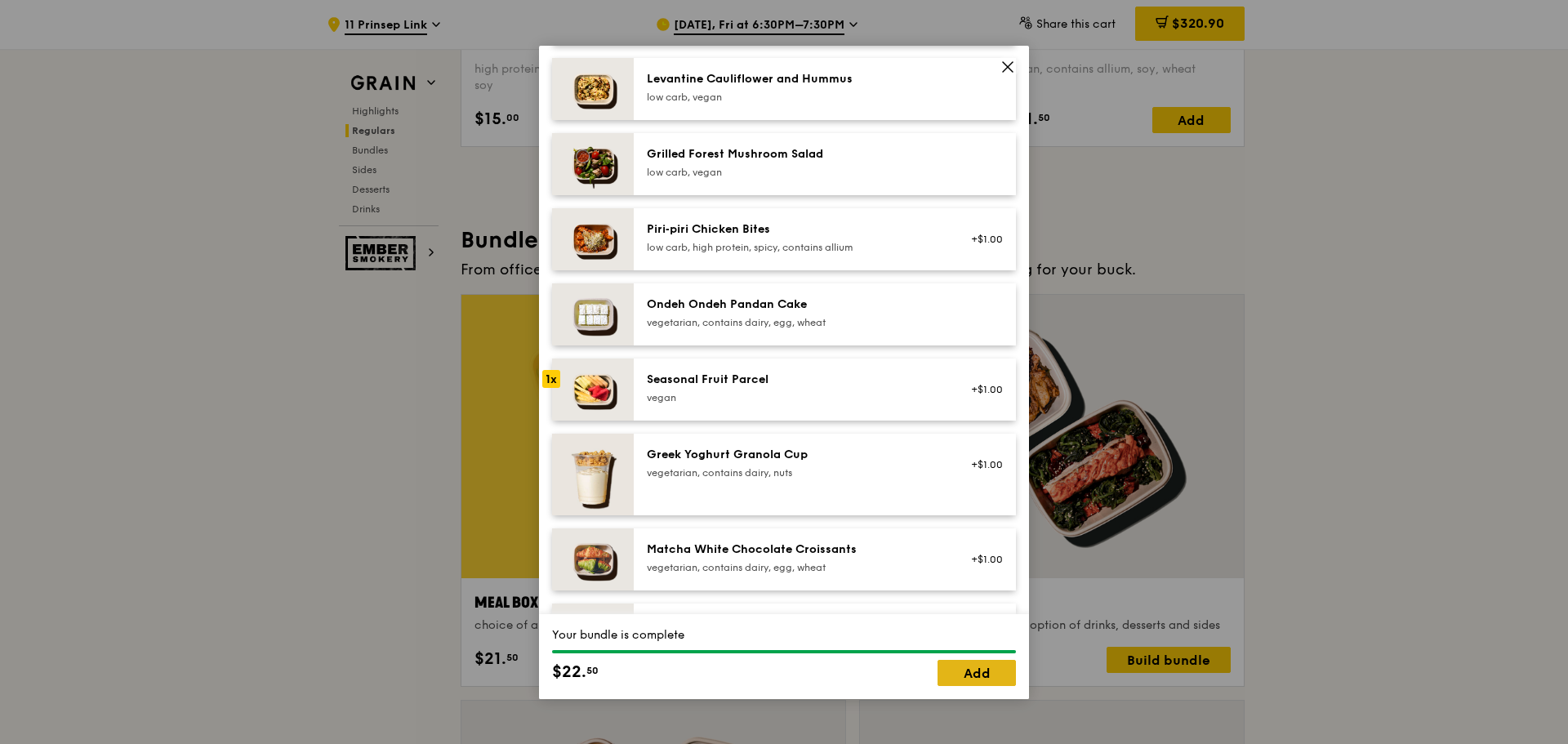
click at [970, 672] on link "Add" at bounding box center [977, 673] width 78 height 26
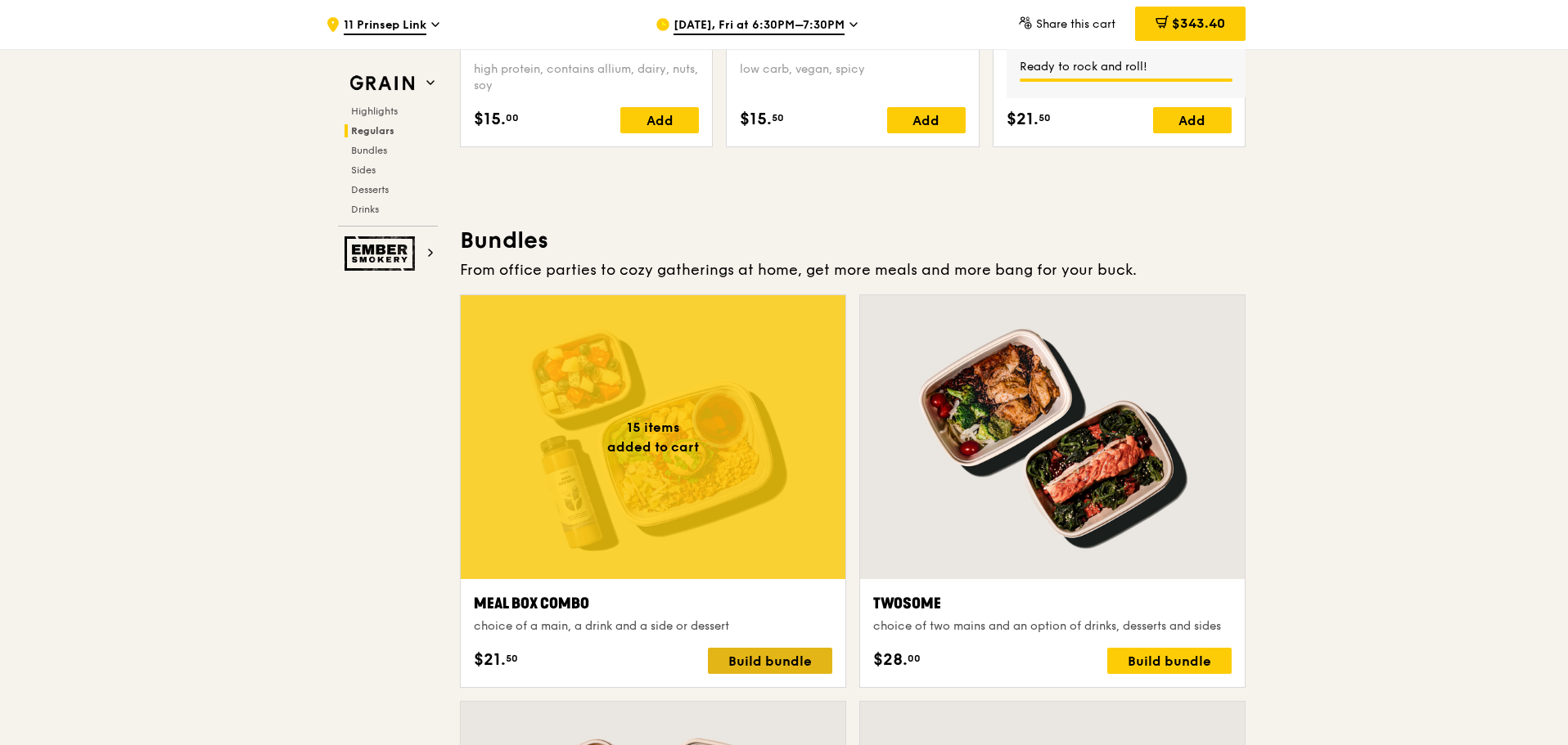
click at [749, 665] on div "Build bundle" at bounding box center [770, 660] width 125 height 26
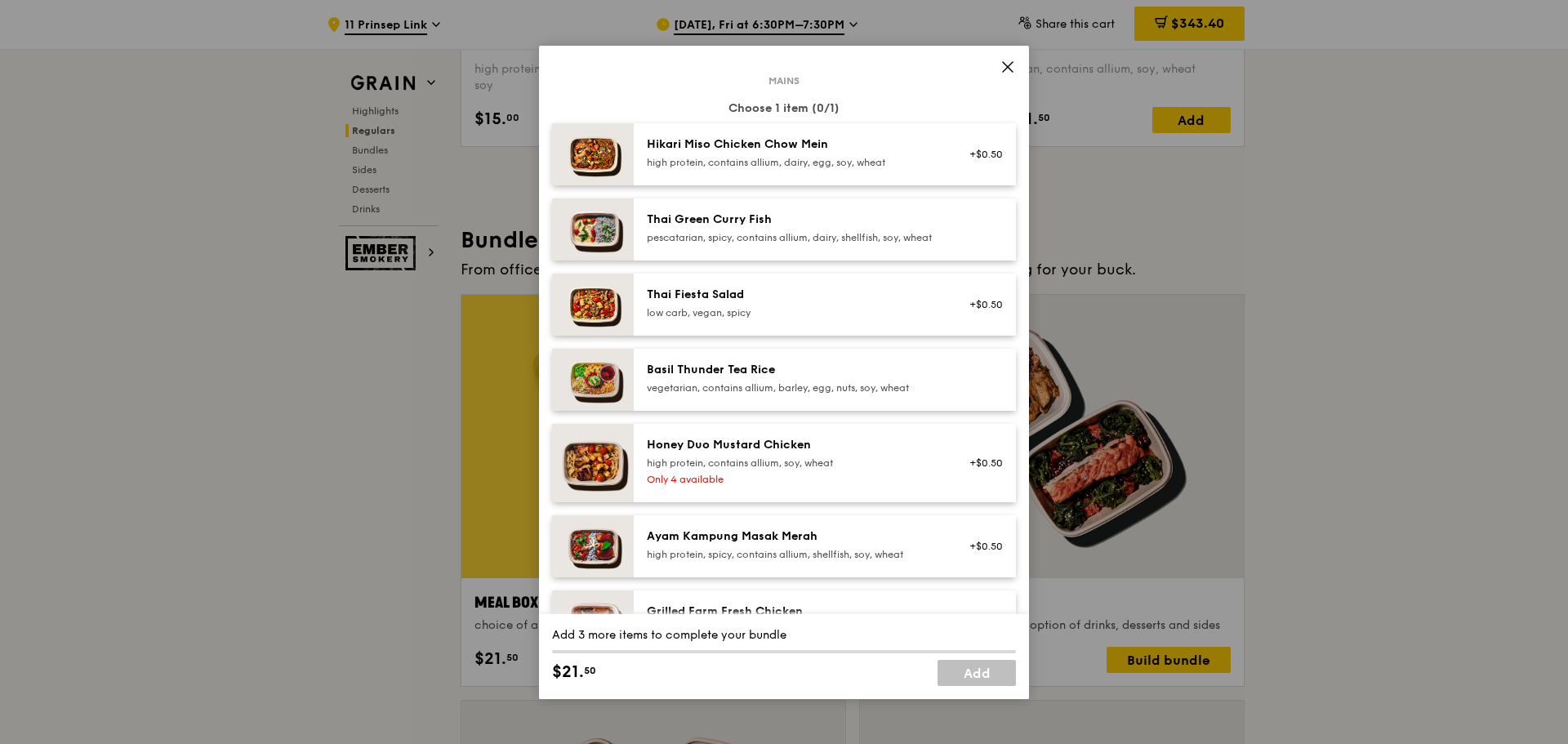
scroll to position [245, 0]
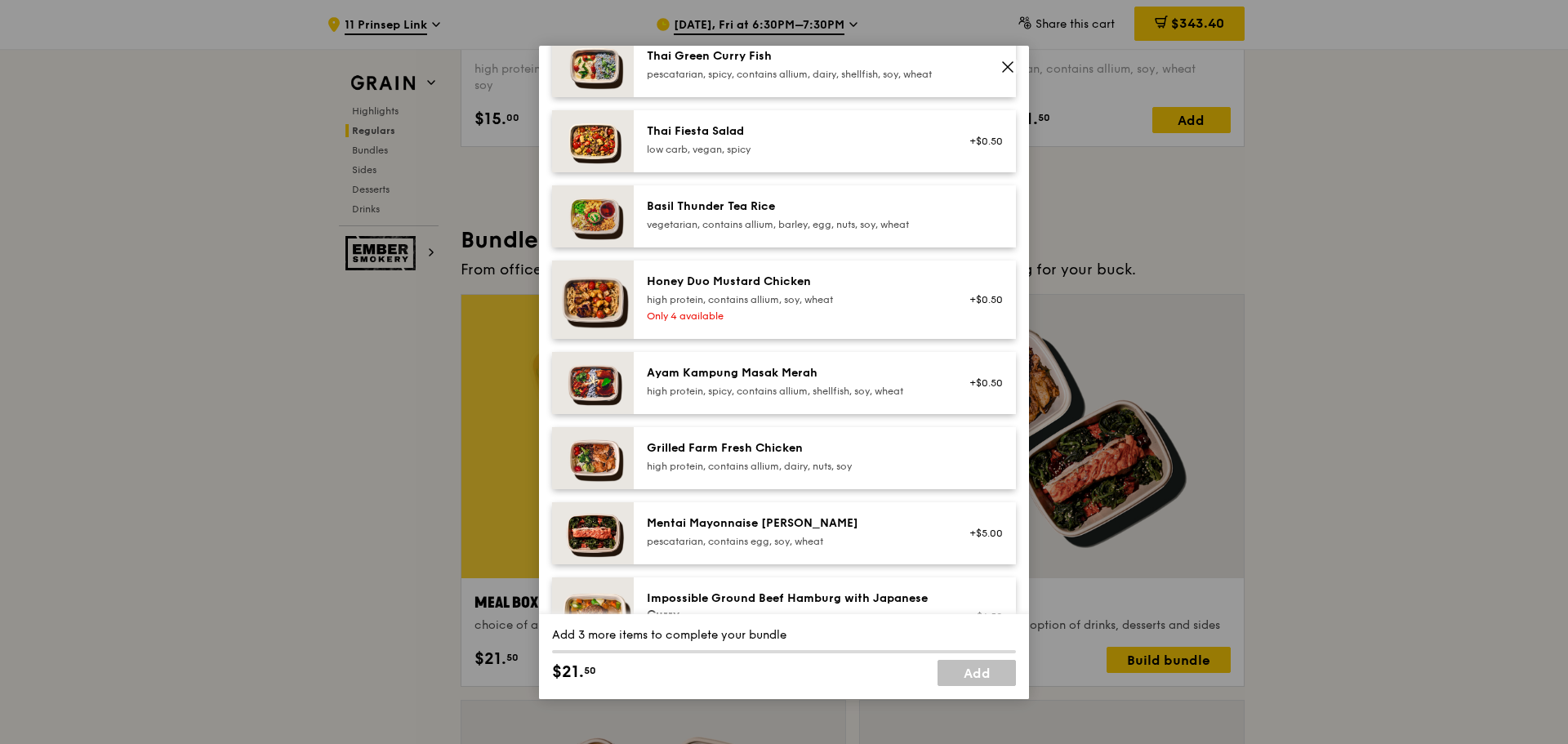
click at [691, 456] on div "Grilled Farm Fresh Chicken" at bounding box center [794, 448] width 293 height 16
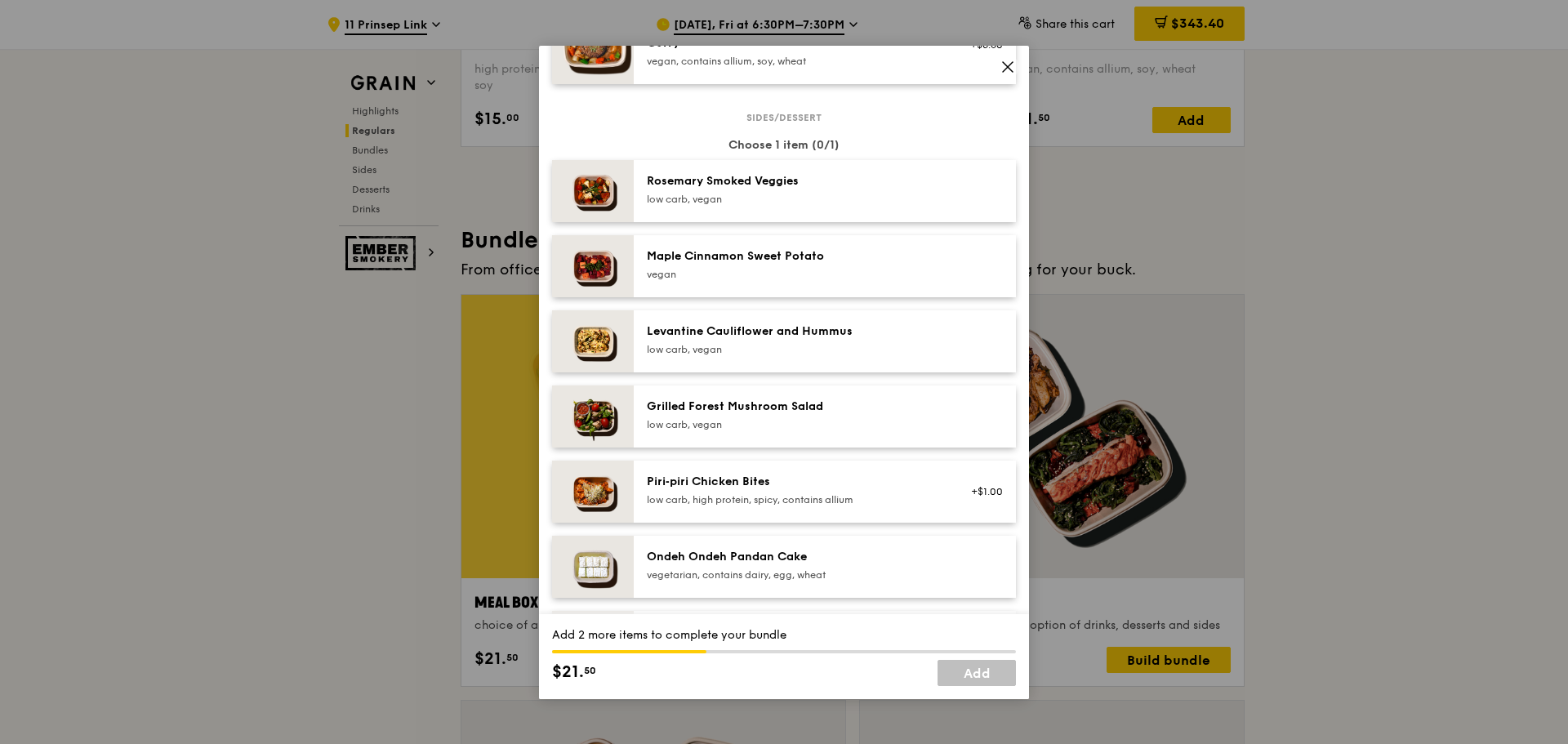
scroll to position [899, 0]
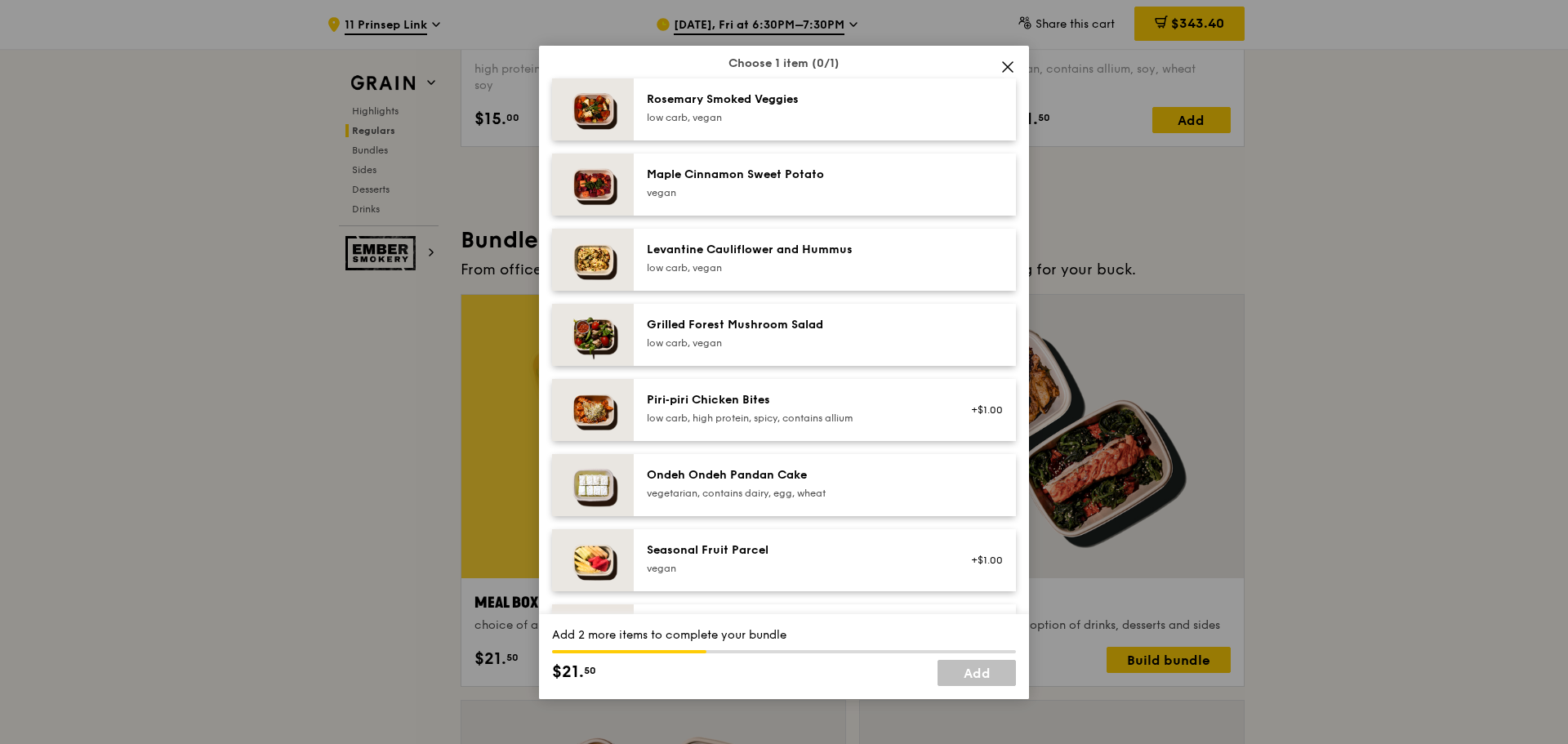
click at [700, 559] on div "Seasonal Fruit Parcel" at bounding box center [794, 550] width 293 height 16
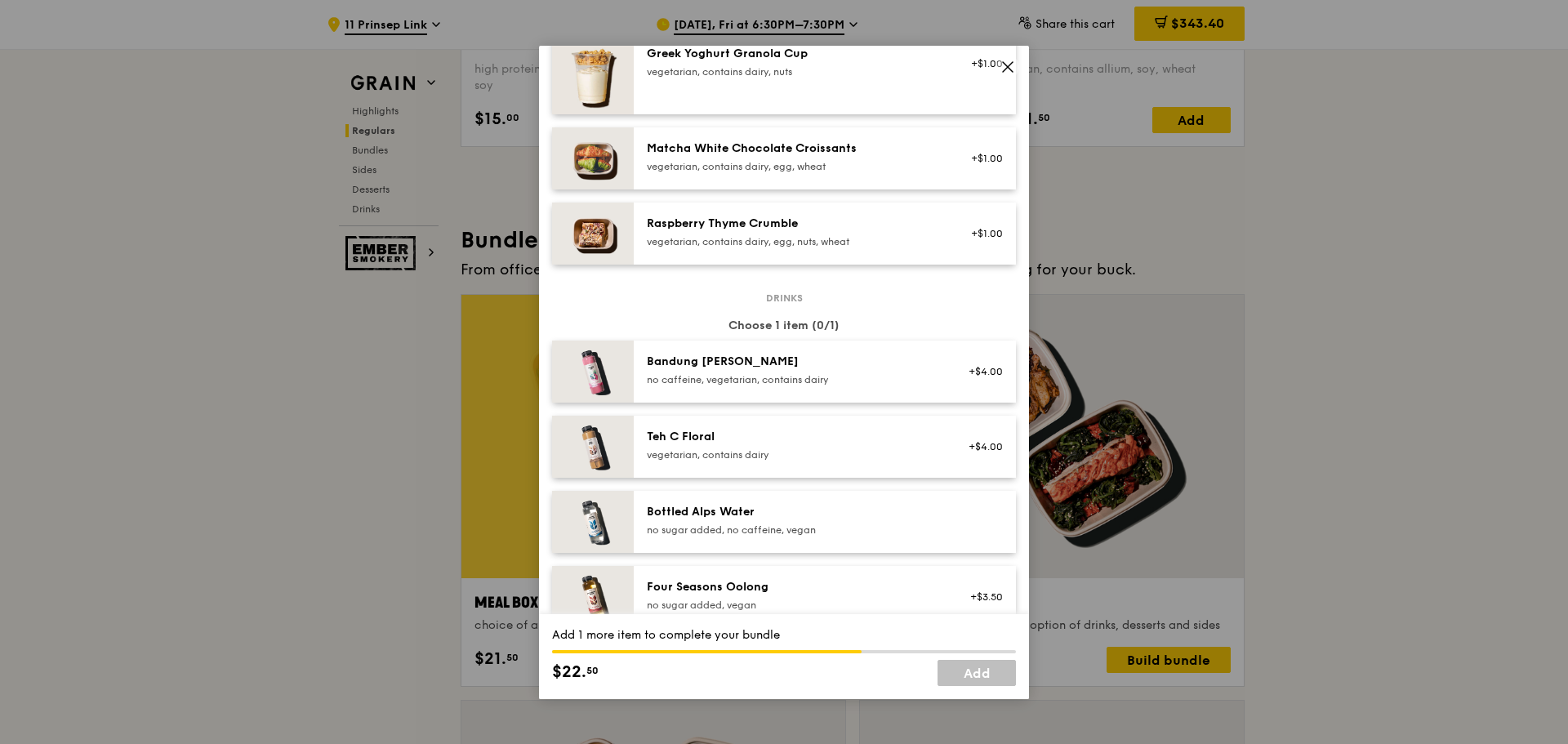
scroll to position [1634, 0]
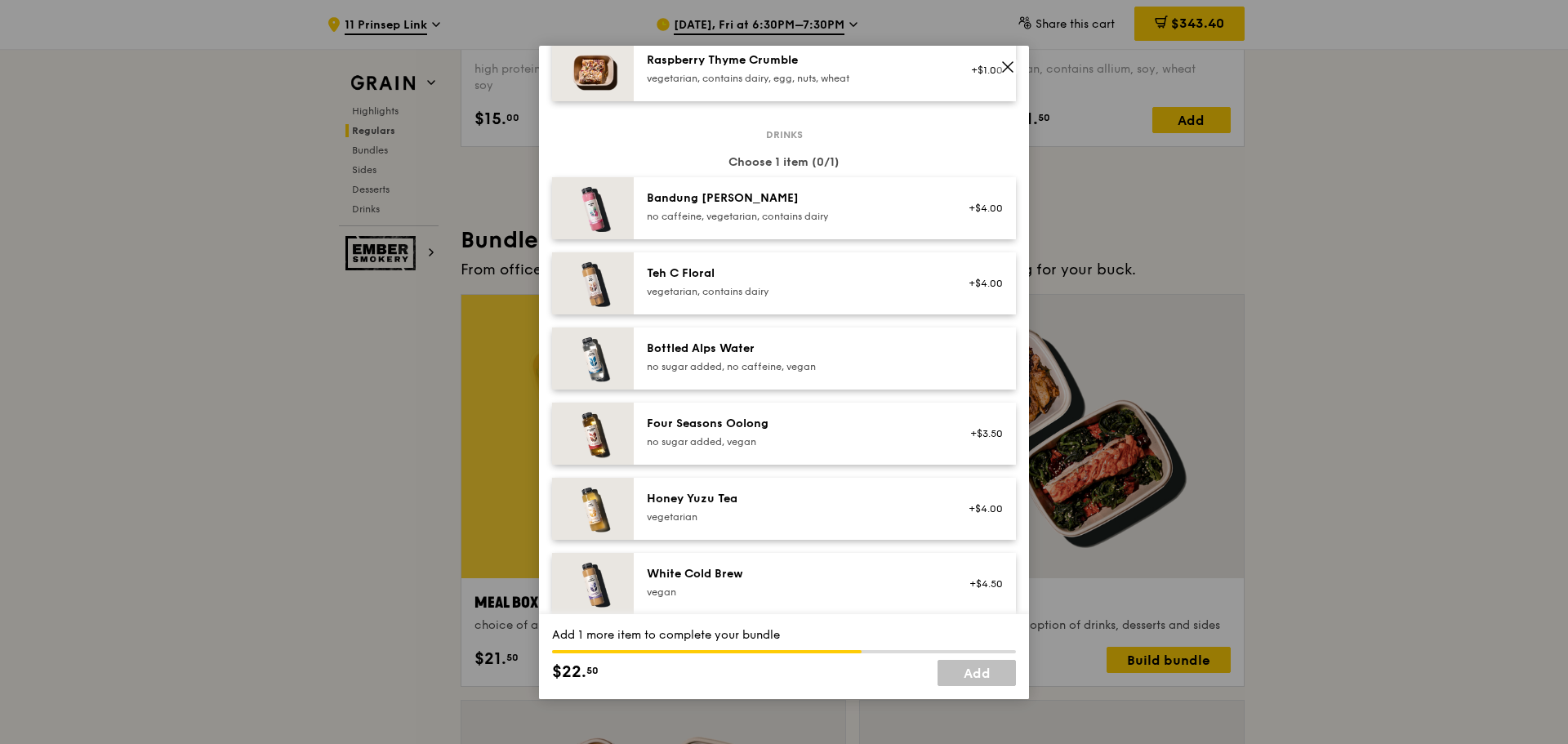
click at [751, 357] on div "Bottled Alps Water" at bounding box center [794, 348] width 293 height 16
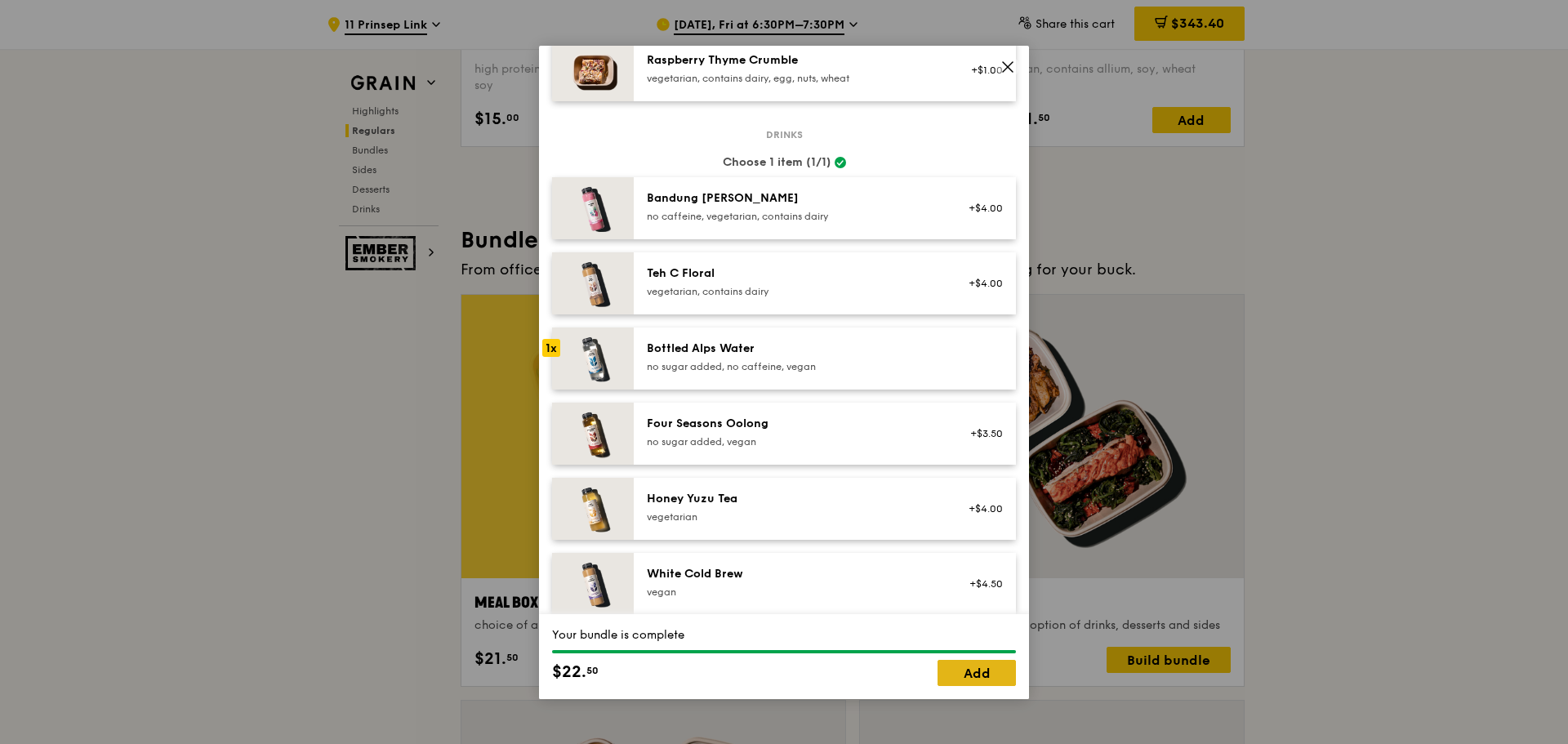
click at [978, 671] on link "Add" at bounding box center [977, 673] width 78 height 26
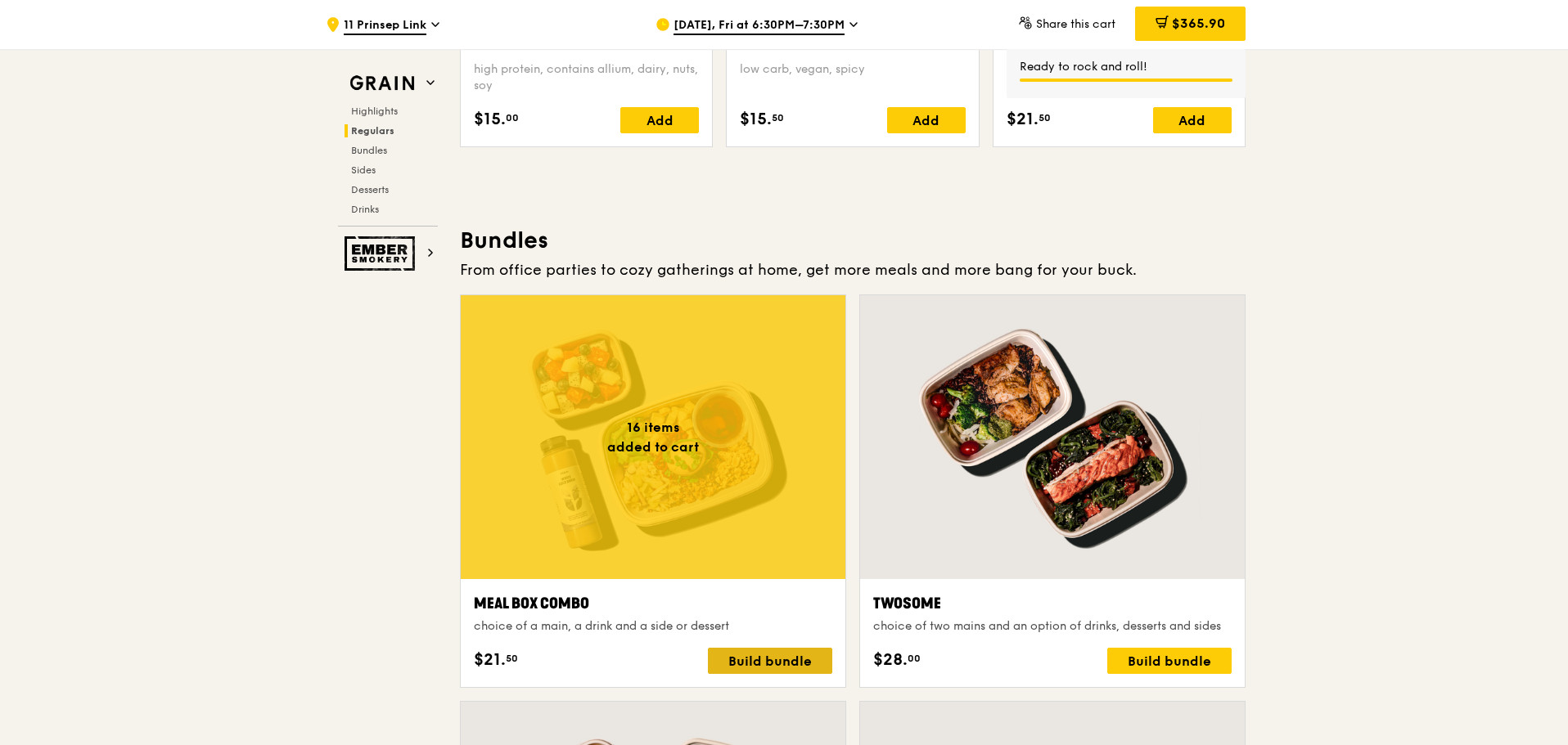
click at [761, 665] on div "Build bundle" at bounding box center [770, 660] width 125 height 26
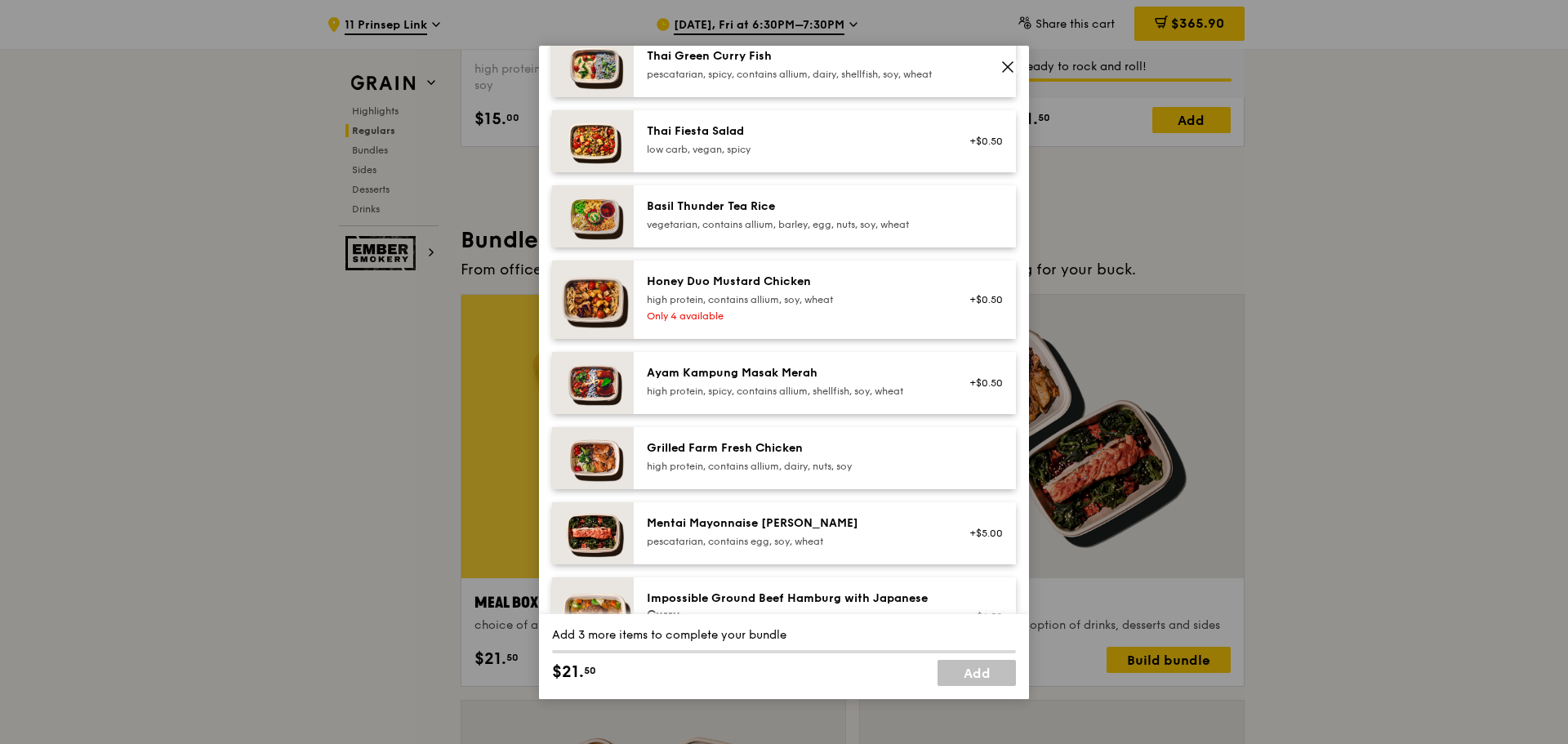
scroll to position [327, 0]
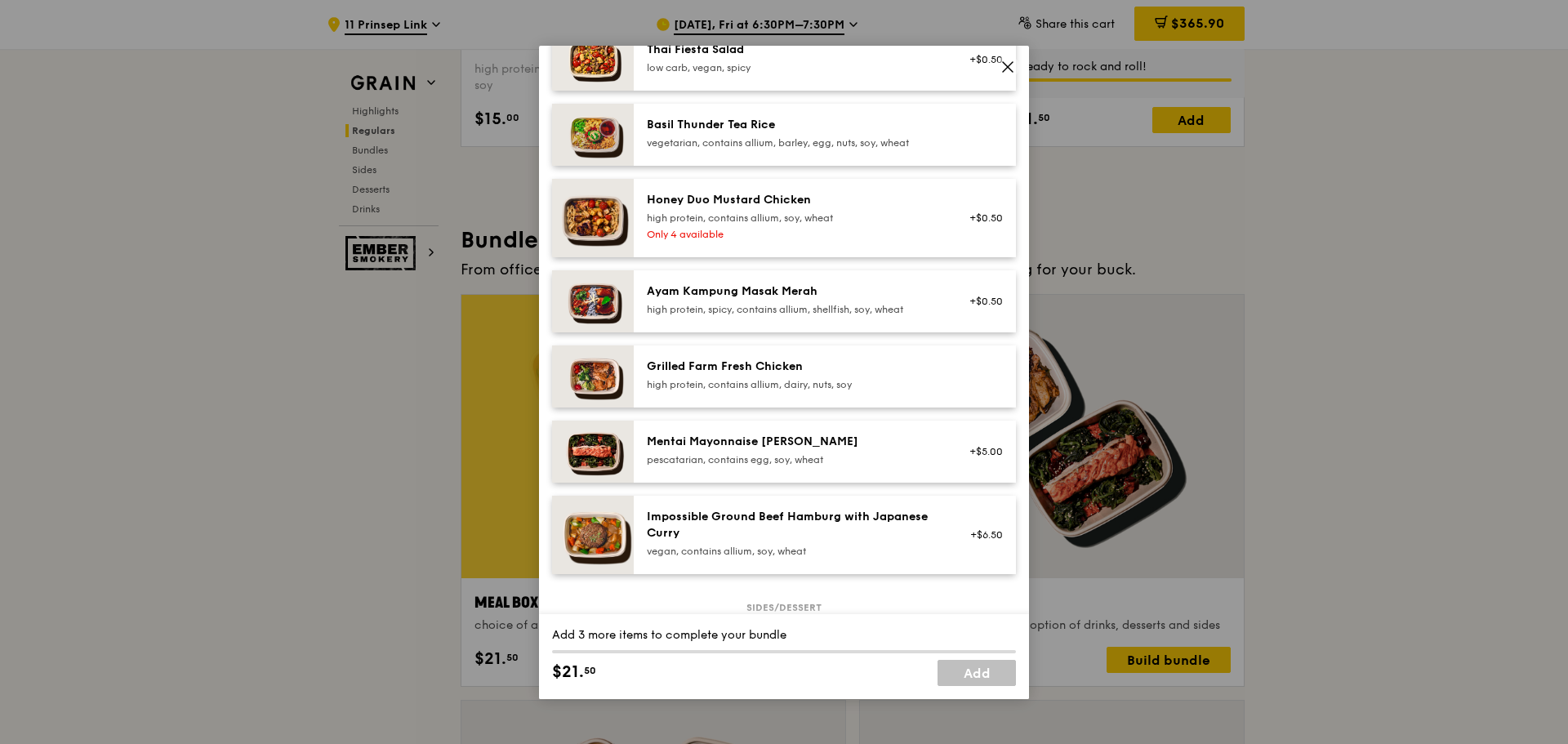
click at [738, 375] on div "Grilled Farm Fresh Chicken" at bounding box center [794, 366] width 293 height 16
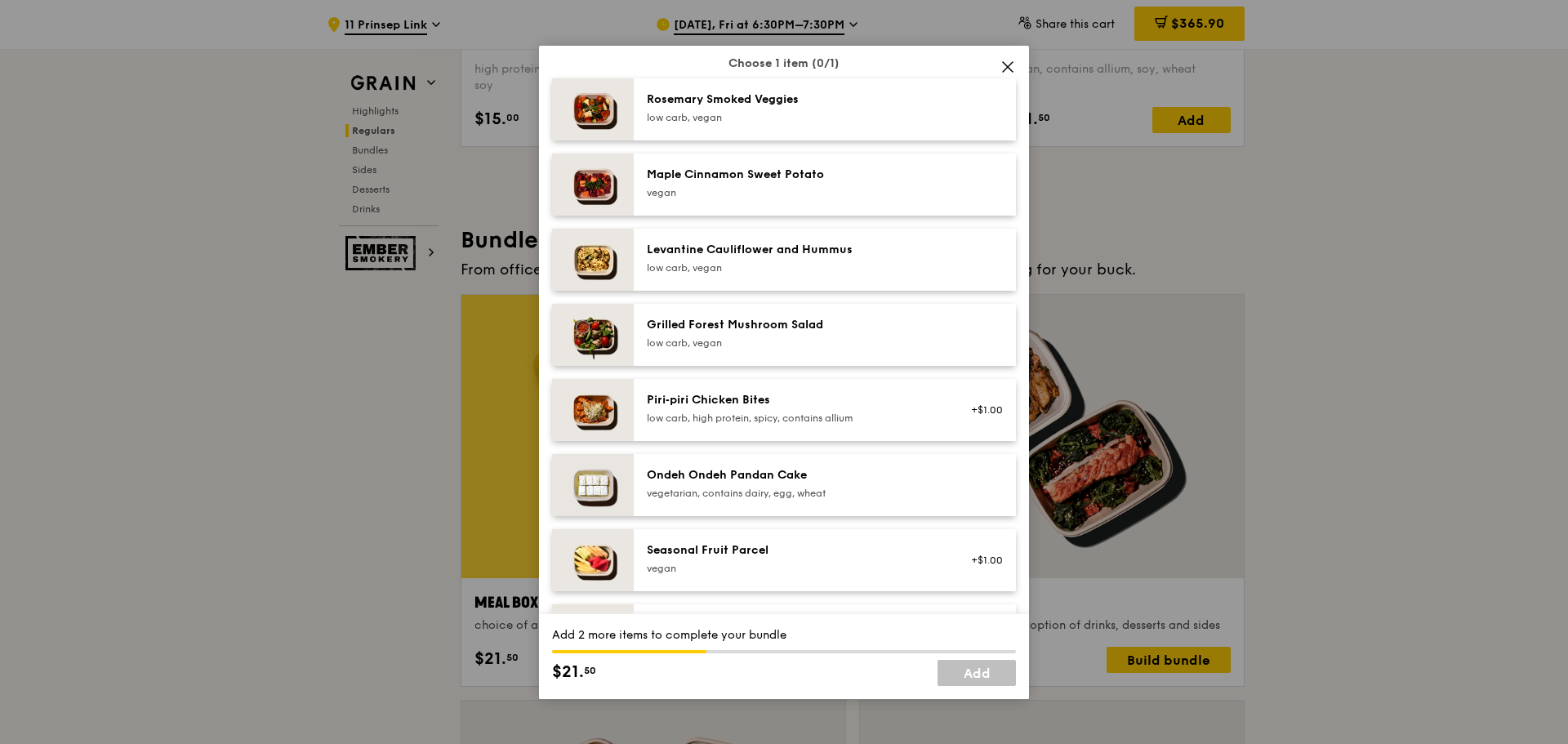
scroll to position [980, 0]
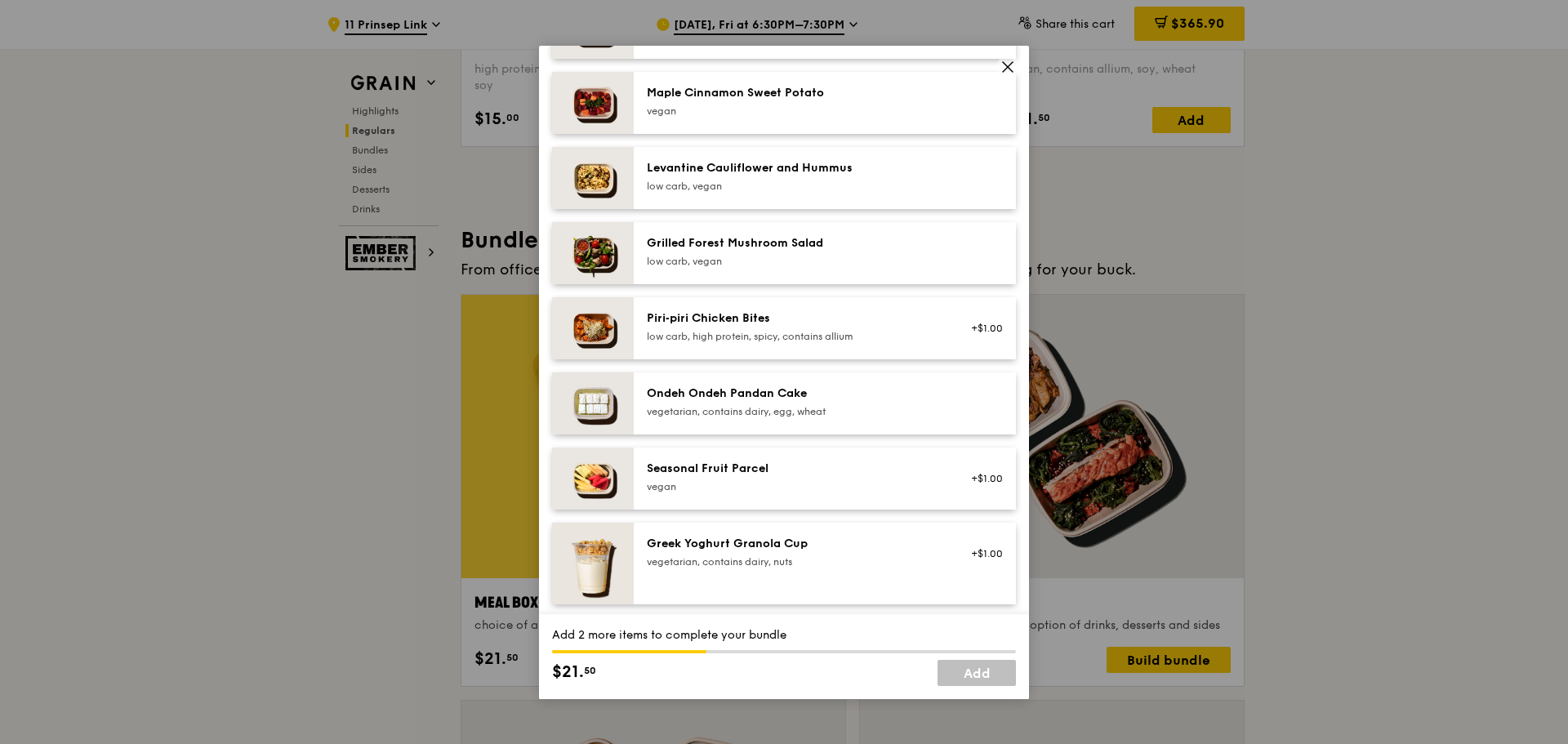
click at [765, 472] on div "Seasonal Fruit Parcel [GEOGRAPHIC_DATA] +$1.00" at bounding box center [825, 479] width 382 height 62
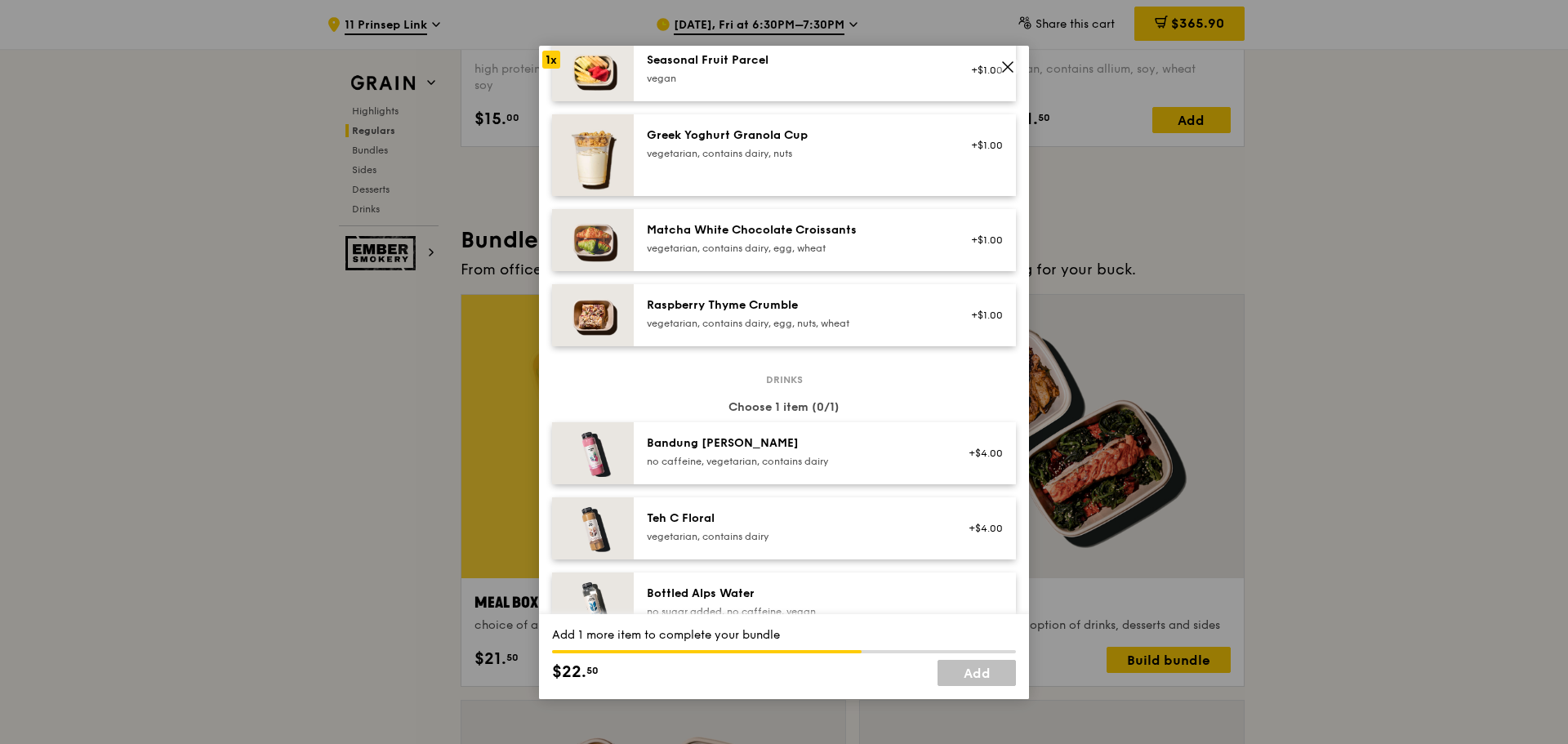
scroll to position [1552, 0]
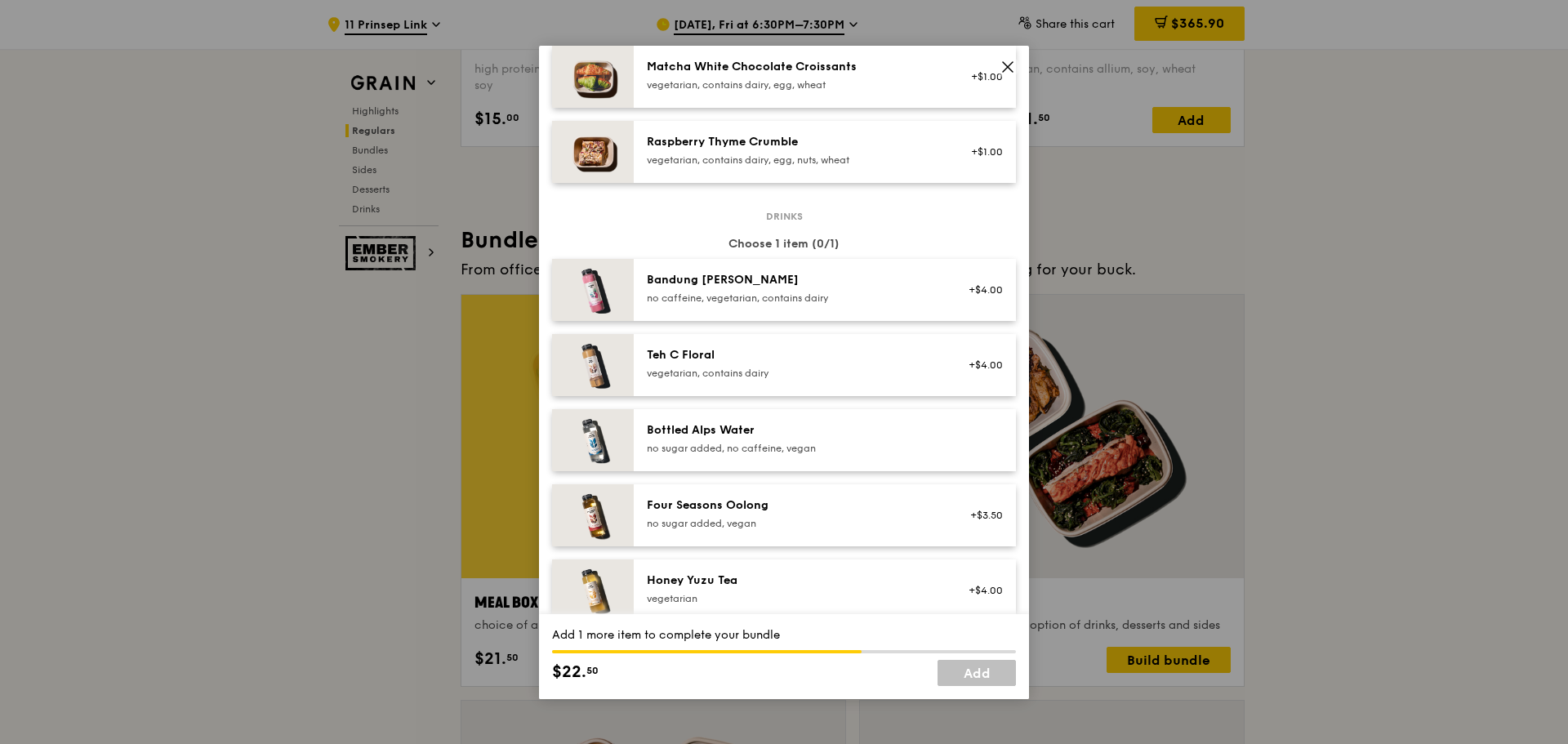
click at [767, 438] on div "Bottled Alps Water" at bounding box center [794, 430] width 293 height 16
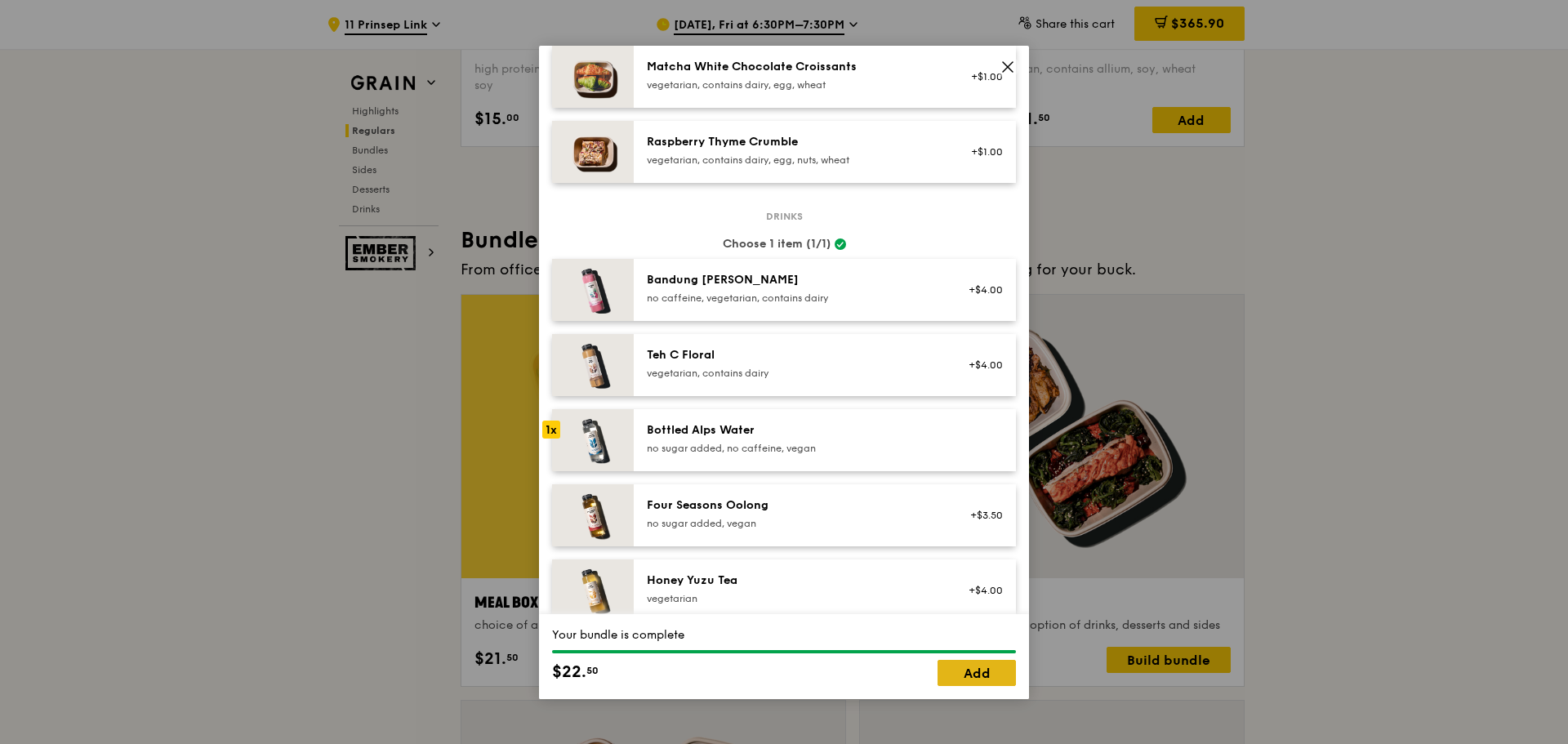
click at [953, 672] on link "Add" at bounding box center [977, 673] width 78 height 26
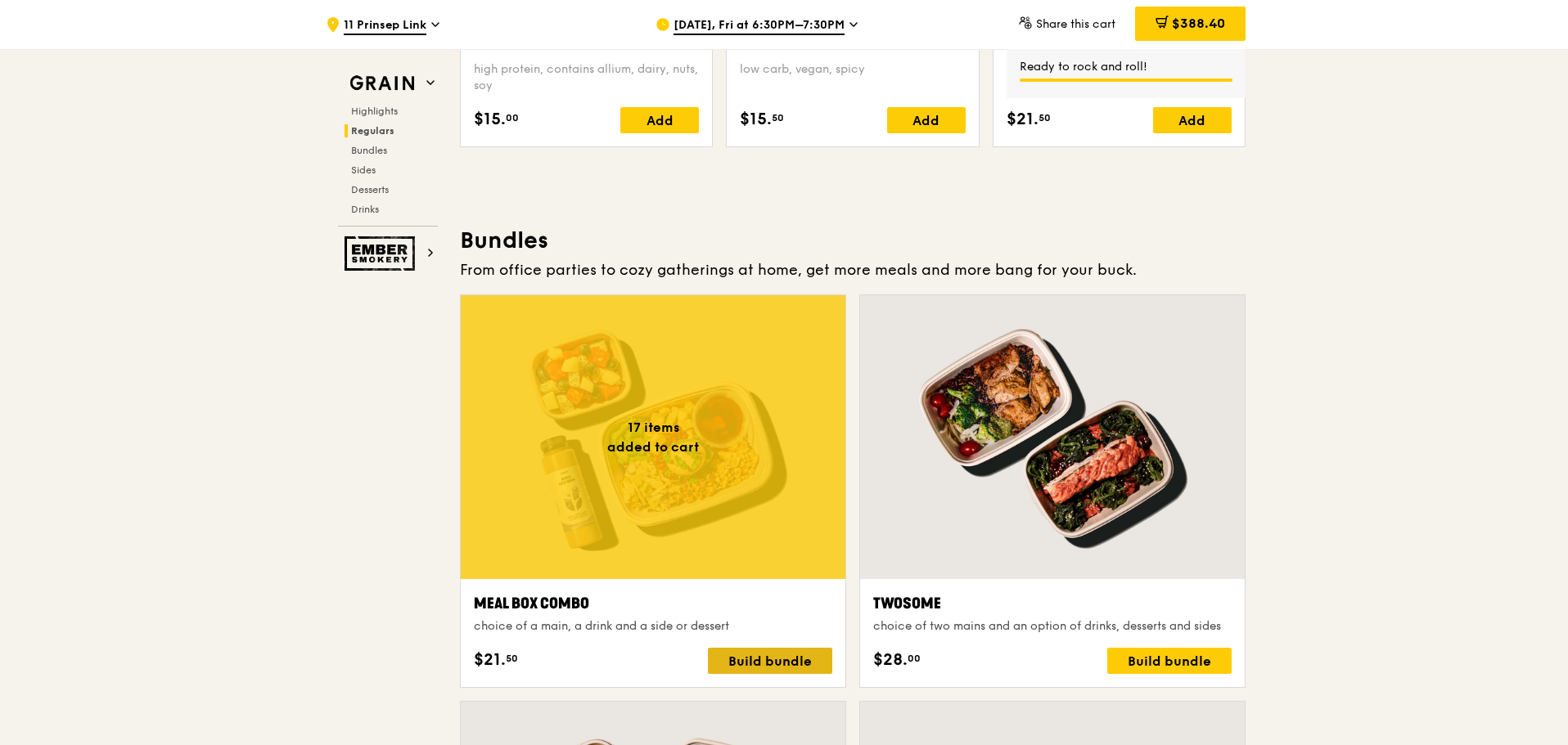
click at [758, 665] on div "Build bundle" at bounding box center [770, 660] width 125 height 26
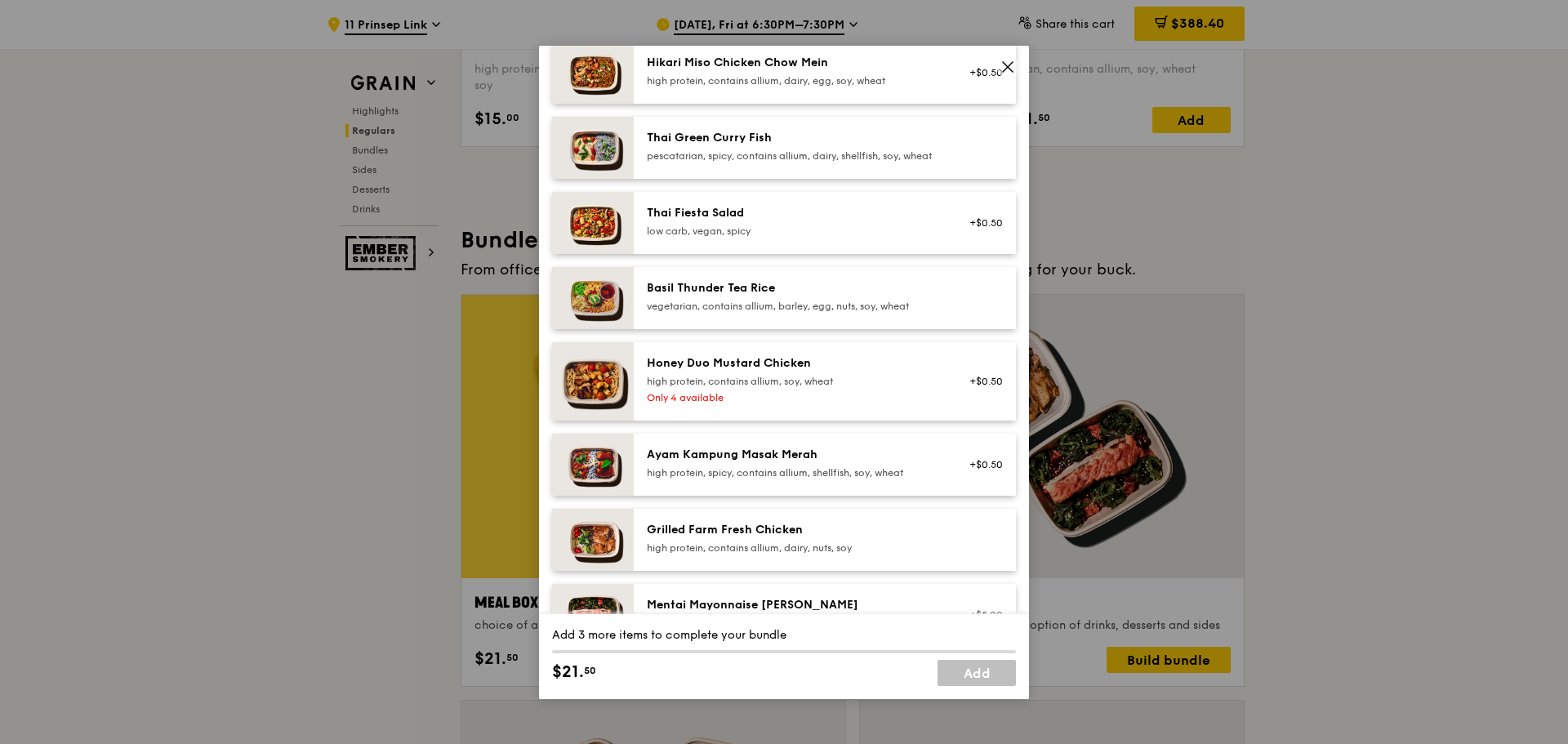
scroll to position [245, 0]
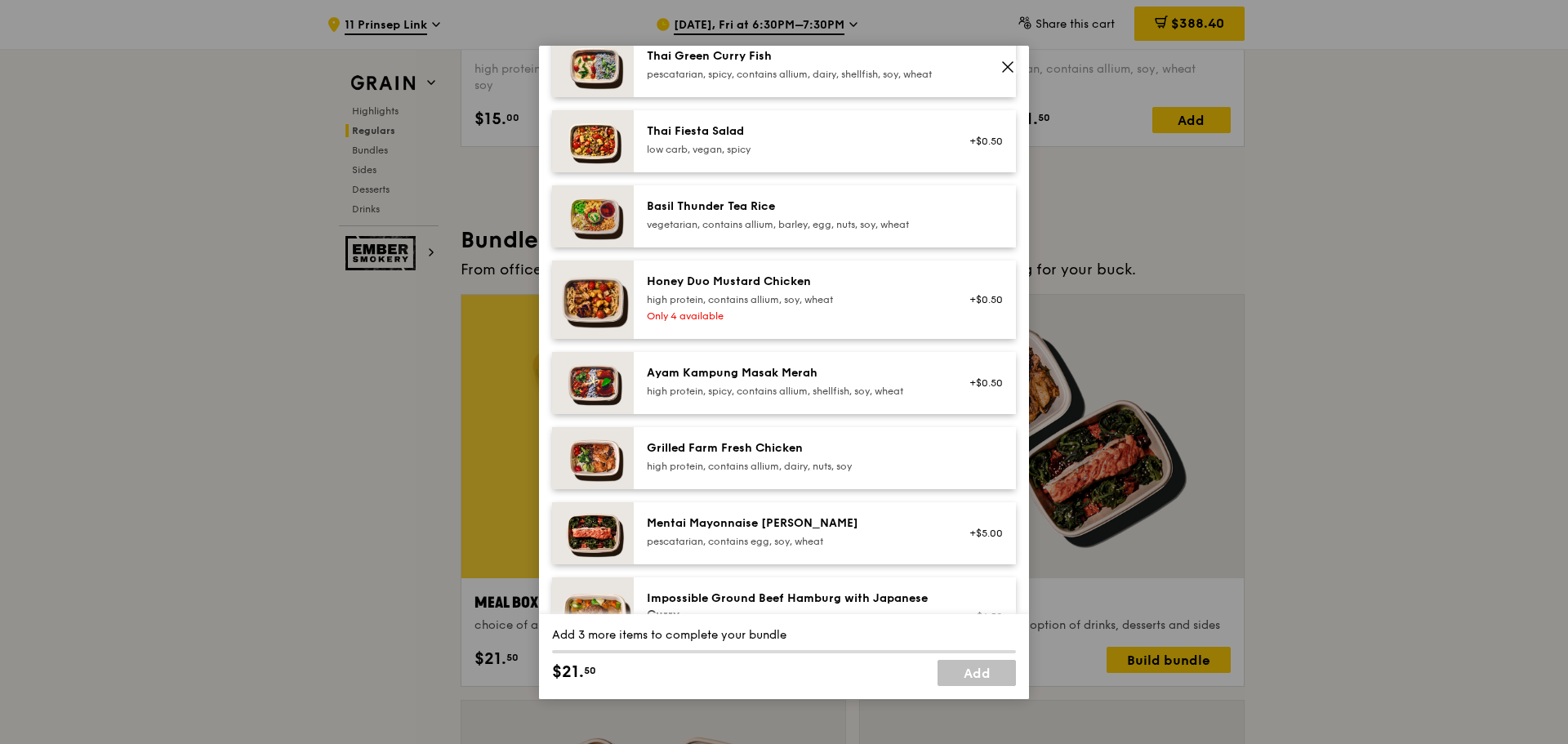
click at [751, 471] on div "Grilled Farm Fresh Chicken high protein, contains allium, dairy, nuts, soy" at bounding box center [794, 456] width 293 height 33
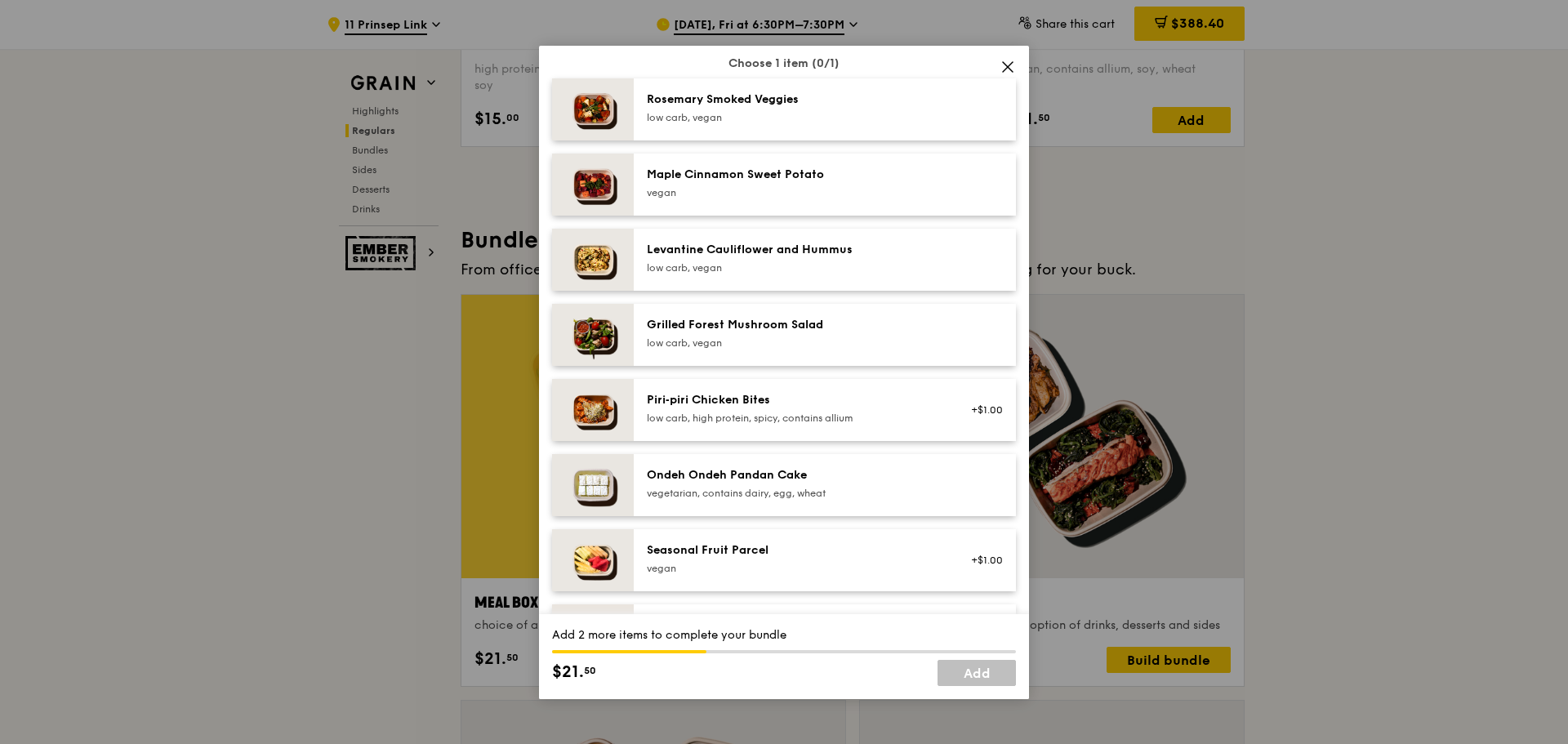
scroll to position [980, 0]
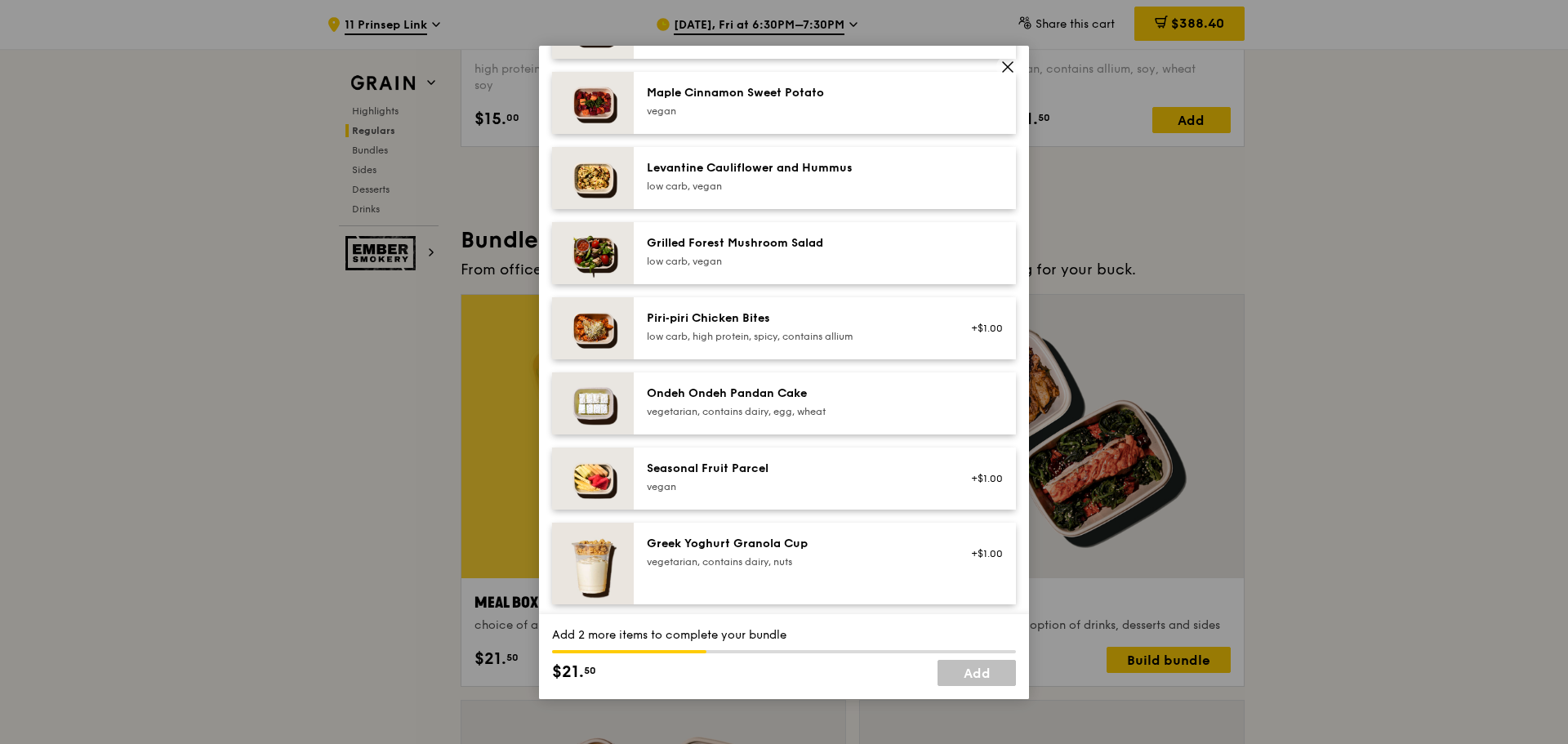
click at [741, 477] on div "Seasonal Fruit Parcel" at bounding box center [794, 468] width 293 height 16
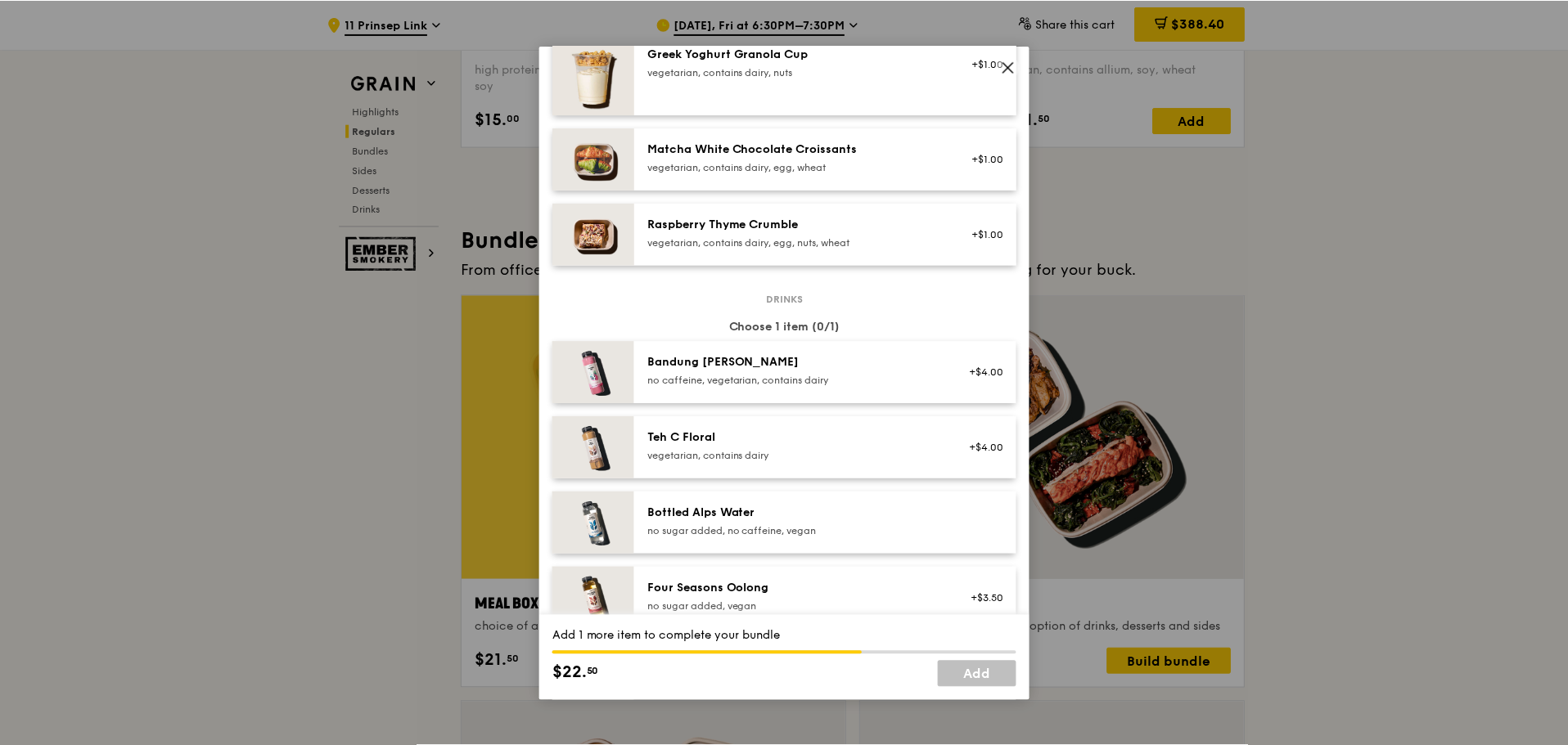
scroll to position [1554, 0]
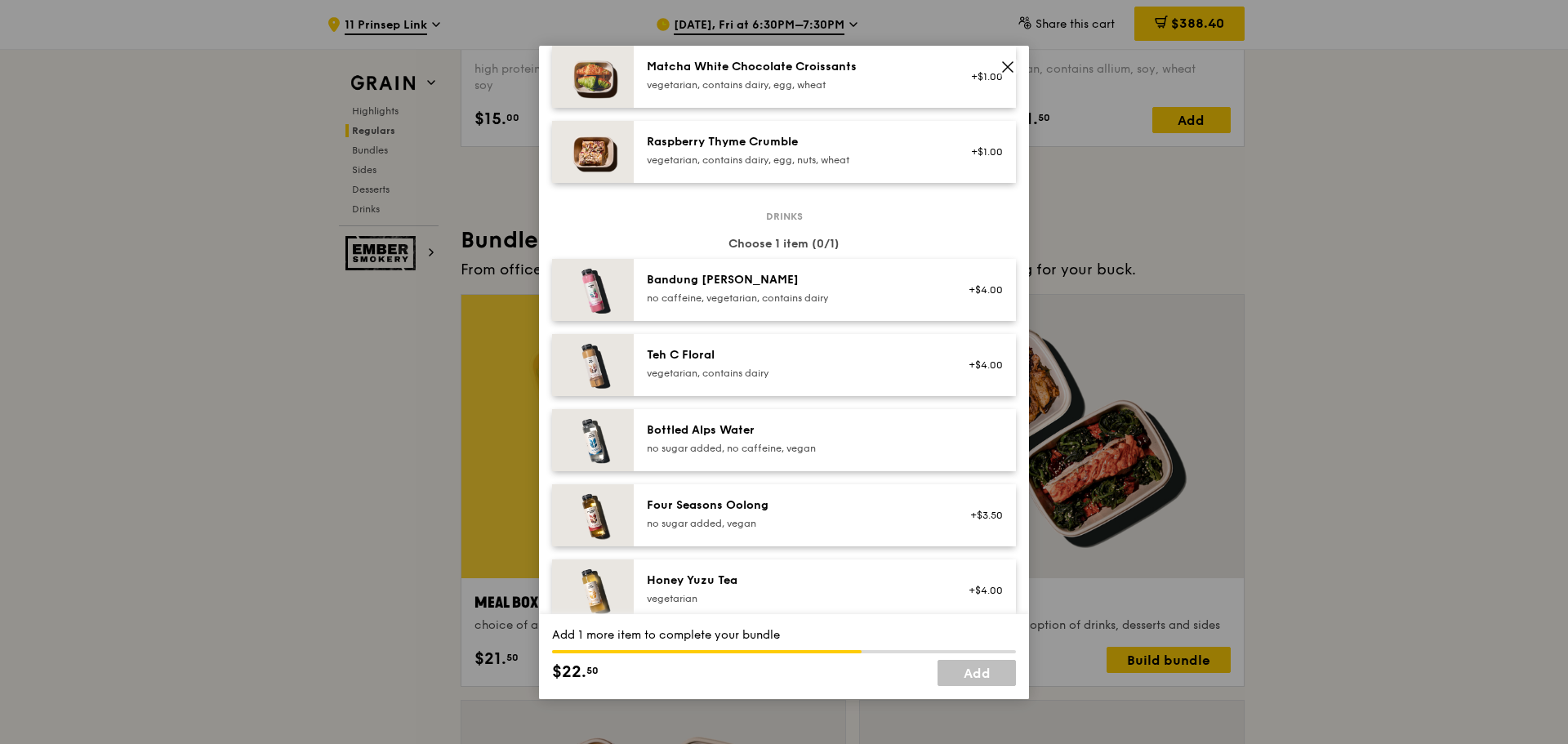
click at [757, 436] on div "Bottled Alps Water" at bounding box center [794, 430] width 293 height 16
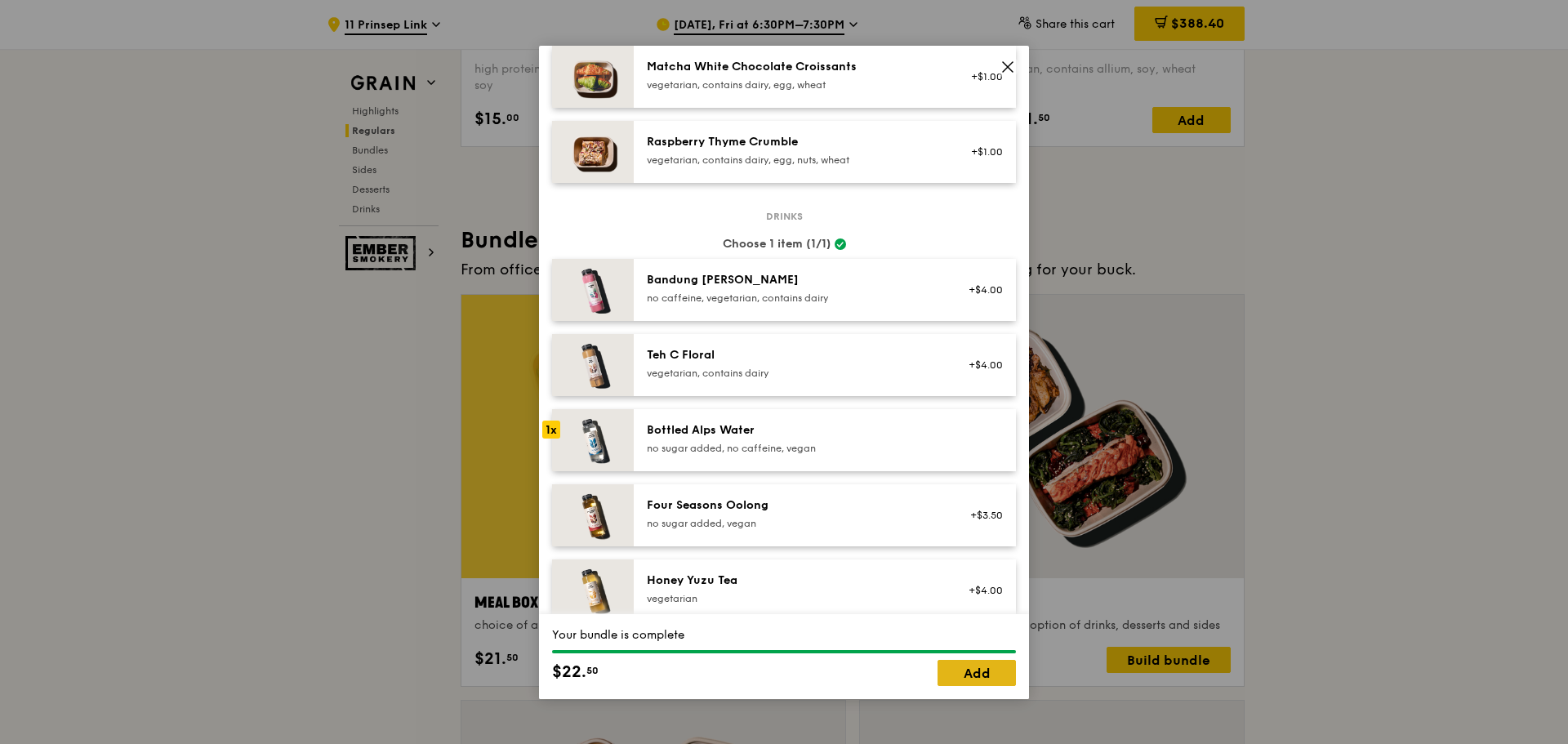
click at [968, 677] on link "Add" at bounding box center [977, 673] width 78 height 26
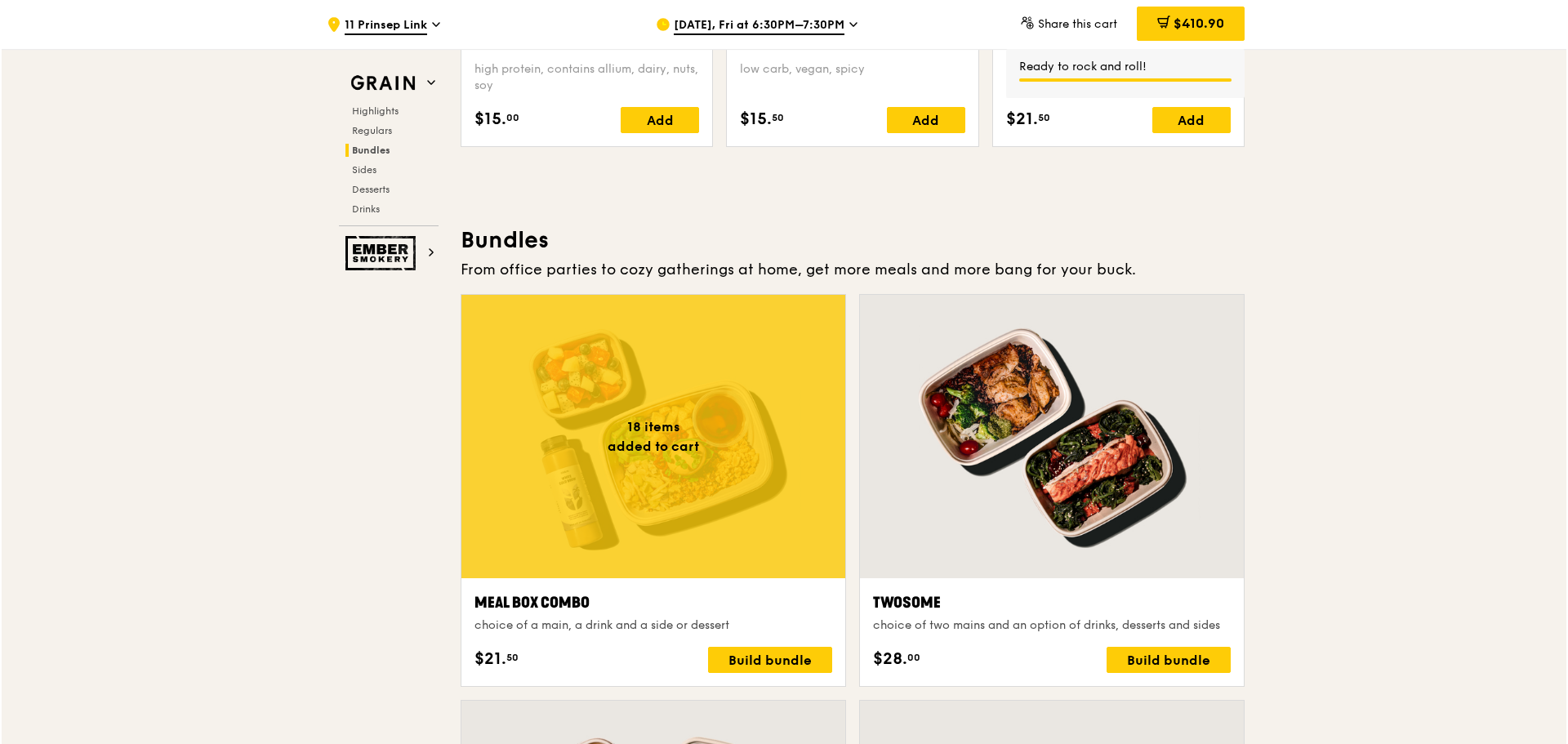
scroll to position [2369, 0]
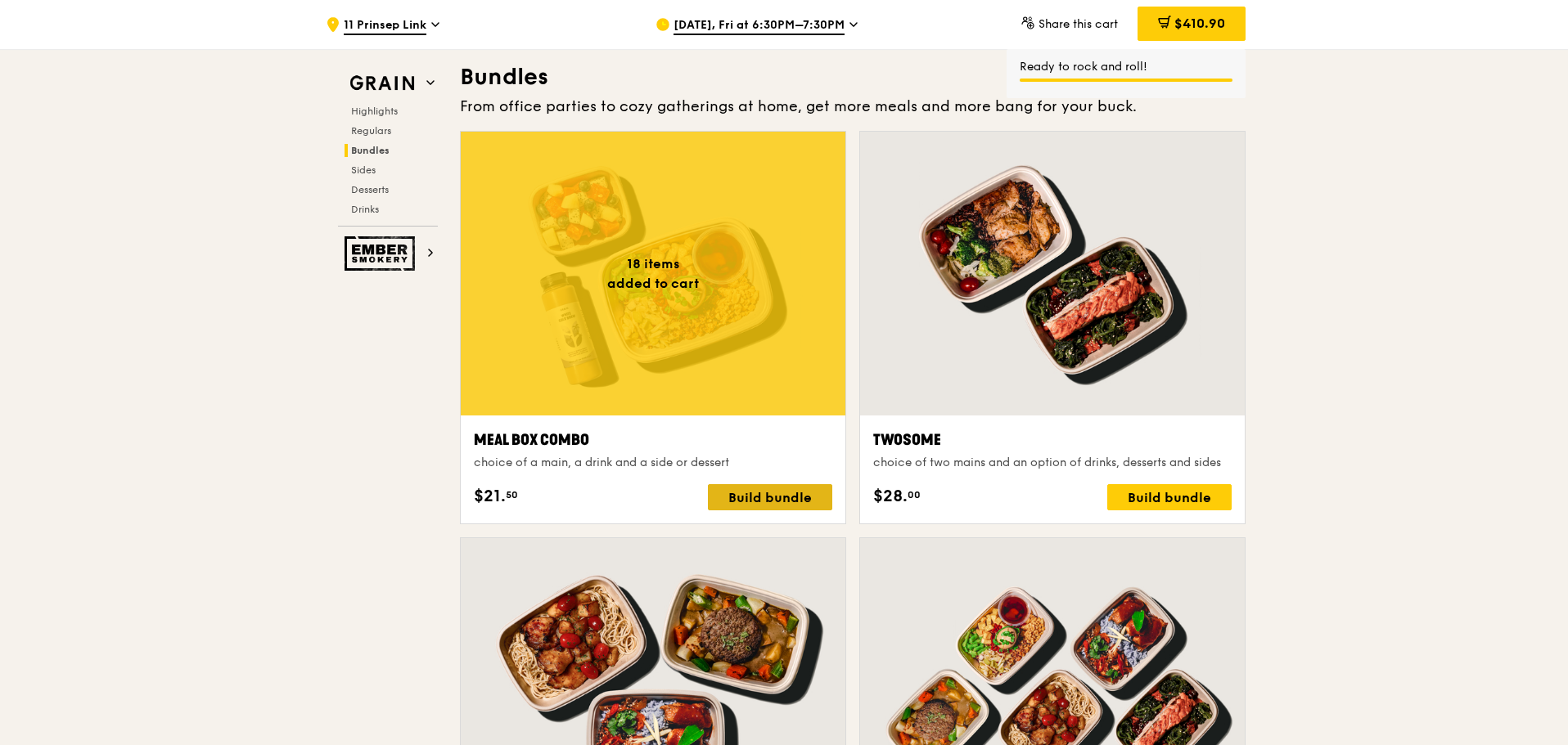
click at [753, 498] on div "Build bundle" at bounding box center [770, 497] width 125 height 26
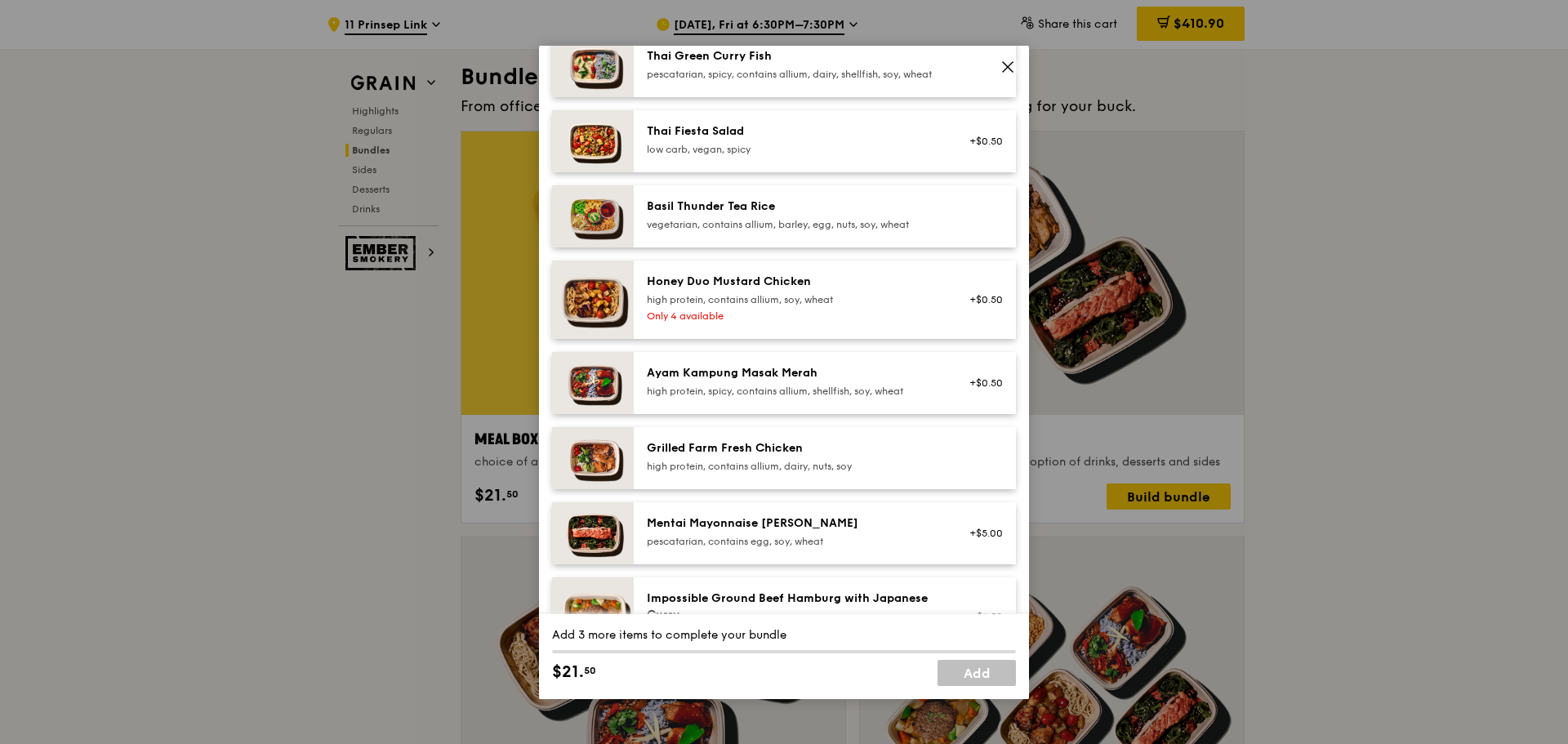
scroll to position [327, 0]
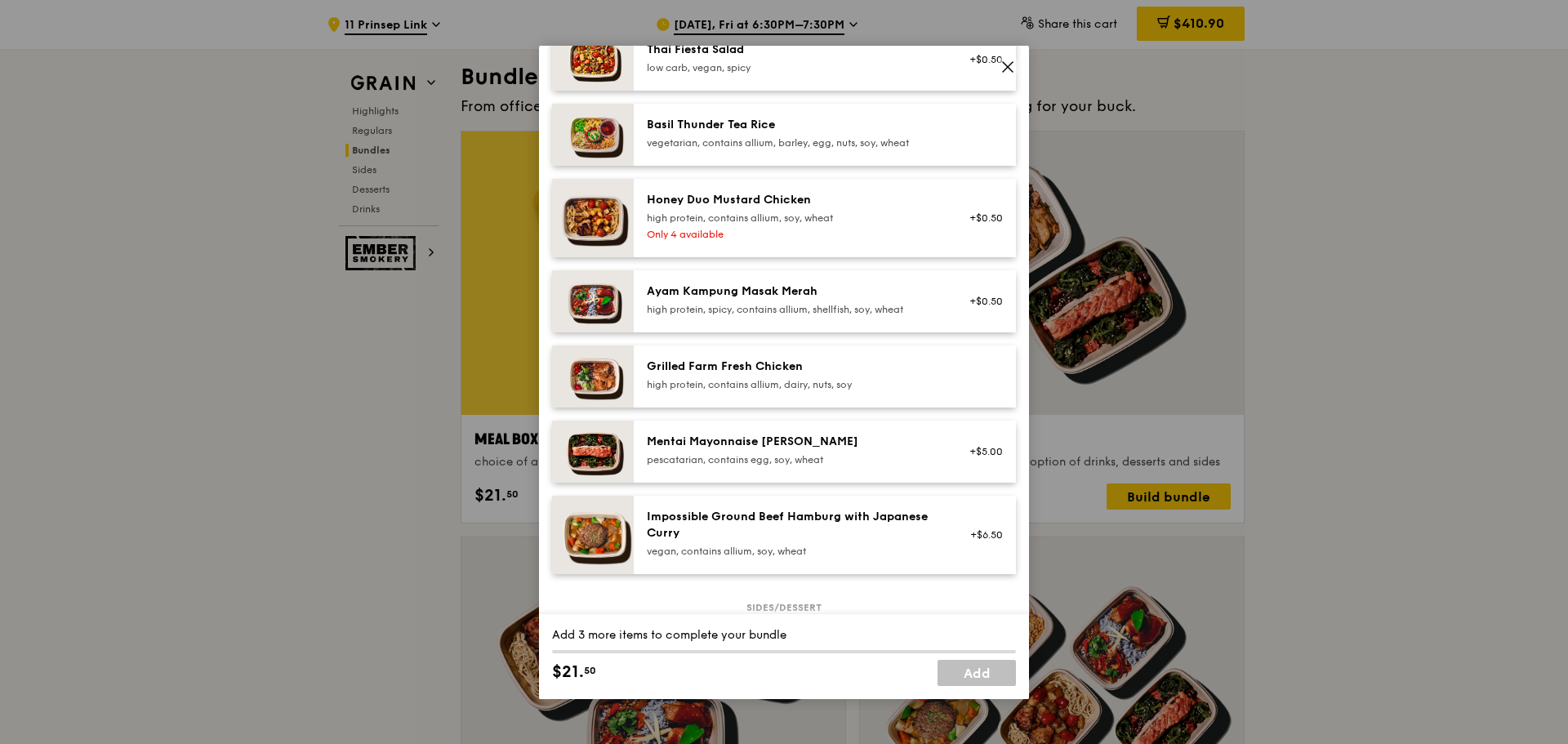
click at [751, 391] on div "high protein, contains allium, dairy, nuts, soy" at bounding box center [794, 384] width 293 height 13
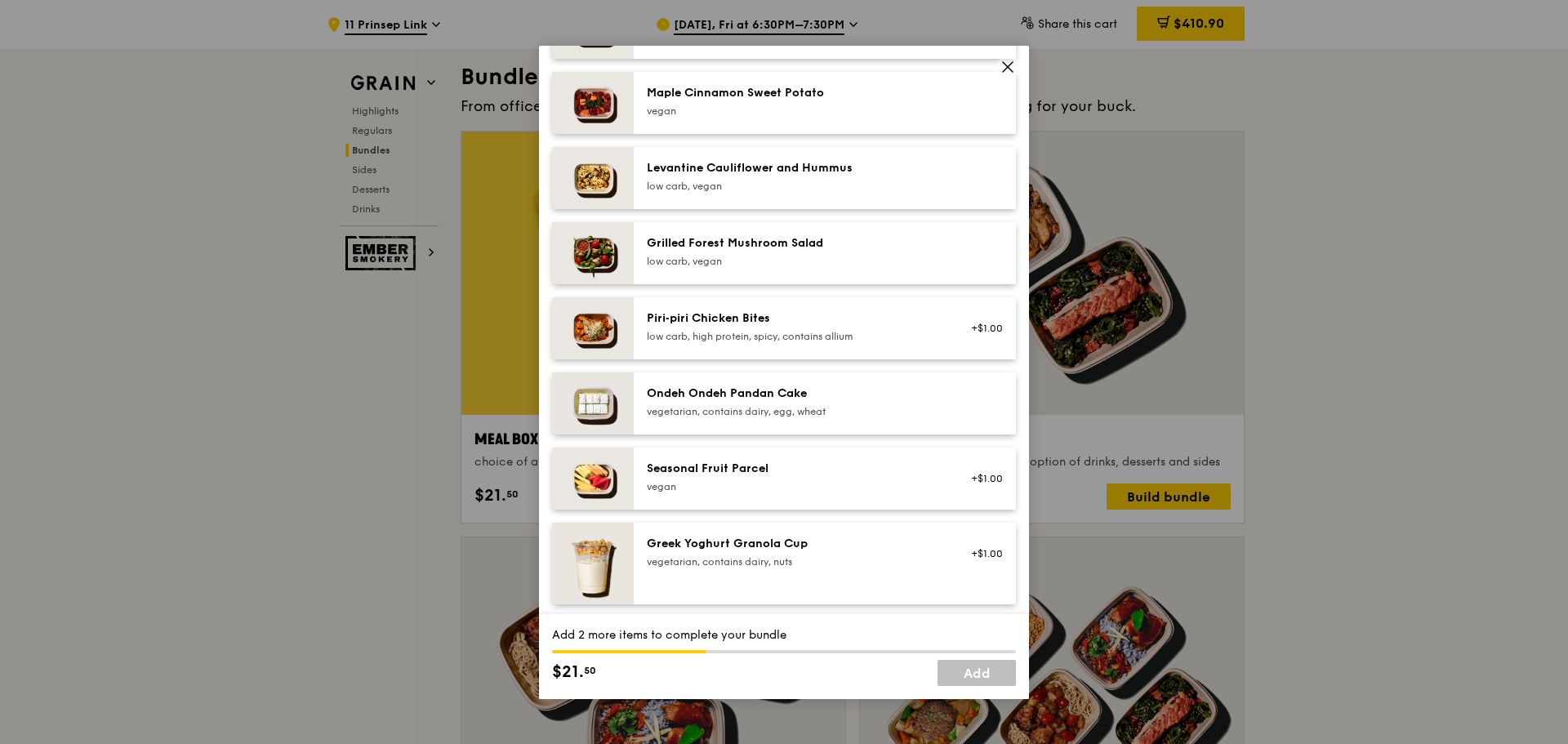
scroll to position [1062, 0]
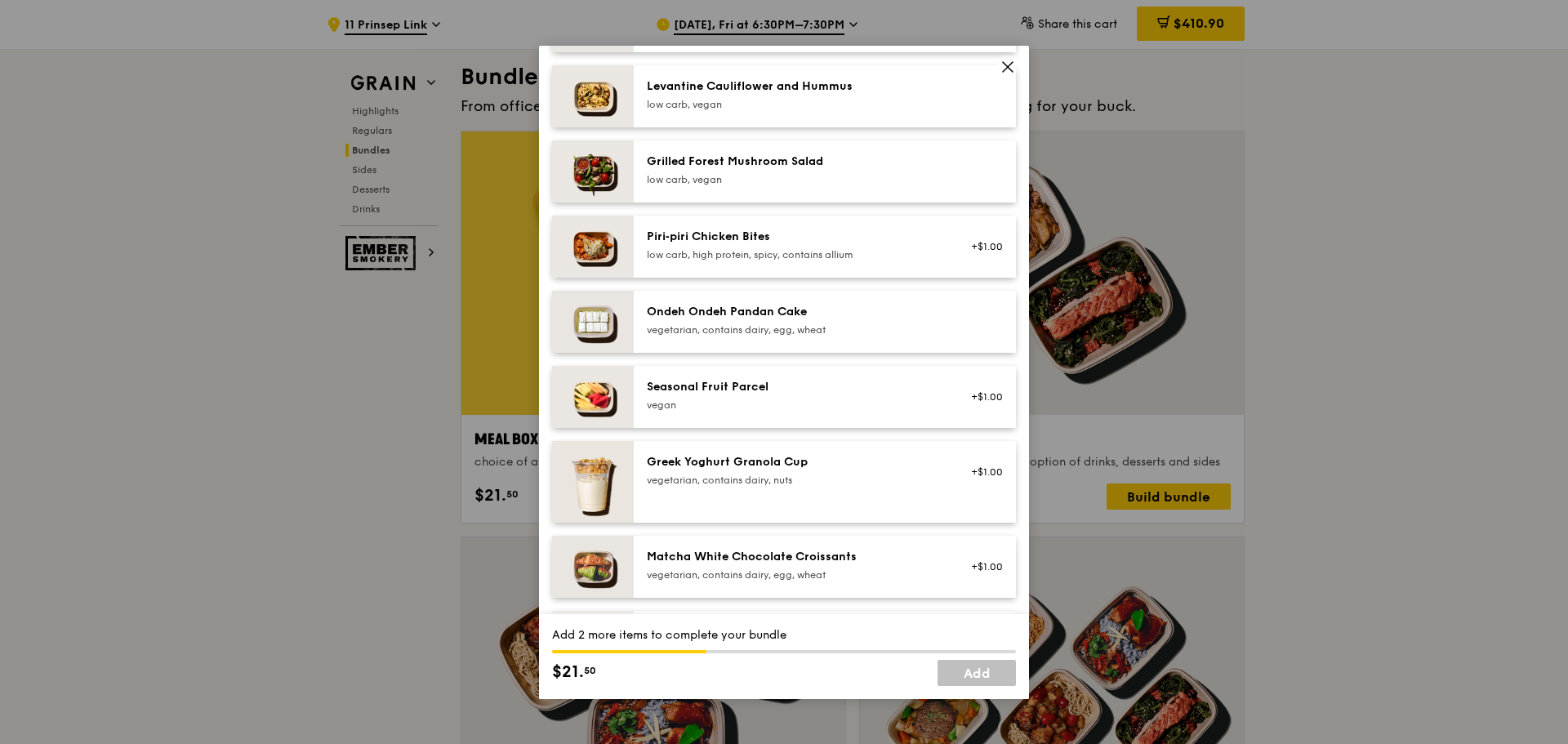
click at [746, 412] on div "vegan" at bounding box center [794, 404] width 293 height 13
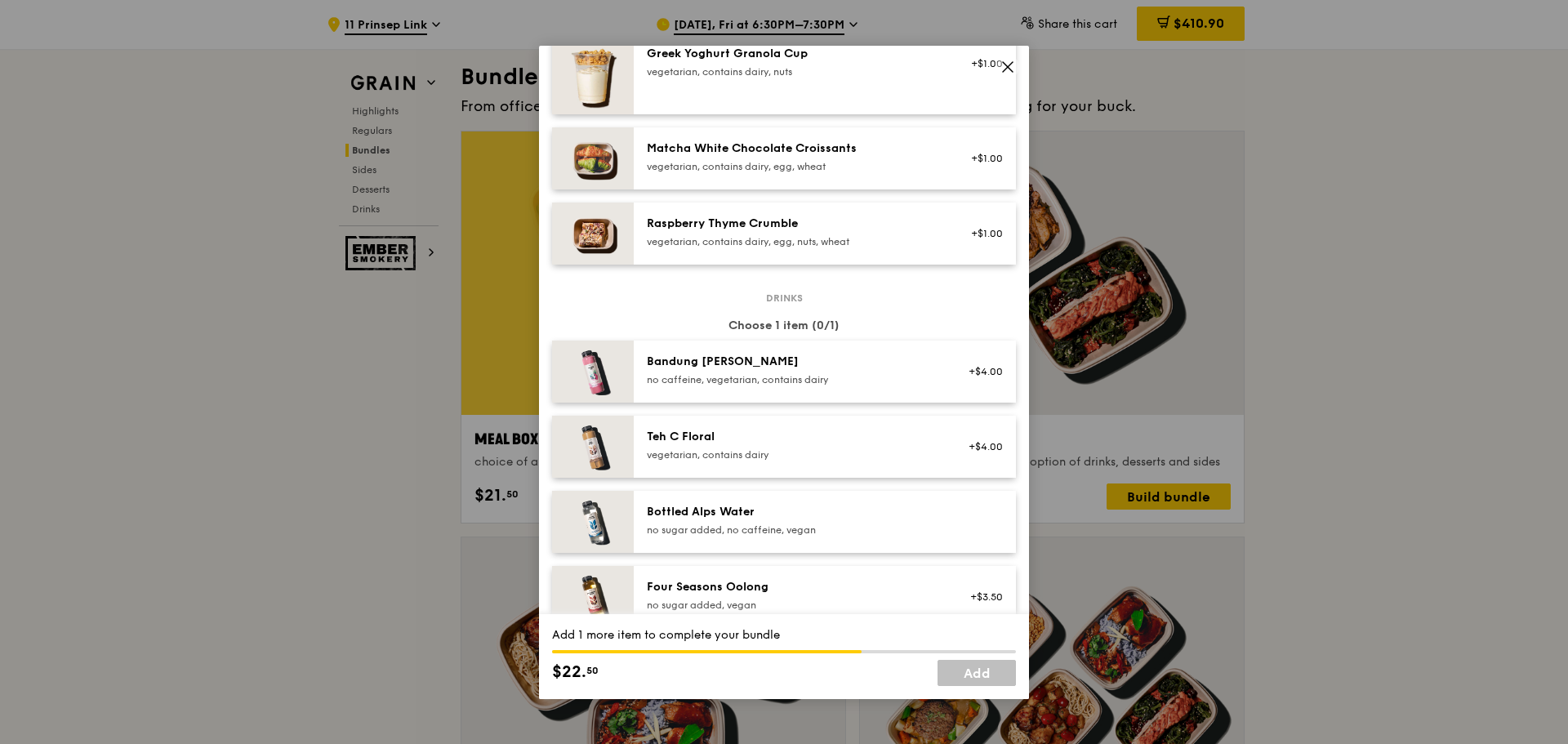
scroll to position [1552, 0]
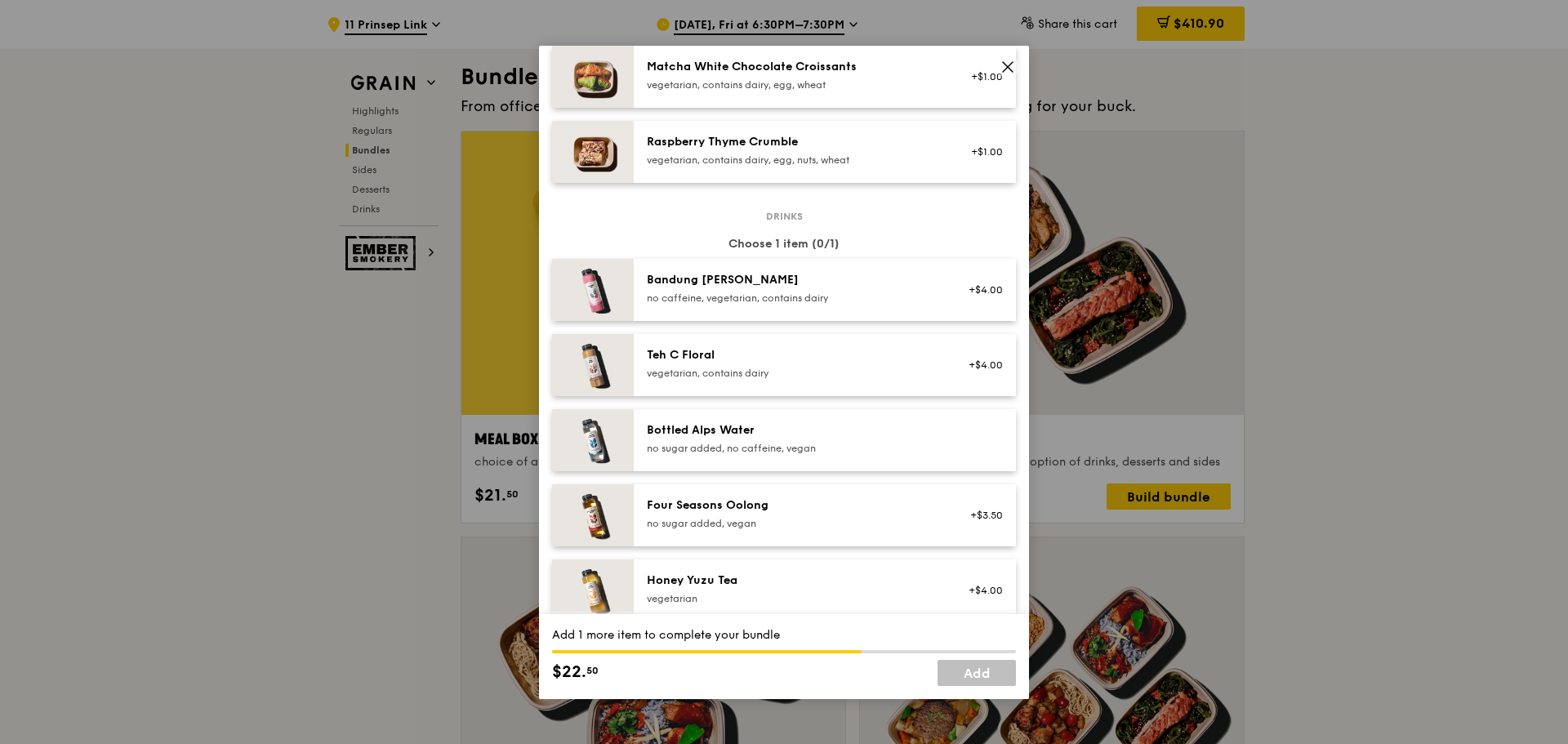
click at [753, 423] on div "Bottled Alps Water no sugar added, no caffeine, vegan" at bounding box center [825, 440] width 382 height 62
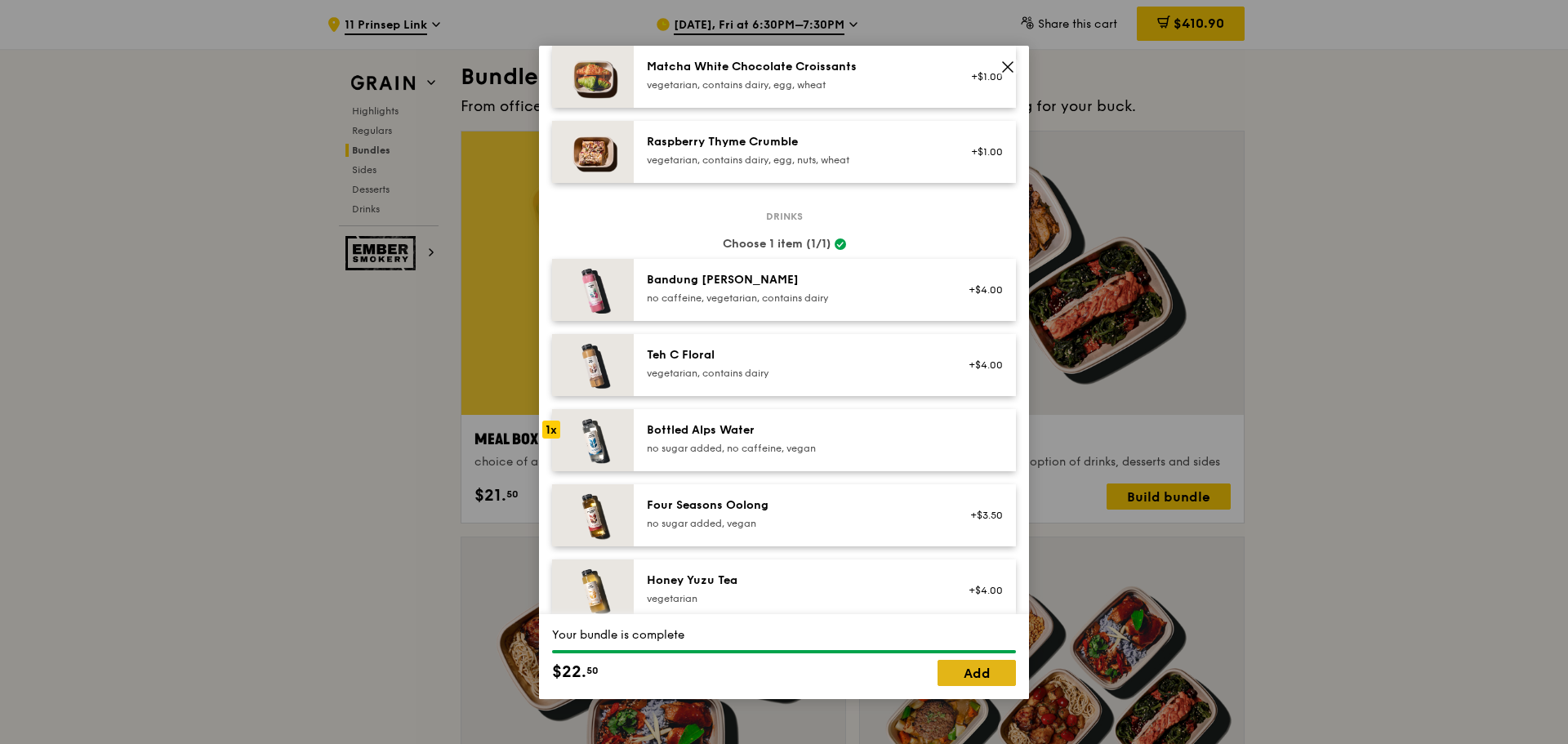
click at [994, 668] on link "Add" at bounding box center [977, 673] width 78 height 26
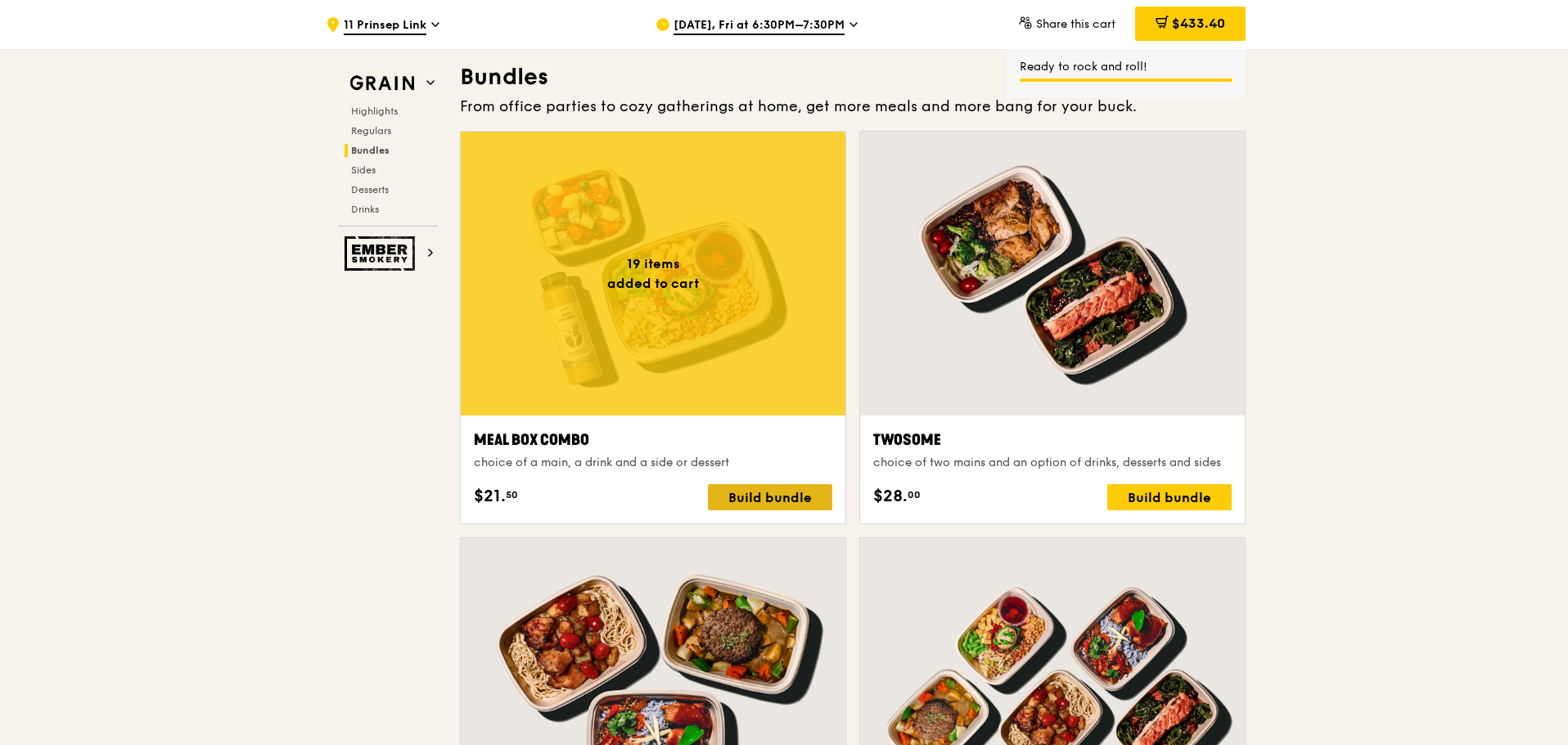
click at [777, 495] on div "Build bundle" at bounding box center [770, 497] width 125 height 26
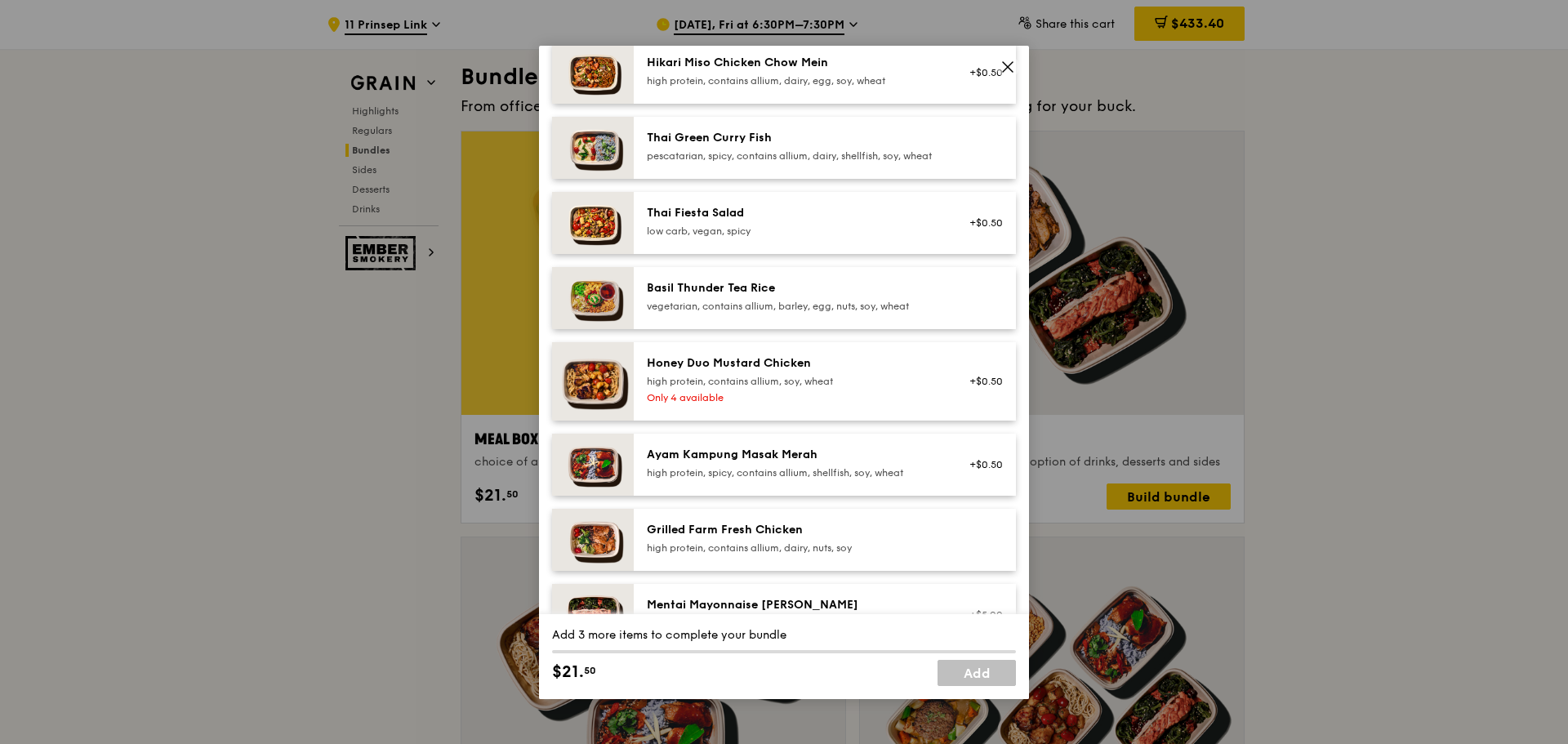
scroll to position [408, 0]
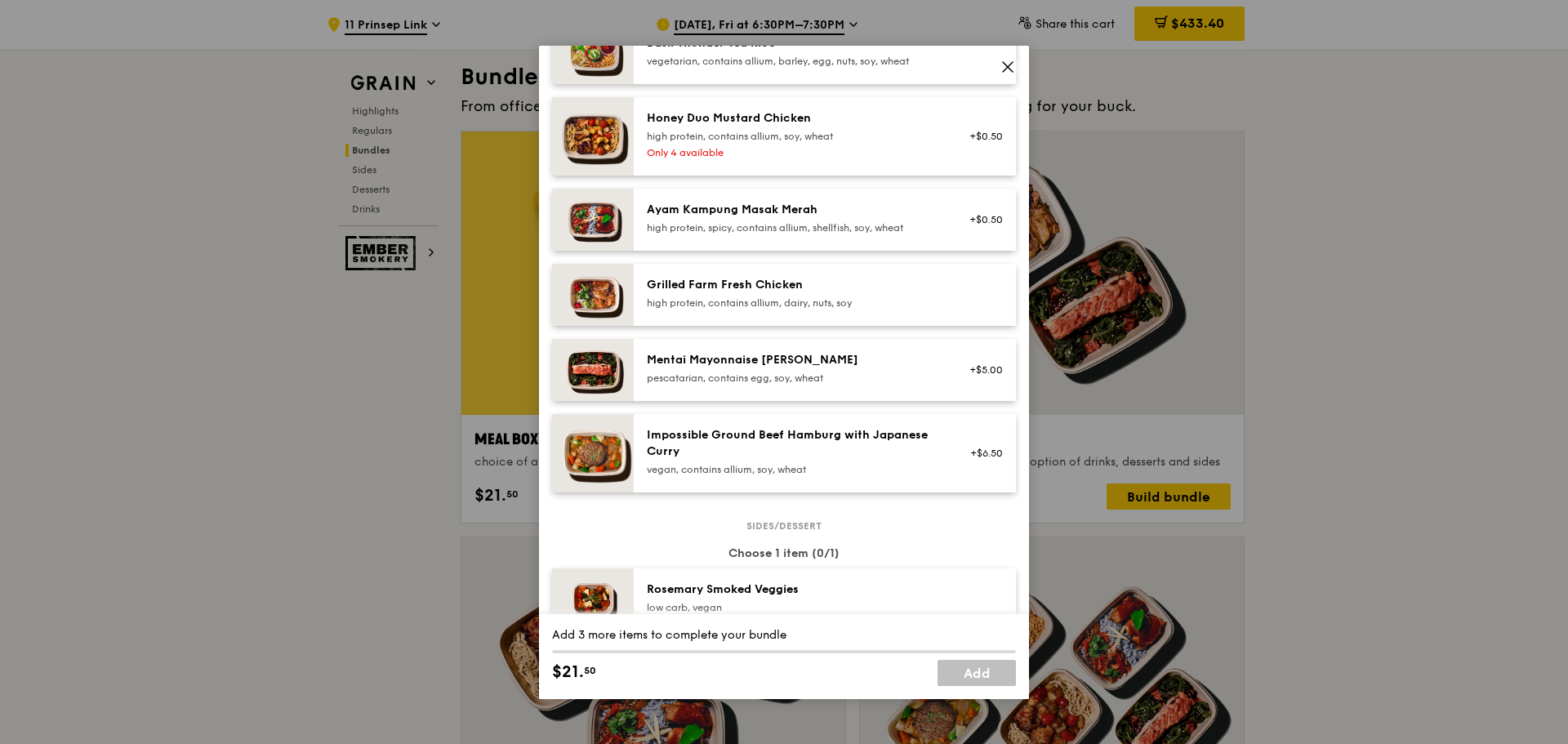
click at [805, 308] on div "high protein, contains allium, dairy, nuts, soy" at bounding box center [794, 303] width 293 height 13
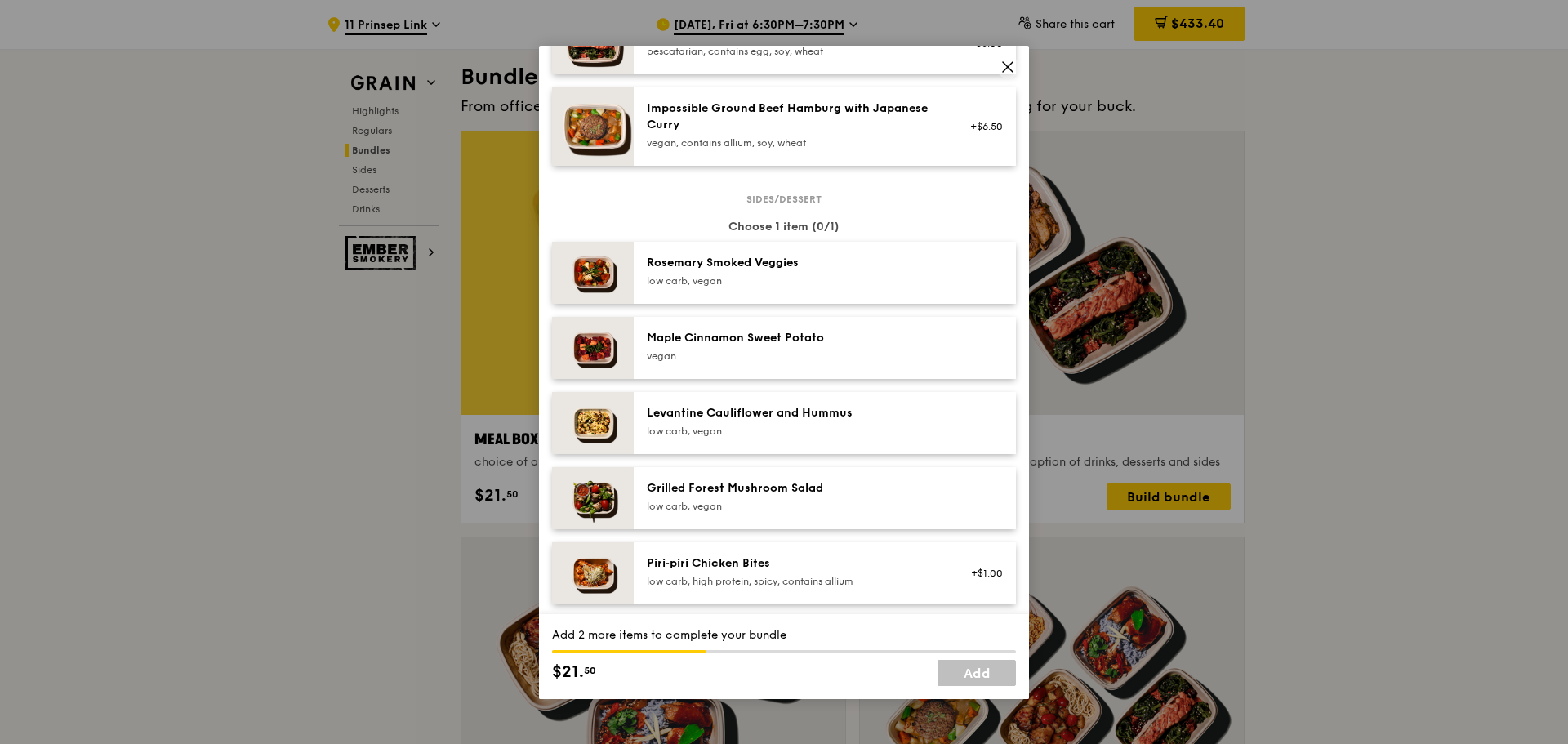
scroll to position [899, 0]
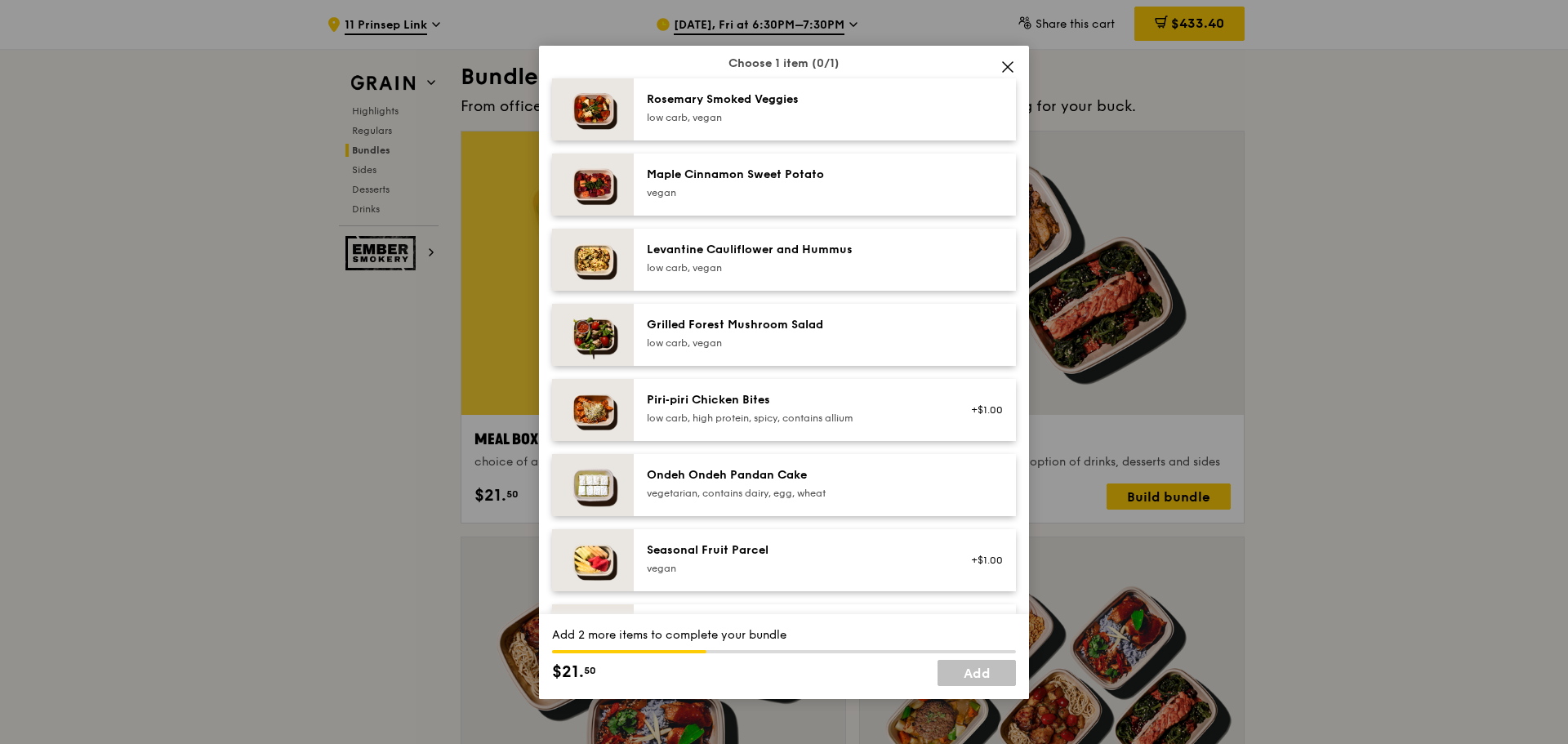
click at [824, 275] on div "low carb, vegan" at bounding box center [794, 268] width 293 height 13
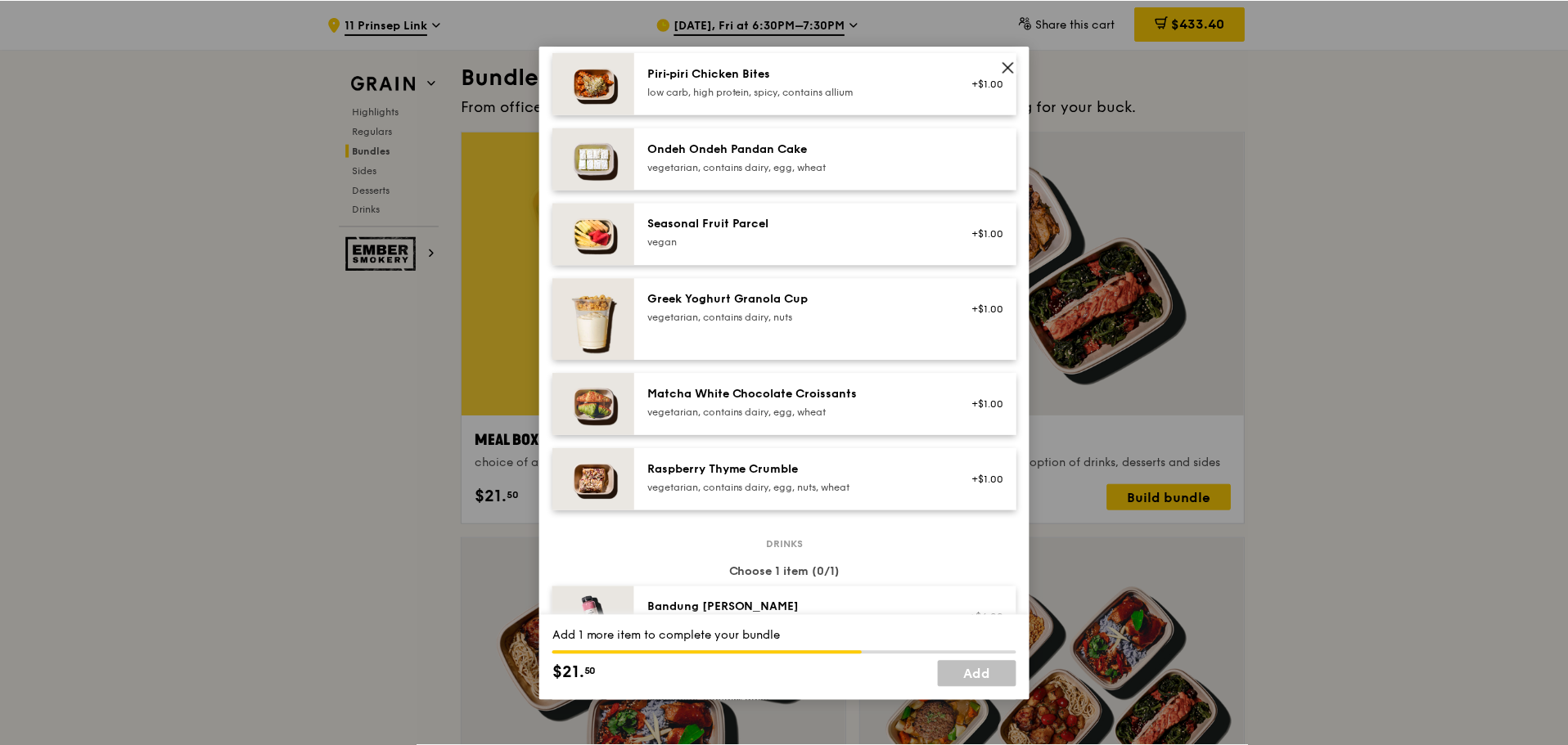
scroll to position [1472, 0]
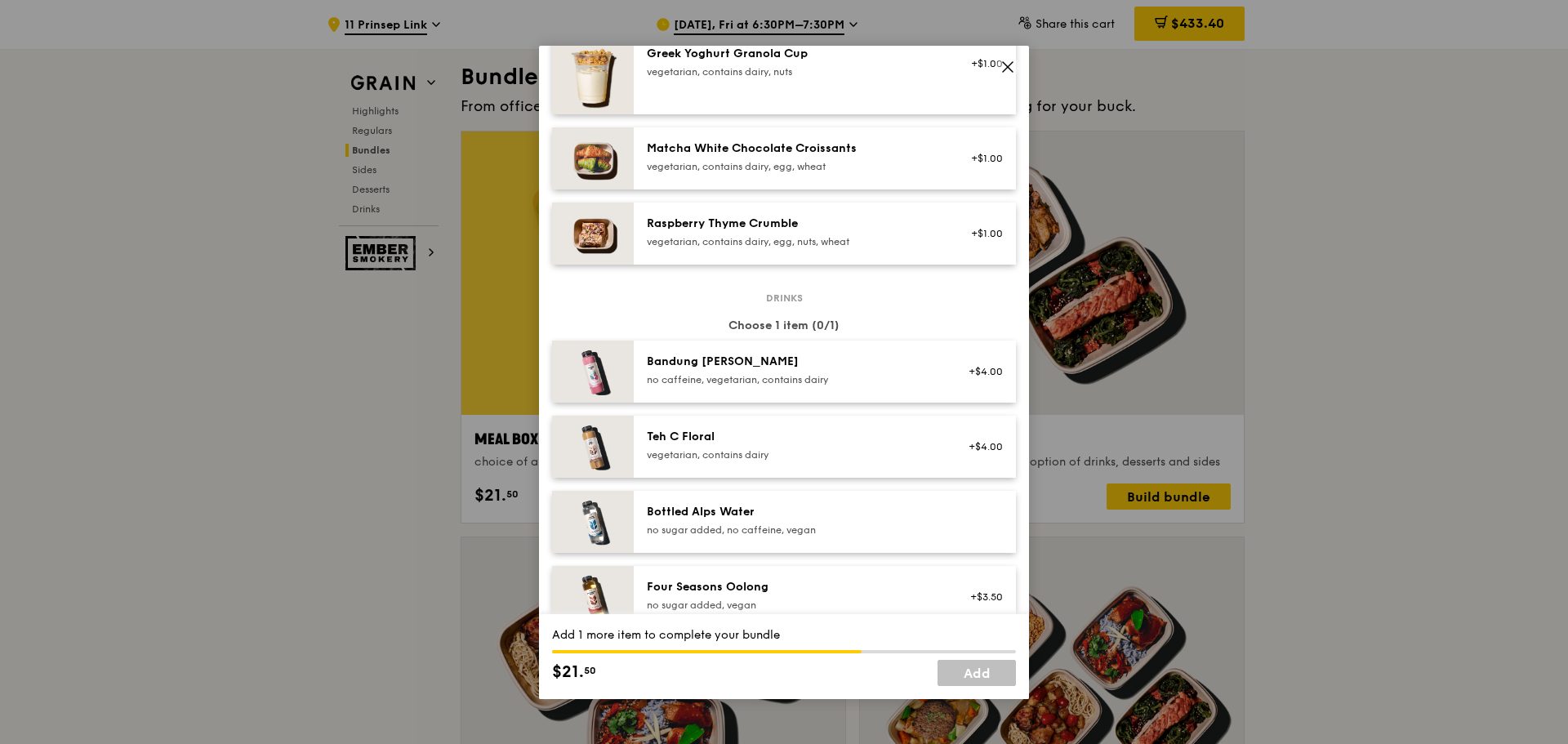
click at [644, 527] on div "Bottled Alps Water no sugar added, no caffeine, vegan" at bounding box center [794, 522] width 313 height 36
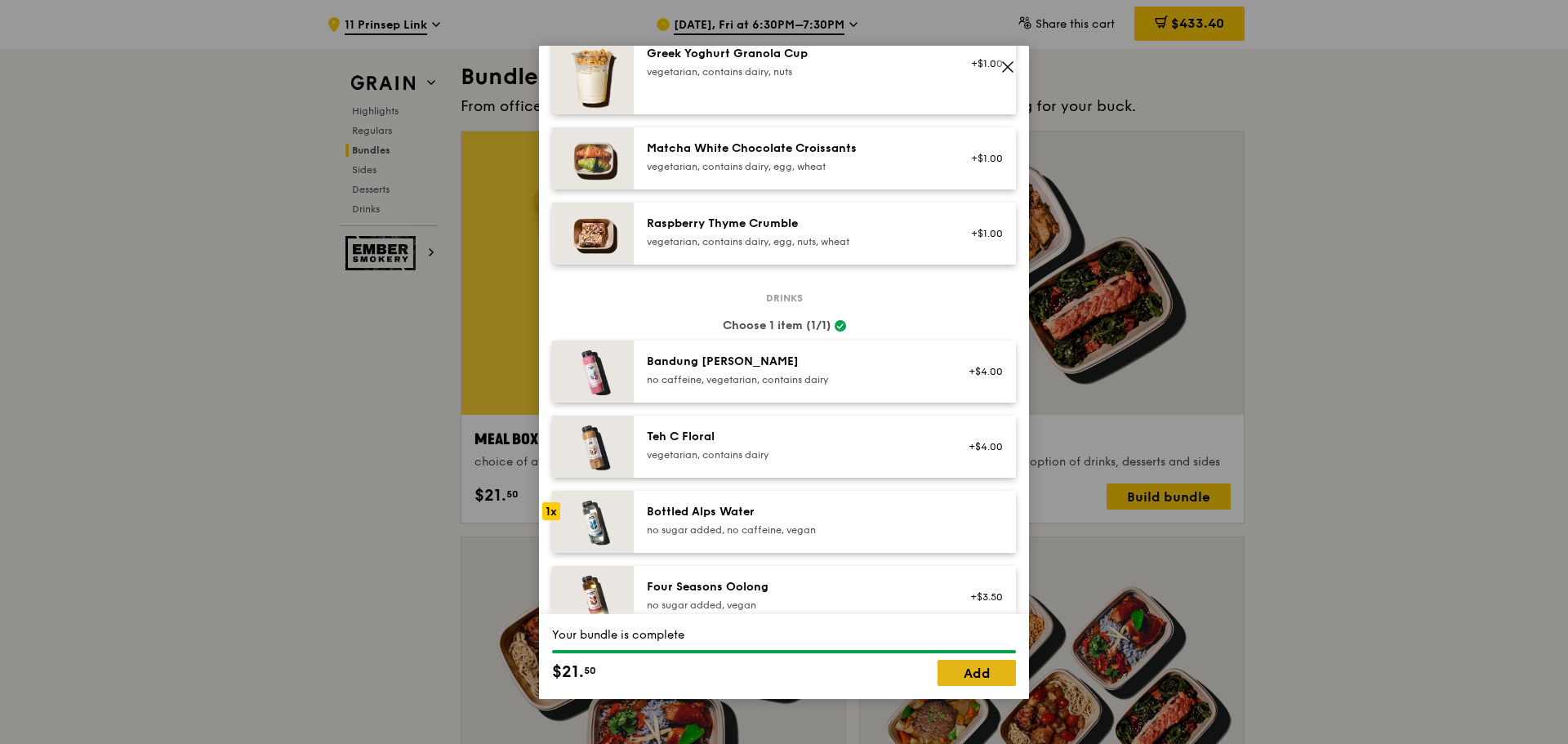
click at [956, 668] on link "Add" at bounding box center [977, 673] width 78 height 26
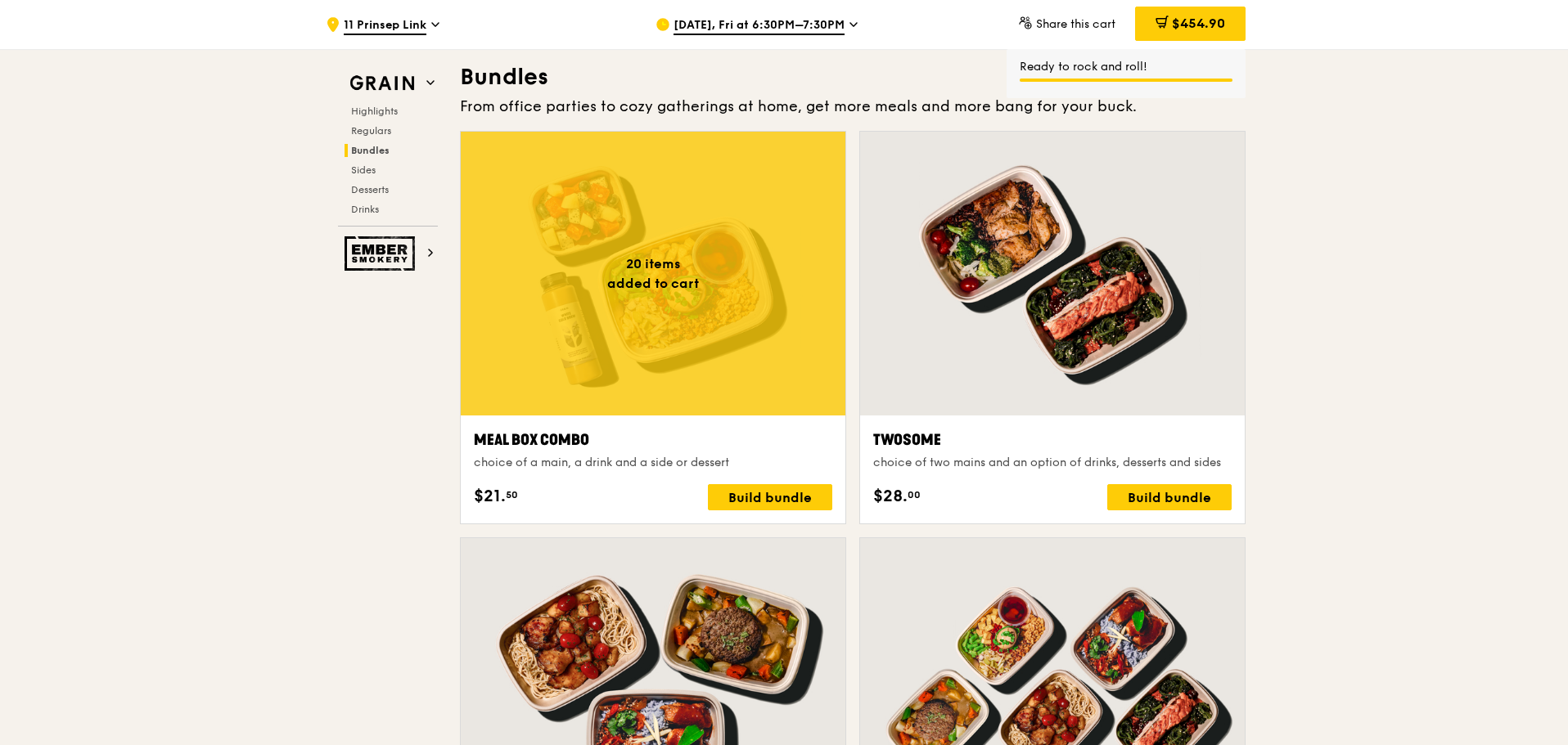
scroll to position [2126, 0]
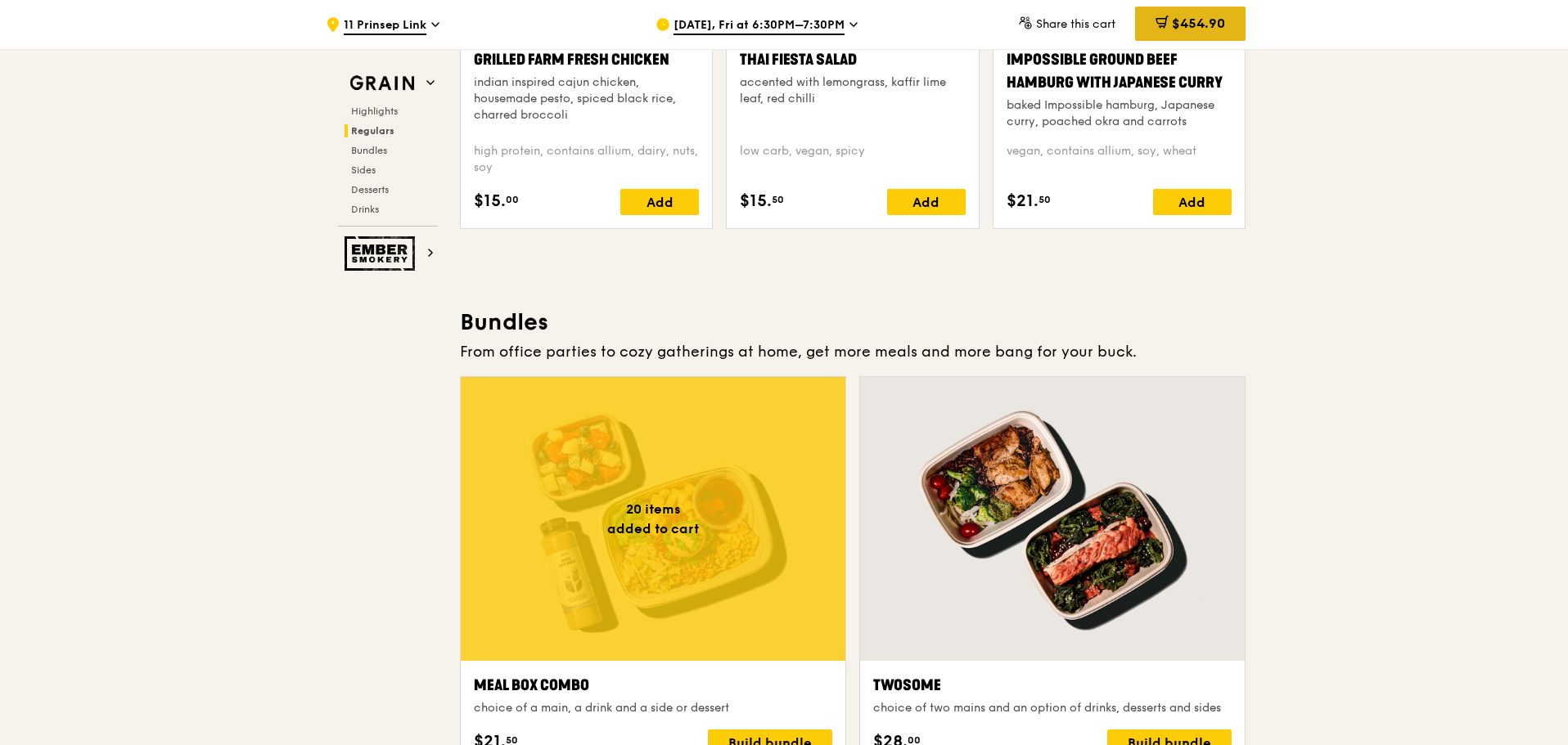
click at [1206, 27] on span "$454.90" at bounding box center [1198, 22] width 53 height 15
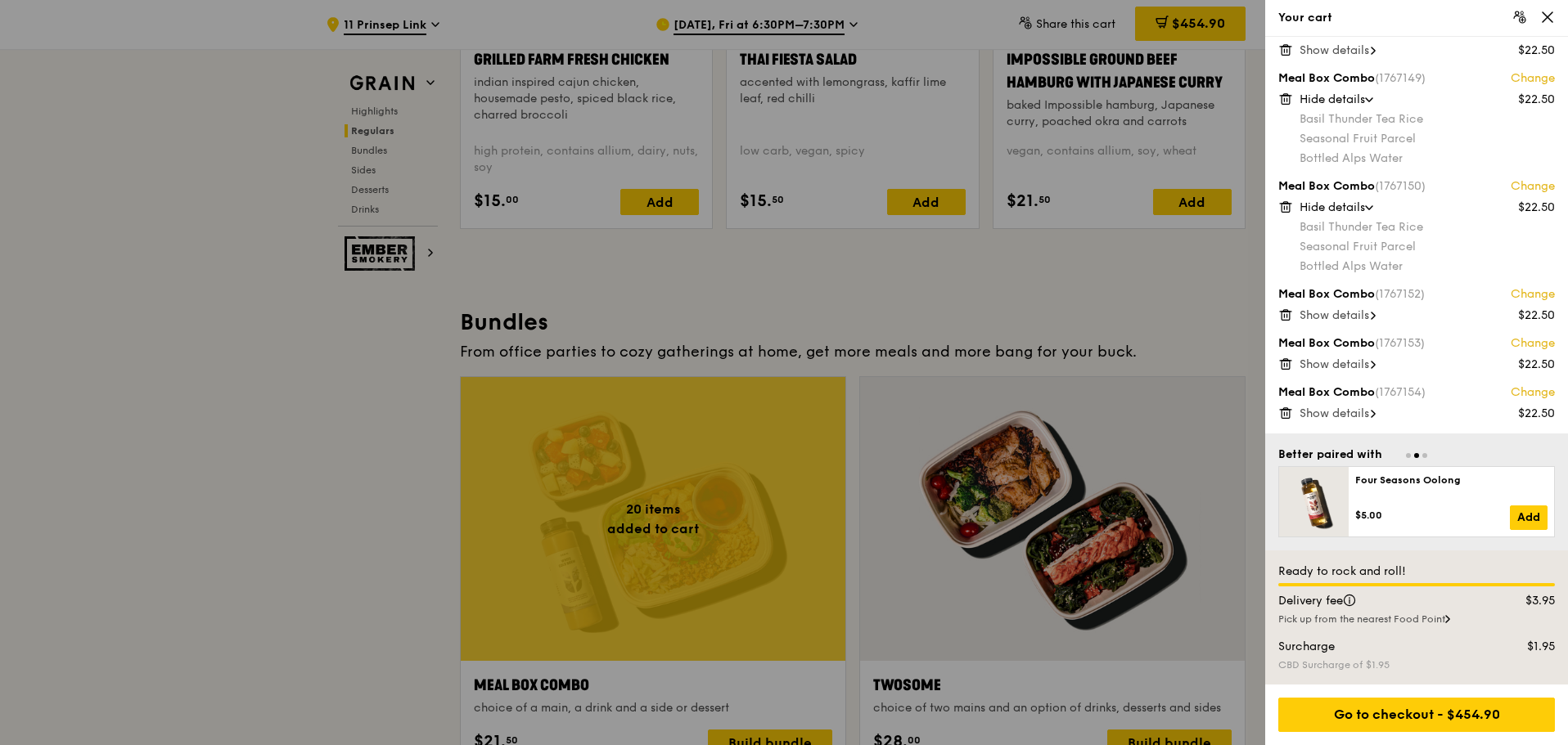
click at [1361, 612] on div "Pick up from the nearest Food Point" at bounding box center [1416, 619] width 277 height 13
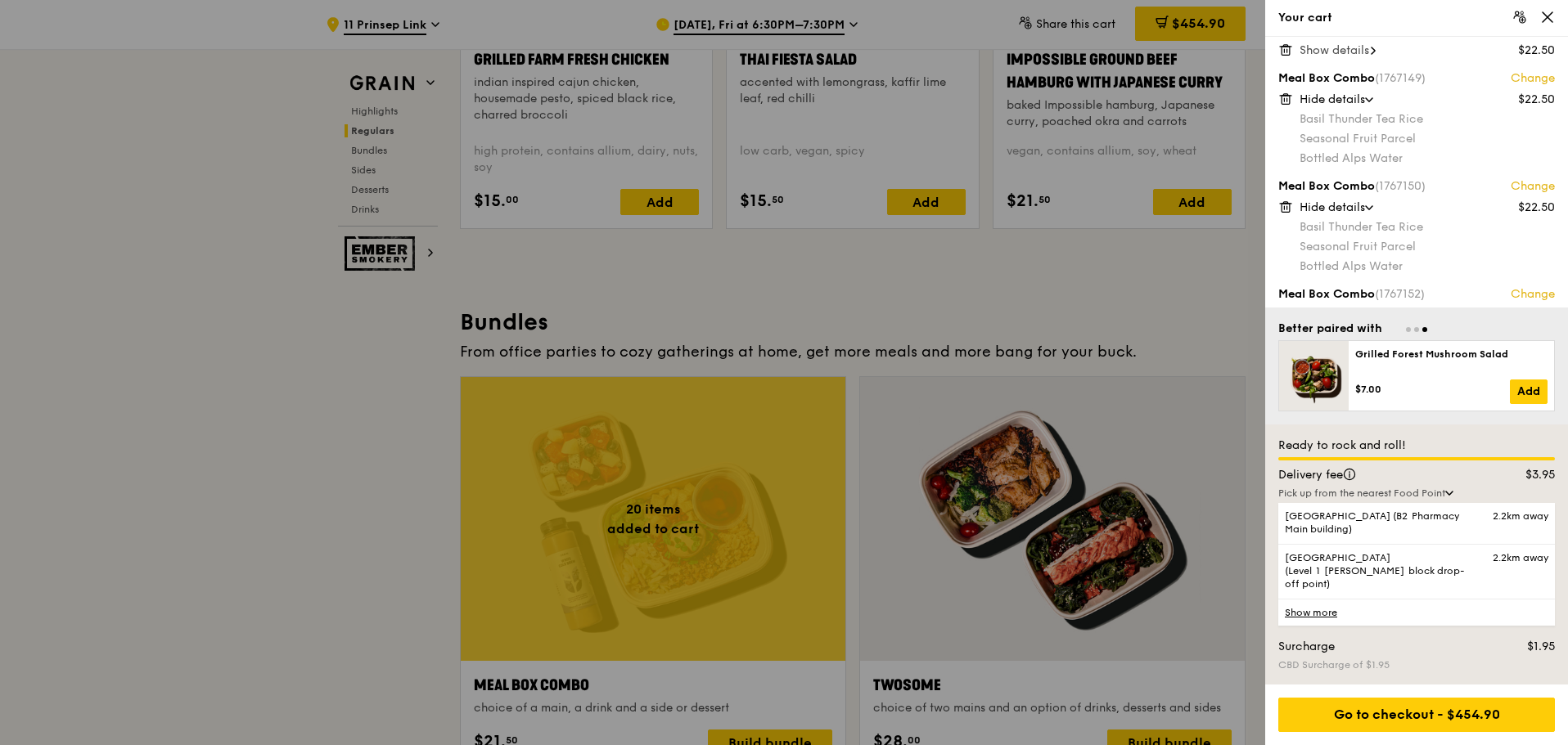
click at [1321, 617] on link "Show more" at bounding box center [1416, 612] width 277 height 27
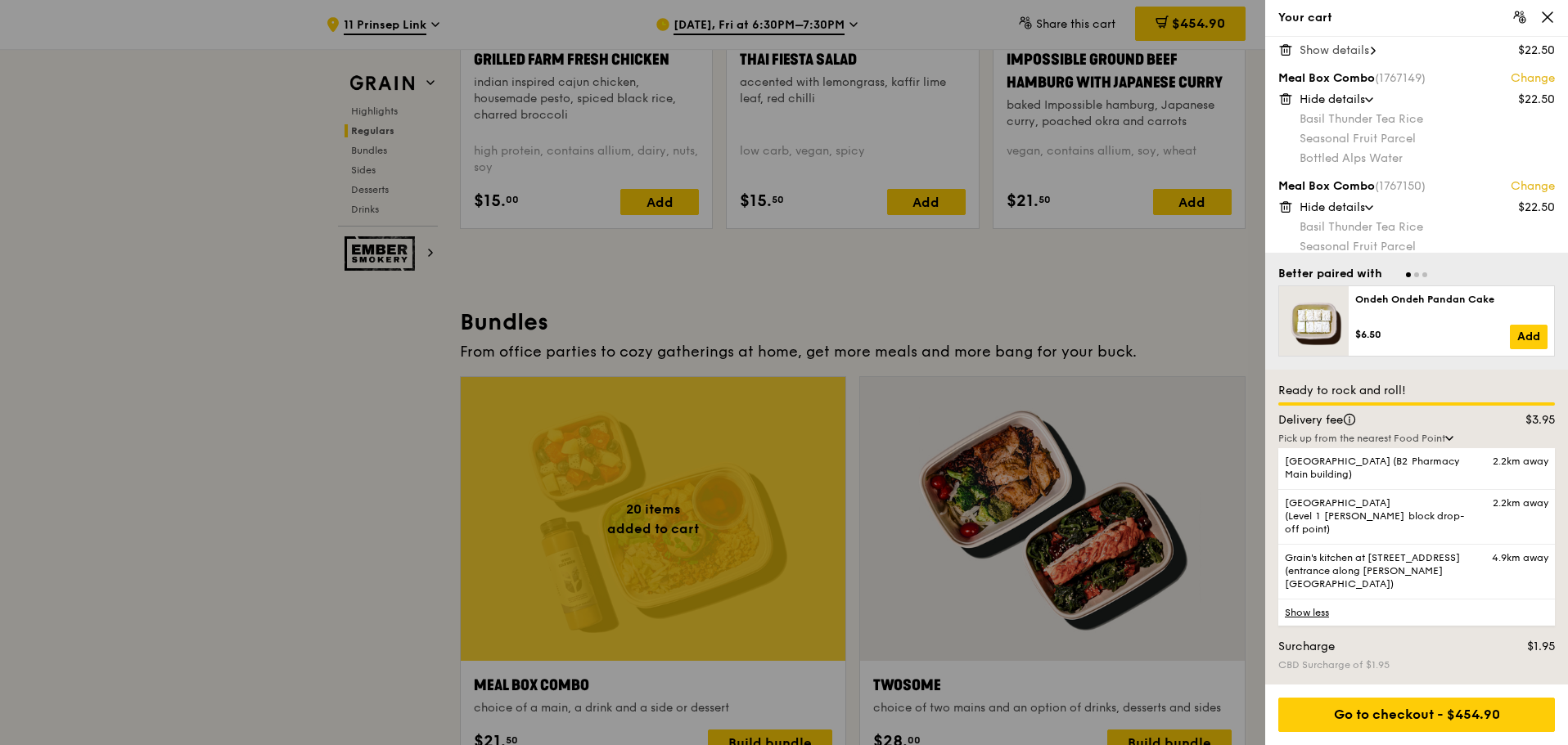
click at [1425, 436] on div "Ready to rock and roll! Delivery fee $3.95 Pick up from the nearest [GEOGRAPHIC…" at bounding box center [1417, 527] width 303 height 315
click at [1450, 440] on icon at bounding box center [1449, 439] width 6 height 4
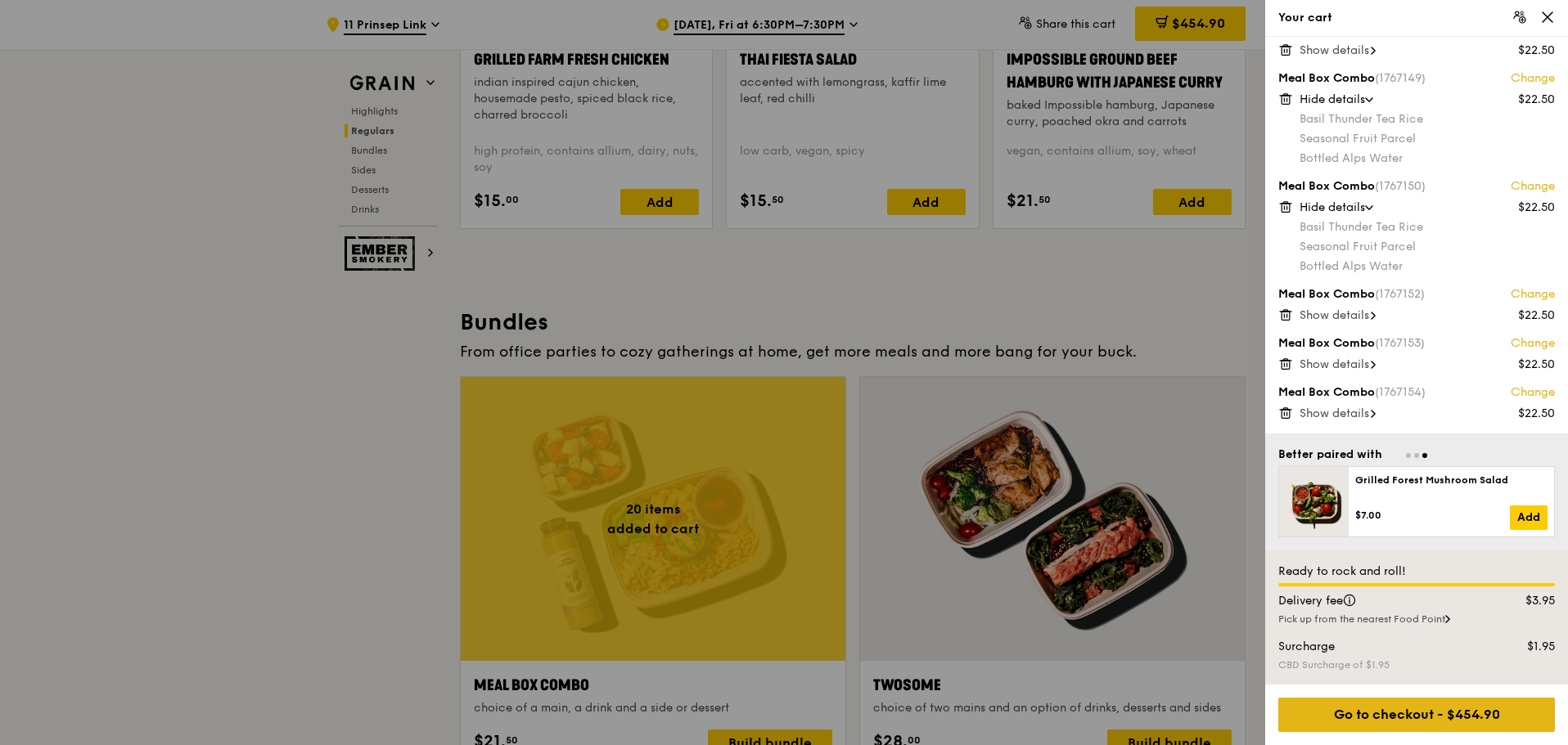
click at [1358, 720] on div "Go to checkout - $454.90" at bounding box center [1416, 715] width 277 height 35
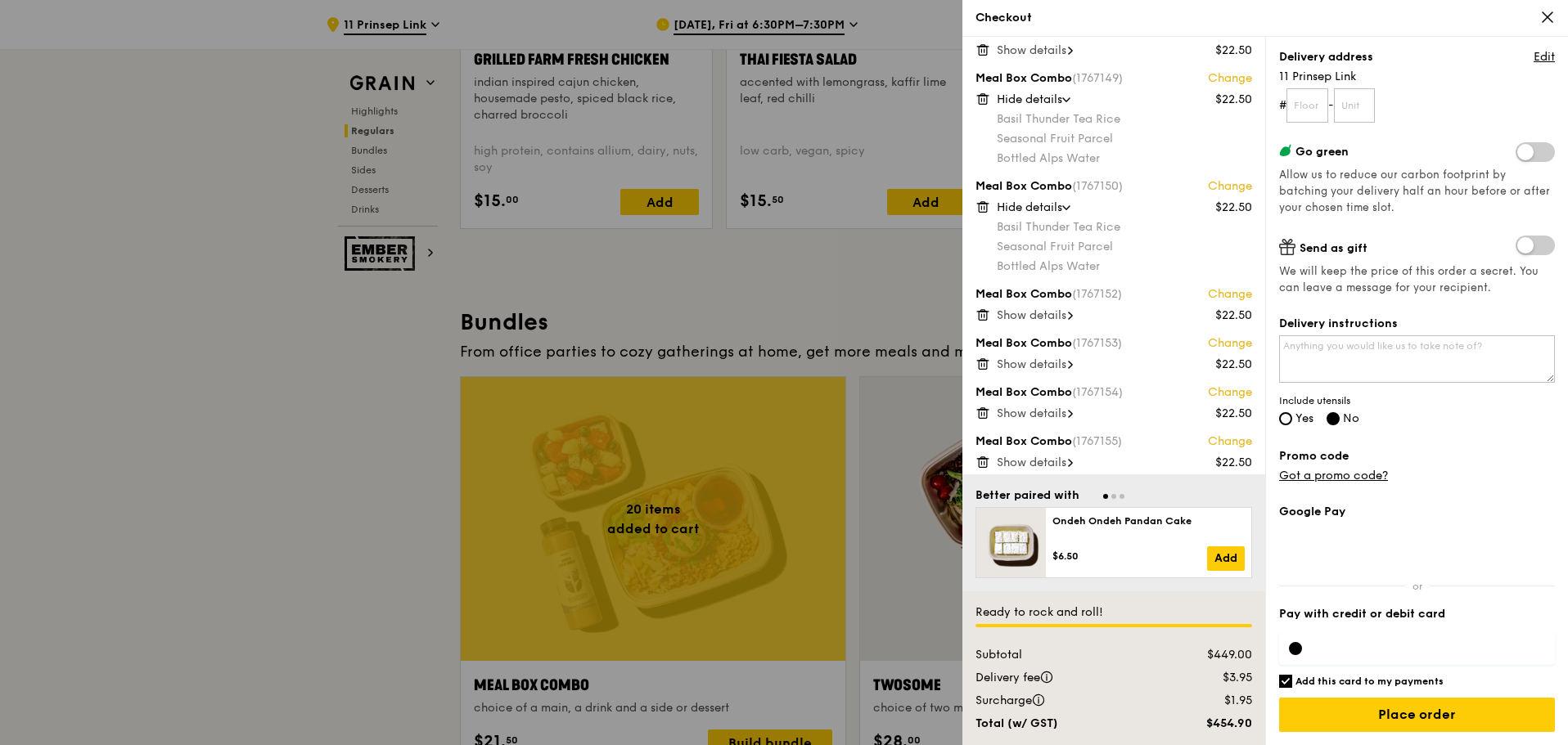
scroll to position [2208, 0]
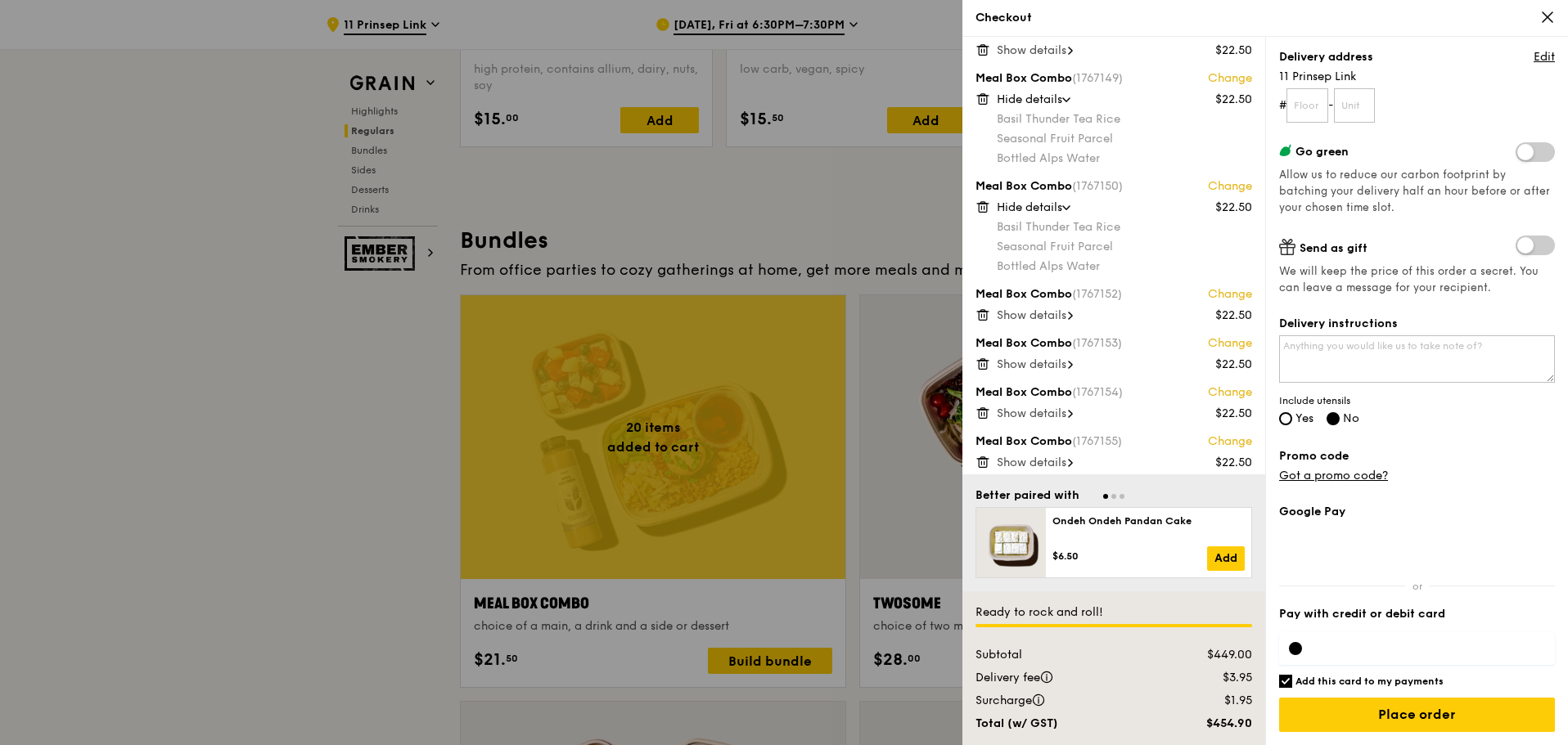
click at [1299, 649] on div at bounding box center [1295, 648] width 13 height 13
click at [1352, 356] on textarea "Delivery instructions" at bounding box center [1417, 359] width 276 height 47
drag, startPoint x: 1352, startPoint y: 357, endPoint x: 1206, endPoint y: 174, distance: 234.1
drag, startPoint x: 1206, startPoint y: 174, endPoint x: 1431, endPoint y: 93, distance: 239.1
click at [1431, 93] on form "# -" at bounding box center [1417, 105] width 276 height 35
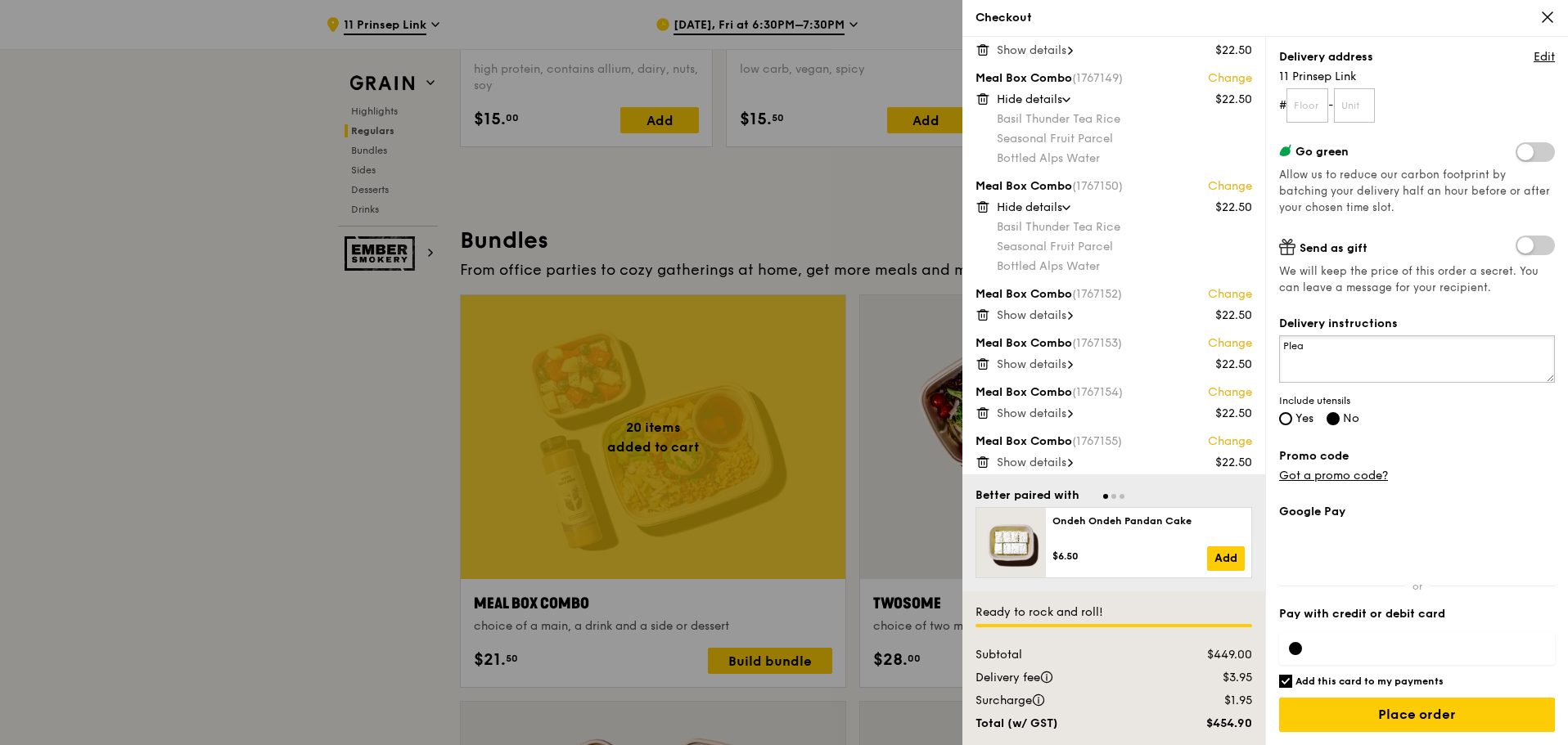
click at [1345, 345] on textarea "Plea" at bounding box center [1417, 359] width 276 height 47
click at [1044, 309] on span "Show details" at bounding box center [1031, 315] width 69 height 14
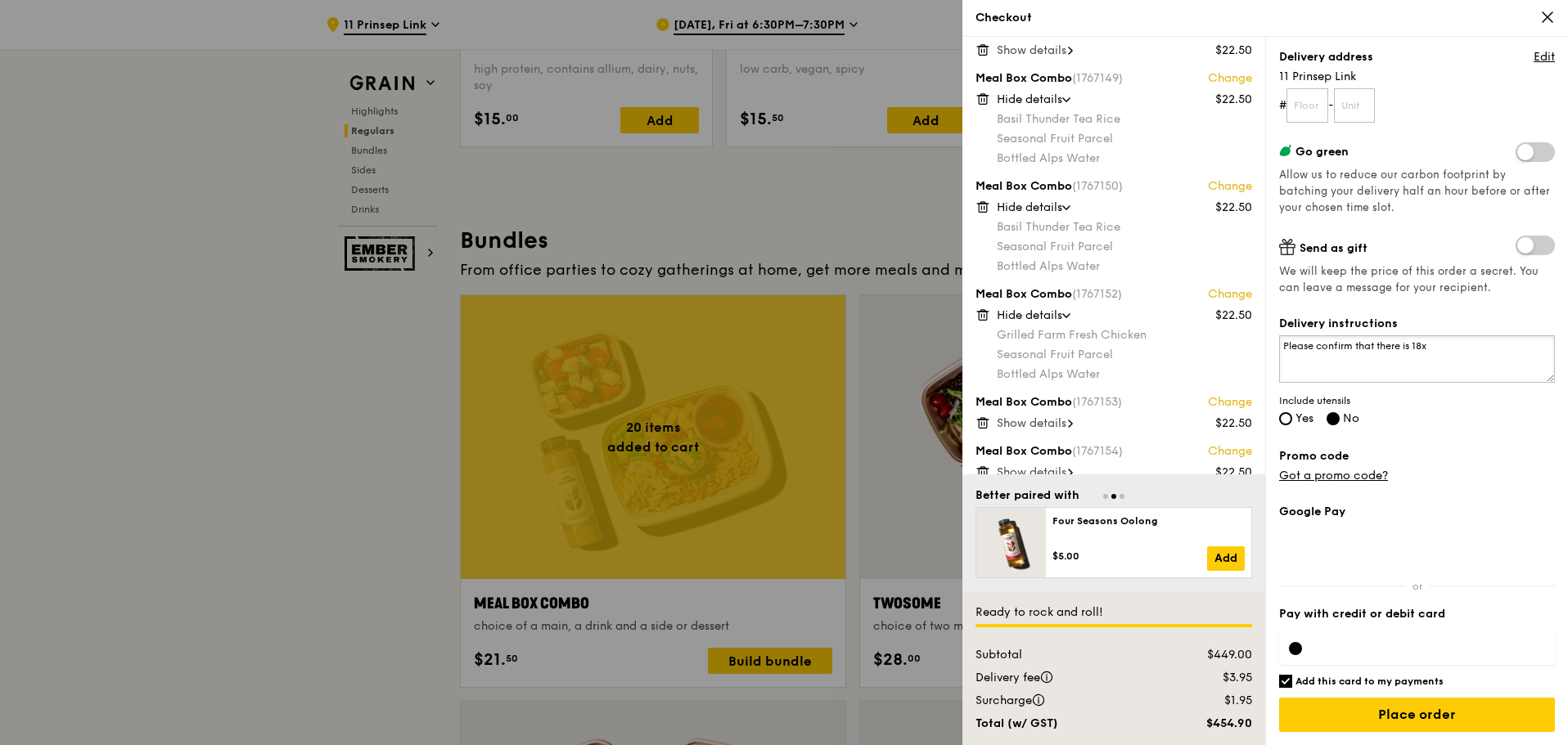
click at [1446, 344] on textarea "Please confirm that there is 18x" at bounding box center [1417, 359] width 276 height 47
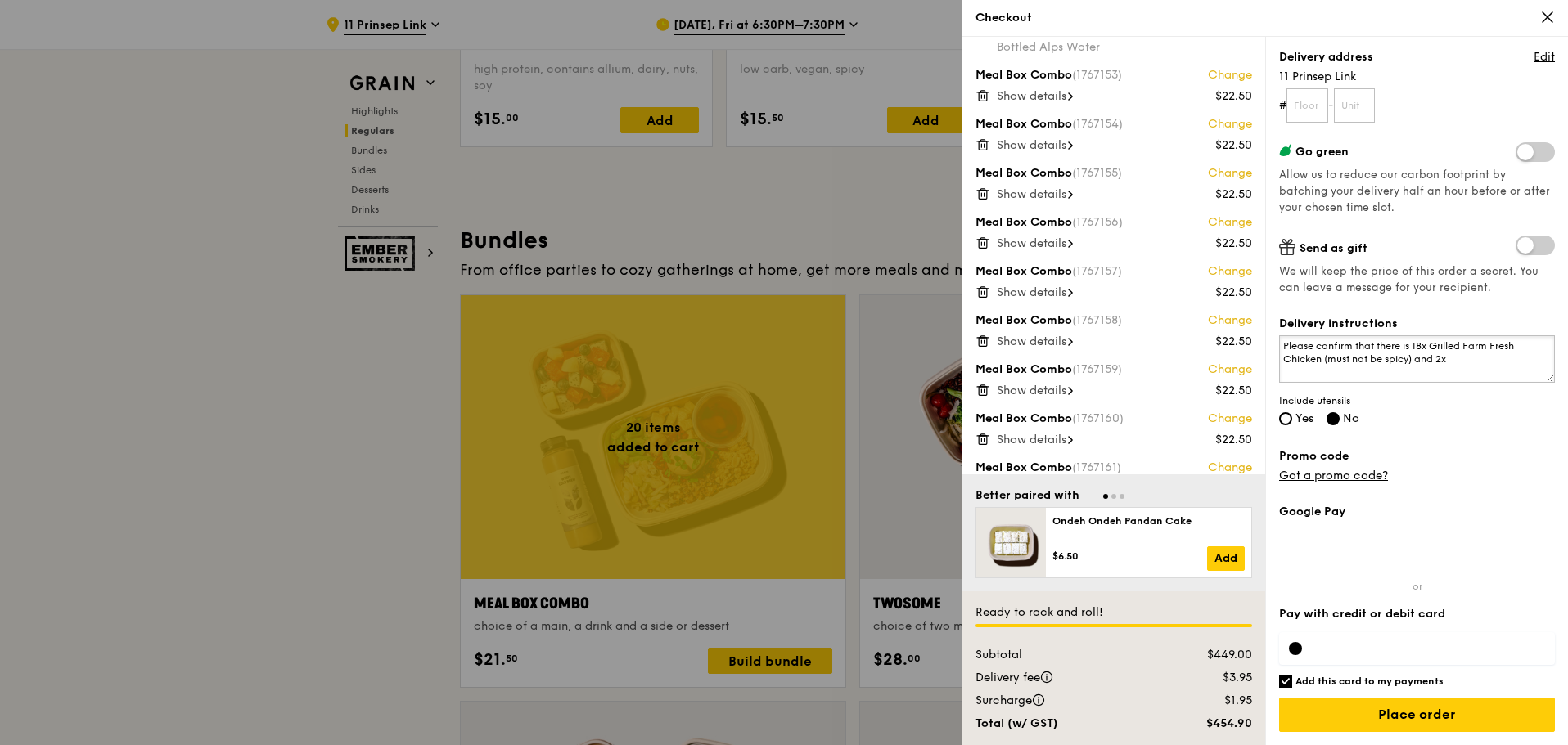
scroll to position [126, 0]
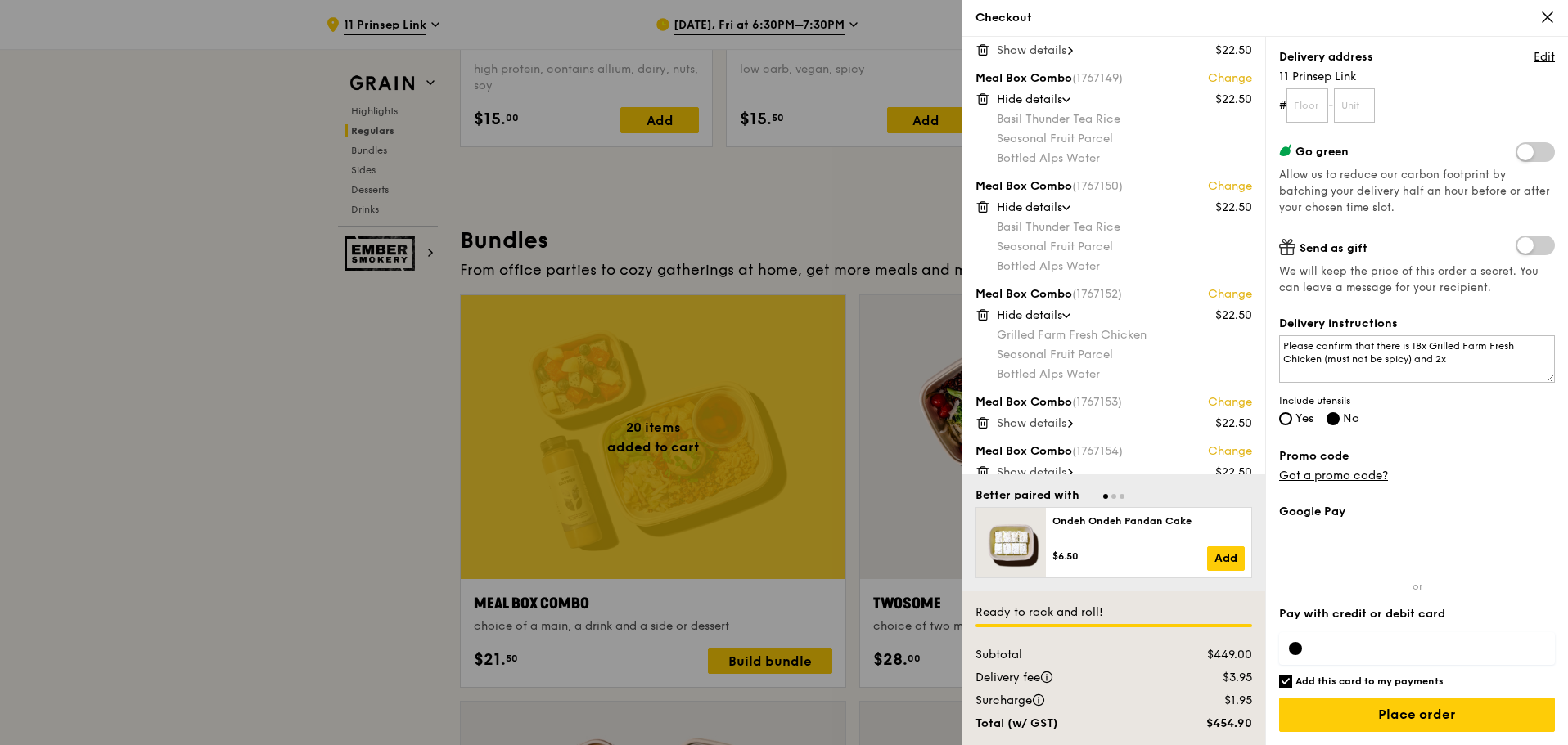
click at [1043, 423] on span "Show details" at bounding box center [1031, 424] width 69 height 14
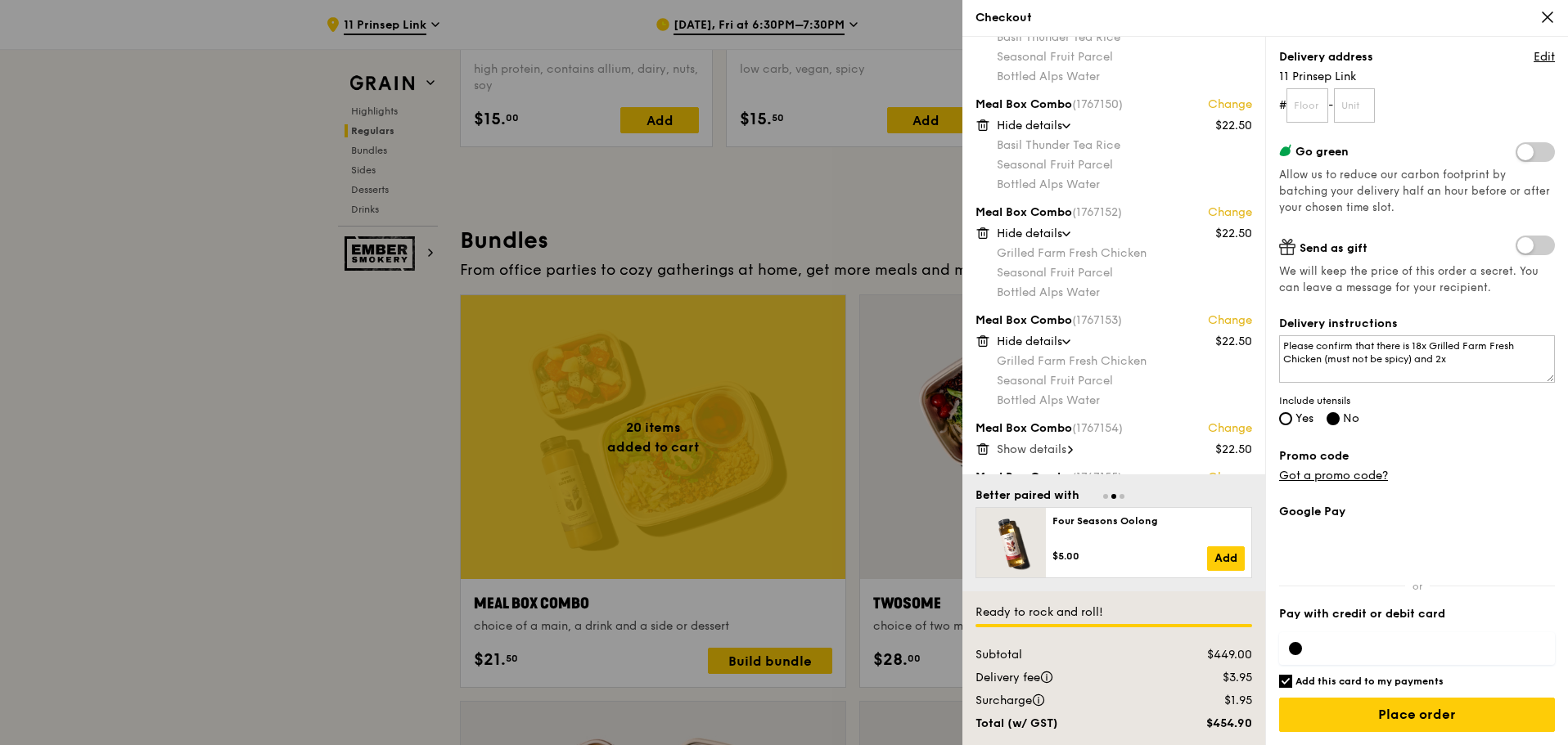
scroll to position [0, 0]
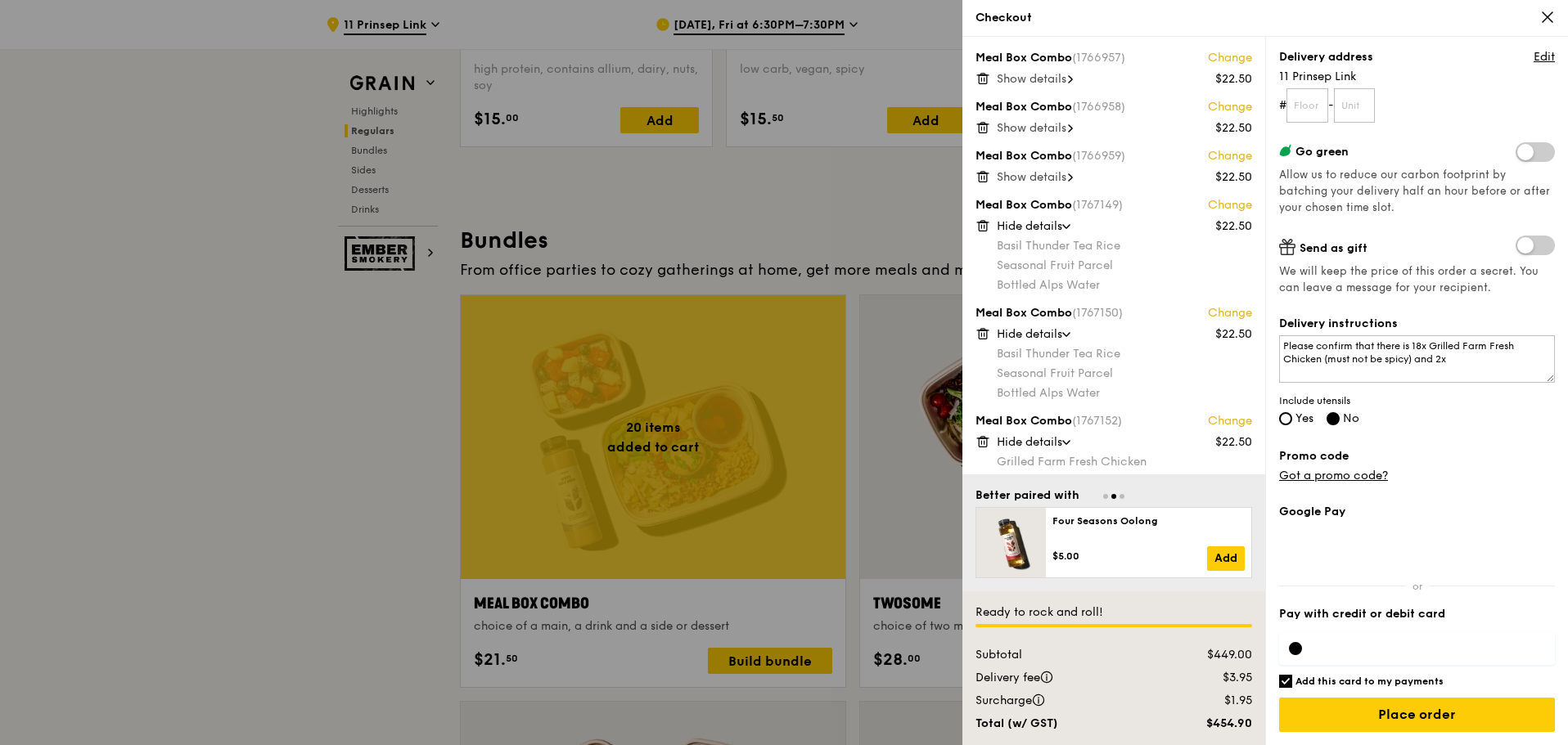
click at [1052, 182] on span "Show details" at bounding box center [1031, 177] width 69 height 14
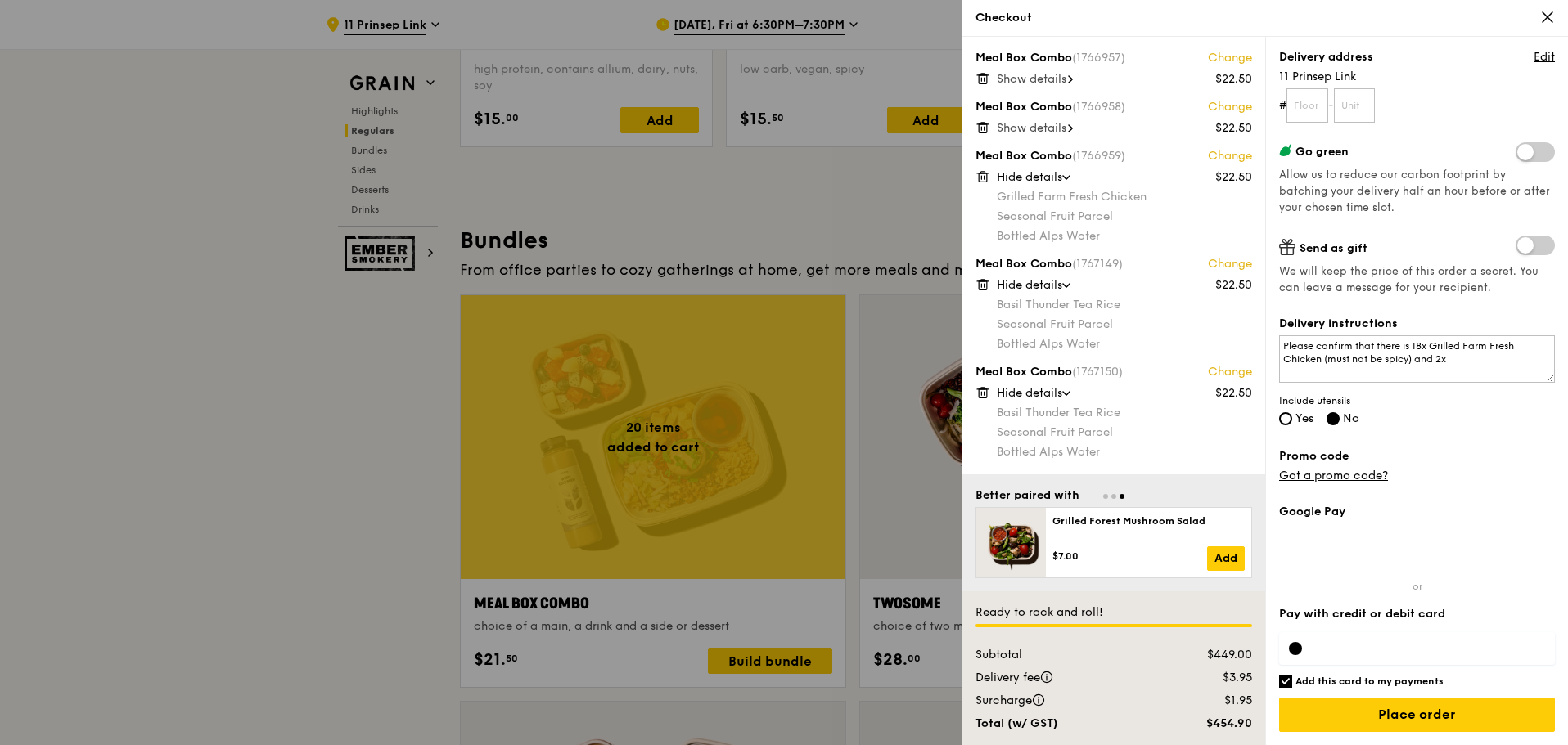
click at [1072, 75] on span at bounding box center [1070, 79] width 5 height 16
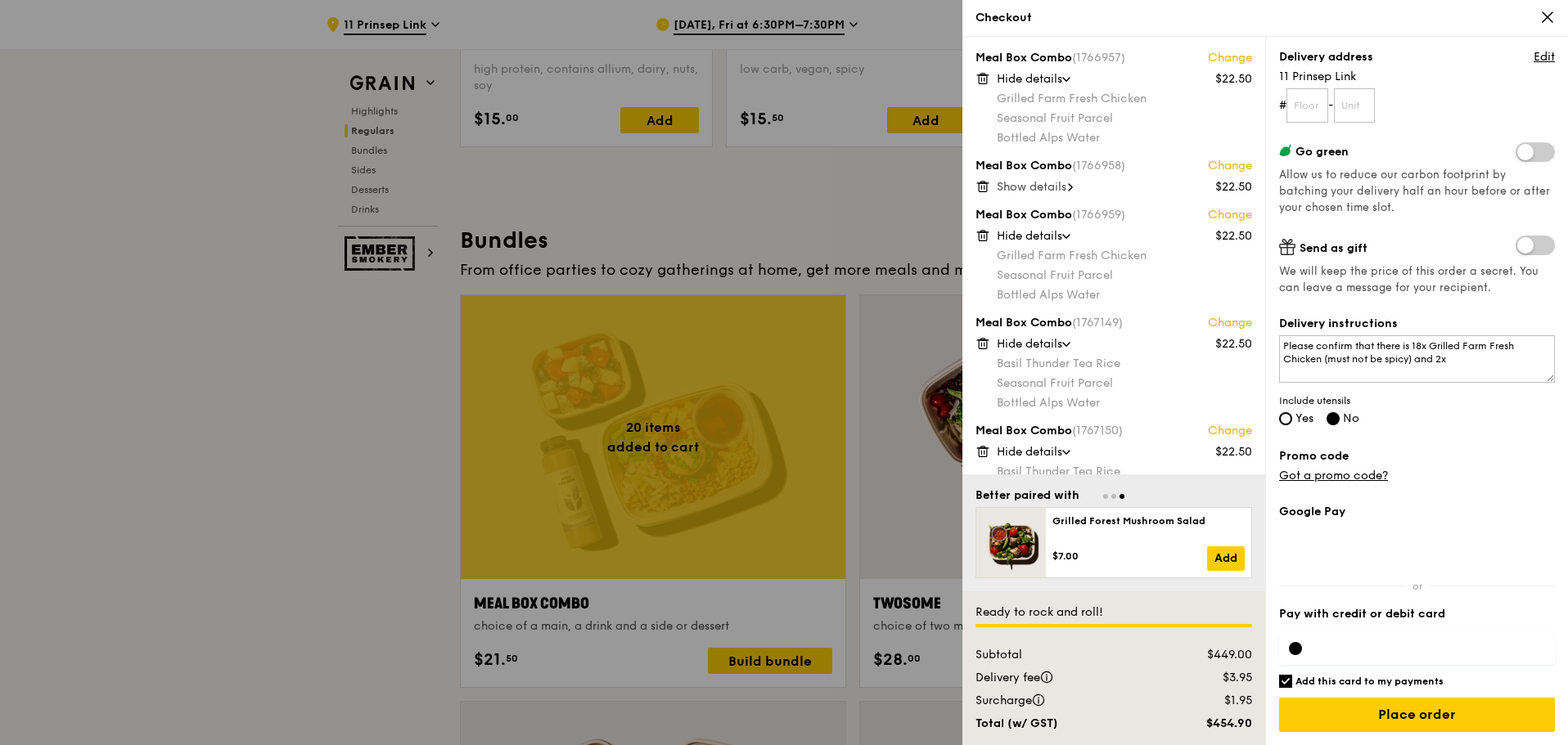
click at [1048, 187] on span "Show details" at bounding box center [1031, 187] width 69 height 14
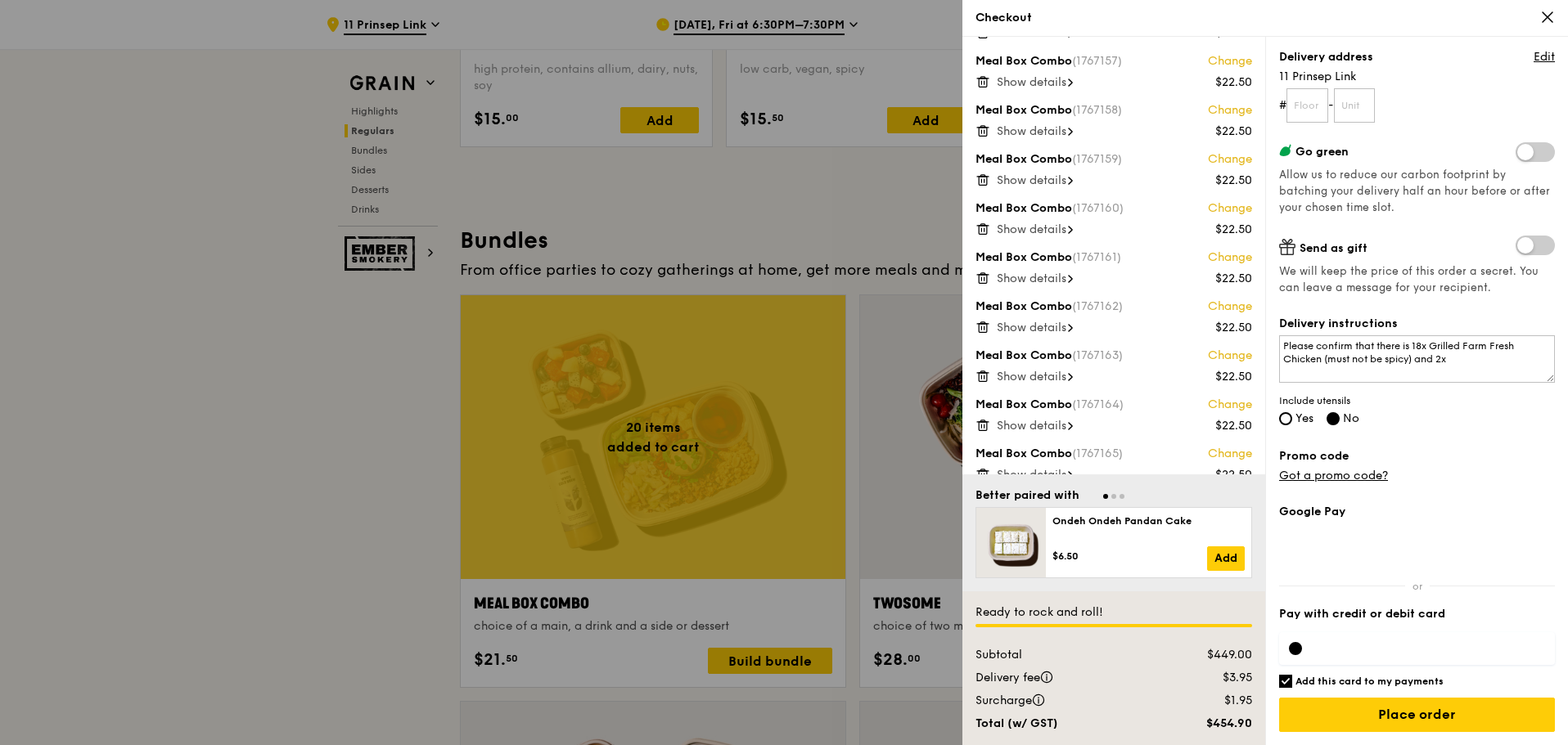
scroll to position [969, 0]
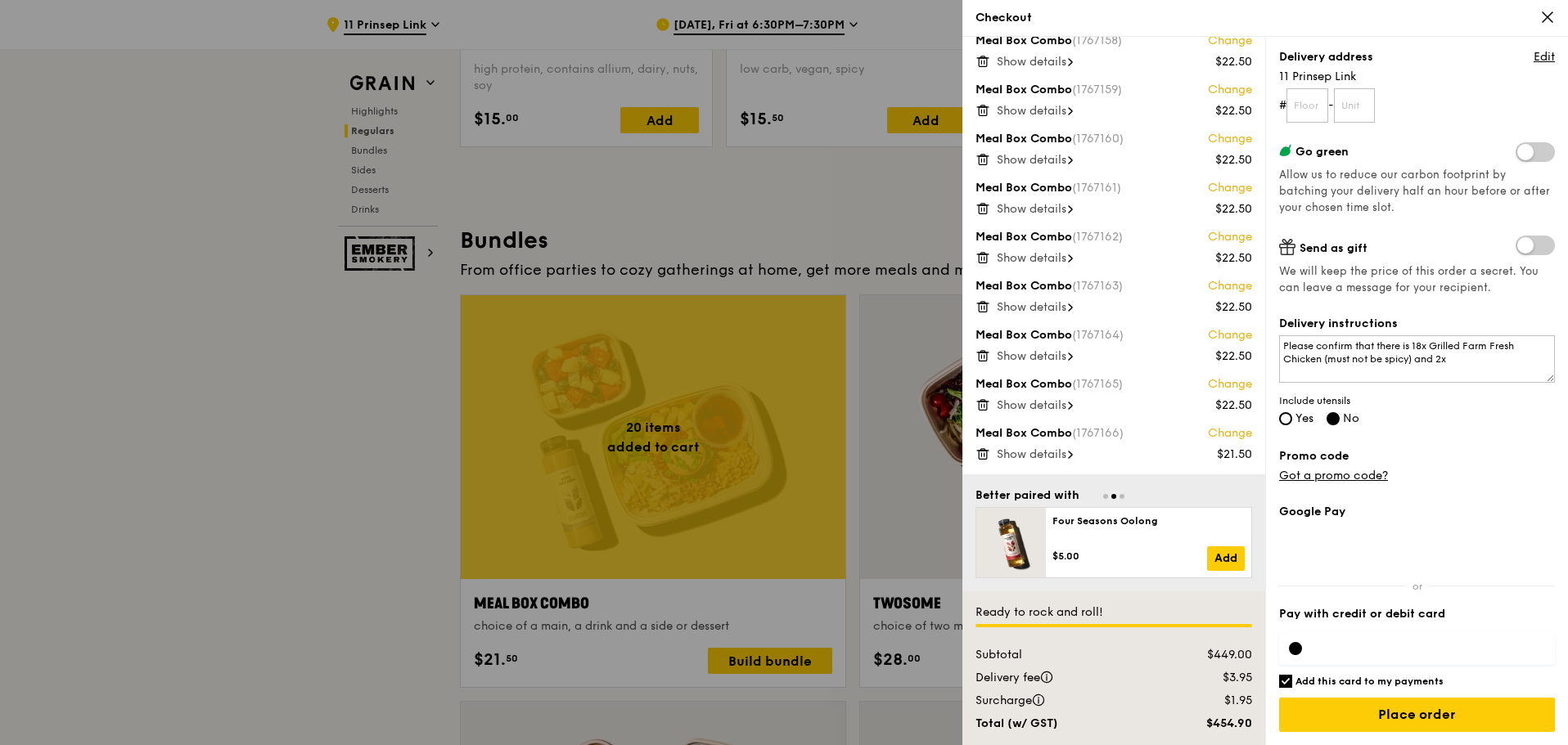
click at [1064, 454] on span "Show details" at bounding box center [1031, 455] width 69 height 14
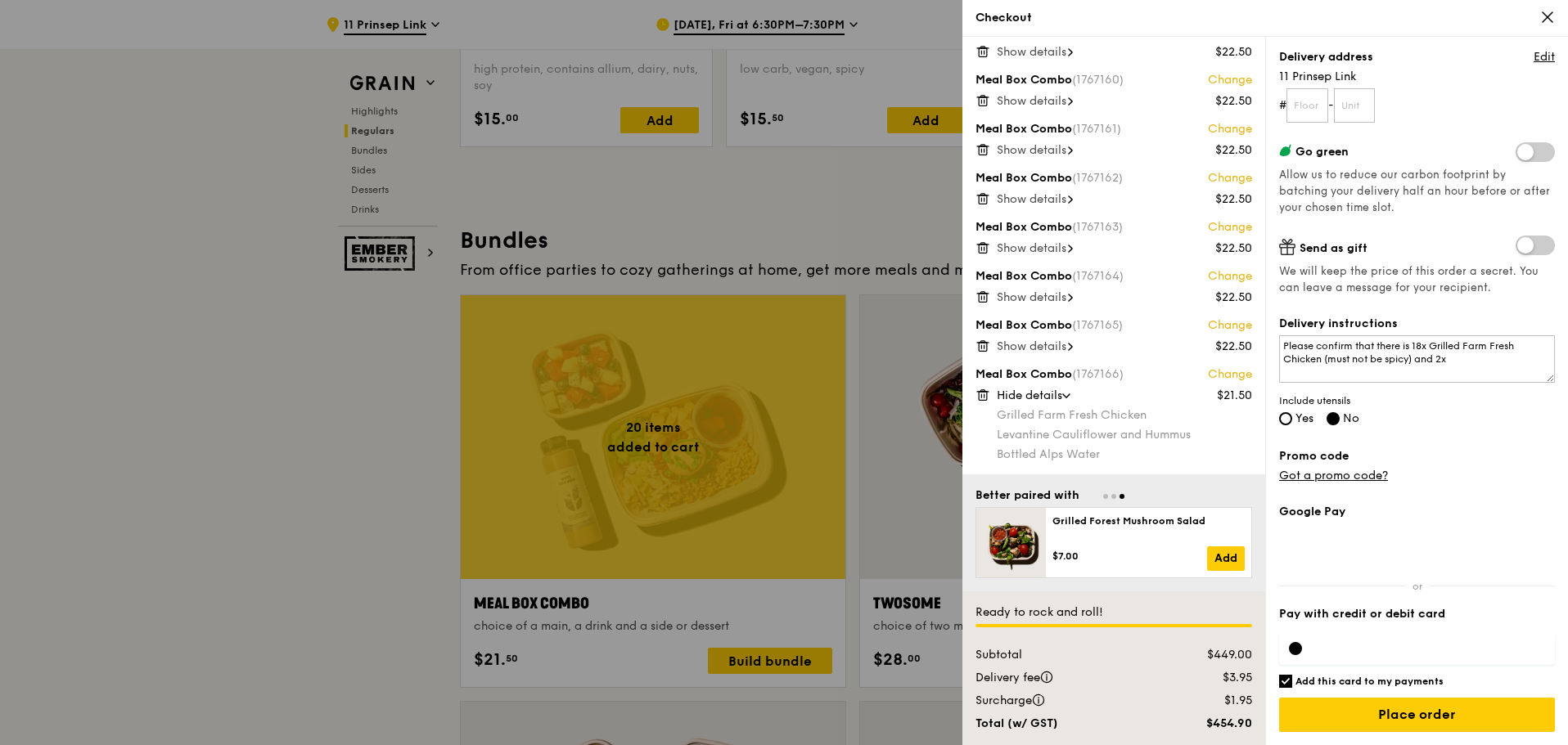
click at [1064, 338] on div "Show details" at bounding box center [1124, 346] width 256 height 16
click at [1064, 312] on div "Meal Box Combo (1766957) Change $22.50 Hide details Grilled Farm Fresh Chicken …" at bounding box center [1114, 255] width 303 height 438
click at [1060, 294] on span "Show details" at bounding box center [1031, 297] width 69 height 14
click at [1060, 259] on div "Meal Box Combo (1766957) Change $22.50 Hide details Grilled Farm Fresh Chicken …" at bounding box center [1114, 255] width 303 height 438
click at [1068, 258] on div "Meal Box Combo (1766957) Change $22.50 Hide details Grilled Farm Fresh Chicken …" at bounding box center [1114, 255] width 303 height 438
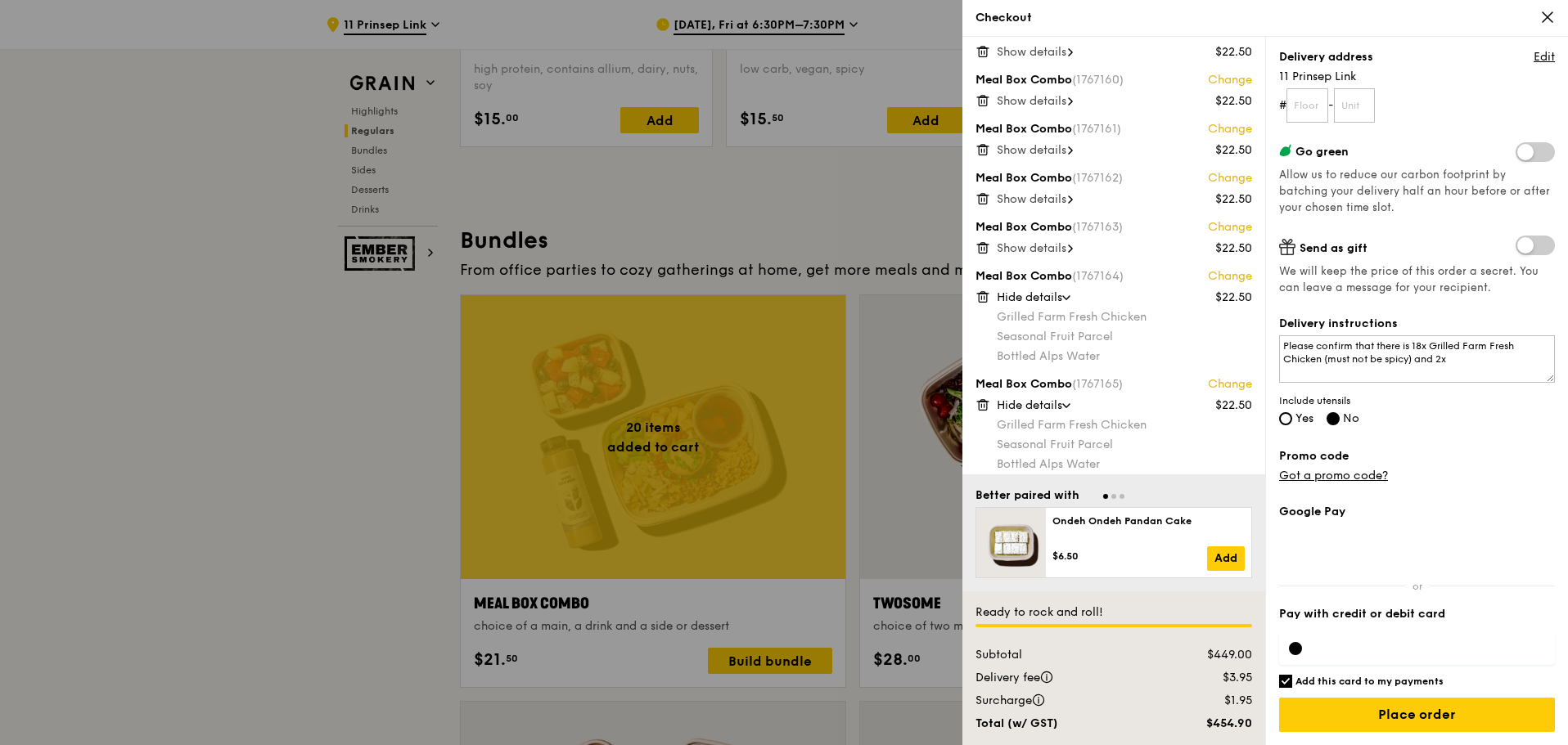
click at [1069, 240] on div "Show details" at bounding box center [1124, 248] width 256 height 16
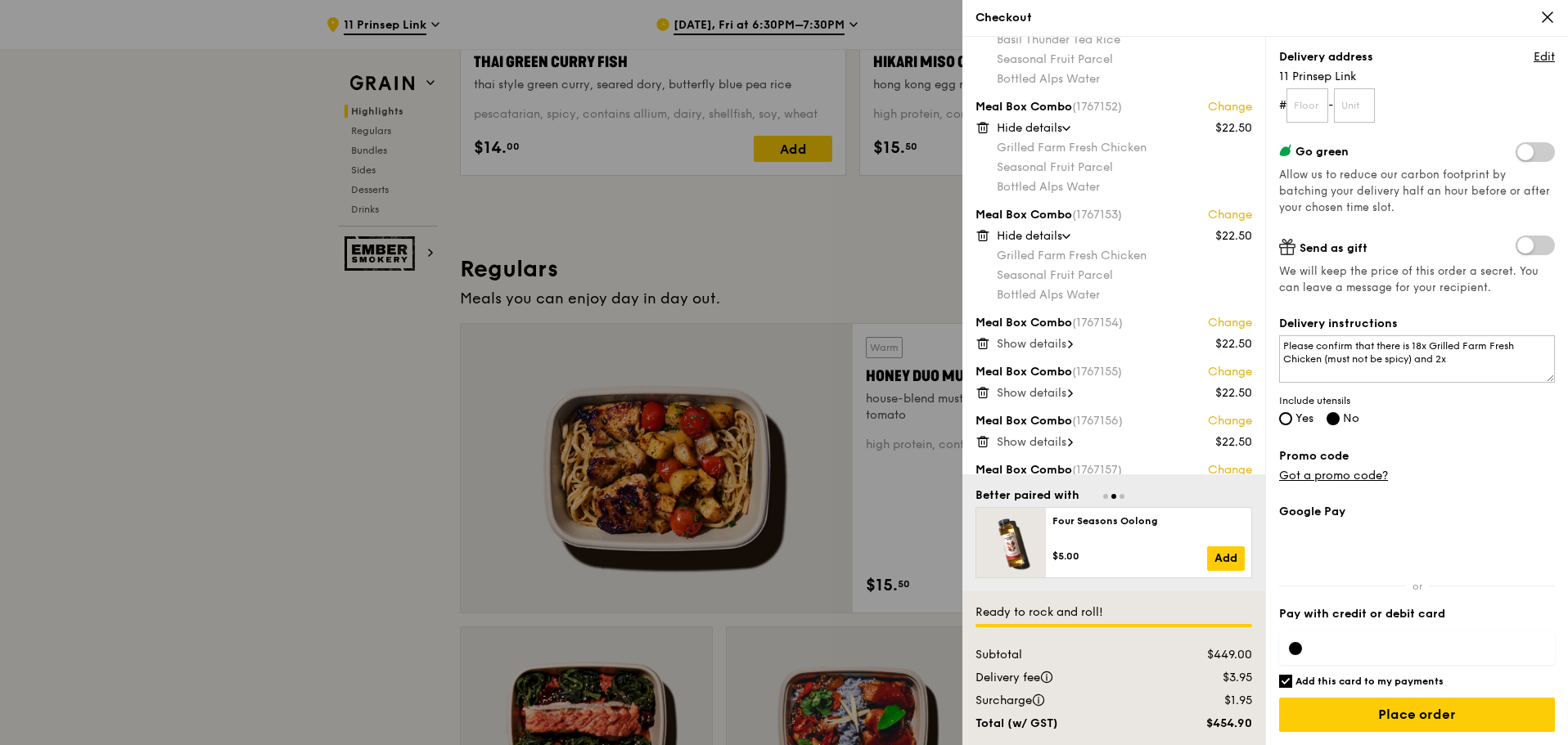
scroll to position [654, 0]
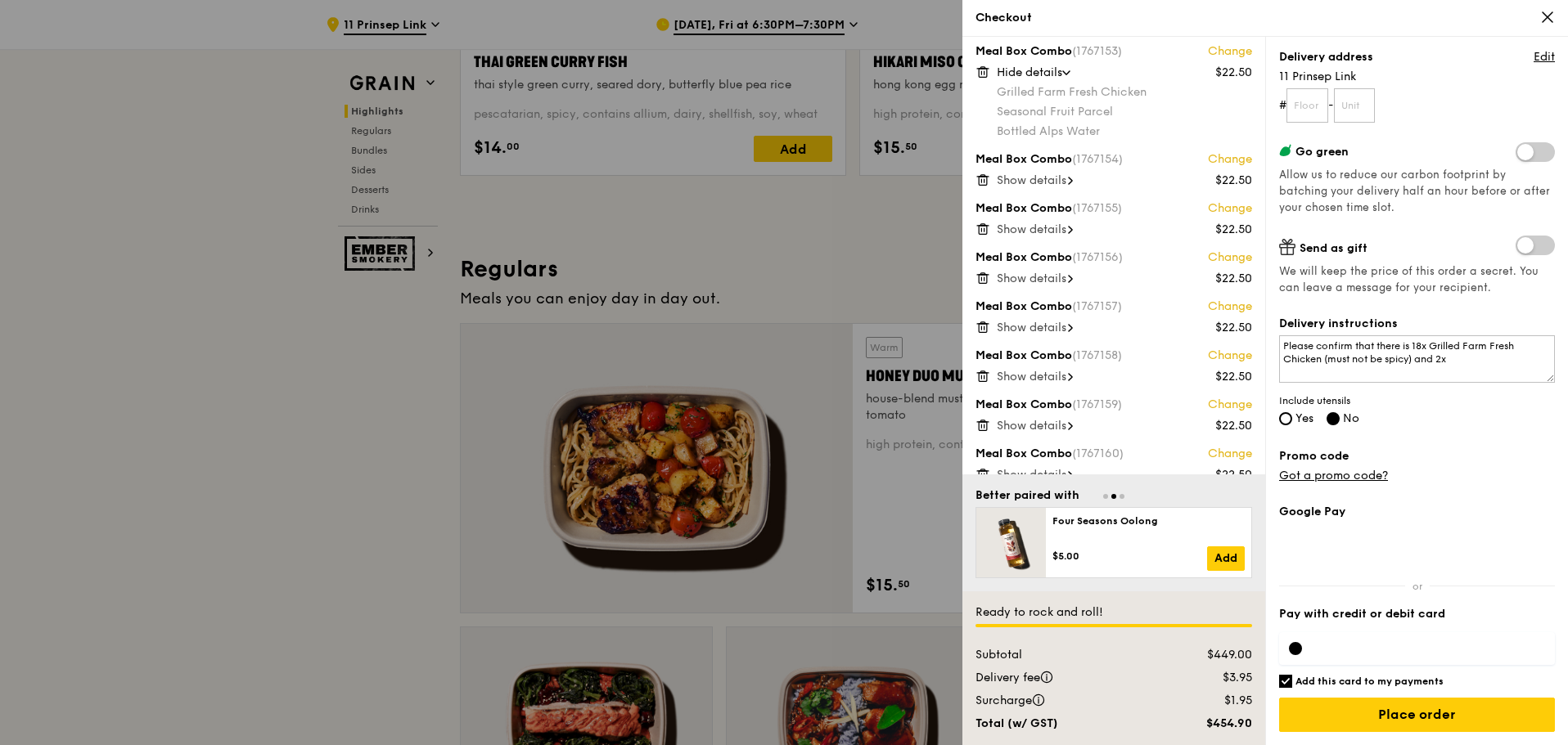
click at [1031, 189] on div "Meal Box Combo (1766957) Change $22.50 Hide details Grilled Farm Fresh Chicken …" at bounding box center [1114, 255] width 303 height 438
click at [1034, 182] on span "Show details" at bounding box center [1031, 181] width 69 height 14
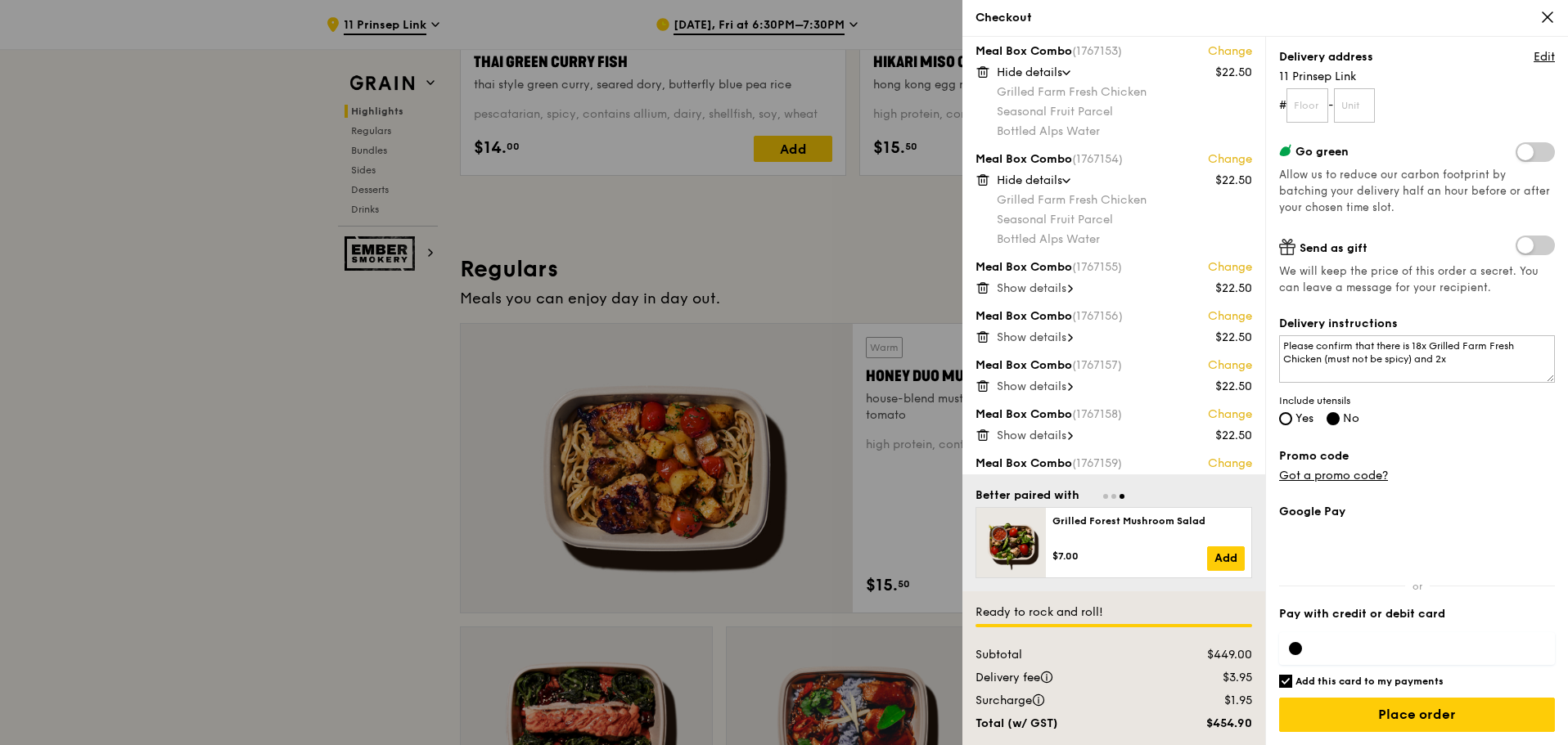
click at [1033, 286] on span "Show details" at bounding box center [1031, 288] width 69 height 14
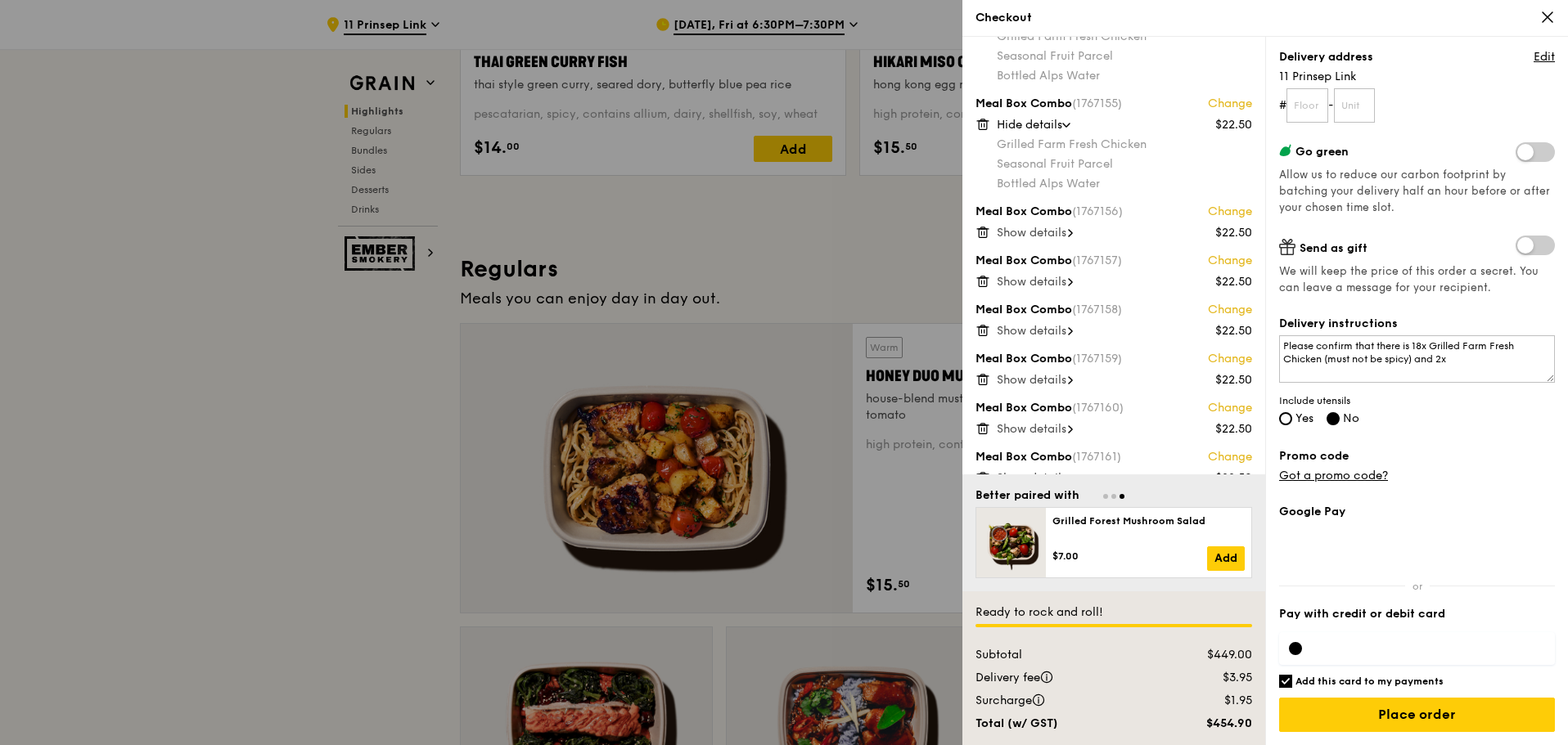
scroll to position [900, 0]
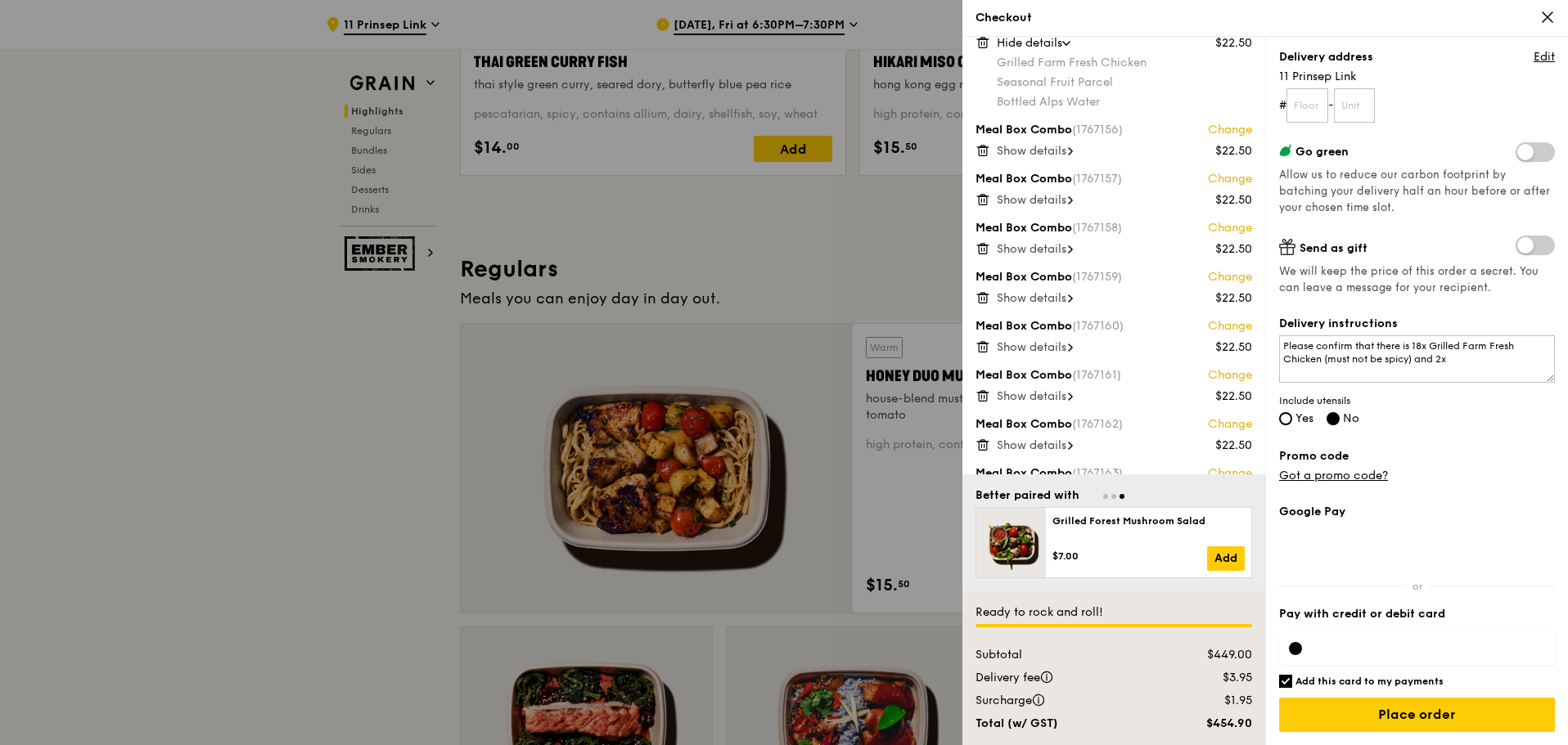
click at [1036, 201] on span "Show details" at bounding box center [1031, 200] width 69 height 14
click at [1044, 312] on span "Show details" at bounding box center [1031, 308] width 69 height 14
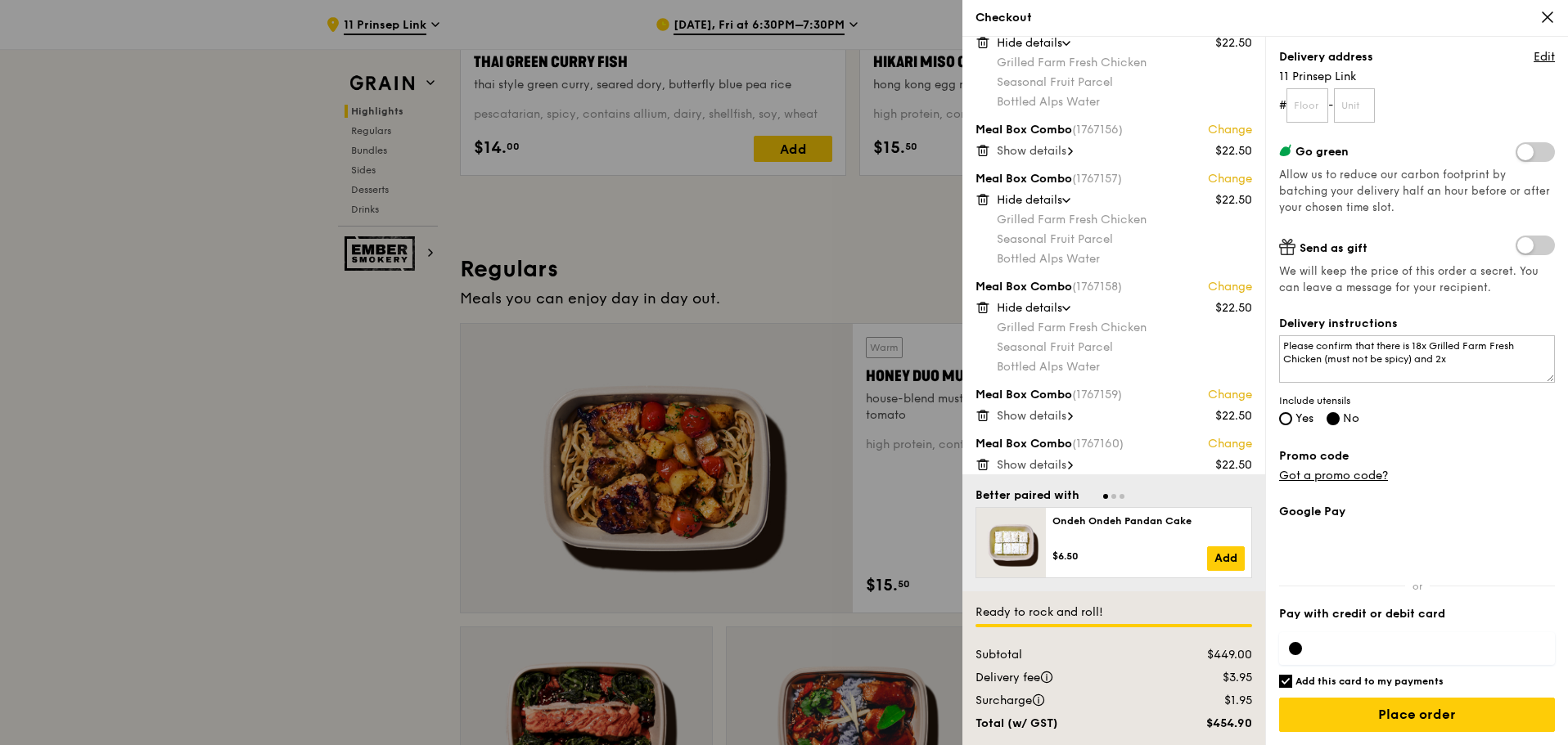
click at [1028, 419] on span "Show details" at bounding box center [1031, 416] width 69 height 14
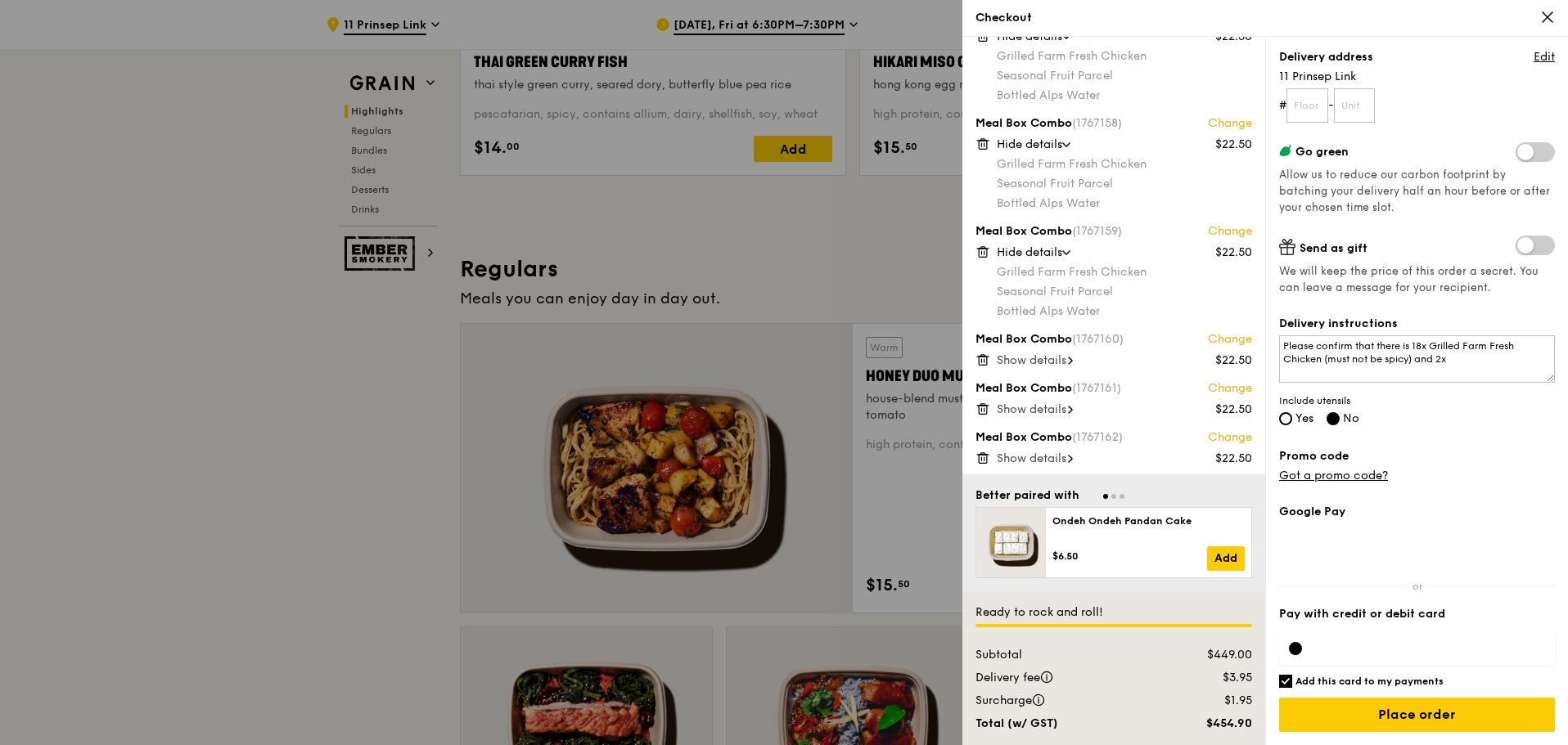
click at [1035, 351] on div "Meal Box Combo (1767160) Change $22.50 Show details" at bounding box center [1113, 349] width 277 height 36
click at [1037, 365] on span "Show details" at bounding box center [1031, 360] width 69 height 14
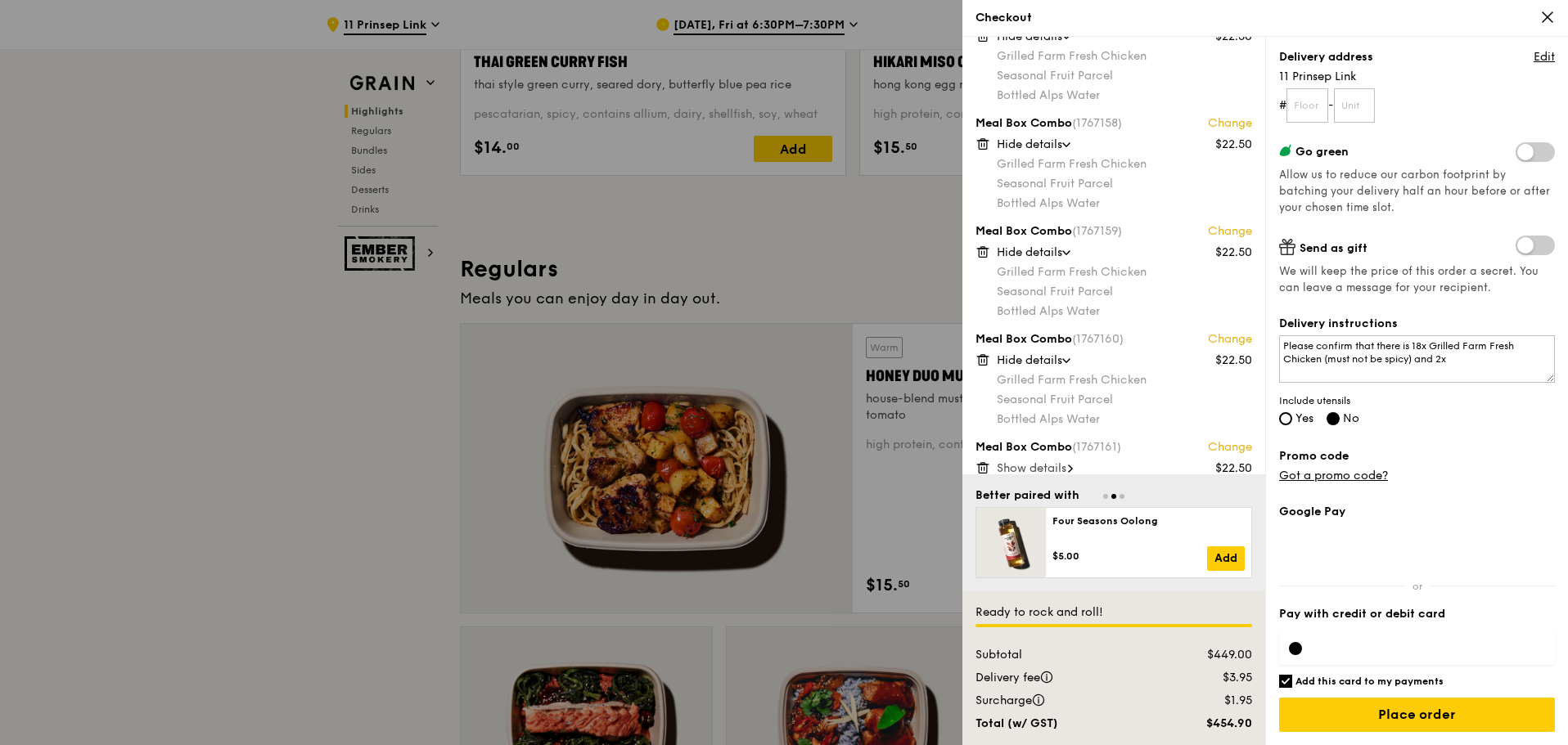
scroll to position [1227, 0]
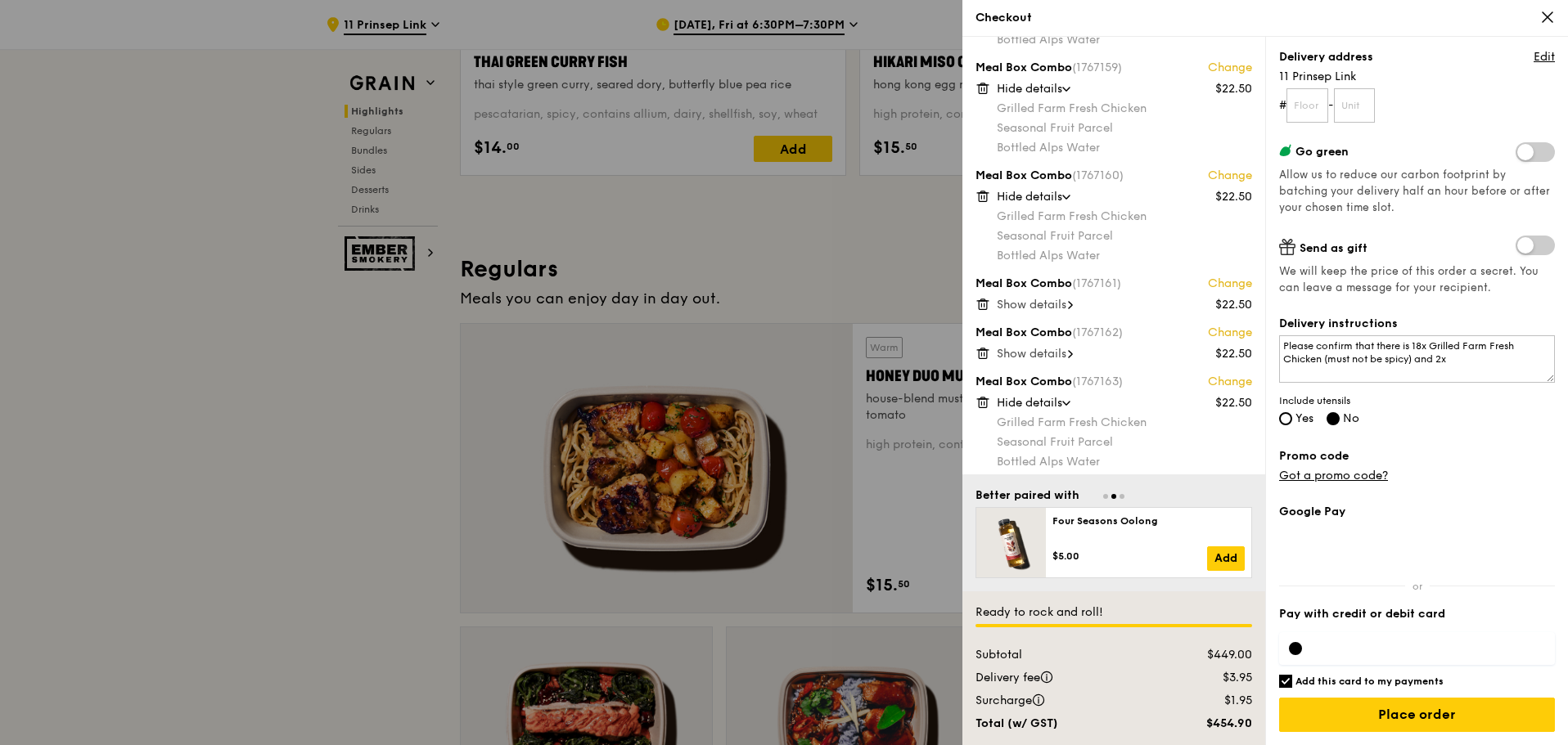
click at [1026, 299] on span "Show details" at bounding box center [1031, 304] width 69 height 14
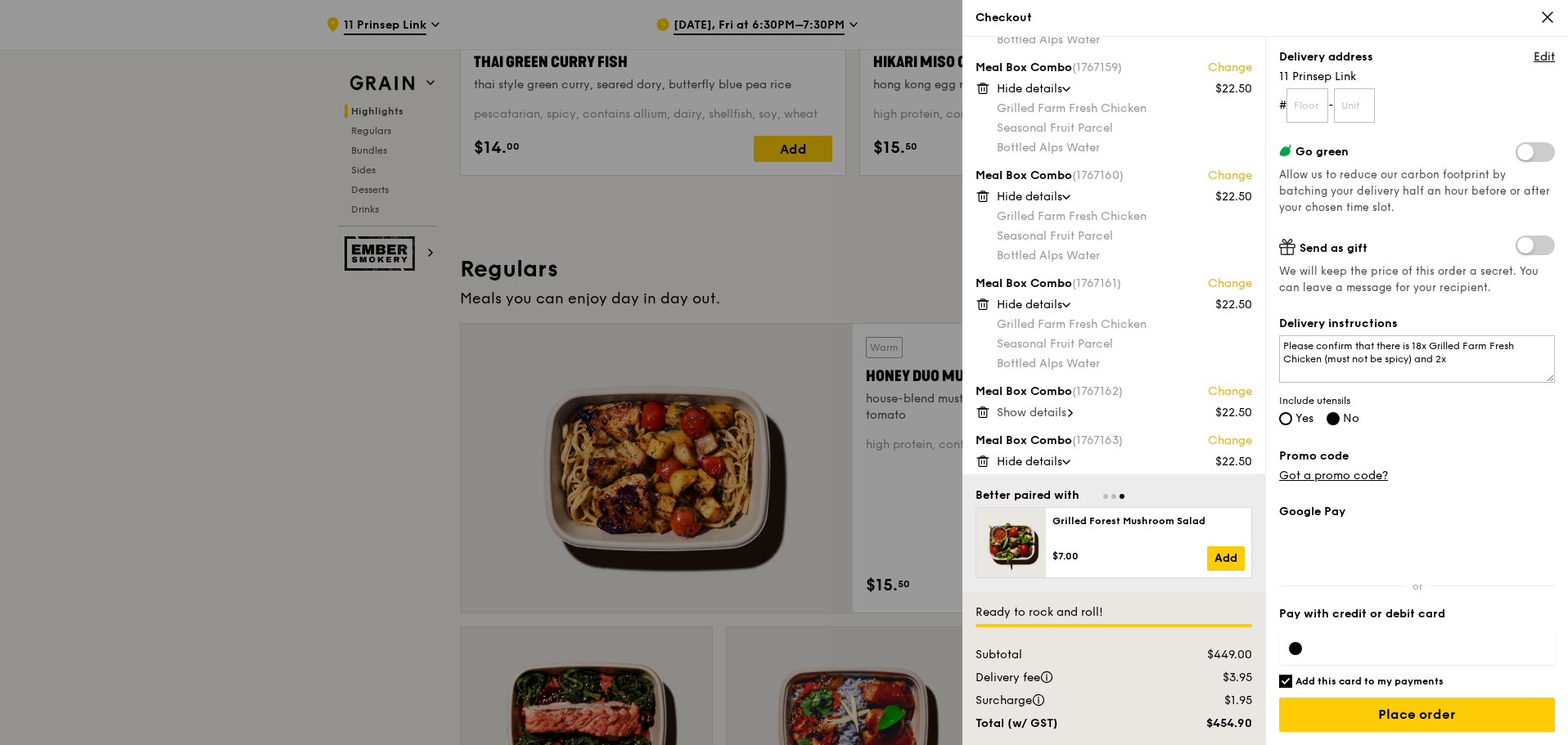
click at [1032, 410] on span "Show details" at bounding box center [1031, 413] width 69 height 14
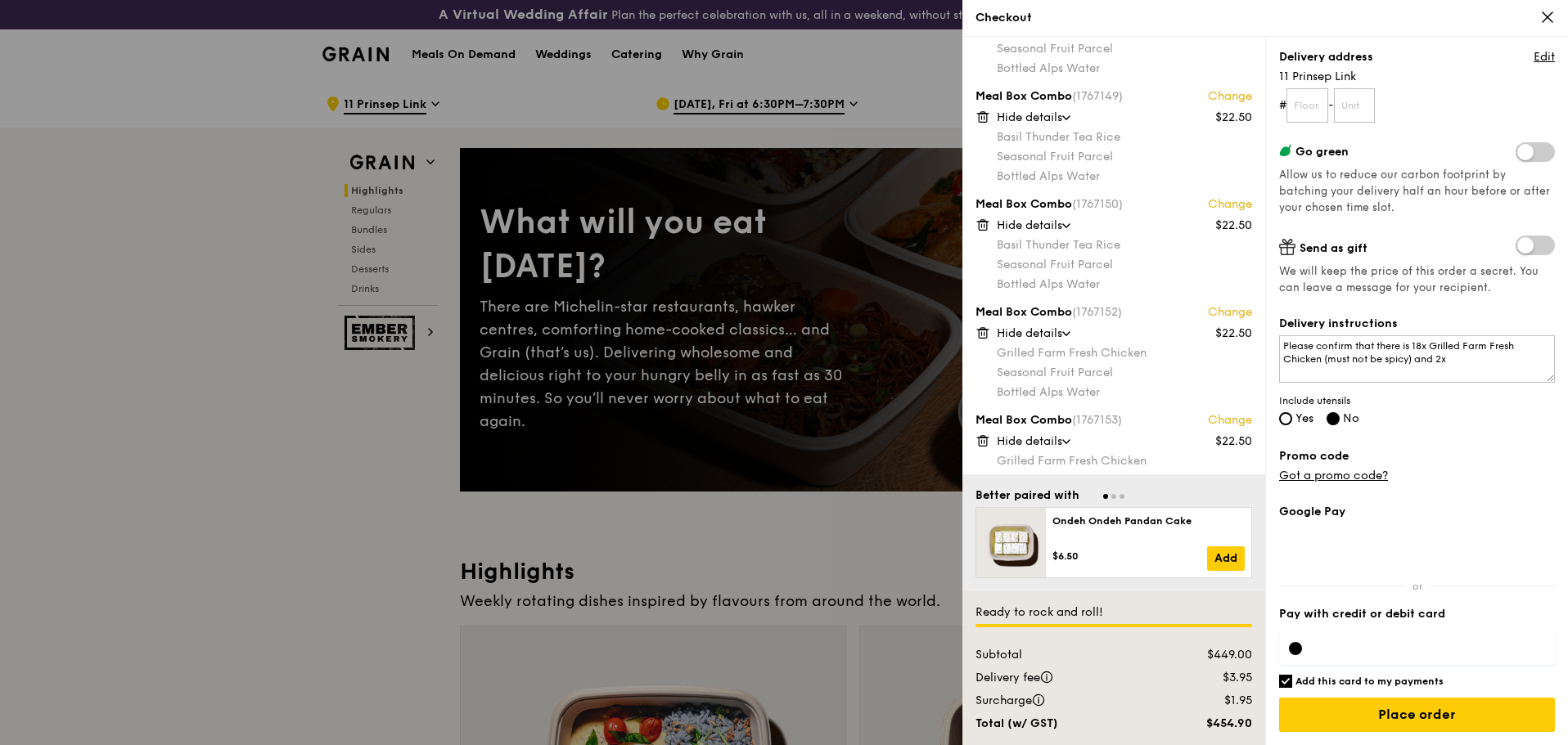
scroll to position [0, 0]
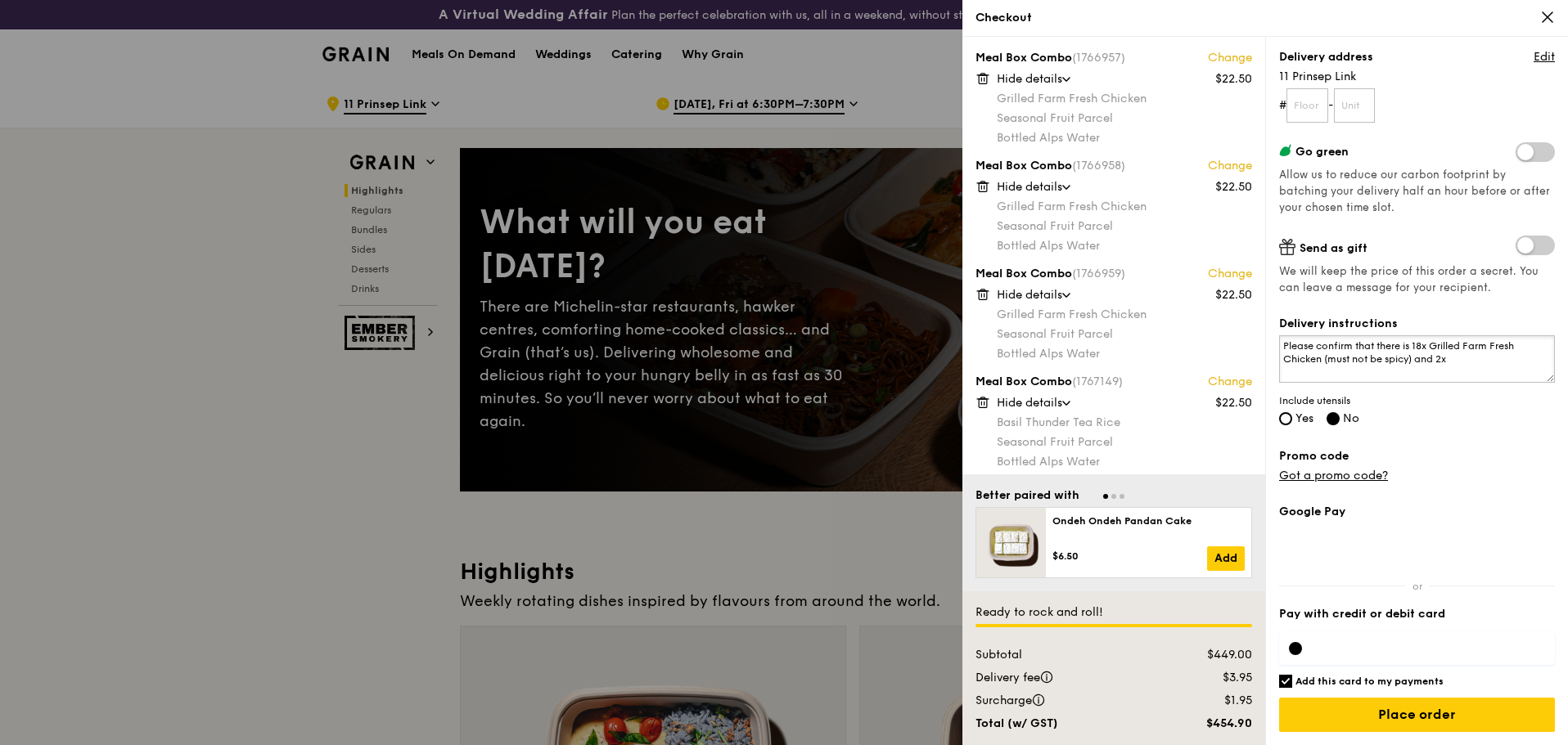
click at [1470, 363] on textarea "Please confirm that there is 18x Grilled Farm Fresh Chicken (must not be spicy)…" at bounding box center [1417, 359] width 276 height 47
click at [258, 580] on div at bounding box center [784, 372] width 1568 height 745
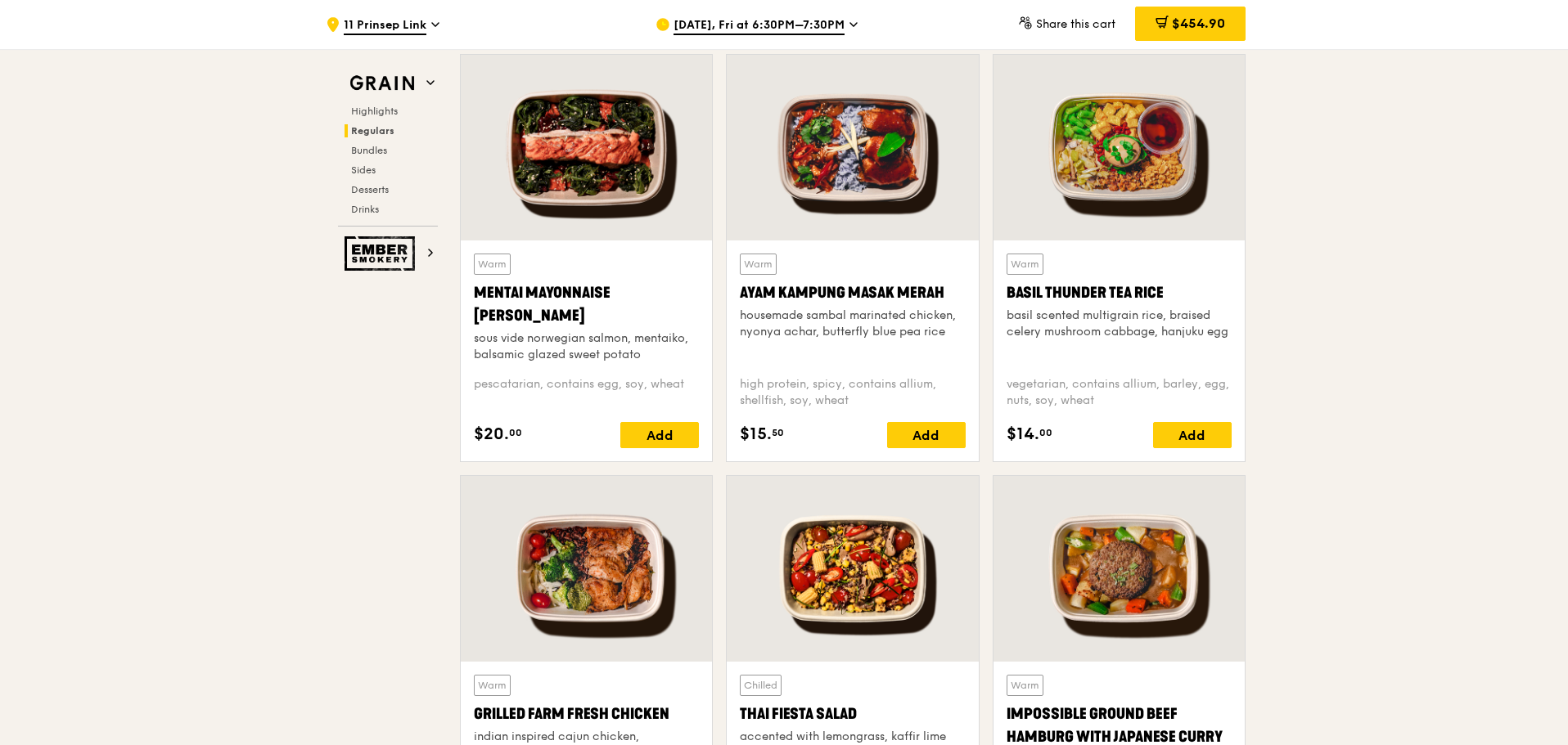
scroll to position [1390, 0]
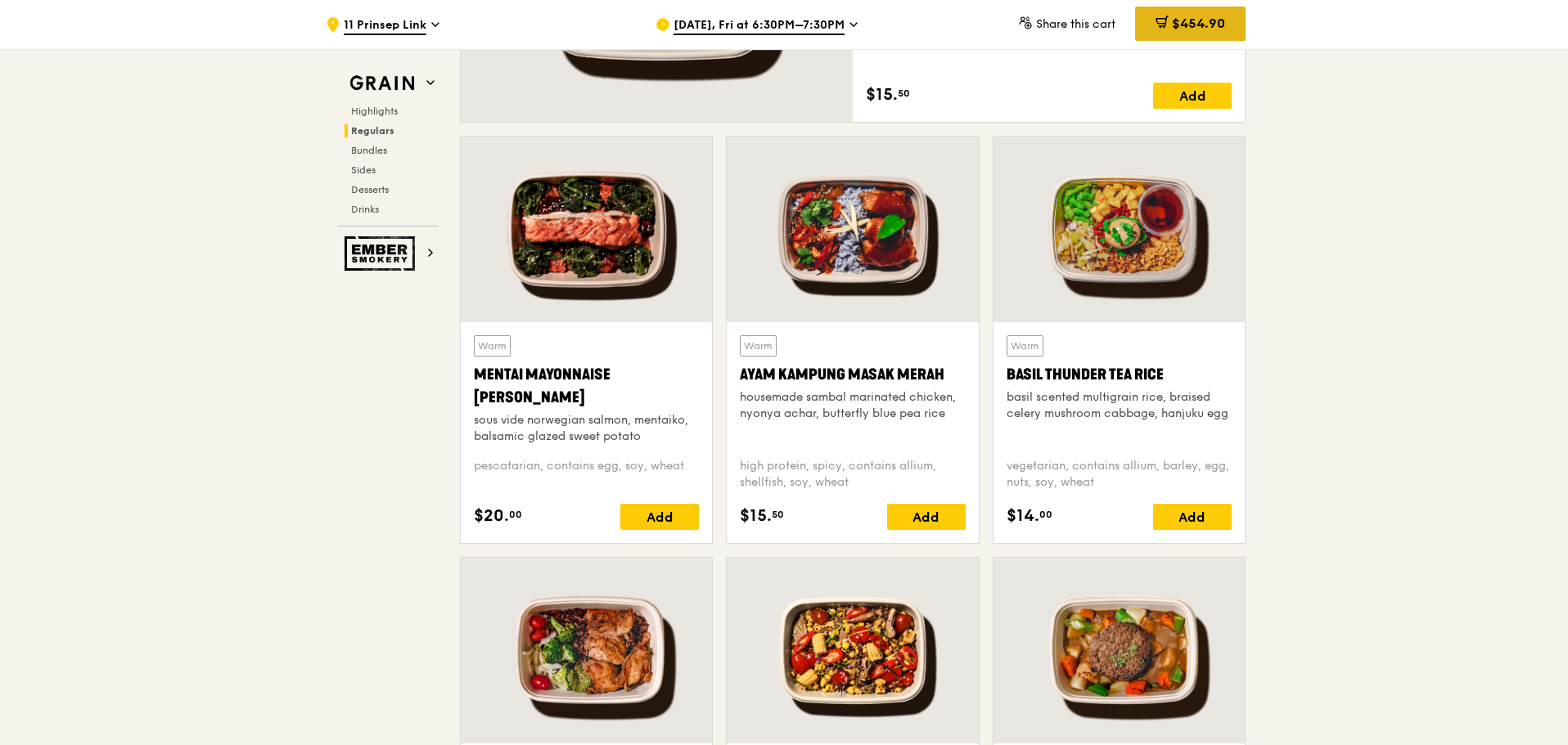
click at [1184, 12] on div "$454.90" at bounding box center [1190, 23] width 110 height 35
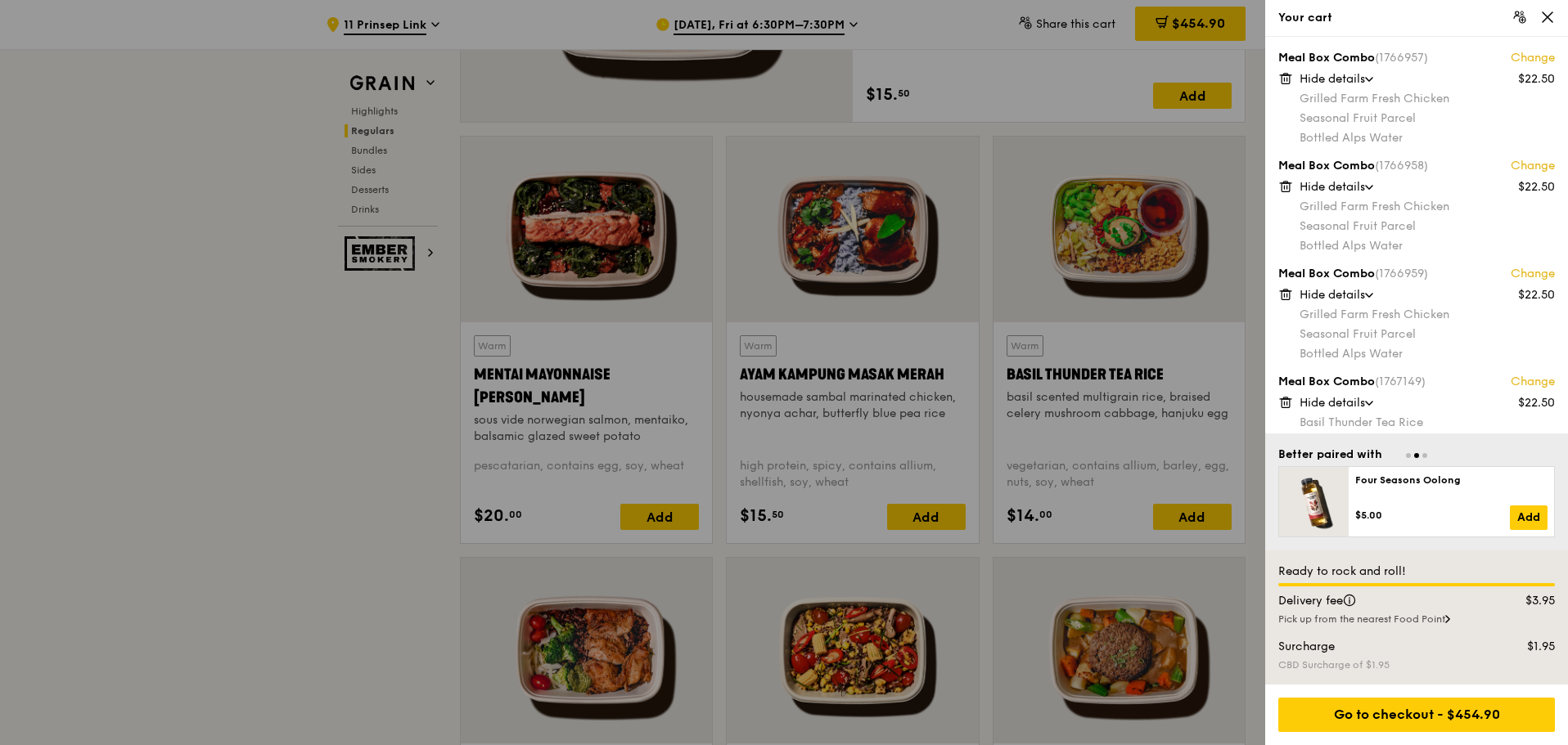
scroll to position [1800, 0]
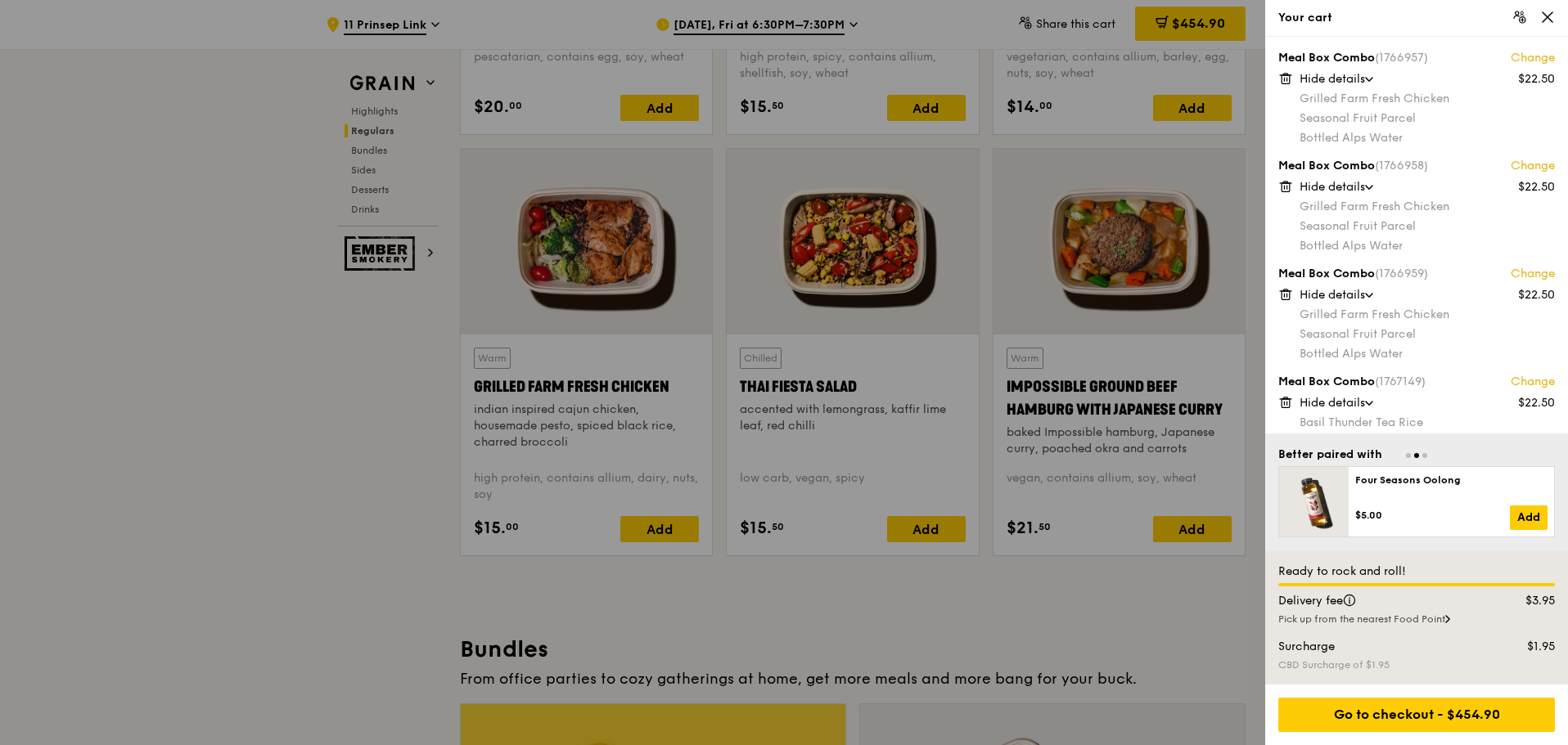
click at [1400, 689] on div "Go to checkout - $454.90" at bounding box center [1417, 715] width 303 height 61
click at [1406, 702] on div "Go to checkout - $454.90" at bounding box center [1416, 715] width 277 height 35
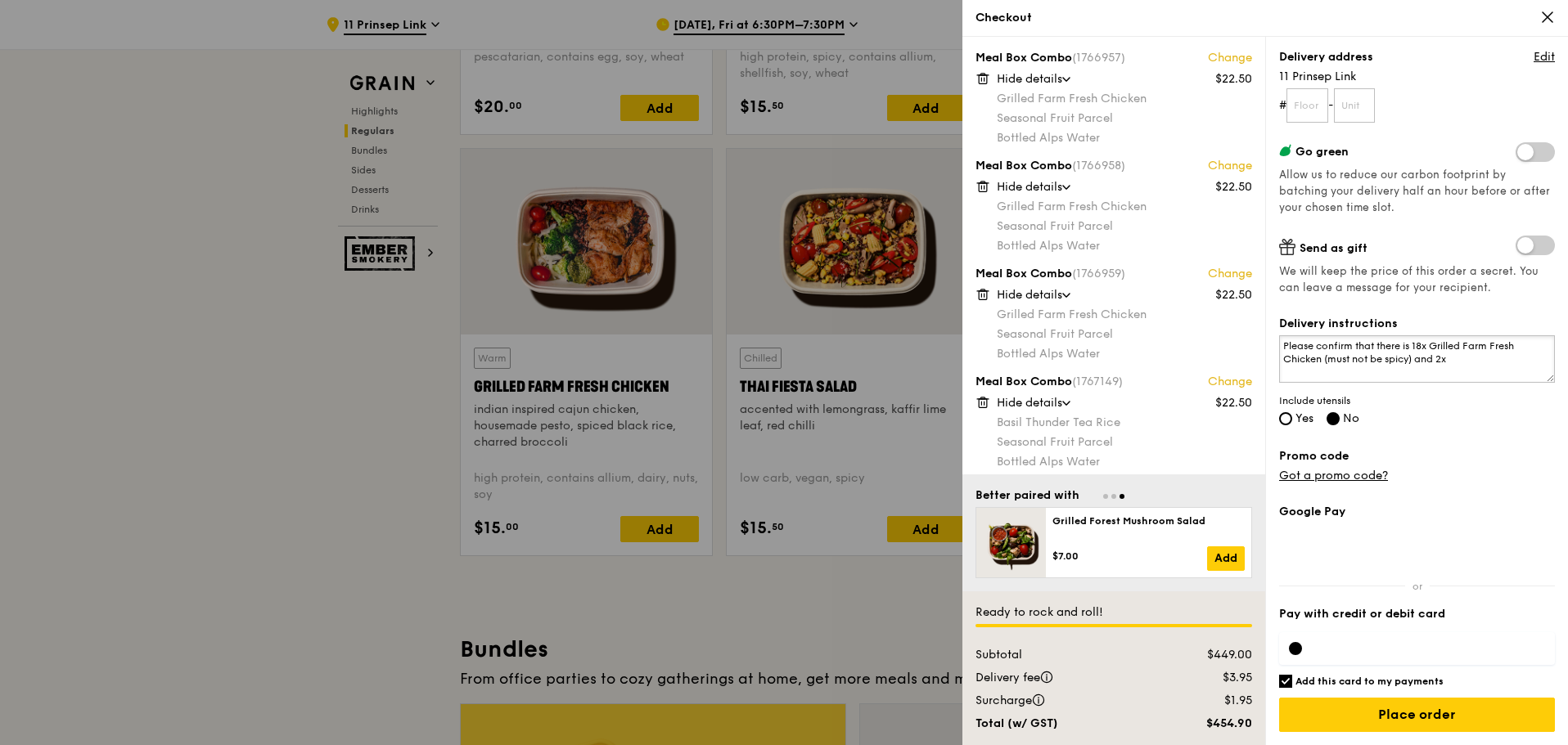
click at [1475, 369] on textarea "Please confirm that there is 18x Grilled Farm Fresh Chicken (must not be spicy)…" at bounding box center [1417, 359] width 276 height 47
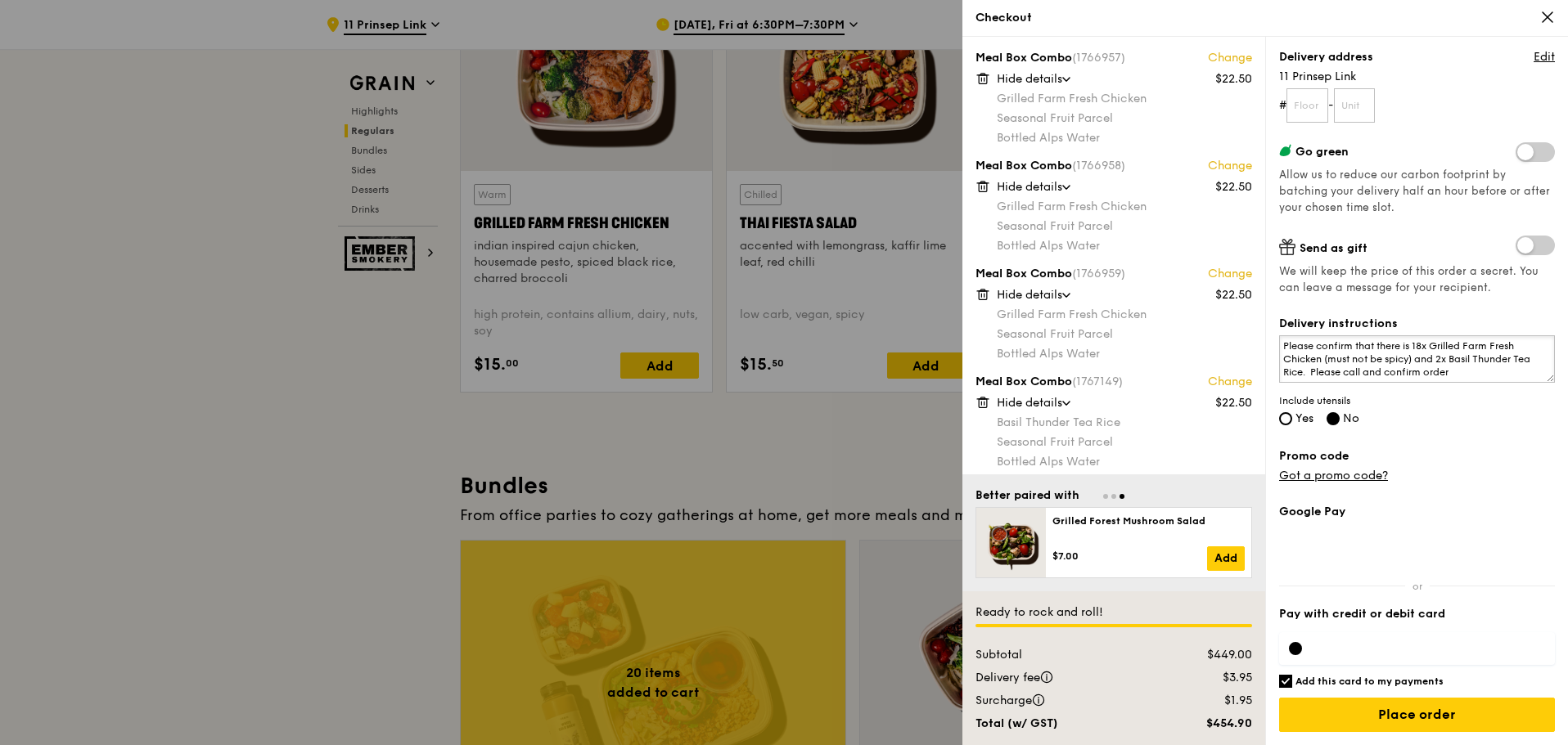
scroll to position [2045, 0]
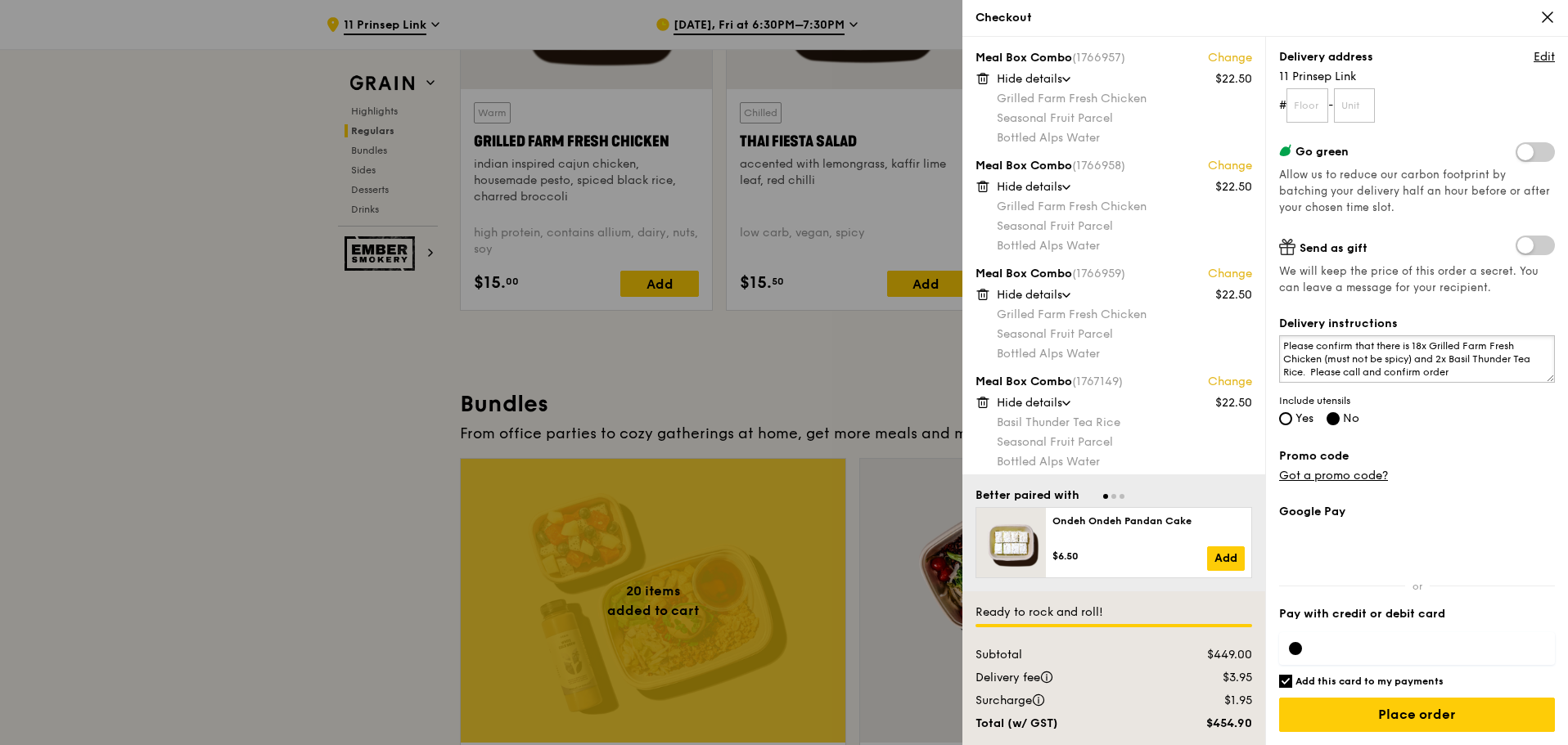
type textarea "Please confirm that there is 18x Grilled Farm Fresh Chicken (must not be spicy)…"
click at [1345, 657] on div at bounding box center [1417, 648] width 276 height 33
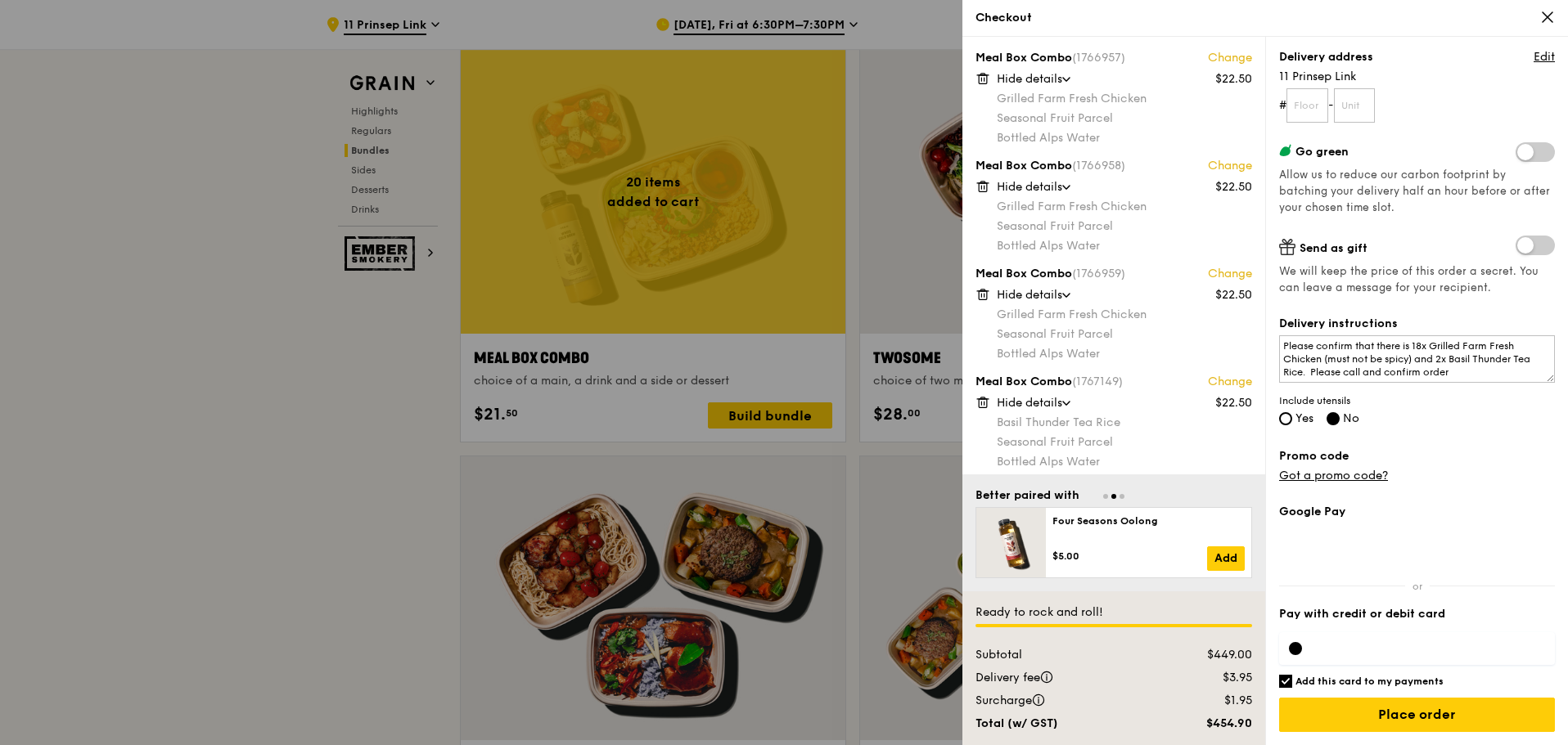
scroll to position [2536, 0]
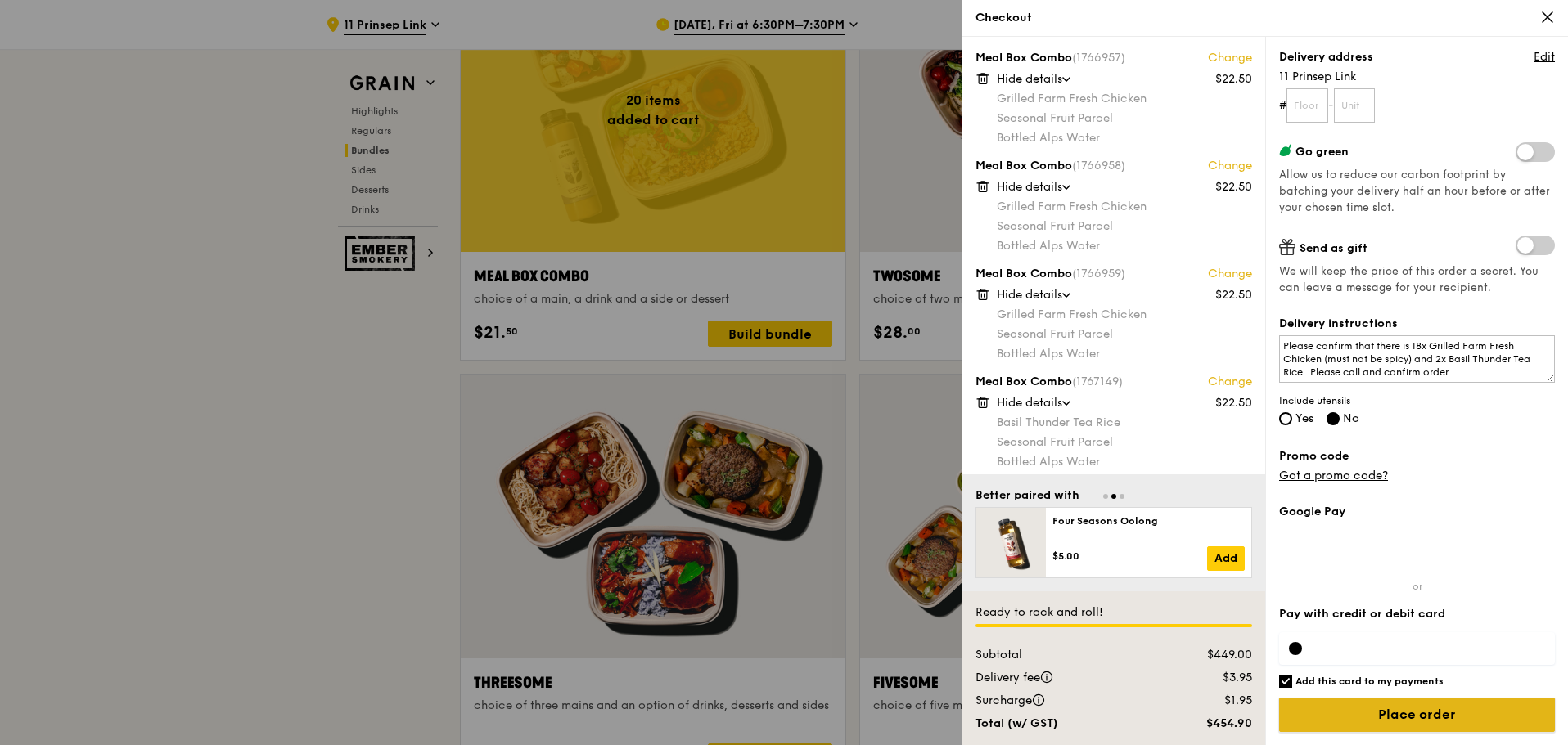
click at [1384, 715] on input "Place order" at bounding box center [1417, 715] width 276 height 35
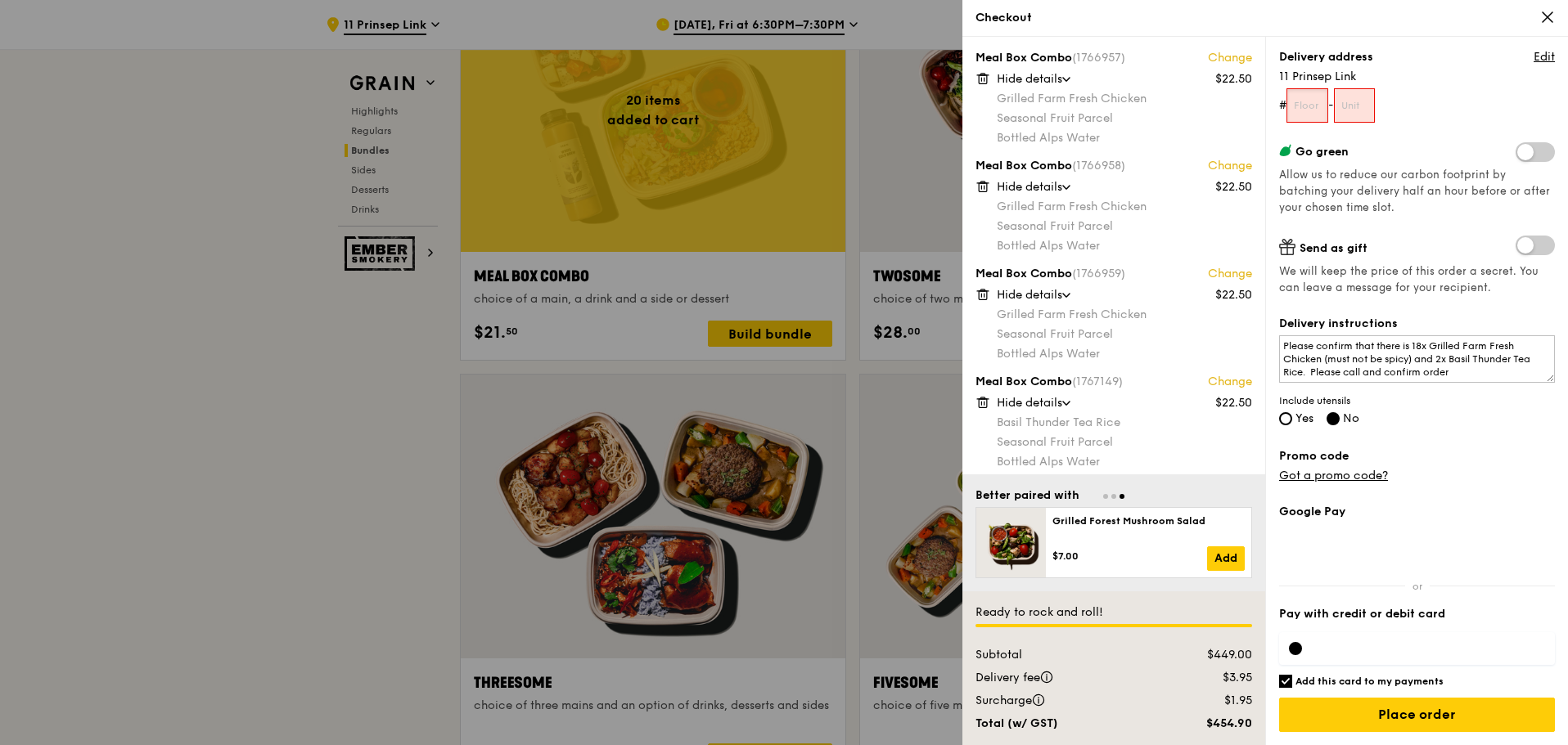
click at [1308, 103] on input "text" at bounding box center [1307, 105] width 42 height 35
type input "01"
click at [1359, 115] on input "text" at bounding box center [1354, 105] width 42 height 35
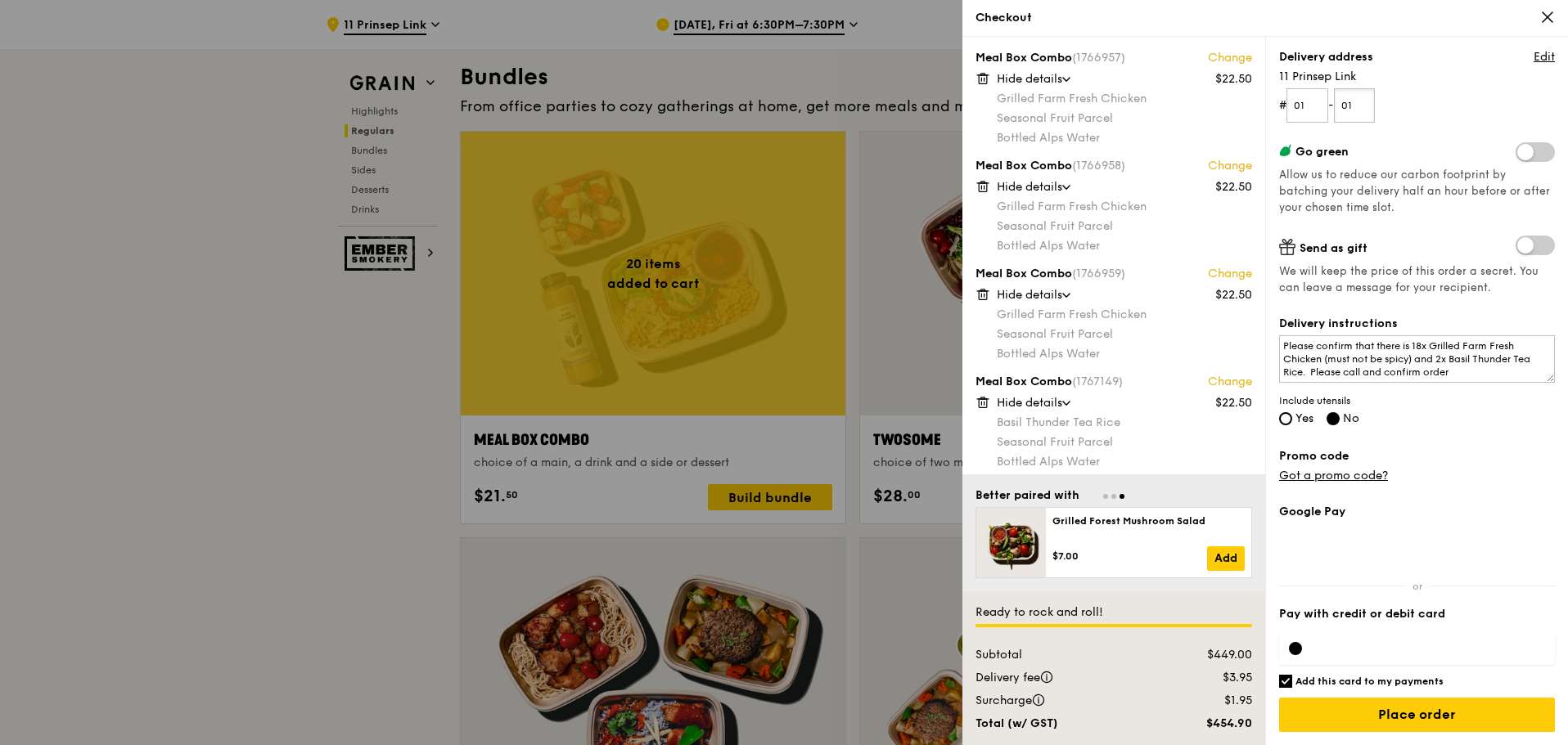
scroll to position [2454, 0]
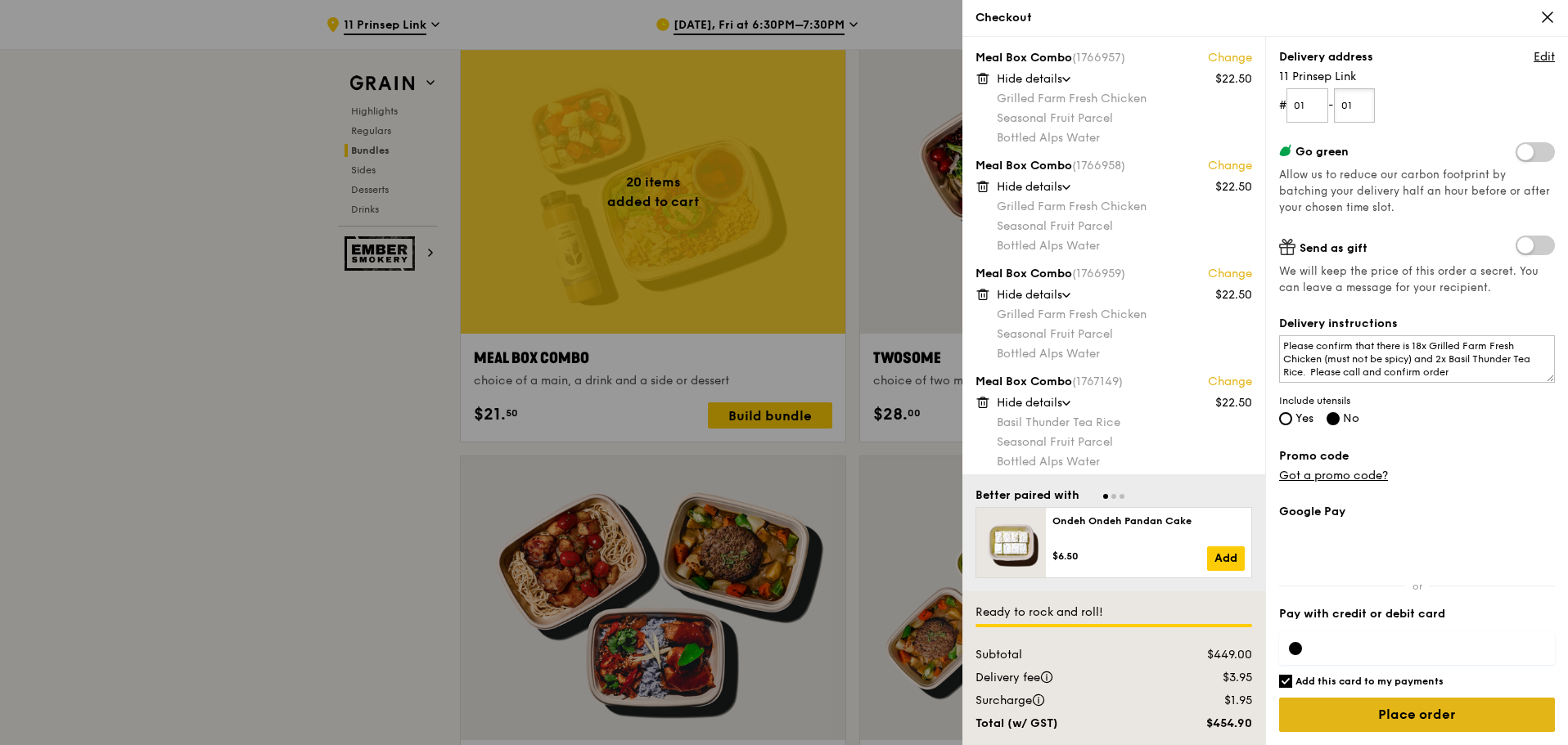
type input "01"
click at [1417, 711] on input "Place order" at bounding box center [1417, 715] width 276 height 35
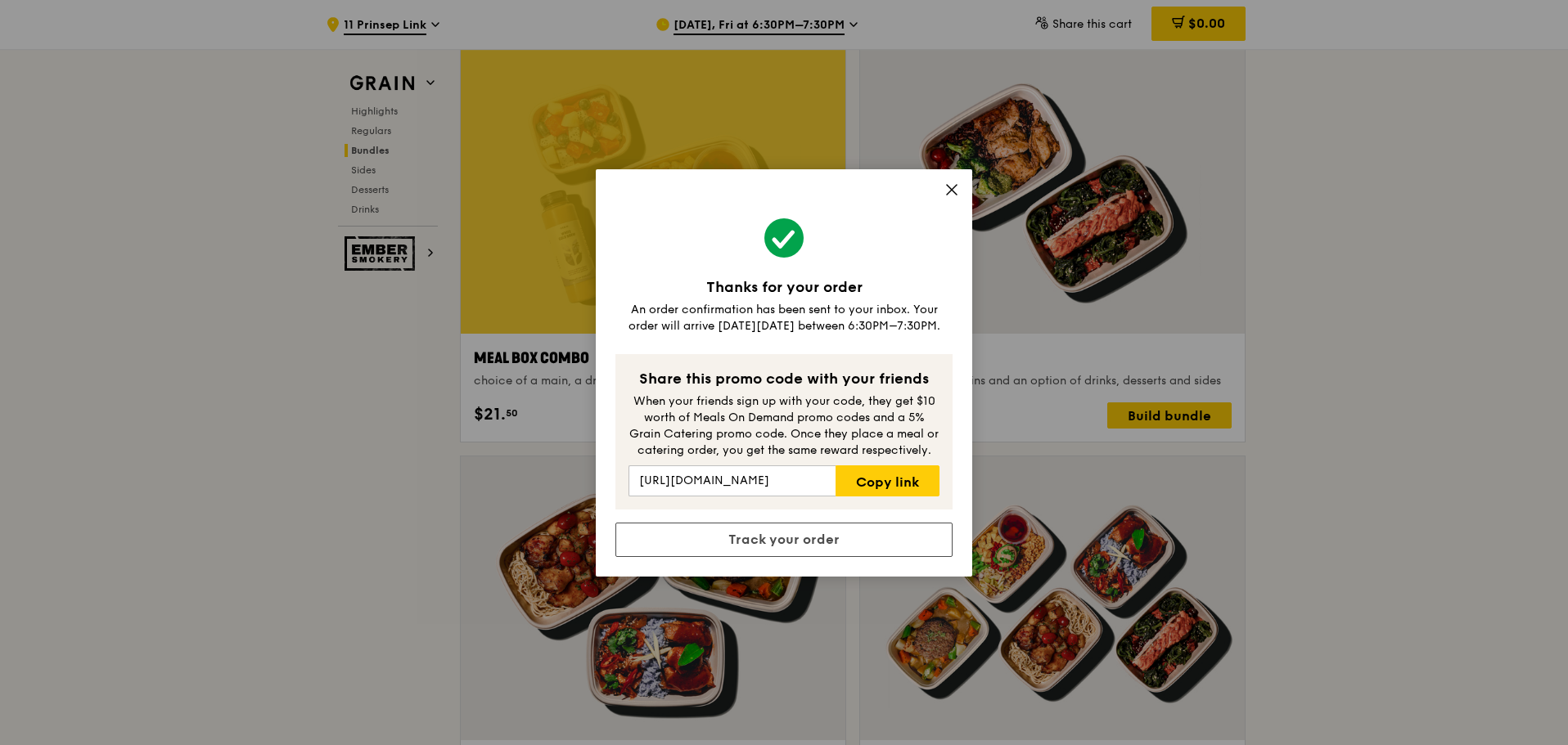
click at [950, 189] on icon at bounding box center [951, 190] width 15 height 15
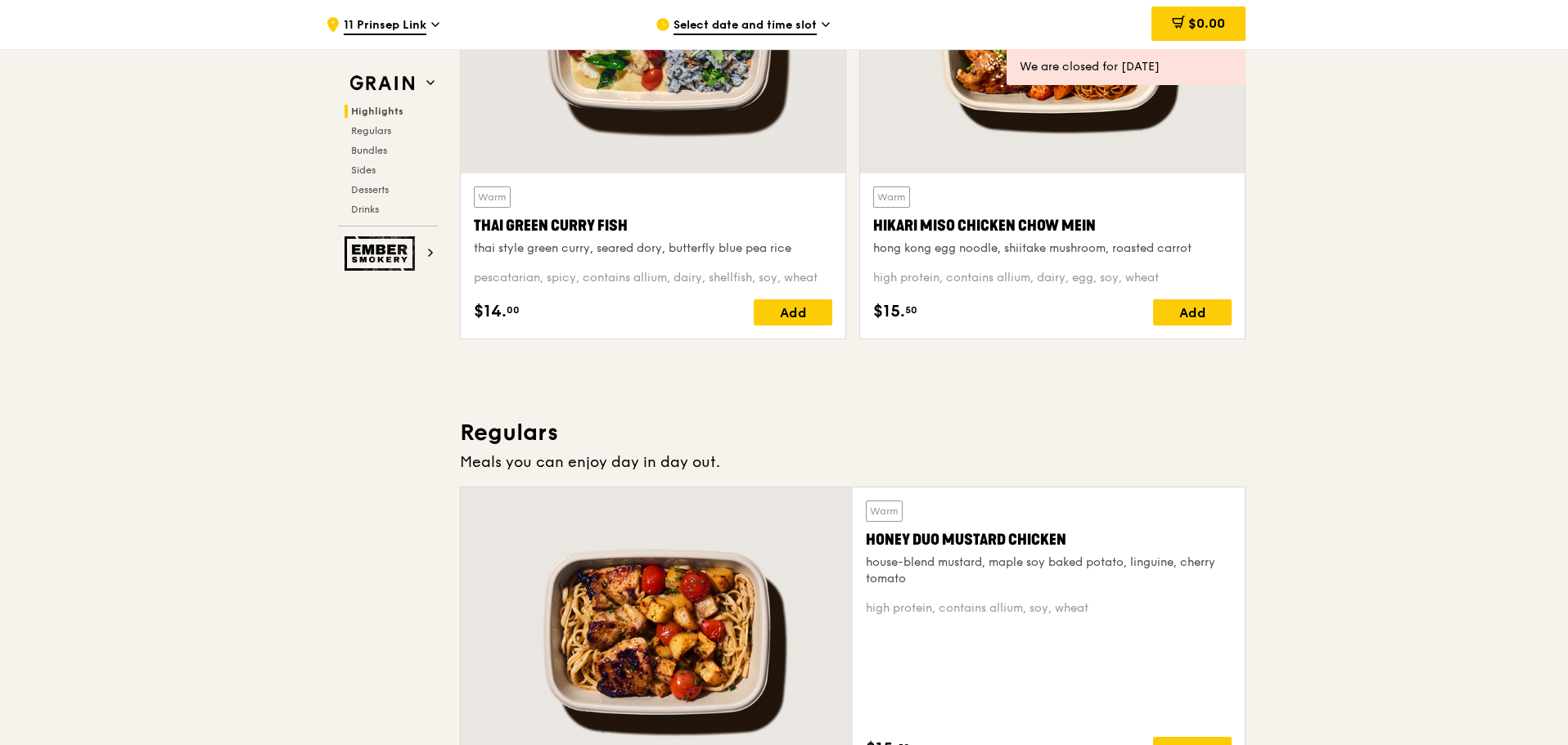
scroll to position [0, 0]
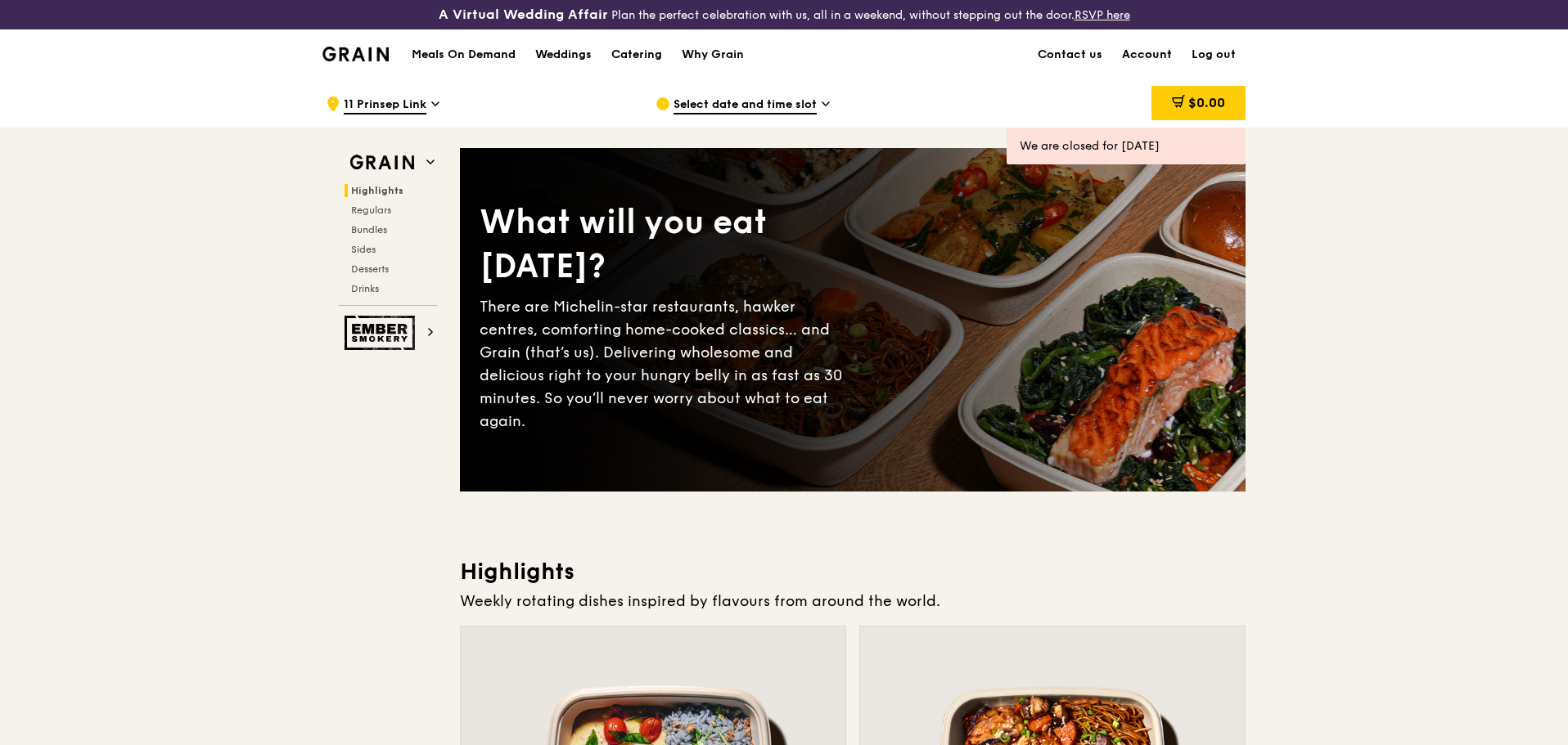
click at [1144, 49] on link "Account" at bounding box center [1147, 54] width 69 height 49
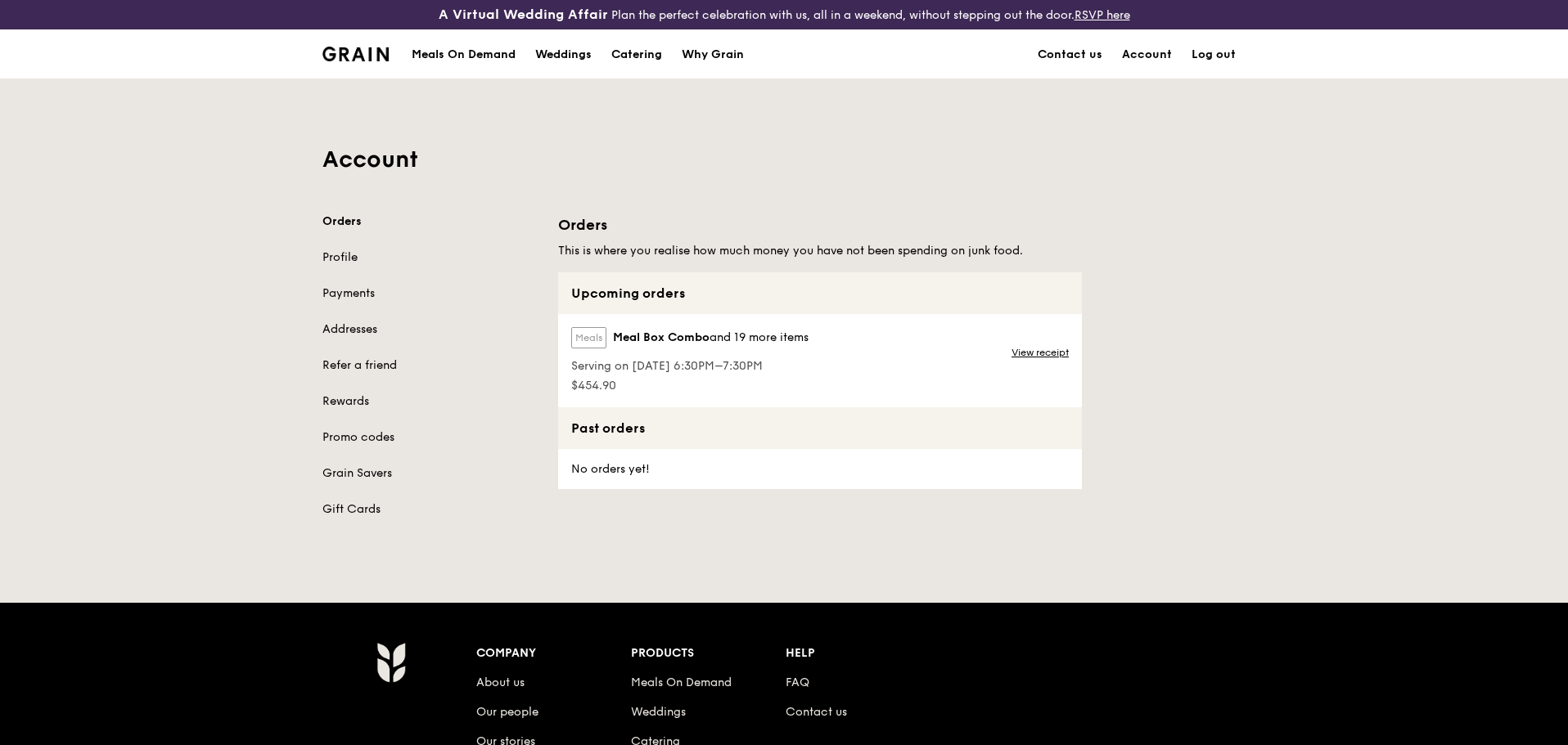
click at [590, 344] on label "Meals" at bounding box center [589, 338] width 36 height 21
click at [1027, 356] on link "View receipt" at bounding box center [1040, 352] width 57 height 13
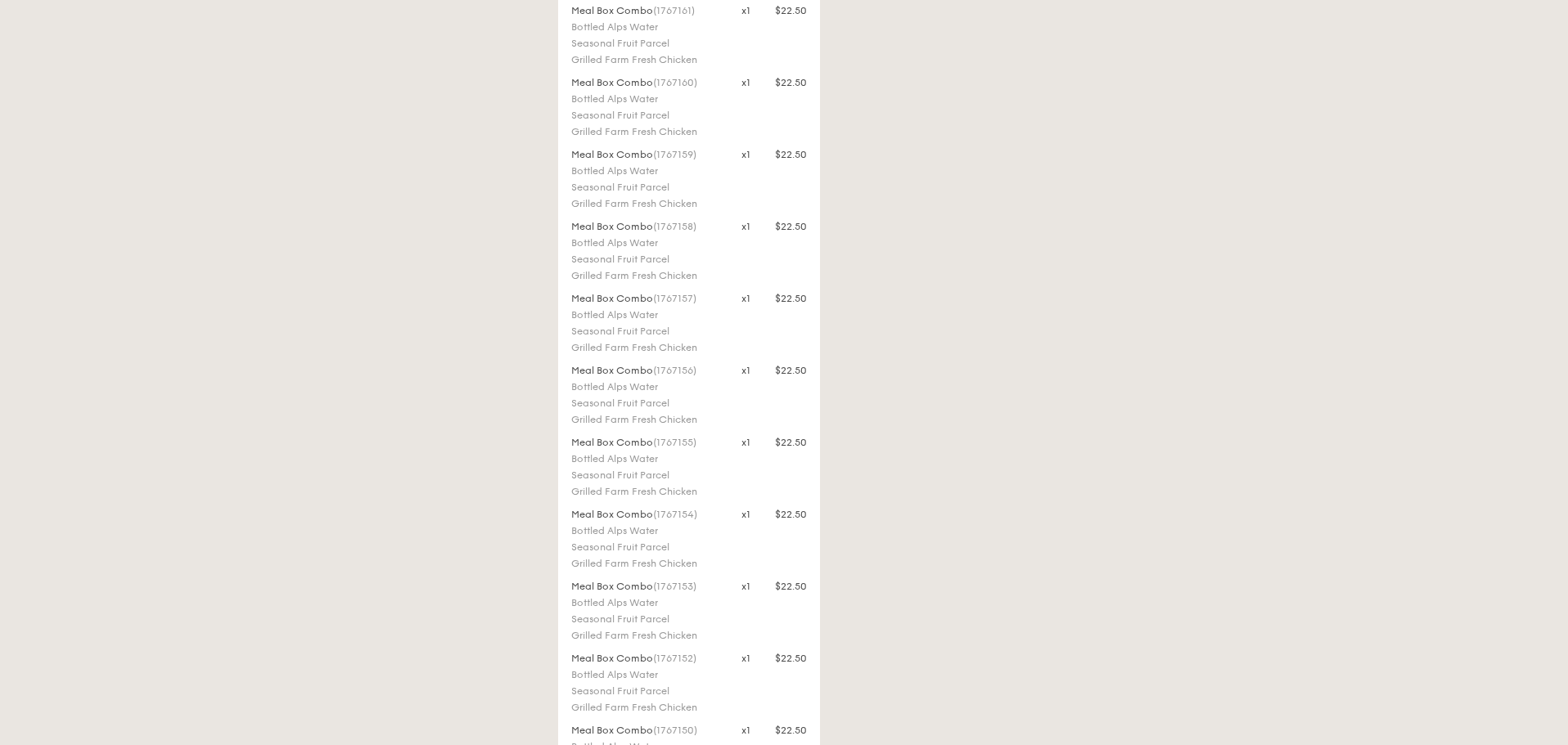
scroll to position [164, 0]
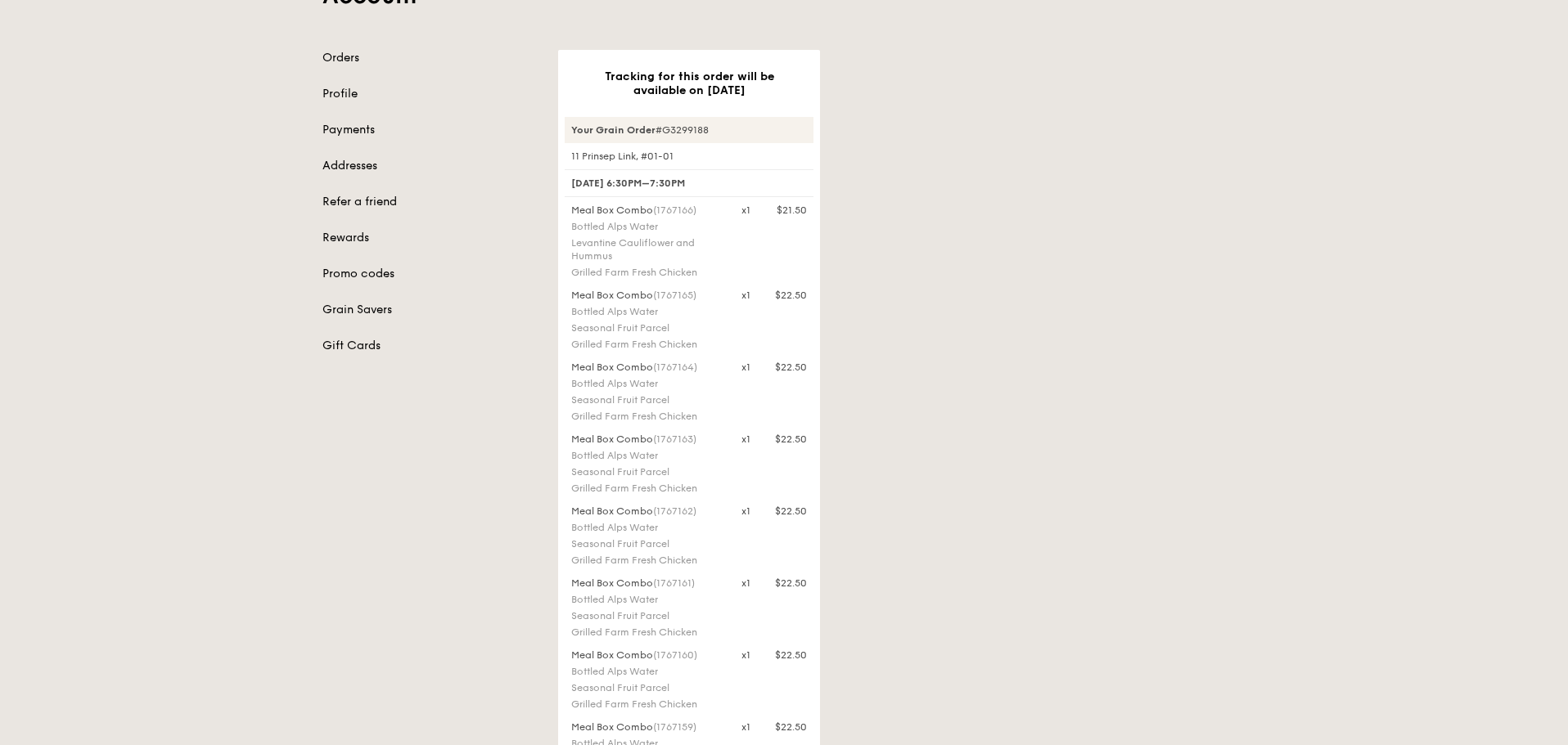
click at [678, 491] on div "Grilled Farm Fresh Chicken" at bounding box center [646, 488] width 150 height 13
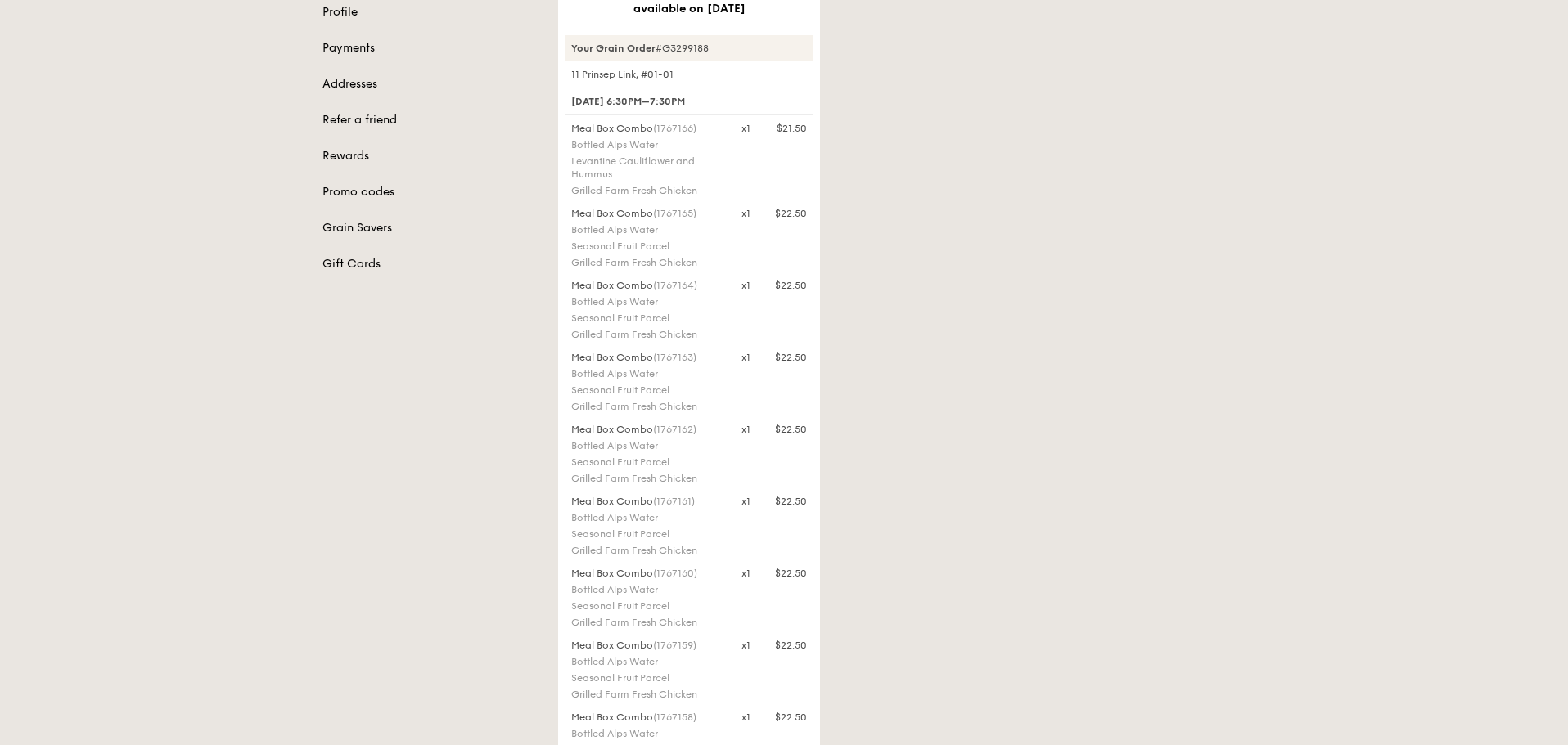
scroll to position [0, 0]
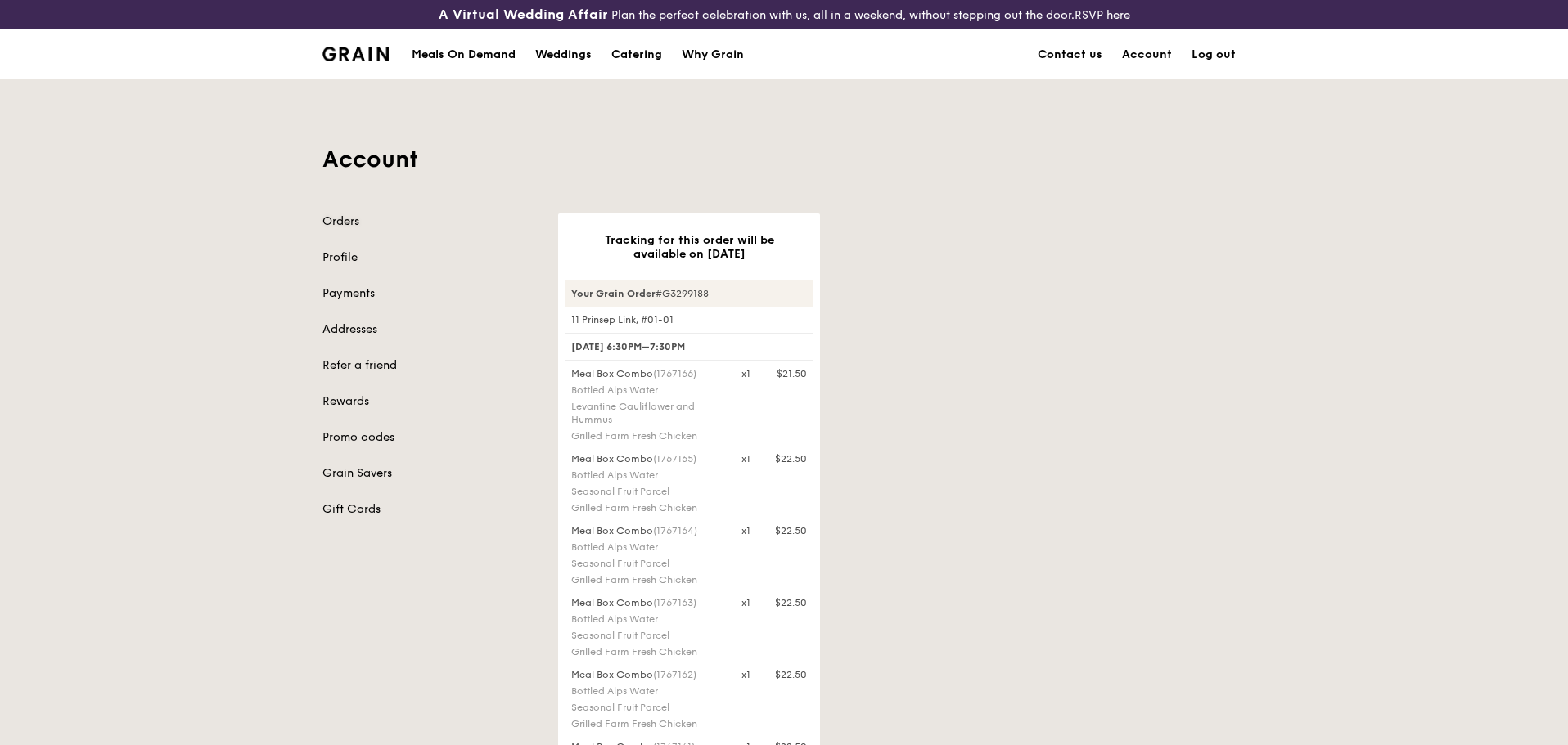
click at [354, 221] on link "Orders" at bounding box center [430, 222] width 216 height 16
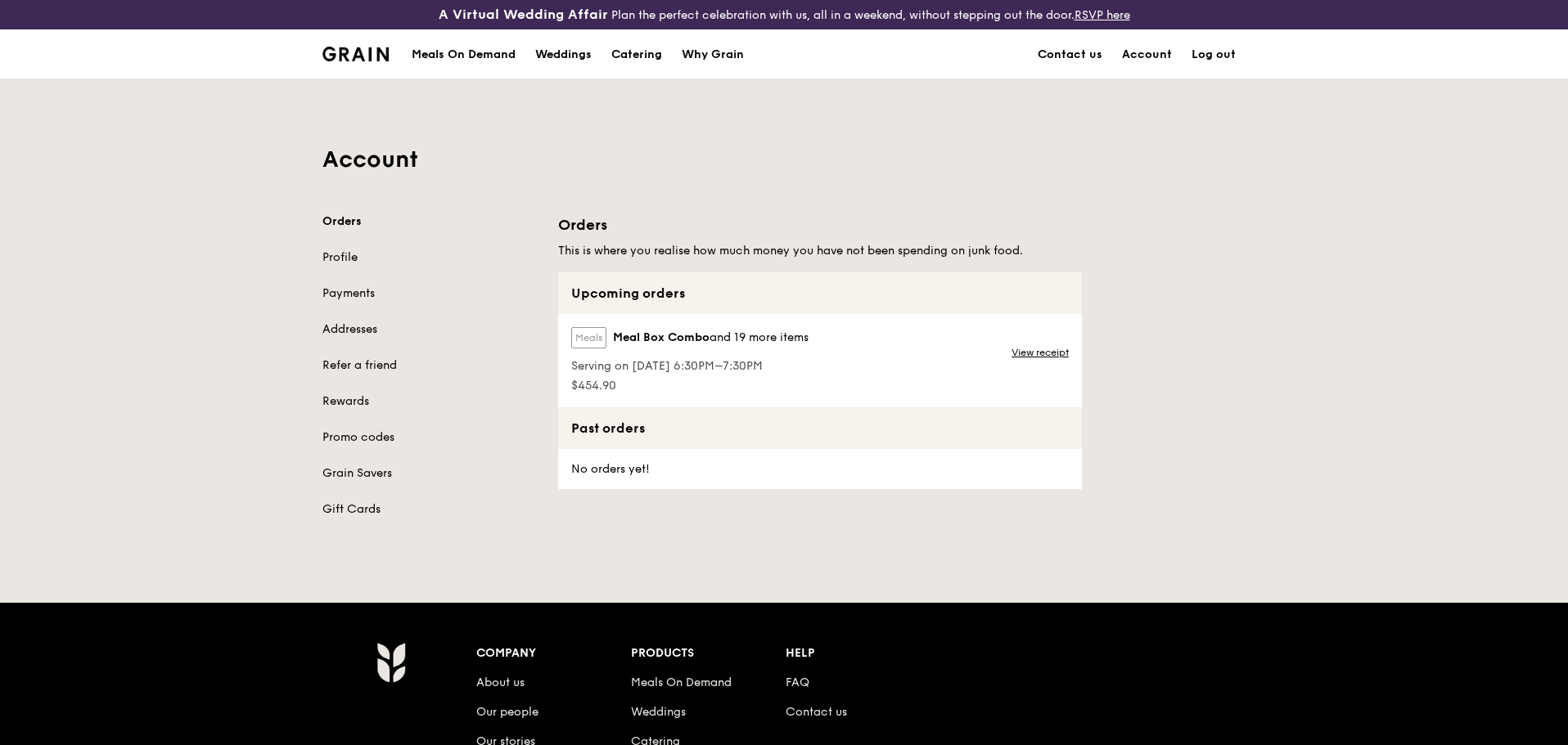
click at [628, 338] on span "Meal Box Combo" at bounding box center [661, 337] width 96 height 16
click at [645, 479] on div "No orders yet!" at bounding box center [609, 469] width 102 height 40
click at [540, 171] on h1 "Account" at bounding box center [784, 159] width 923 height 29
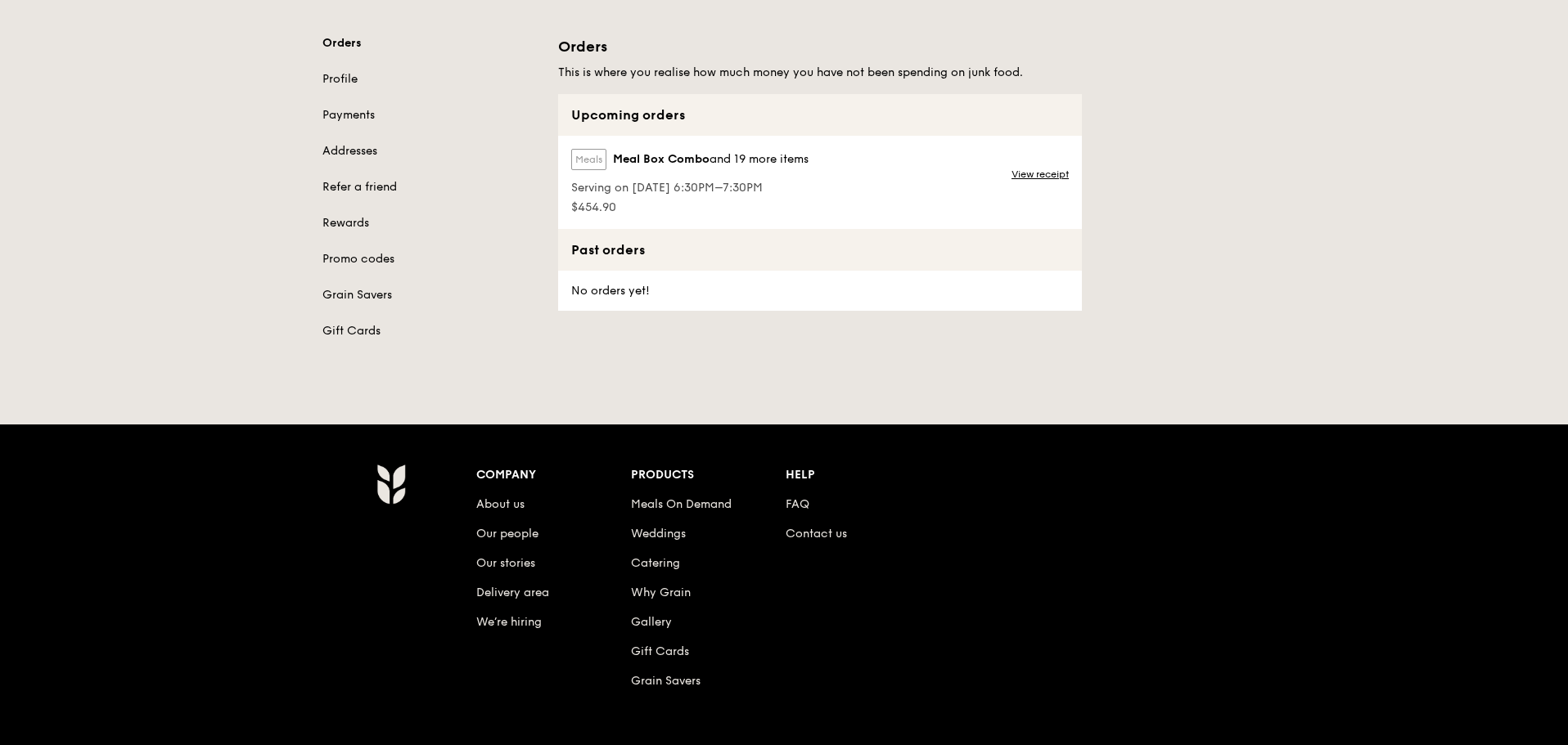
scroll to position [15, 0]
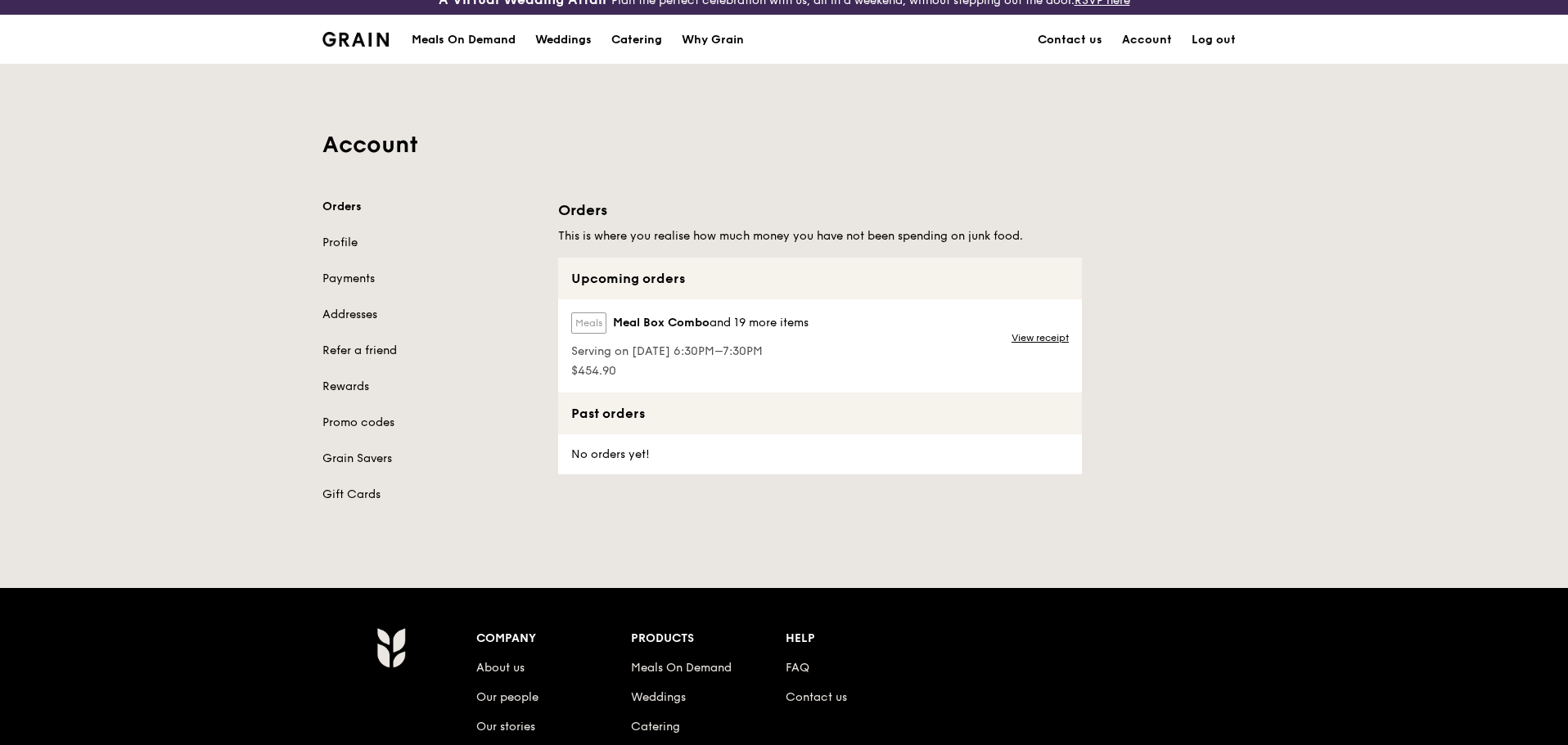
click at [593, 319] on label "Meals" at bounding box center [589, 323] width 36 height 21
click at [590, 318] on label "Meals" at bounding box center [589, 323] width 36 height 21
click at [1038, 337] on link "View receipt" at bounding box center [1040, 337] width 57 height 13
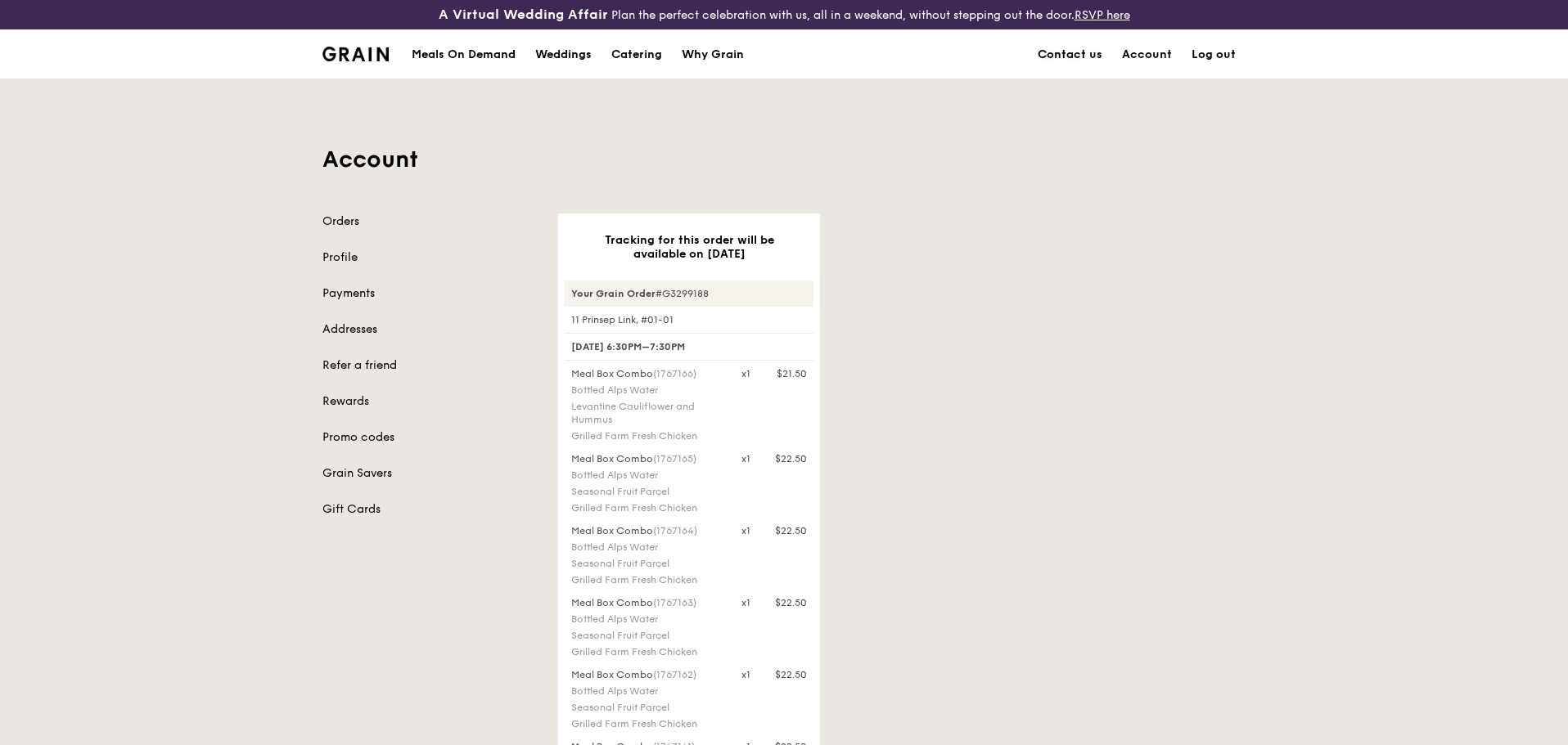
click at [1062, 45] on link "Contact us" at bounding box center [1069, 54] width 85 height 49
